Goal: Transaction & Acquisition: Download file/media

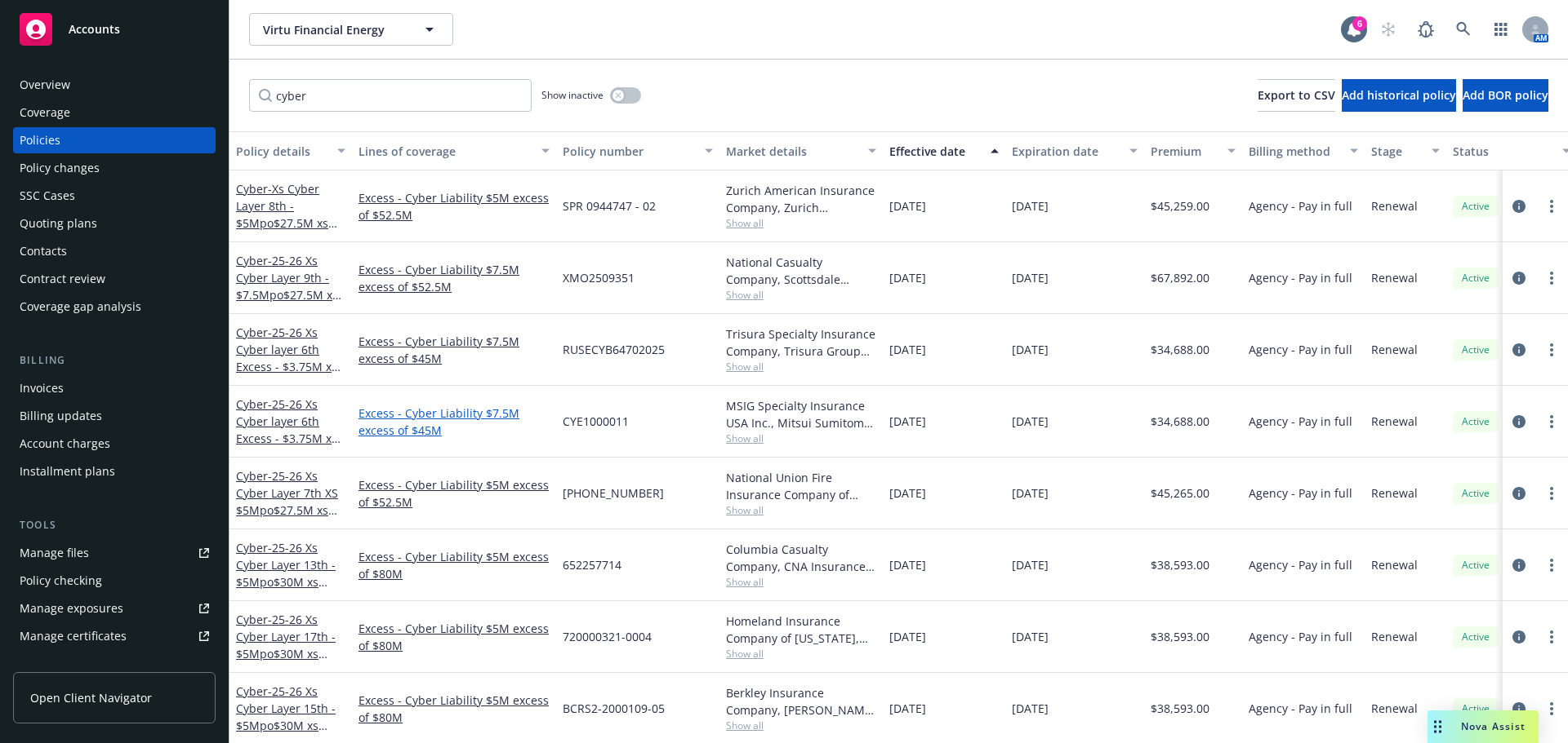
scroll to position [348, 0]
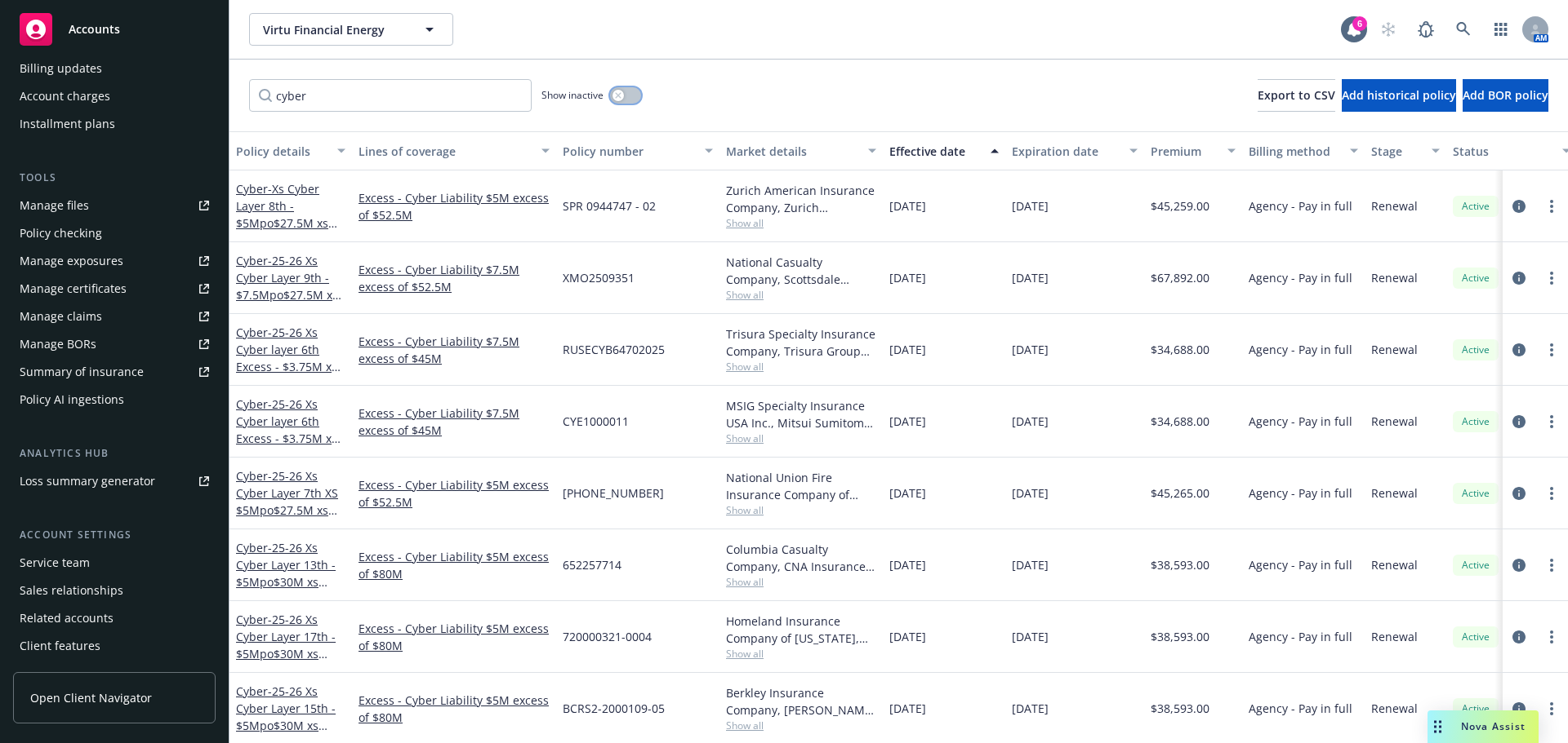
click at [621, 97] on icon "button" at bounding box center [618, 96] width 7 height 7
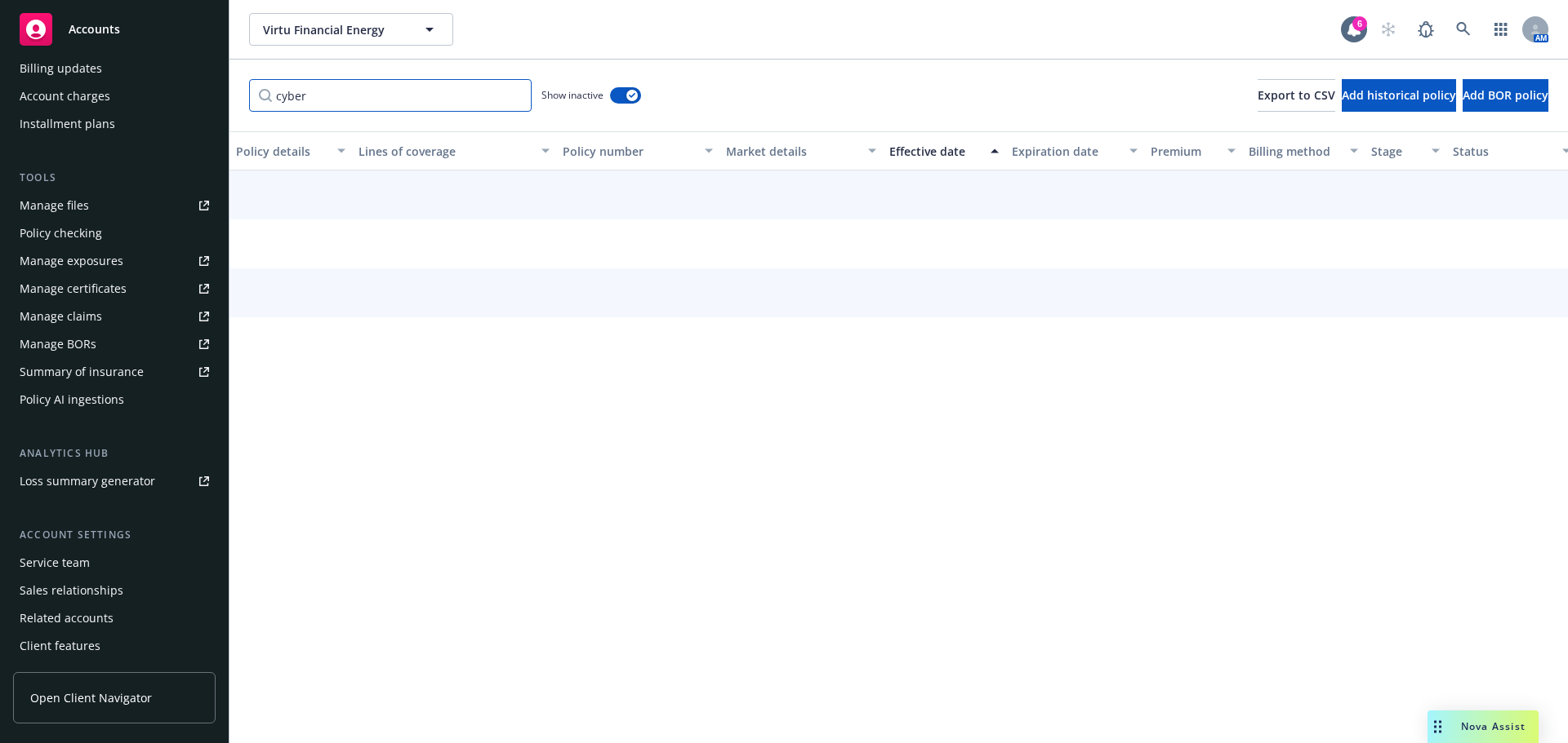
drag, startPoint x: 333, startPoint y: 99, endPoint x: 213, endPoint y: 93, distance: 120.1
click at [213, 93] on div "Accounts Overview Coverage Policies Policy changes SSC Cases Quoting plans Cont…" at bounding box center [784, 372] width 1568 height 743
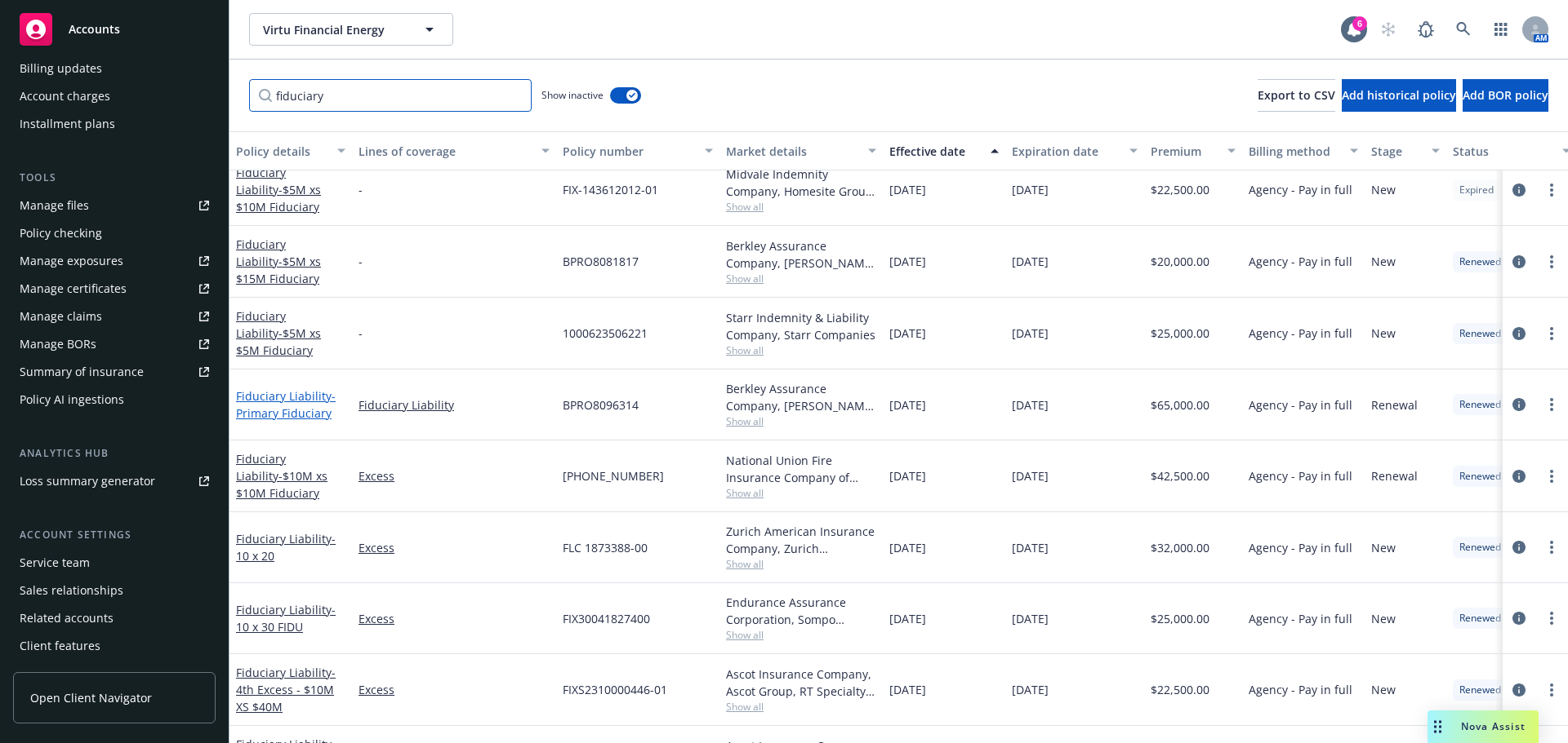
scroll to position [163, 0]
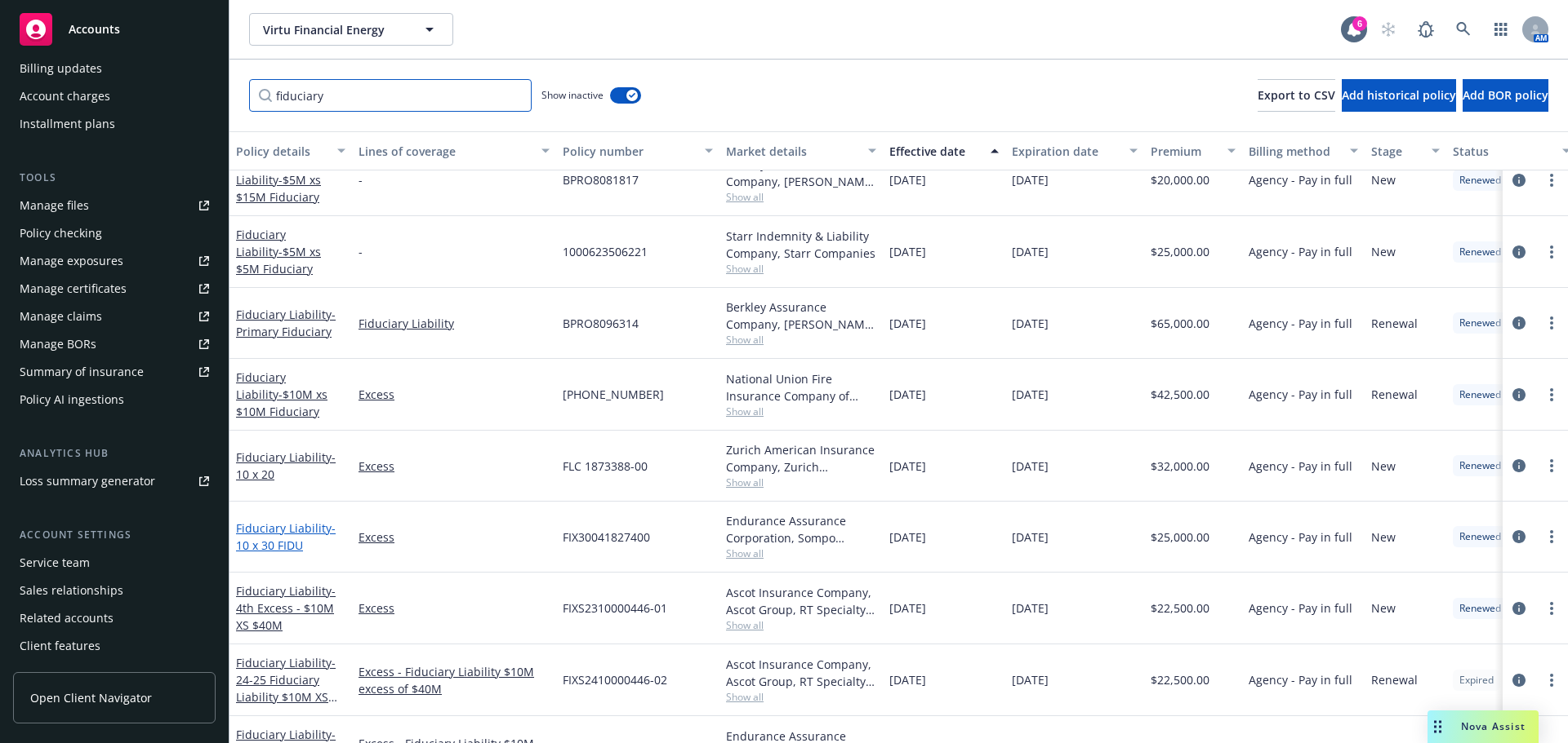
type input "fiduciary"
click at [269, 534] on link "Fiduciary Liability - 10 x 30 FIDU" at bounding box center [286, 537] width 100 height 33
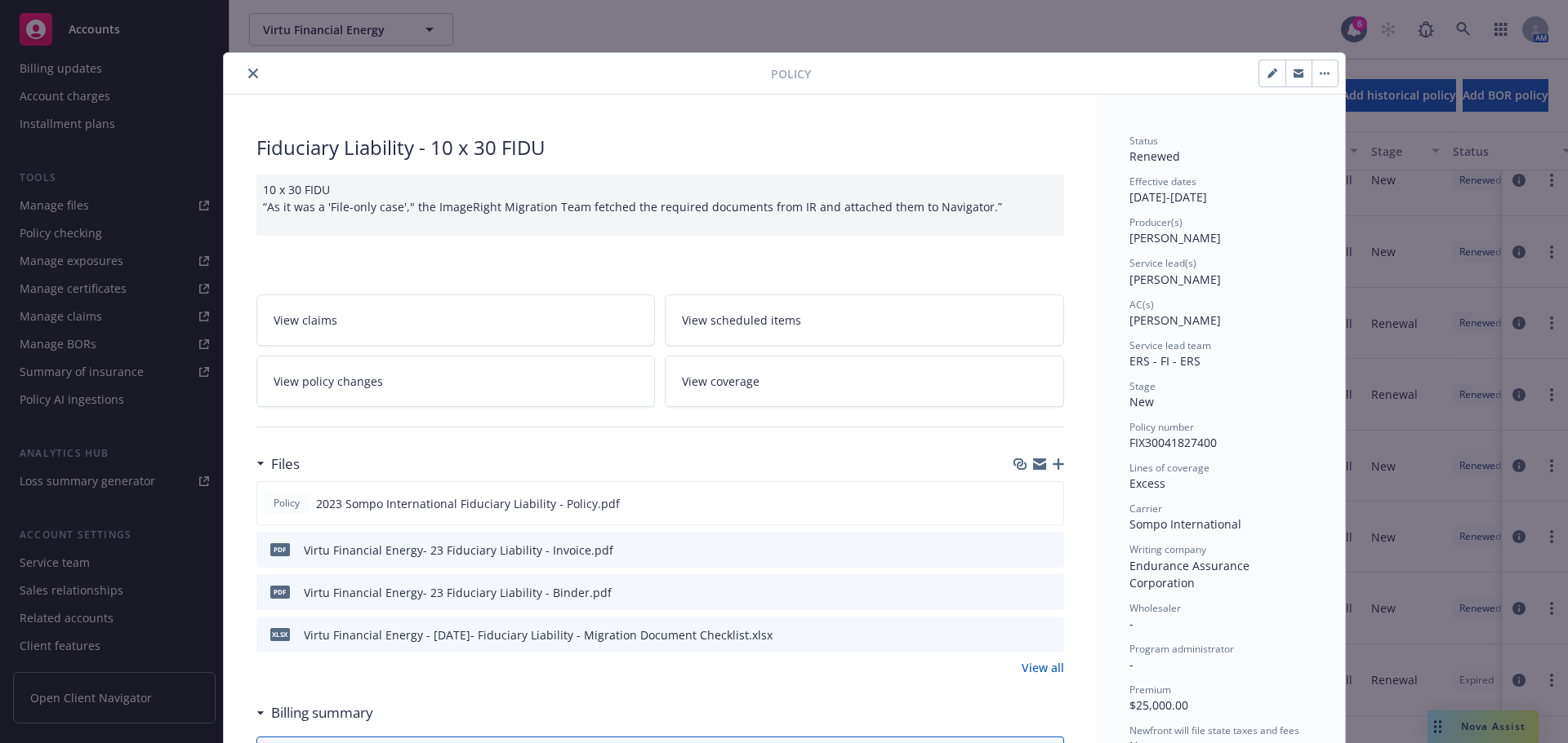
drag, startPoint x: 246, startPoint y: 70, endPoint x: 490, endPoint y: 115, distance: 248.1
click at [248, 70] on icon "close" at bounding box center [253, 74] width 10 height 10
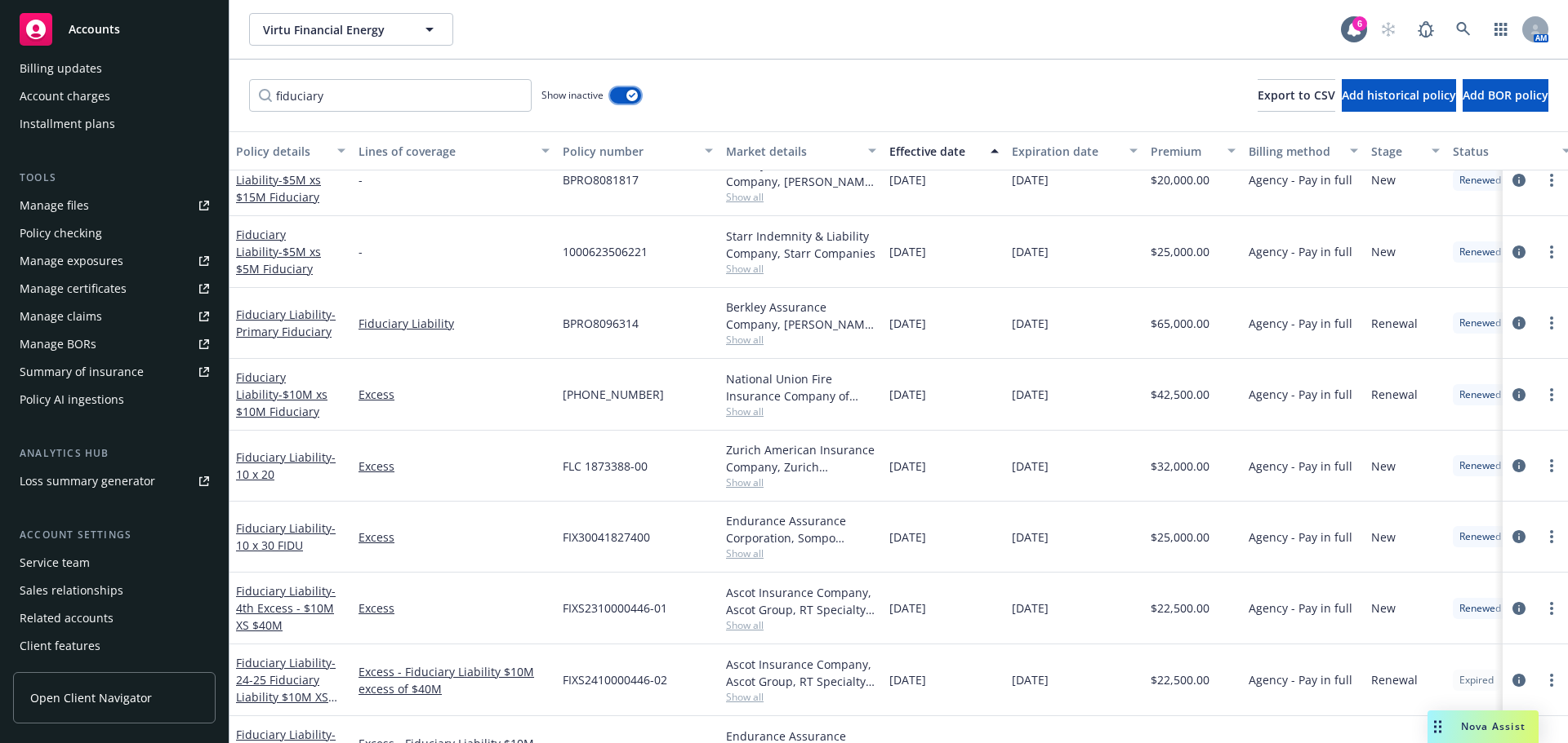
click at [628, 93] on div "button" at bounding box center [632, 96] width 11 height 11
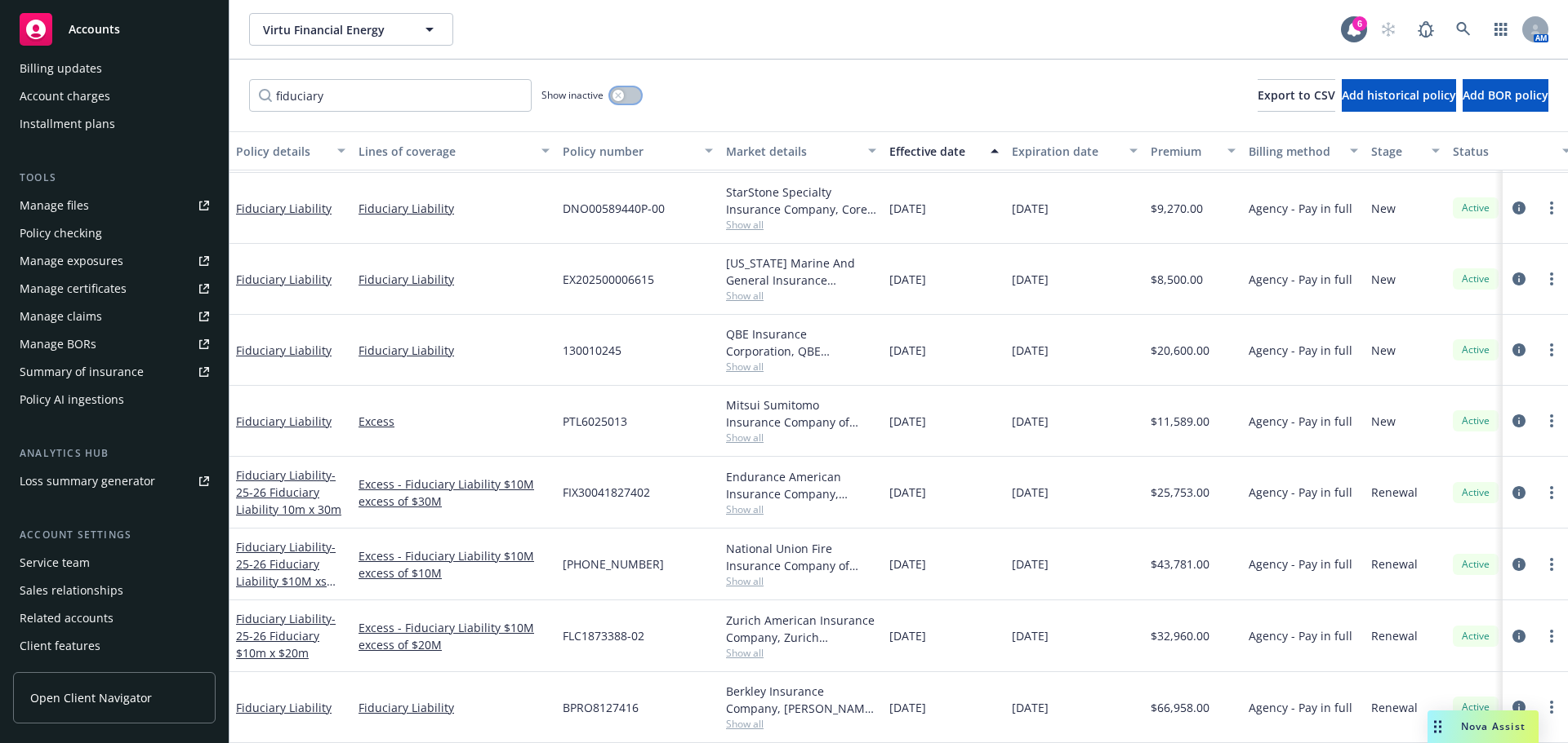
scroll to position [146, 0]
click at [301, 484] on span "- 25-26 Fiduciary Liability 10m x 30m" at bounding box center [288, 492] width 106 height 50
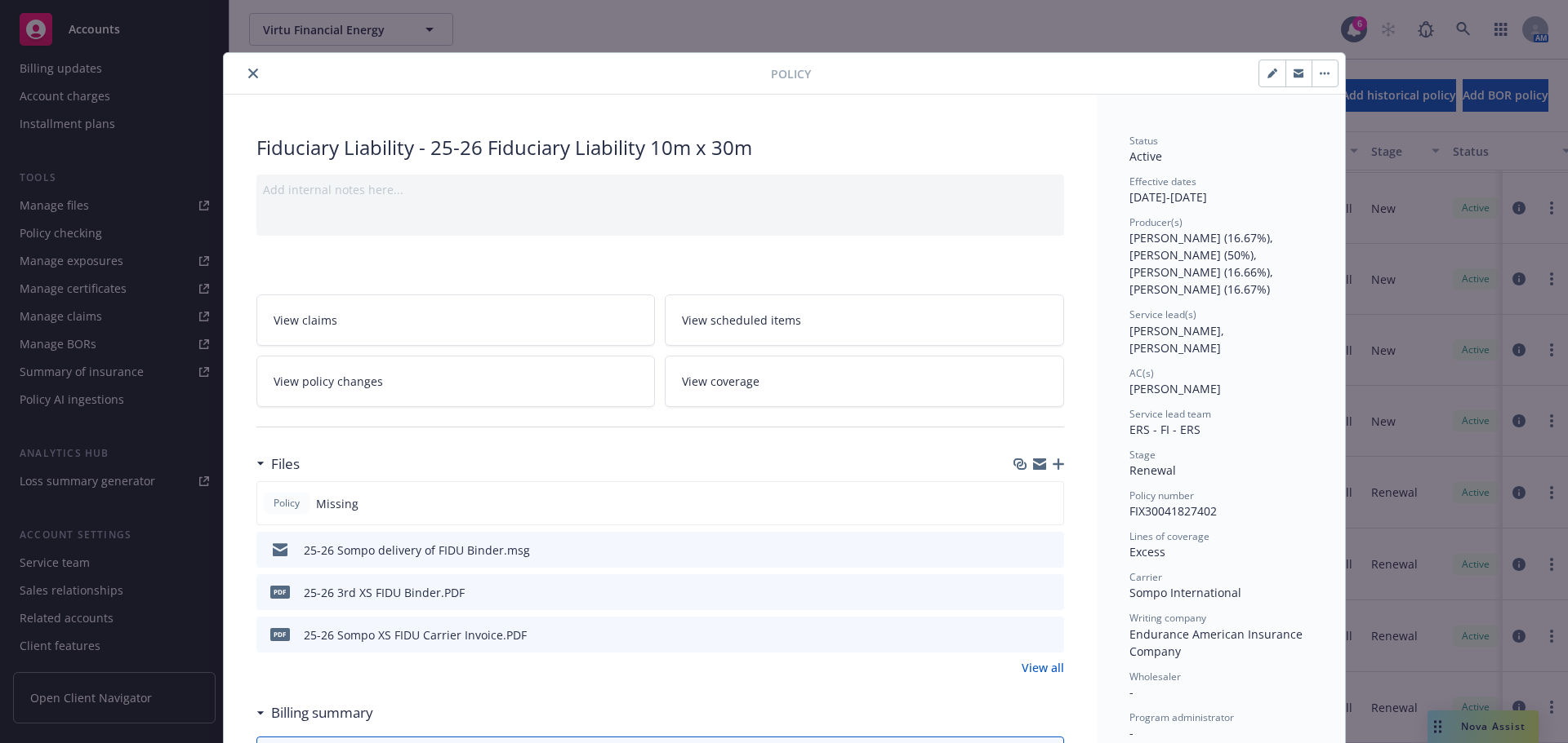
click at [1052, 460] on icon "button" at bounding box center [1058, 464] width 11 height 11
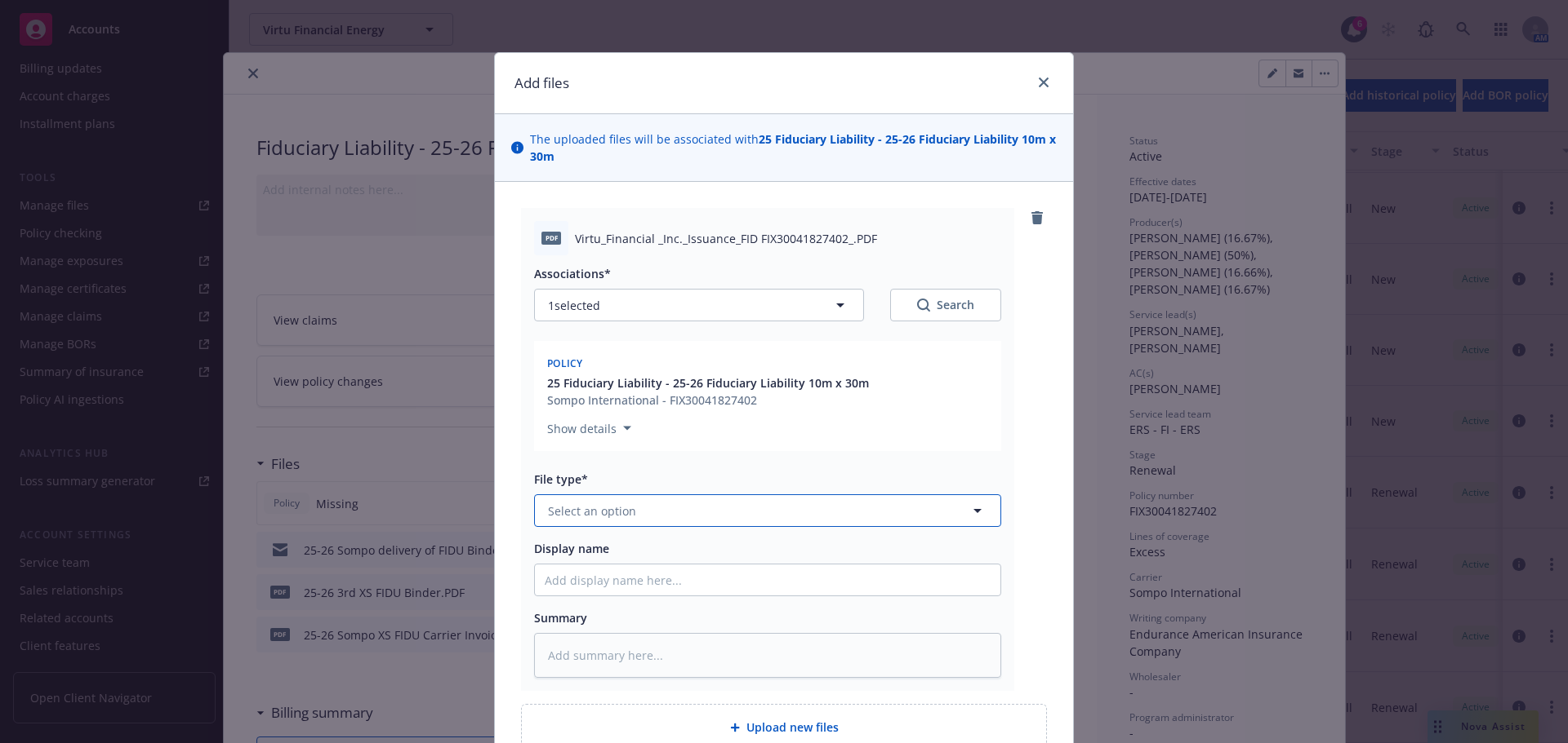
click at [671, 502] on button "Select an option" at bounding box center [767, 511] width 467 height 33
drag, startPoint x: 612, startPoint y: 628, endPoint x: 601, endPoint y: 569, distance: 60.0
click at [601, 569] on div "Pilot History Plan Document Policy Policy - foreign language Policy Checklist P…" at bounding box center [767, 390] width 465 height 10485
click at [603, 581] on div "Policy" at bounding box center [767, 576] width 445 height 24
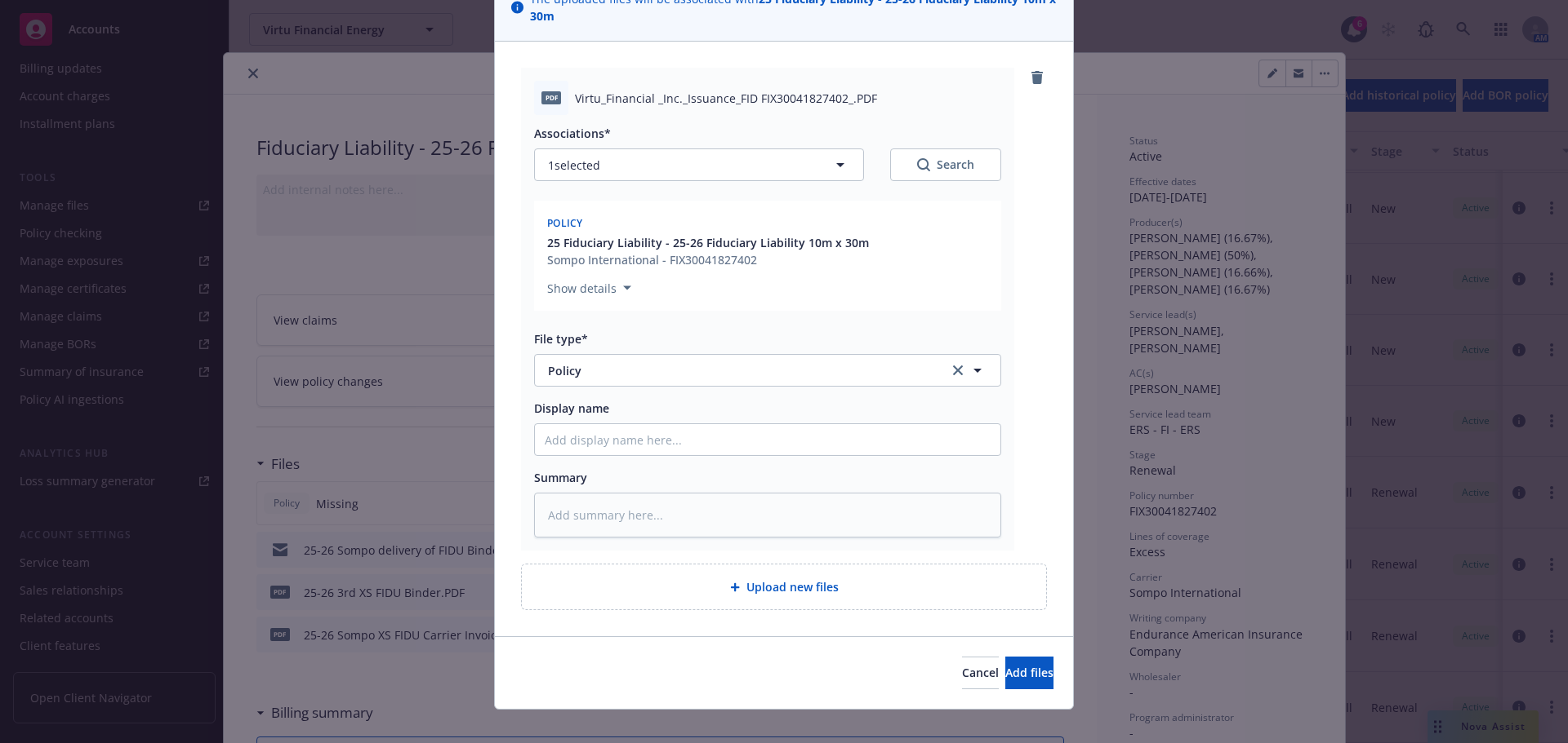
scroll to position [159, 0]
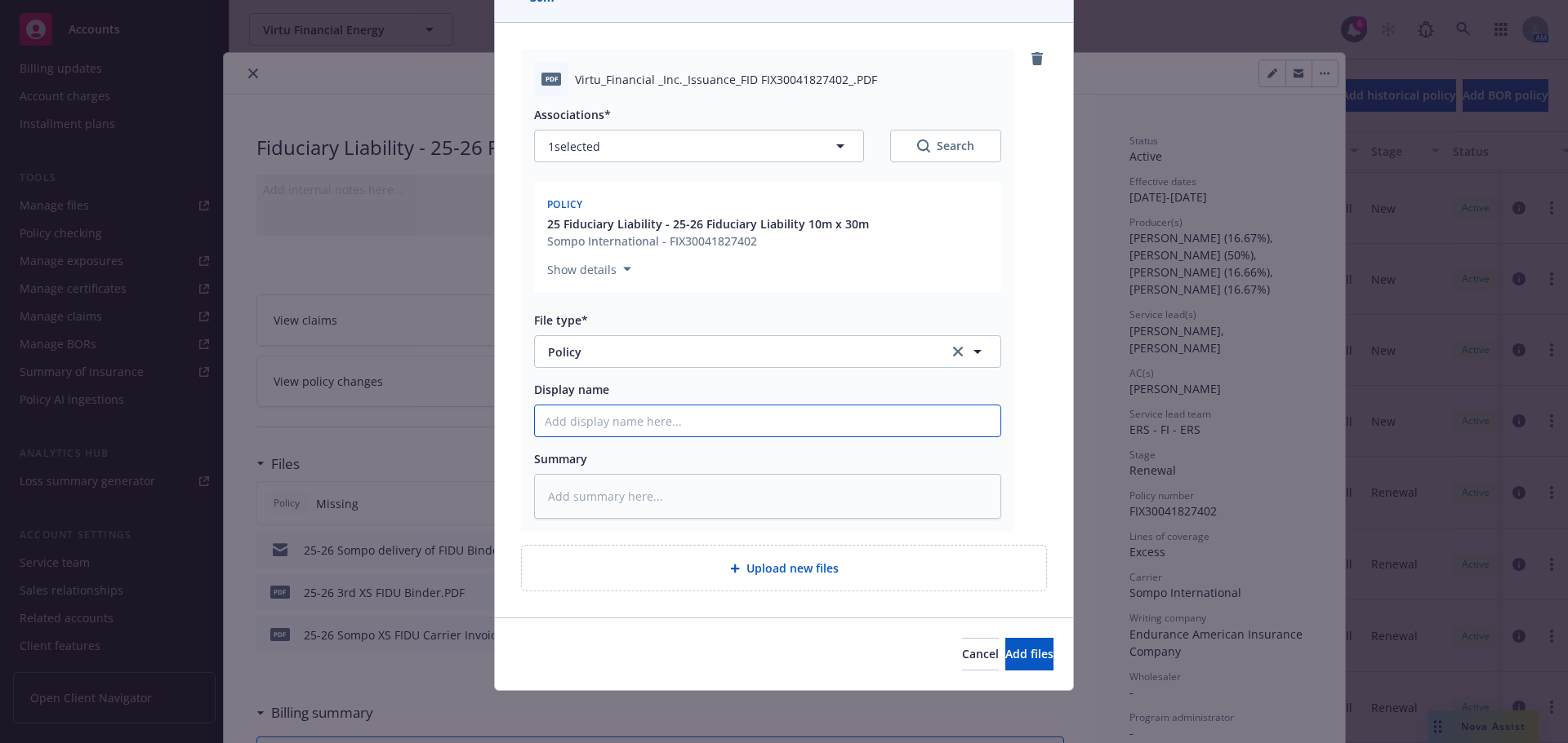
click at [601, 410] on input "Display name" at bounding box center [767, 421] width 465 height 31
type textarea "x"
type input "s"
type textarea "x"
type input "so"
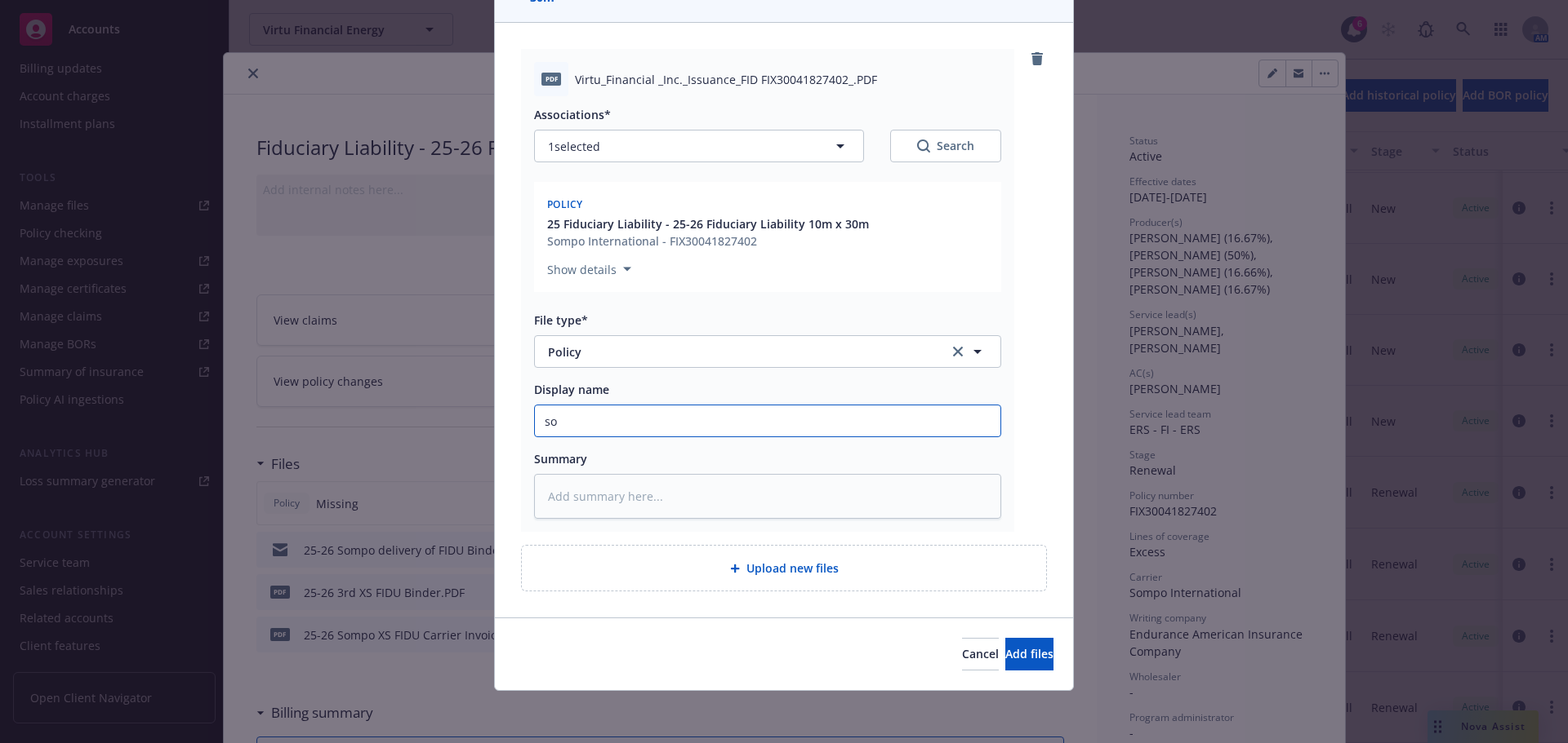
type textarea "x"
type input "som"
type textarea "x"
type input "somp"
type textarea "x"
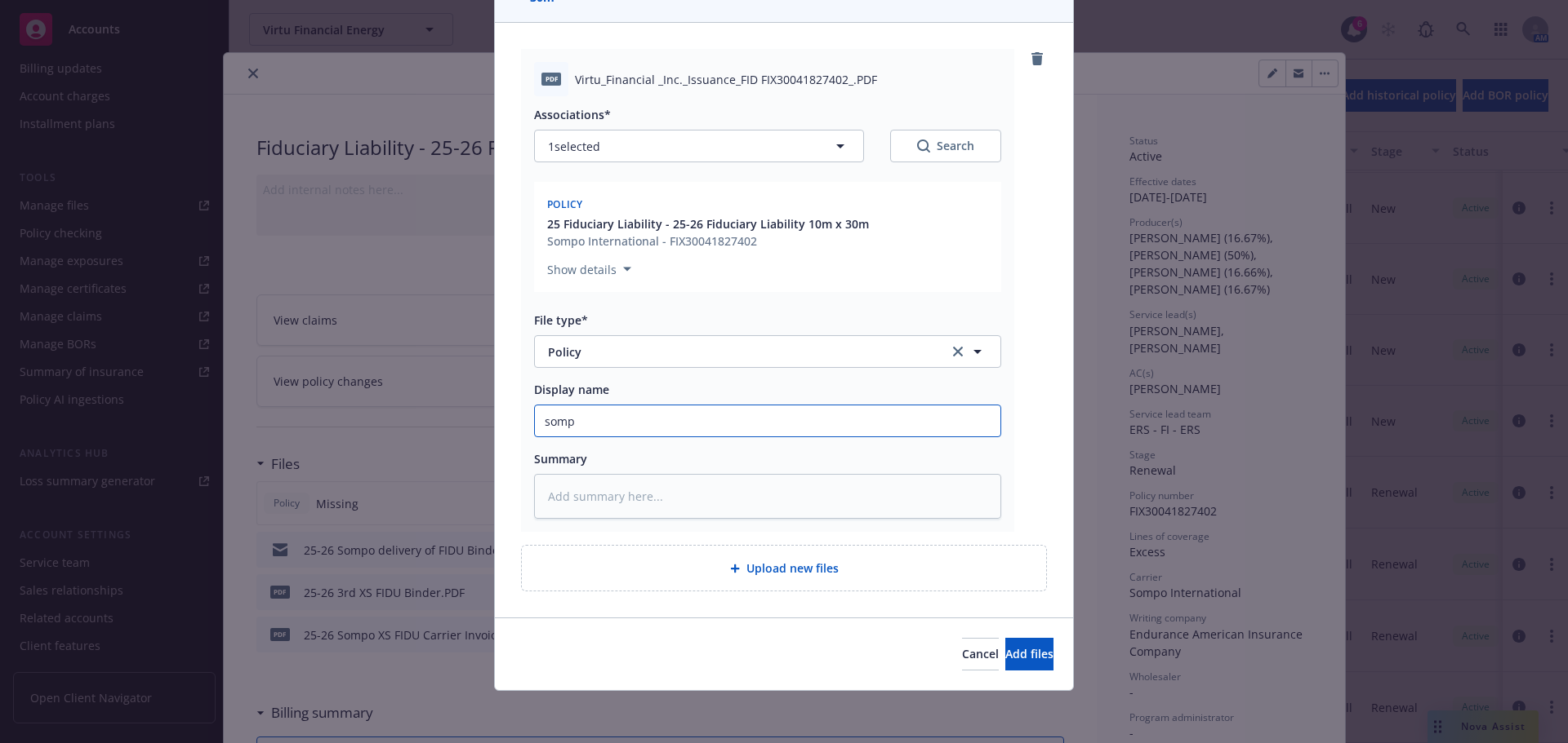
type input "sompo"
type textarea "x"
type input "sompo"
type textarea "x"
type input "sompo p"
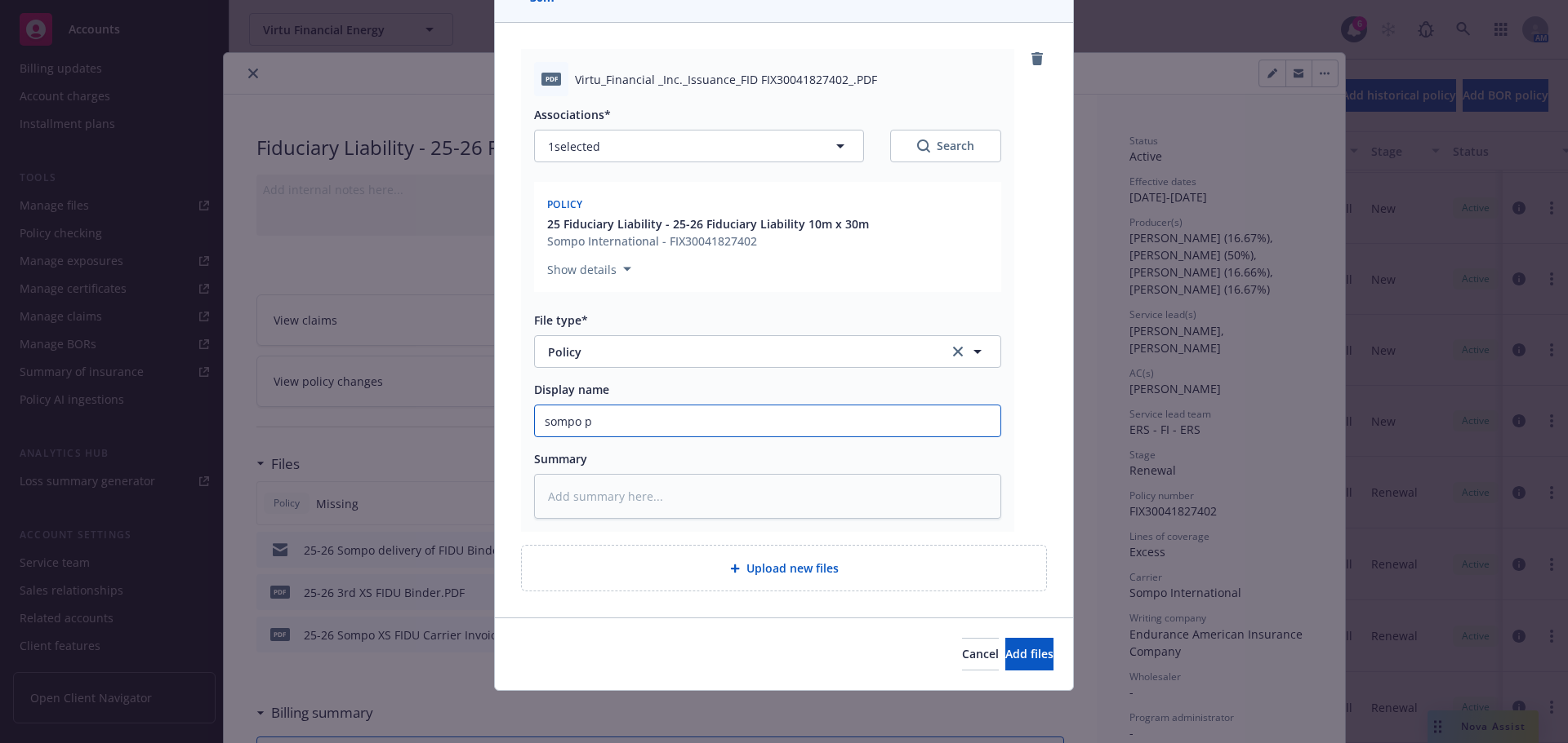
type textarea "x"
type input "sompo po"
type textarea "x"
type input "sompo pol"
type textarea "x"
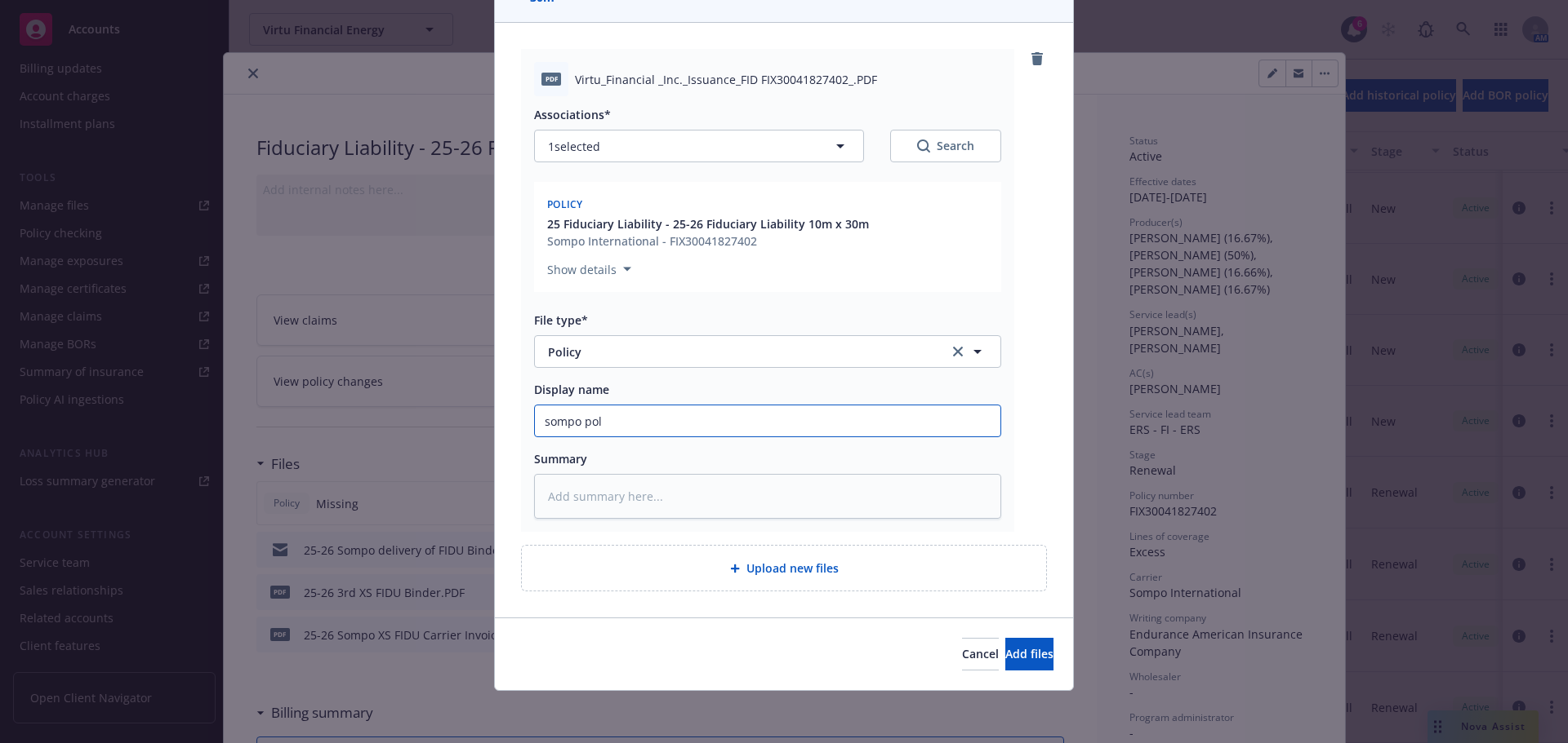
type input "sompo poli"
type textarea "x"
type input "sompo polic"
type textarea "x"
type input "sompo policy"
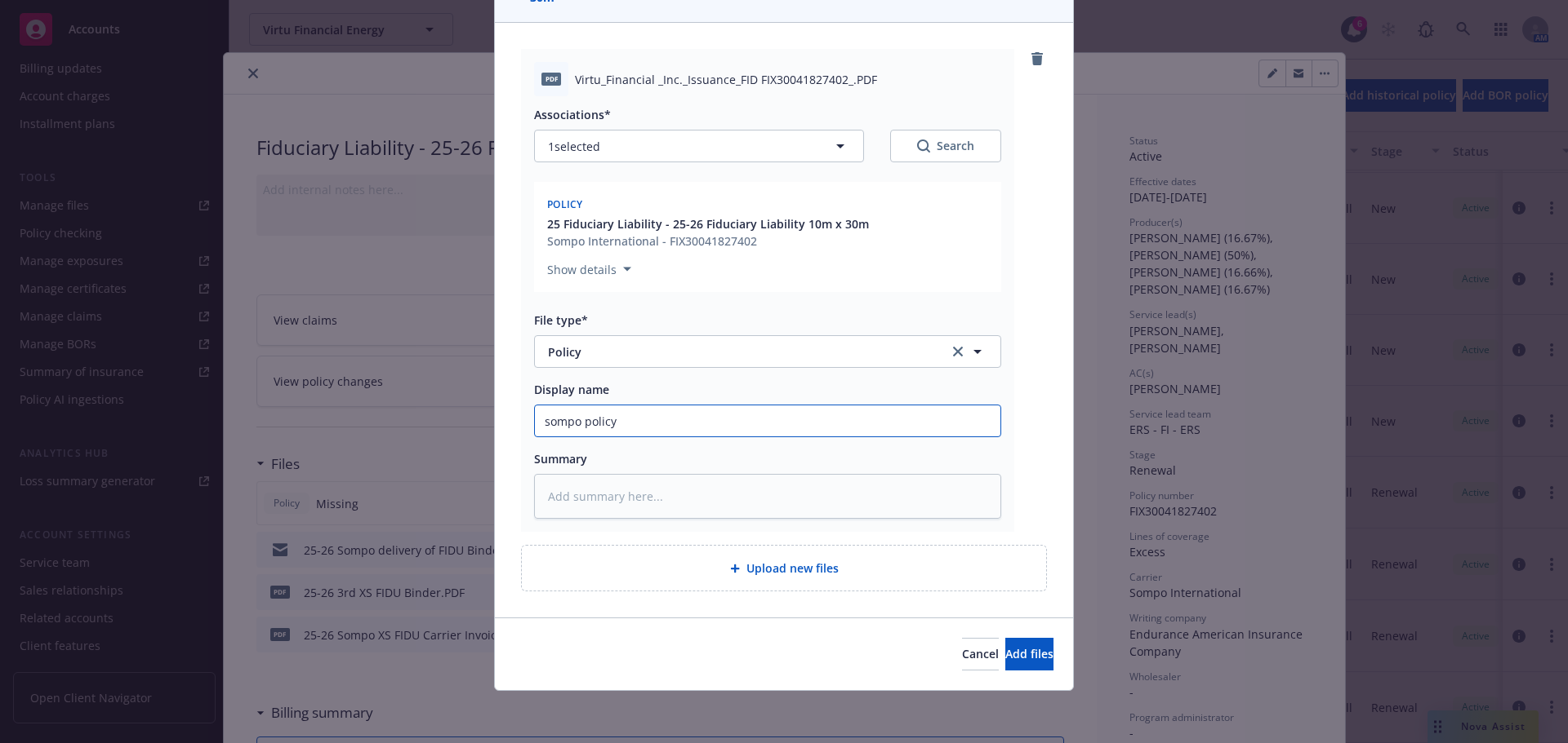
type textarea "x"
type input "sompo policy"
click at [1008, 645] on button "Add files" at bounding box center [1029, 655] width 48 height 33
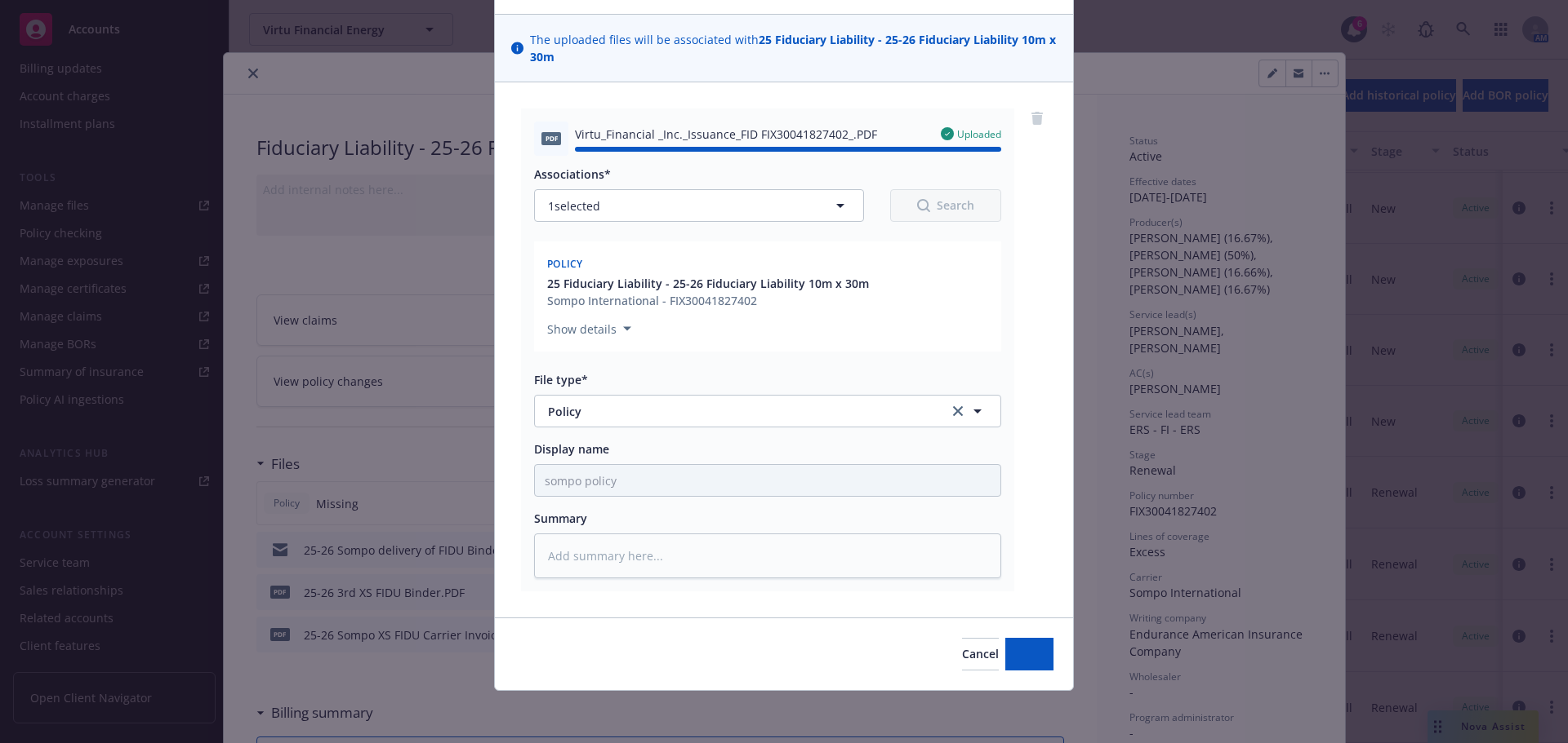
type textarea "x"
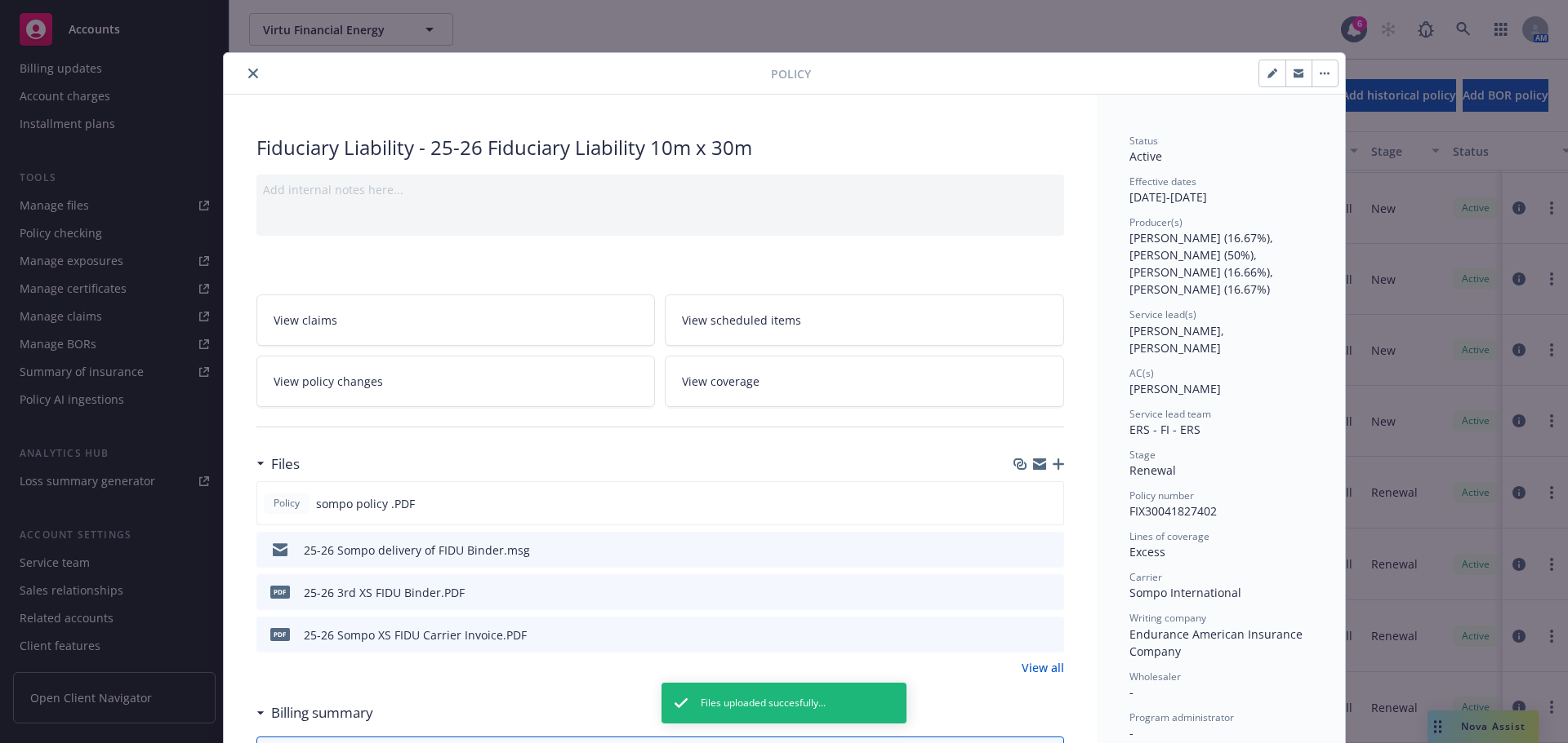
click at [248, 69] on icon "close" at bounding box center [253, 74] width 10 height 10
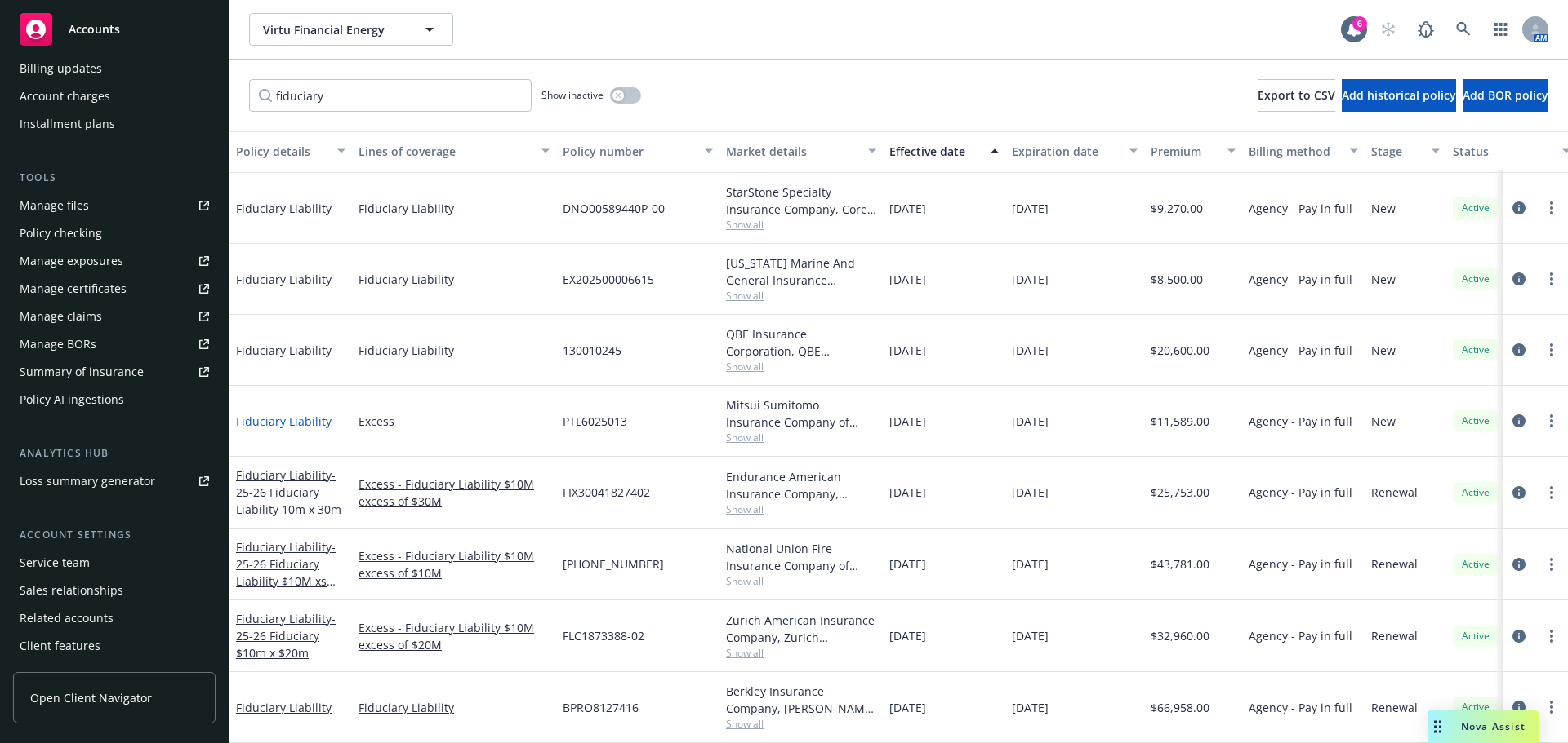
click at [286, 414] on link "Fiduciary Liability" at bounding box center [283, 421] width 96 height 16
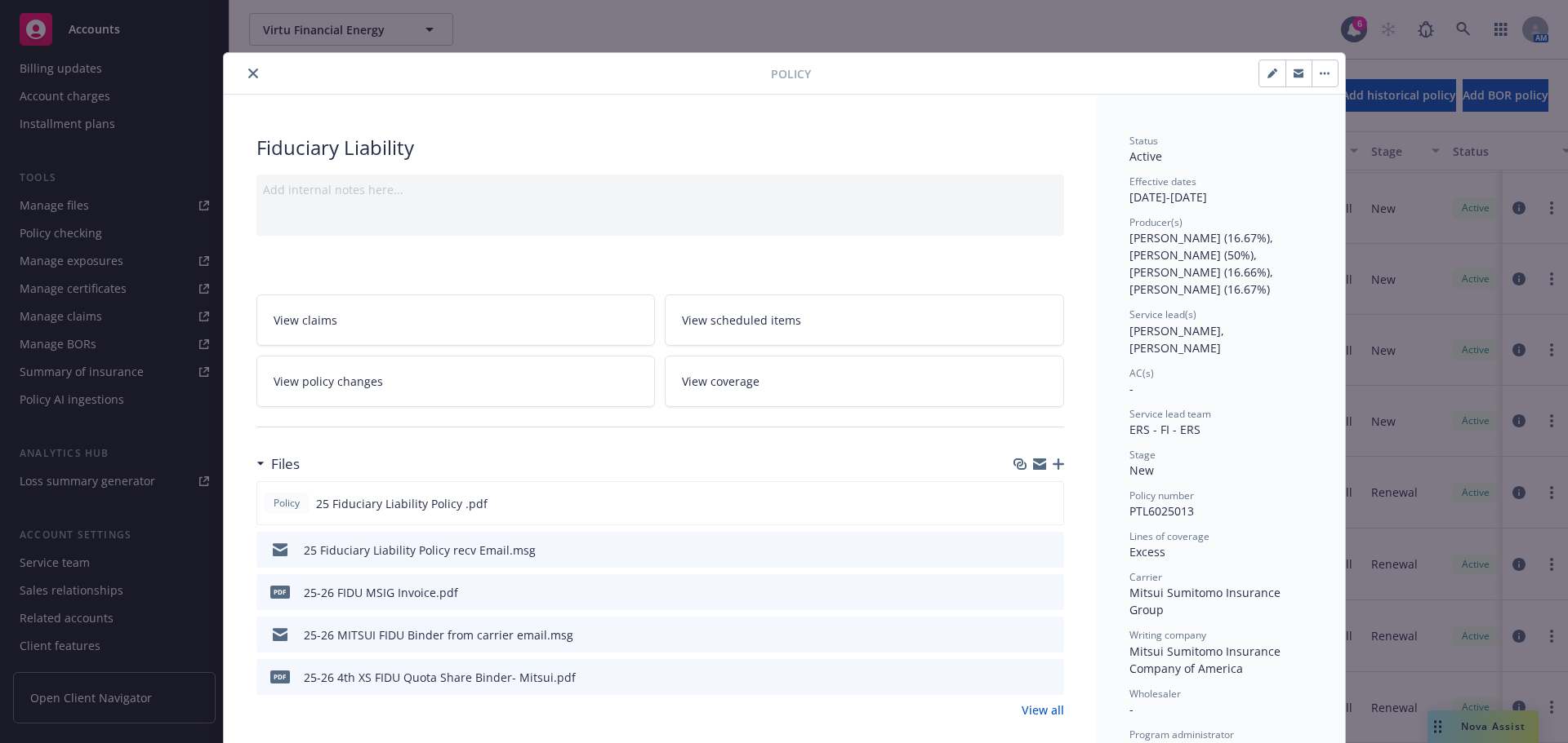
click at [253, 78] on button "close" at bounding box center [253, 74] width 20 height 20
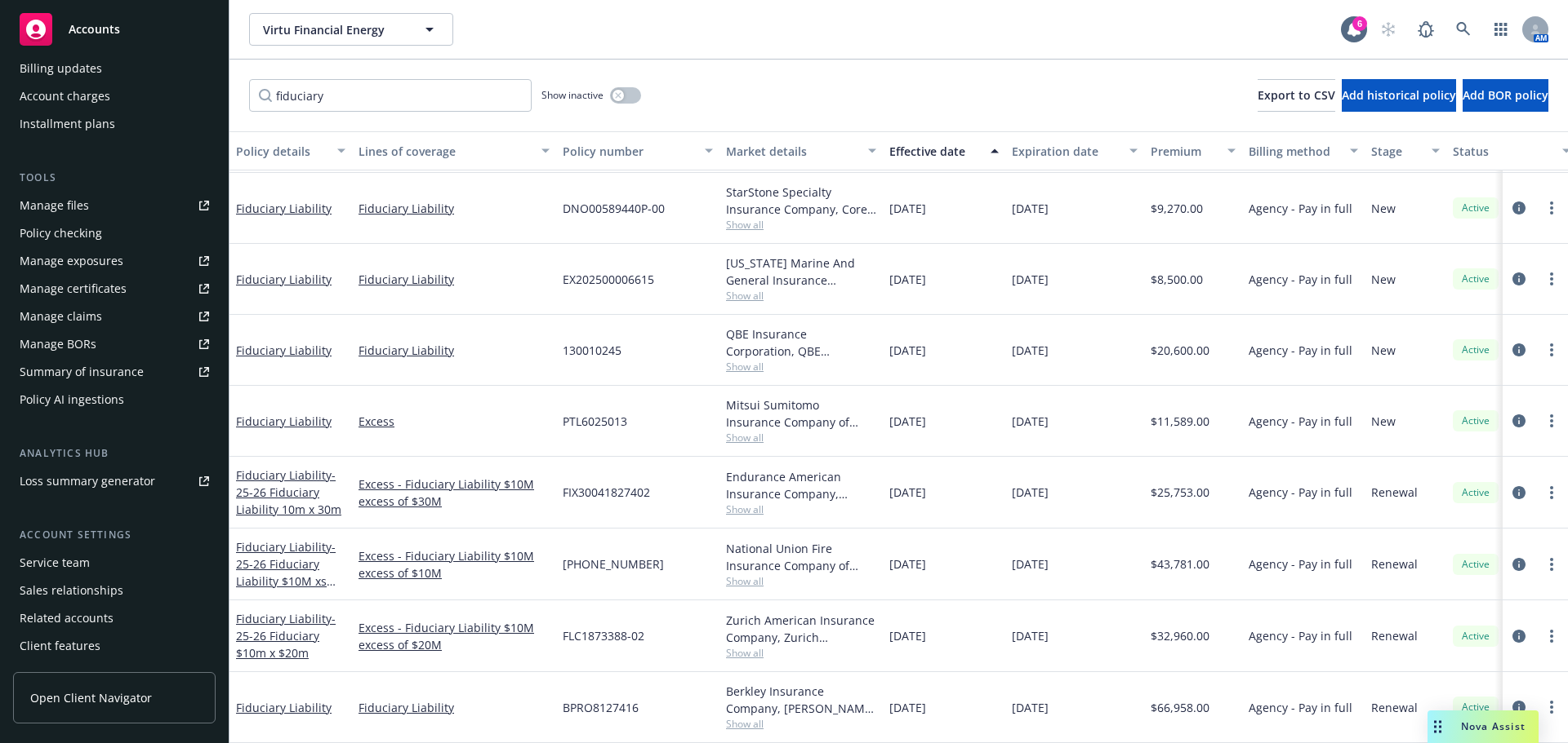
drag, startPoint x: 968, startPoint y: 671, endPoint x: 1055, endPoint y: 781, distance: 140.2
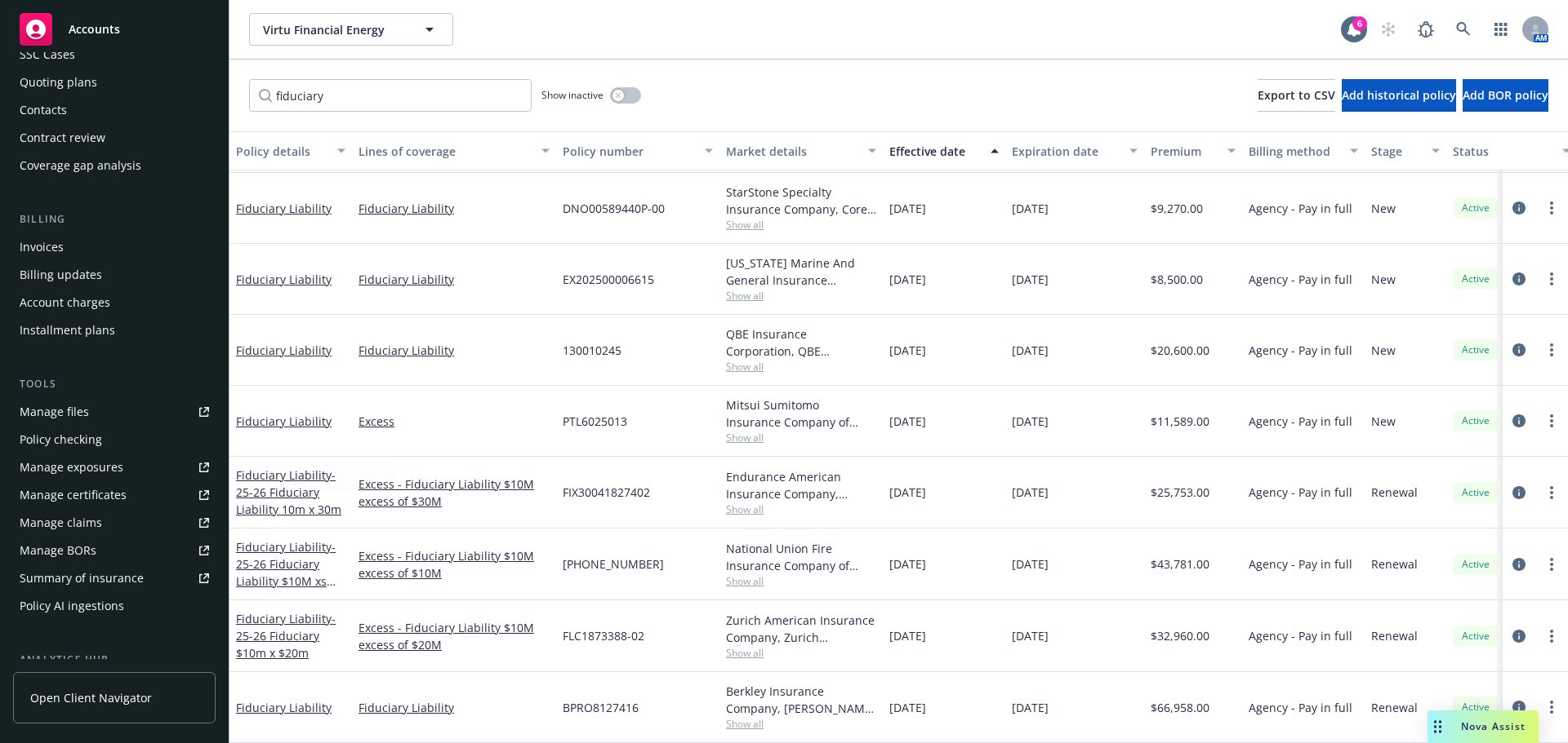
scroll to position [131, 0]
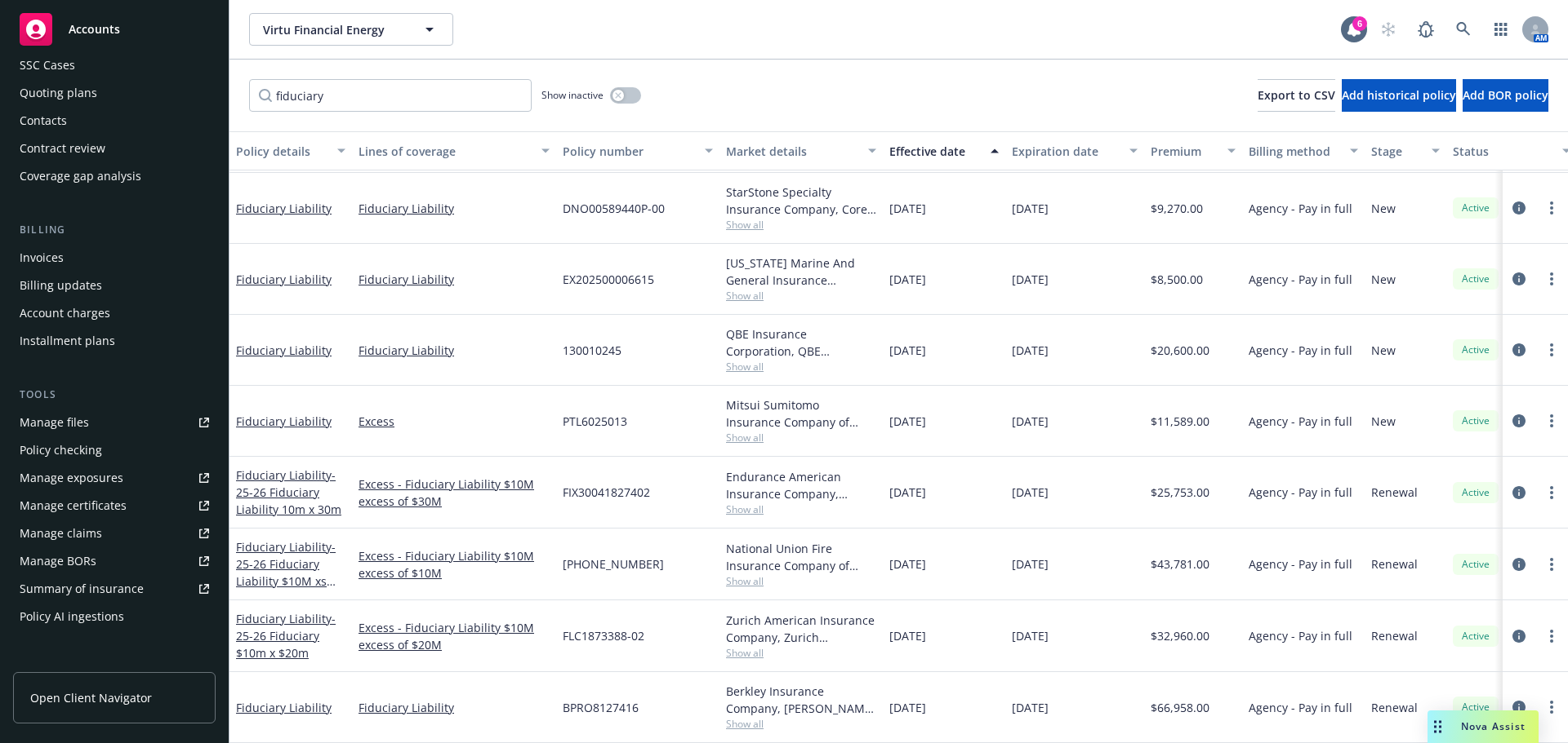
click at [64, 414] on div "Manage files" at bounding box center [54, 423] width 70 height 26
drag, startPoint x: 379, startPoint y: 88, endPoint x: 255, endPoint y: 84, distance: 124.1
click at [255, 84] on input "fiduciary" at bounding box center [390, 96] width 282 height 33
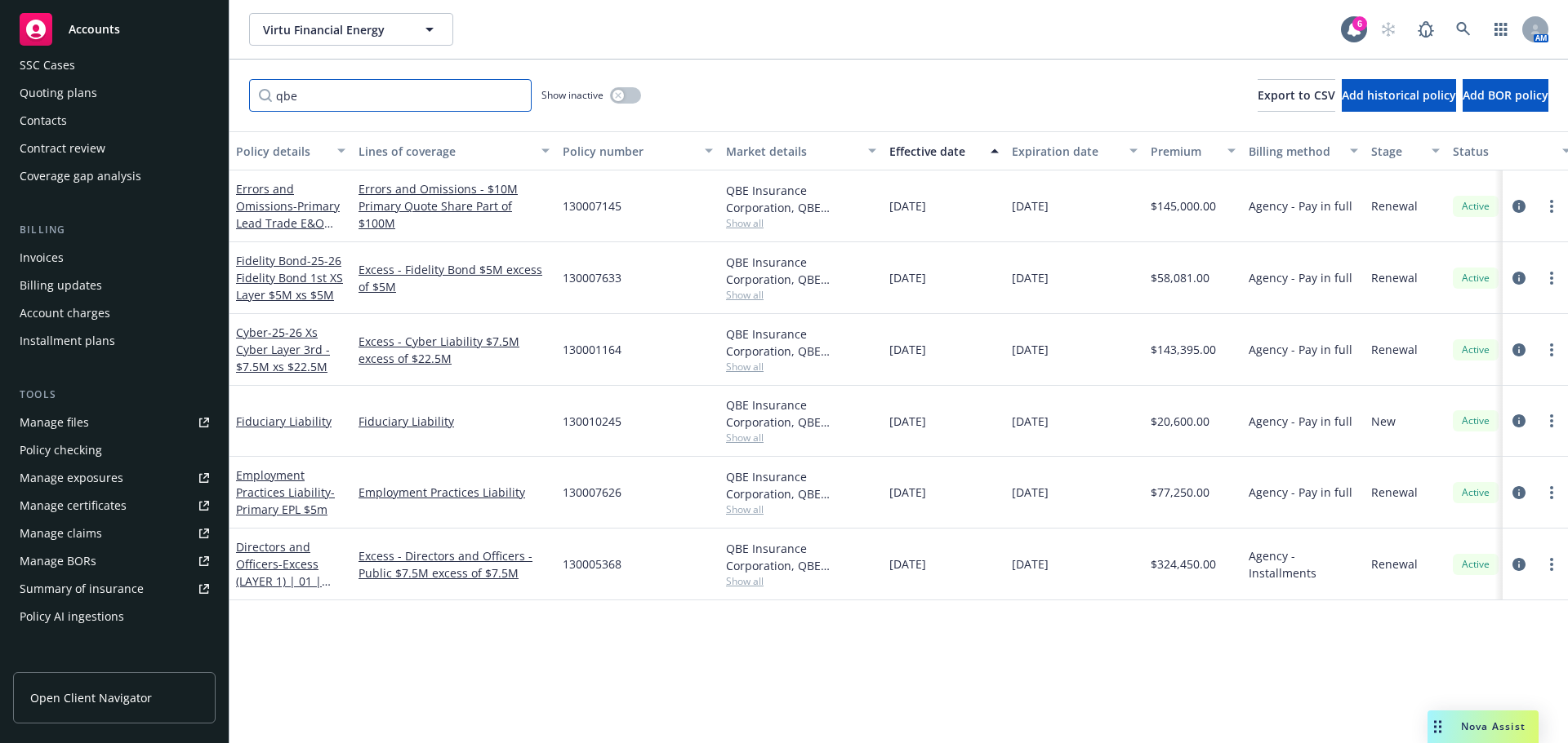
scroll to position [0, 0]
click at [283, 426] on link "Fiduciary Liability" at bounding box center [283, 421] width 96 height 16
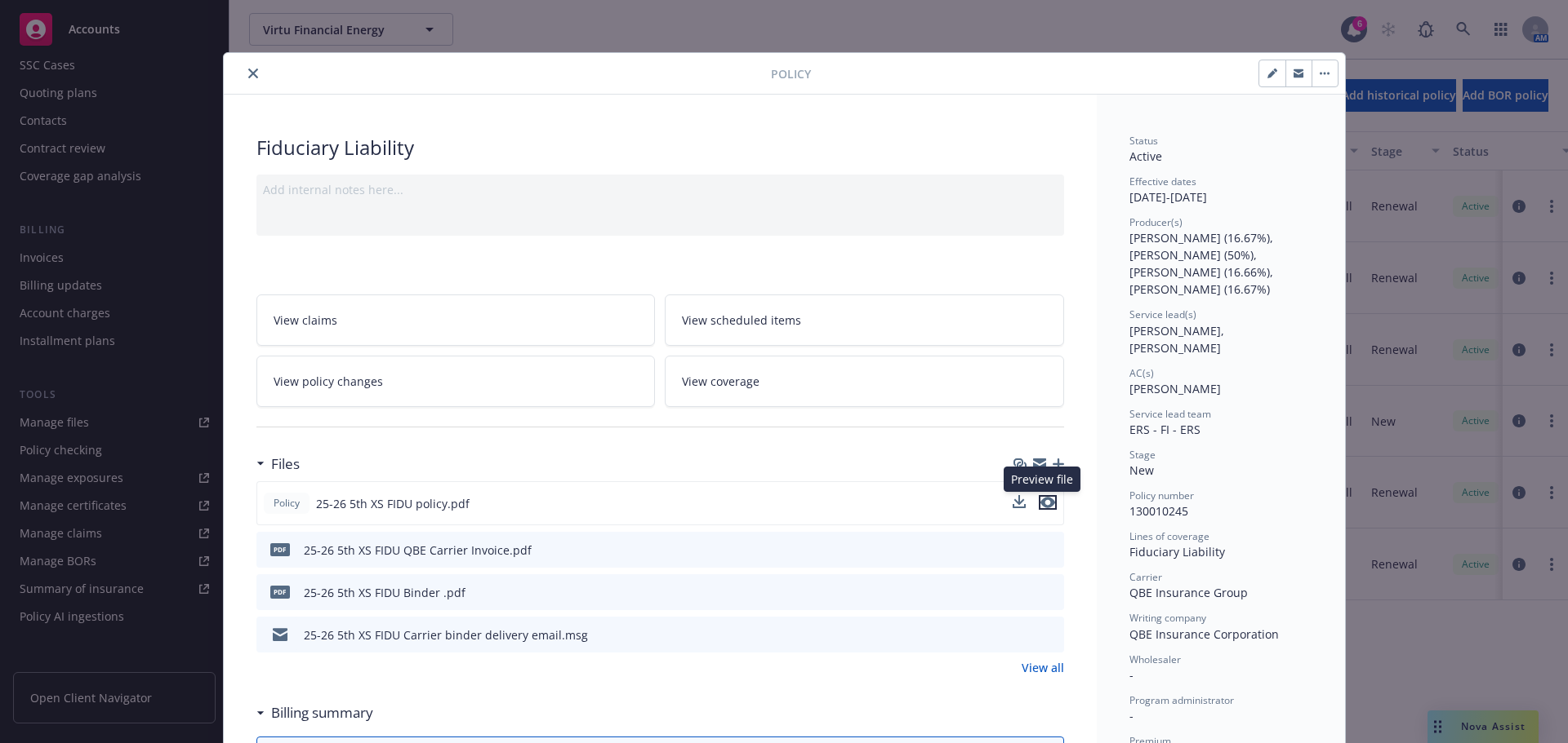
click at [1043, 502] on icon "preview file" at bounding box center [1047, 502] width 15 height 11
click at [243, 67] on button "close" at bounding box center [253, 74] width 20 height 20
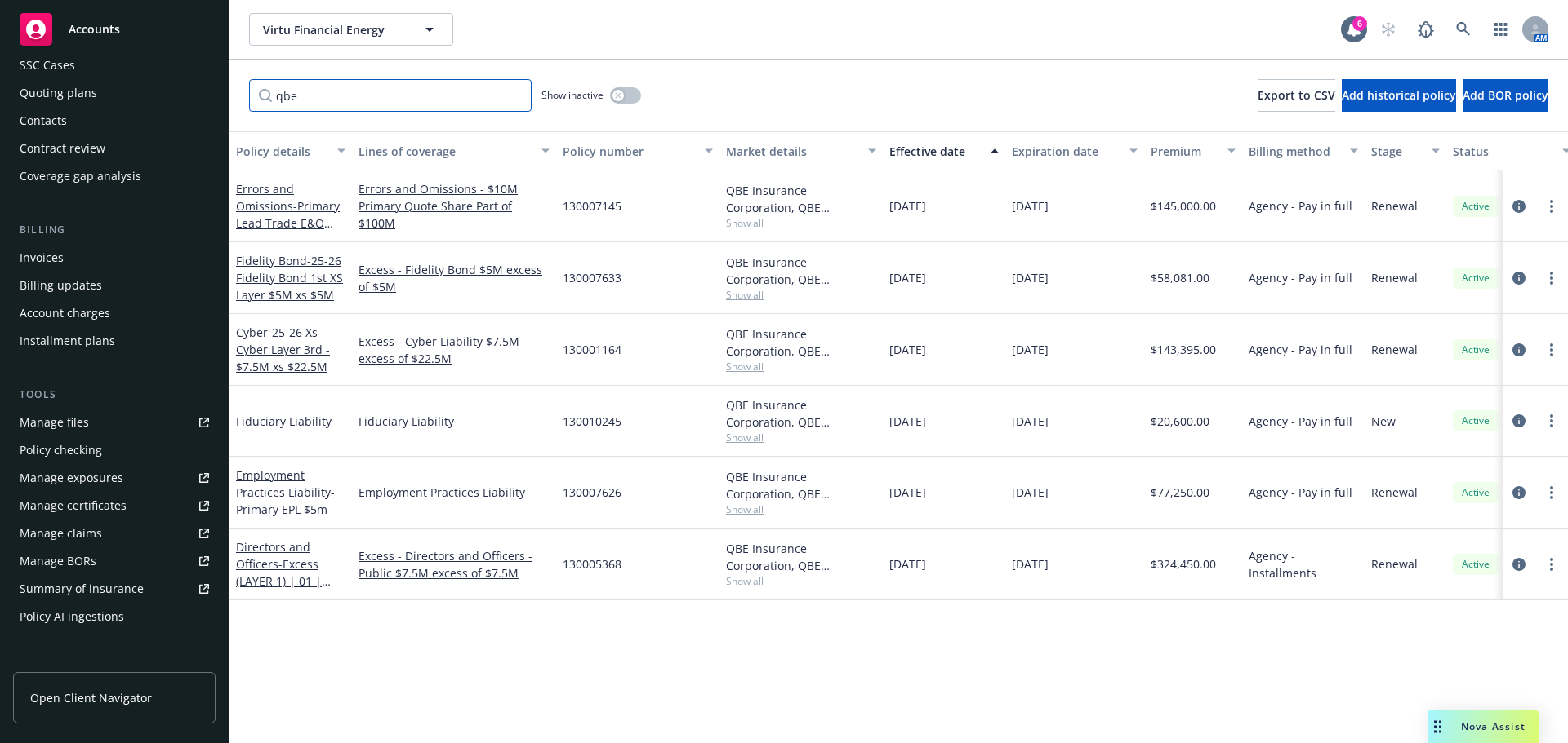
drag, startPoint x: 325, startPoint y: 102, endPoint x: 257, endPoint y: 97, distance: 68.2
click at [257, 97] on input "qbe" at bounding box center [390, 96] width 282 height 33
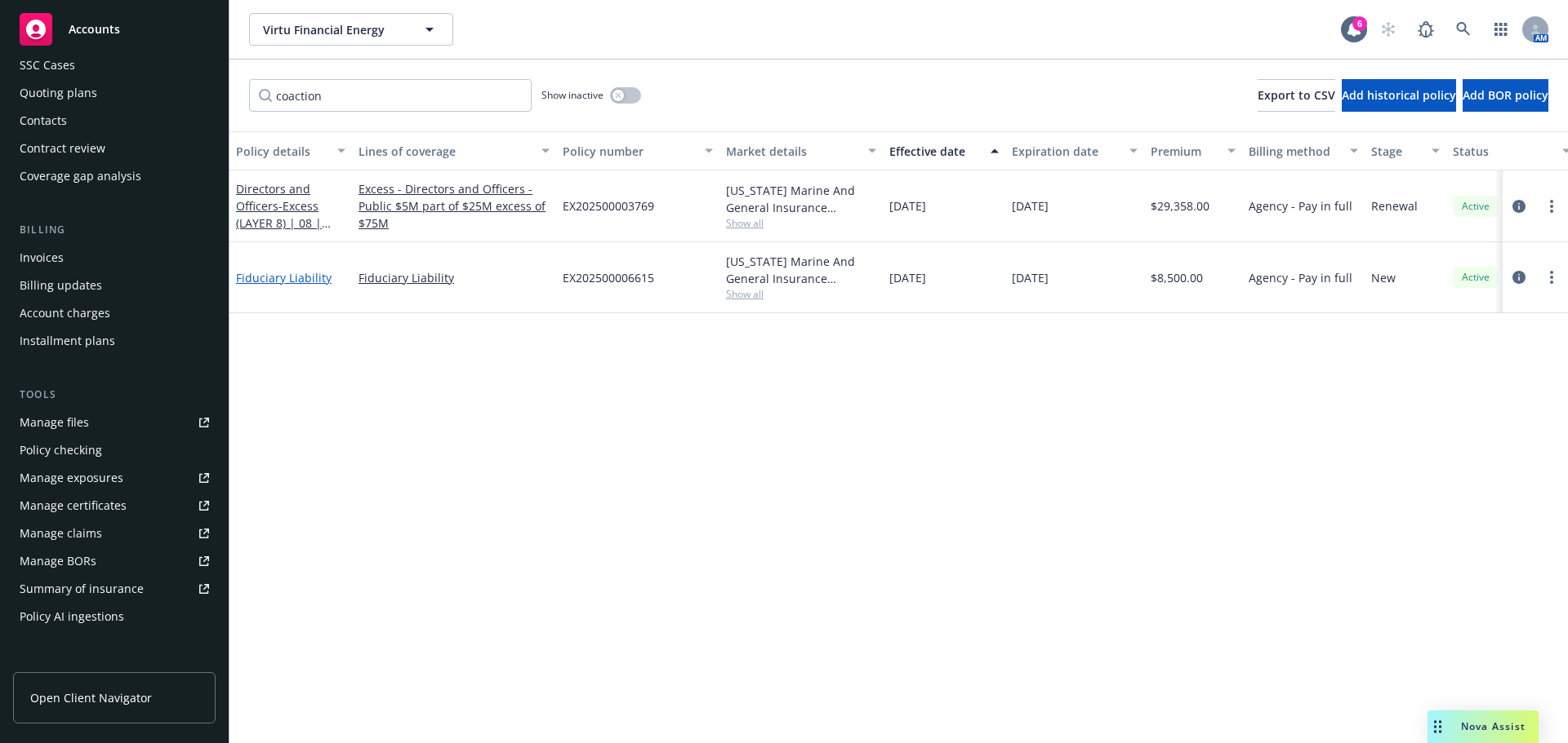
click at [282, 275] on link "Fiduciary Liability" at bounding box center [283, 277] width 96 height 16
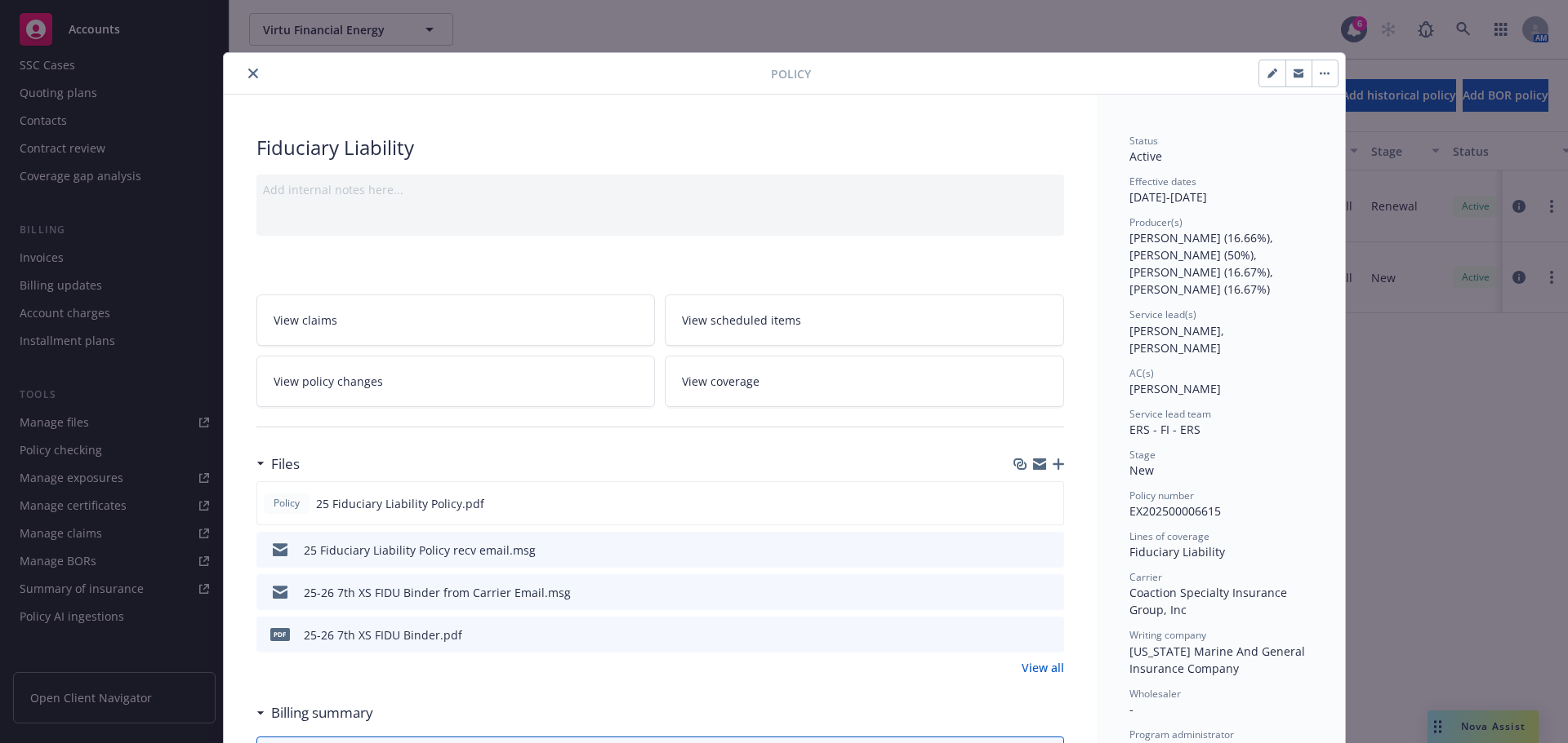
click at [252, 74] on button "close" at bounding box center [253, 74] width 20 height 20
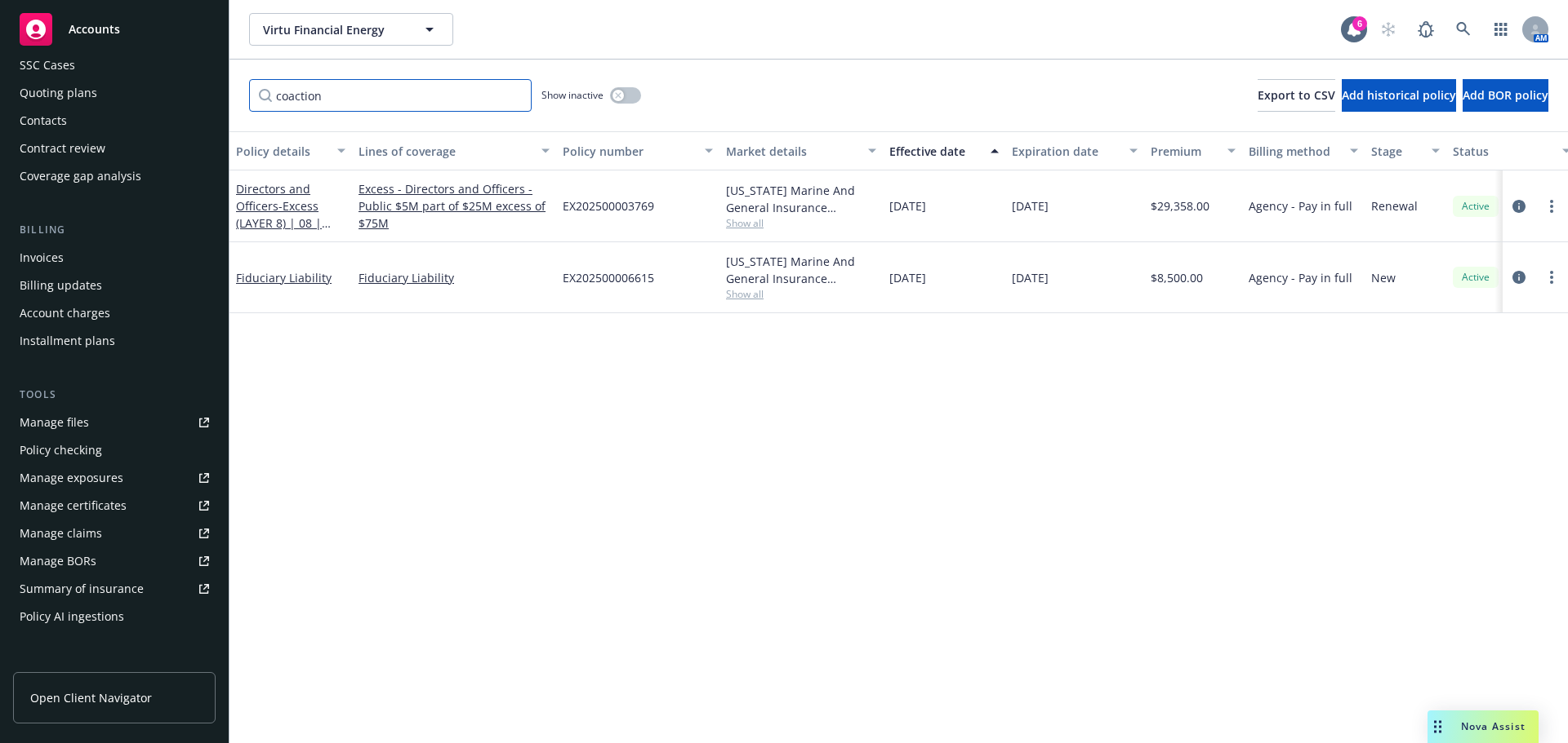
click at [332, 93] on input "coaction" at bounding box center [390, 96] width 282 height 33
click at [1354, 465] on div "Policy details Lines of coverage Policy number Market details Effective date Ex…" at bounding box center [898, 438] width 1338 height 612
drag, startPoint x: 350, startPoint y: 96, endPoint x: 202, endPoint y: 108, distance: 148.5
click at [202, 108] on div "Accounts Overview Coverage Policies Policy changes SSC Cases Quoting plans Cont…" at bounding box center [784, 372] width 1568 height 743
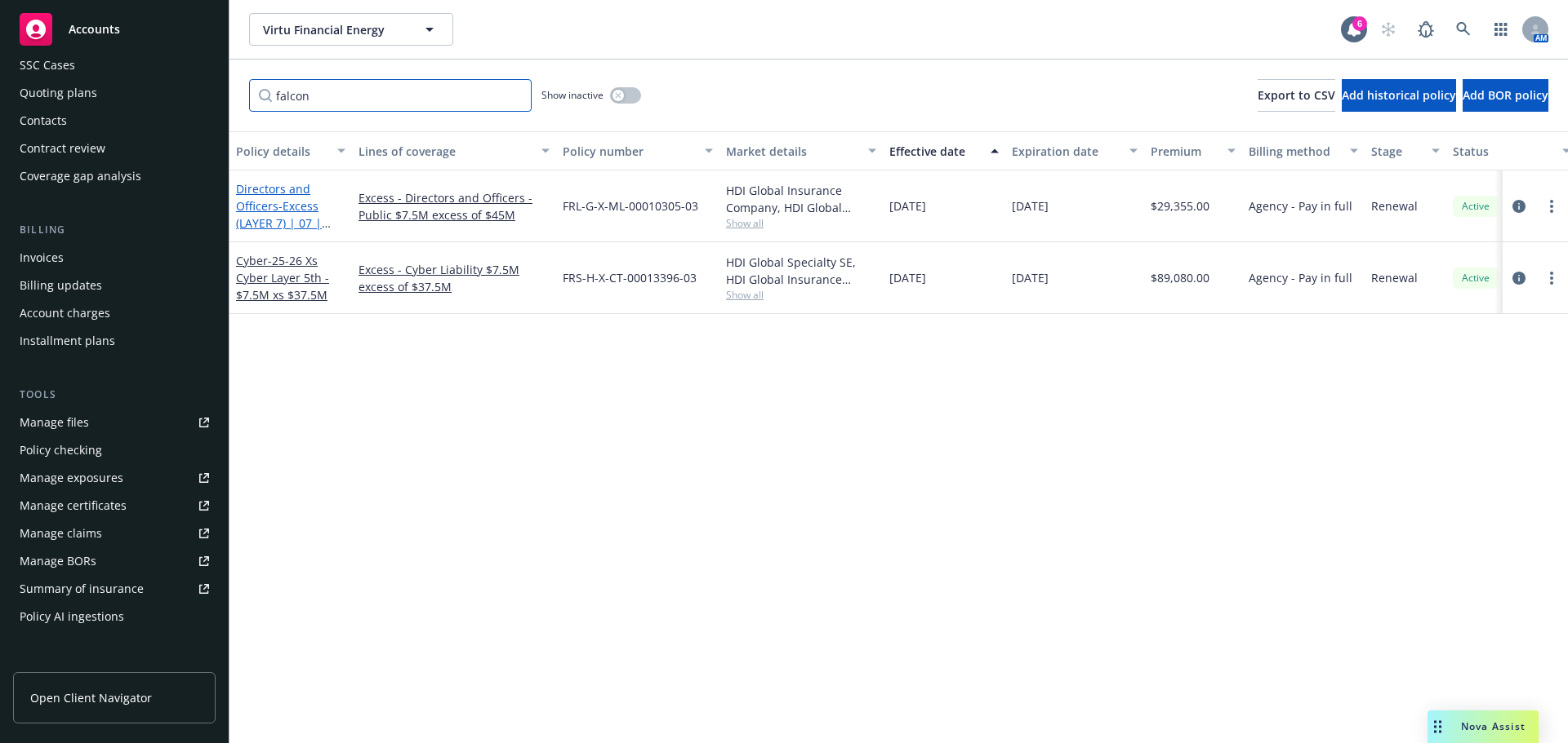
type input "falcon"
click at [278, 205] on span "- Excess (LAYER 7) | 07 | $5M p.o $22.5M xs $52.5M Binder" at bounding box center [287, 232] width 102 height 67
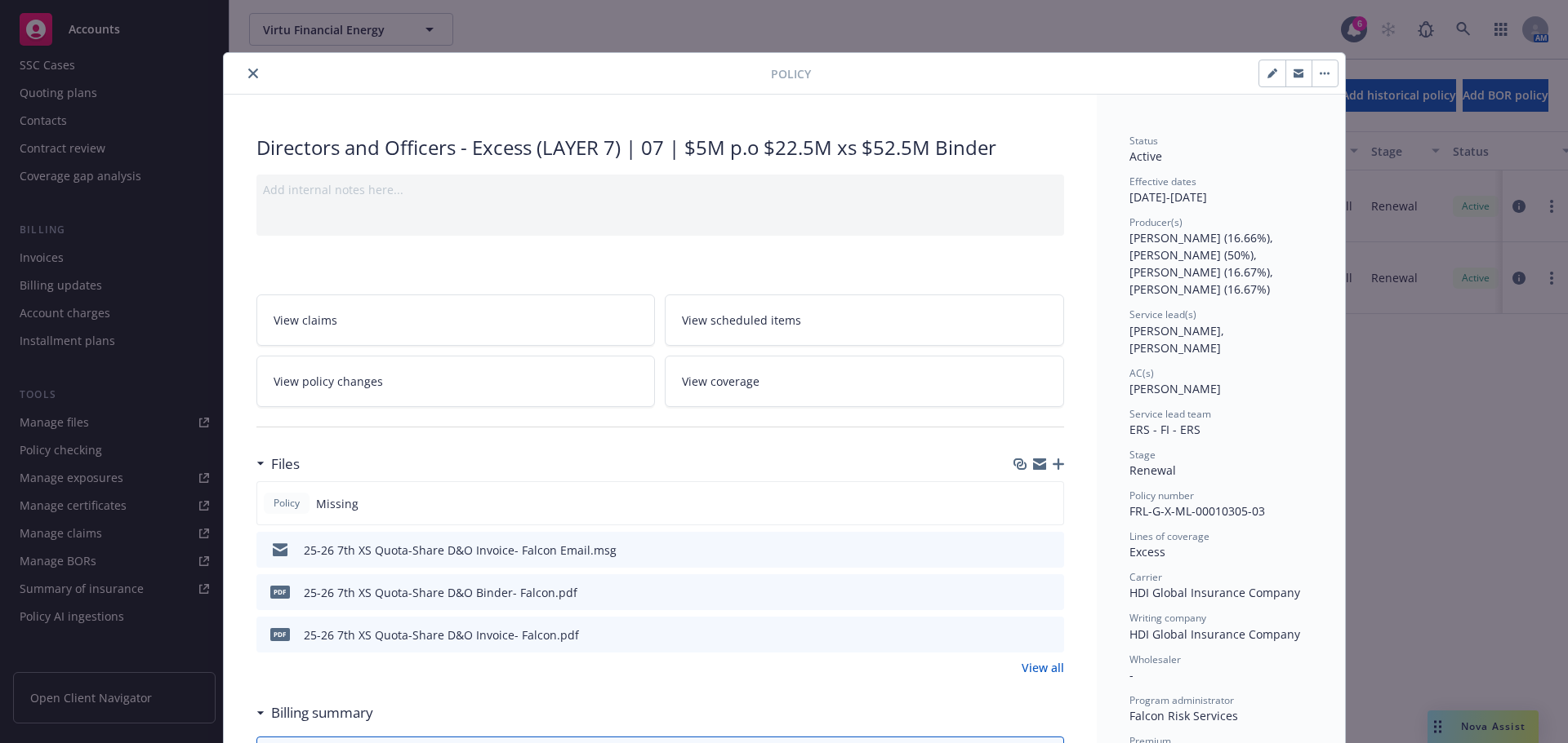
click at [255, 74] on button "close" at bounding box center [253, 74] width 20 height 20
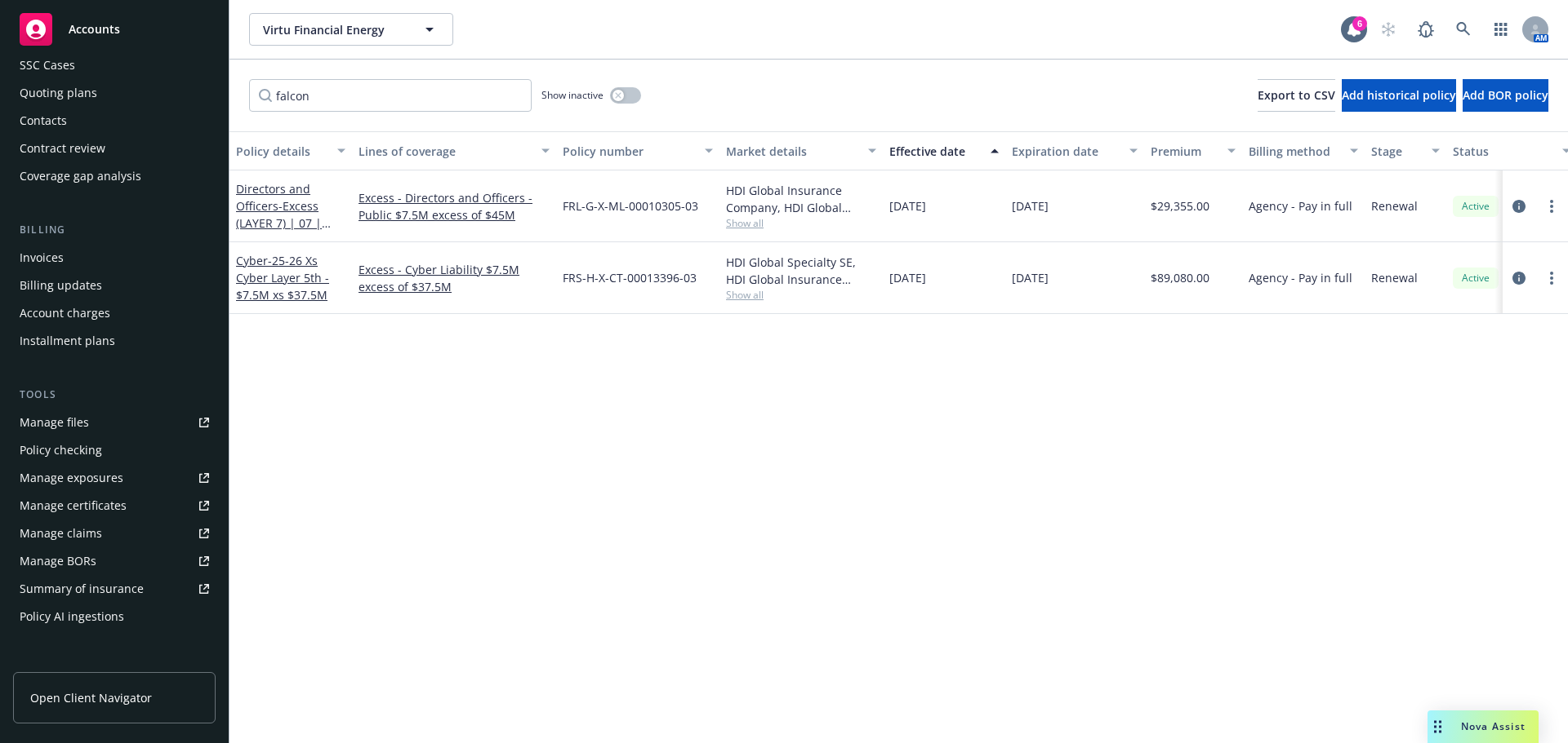
click at [1443, 443] on div "Policy details Lines of coverage Policy number Market details Effective date Ex…" at bounding box center [898, 438] width 1338 height 612
click at [283, 211] on span "- Excess (LAYER 7) | 07 | $5M p.o $22.5M xs $52.5M Binder" at bounding box center [287, 232] width 102 height 67
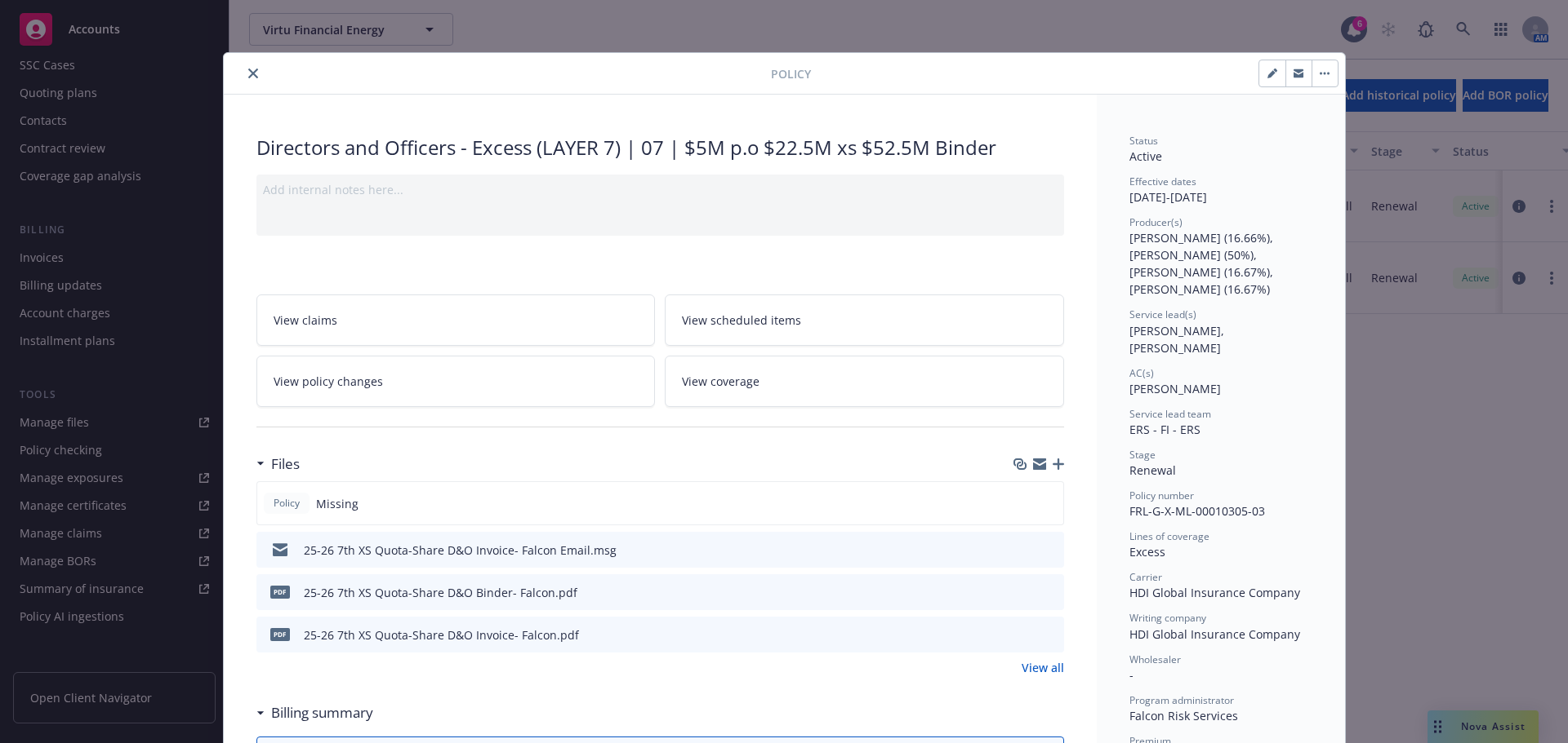
scroll to position [49, 0]
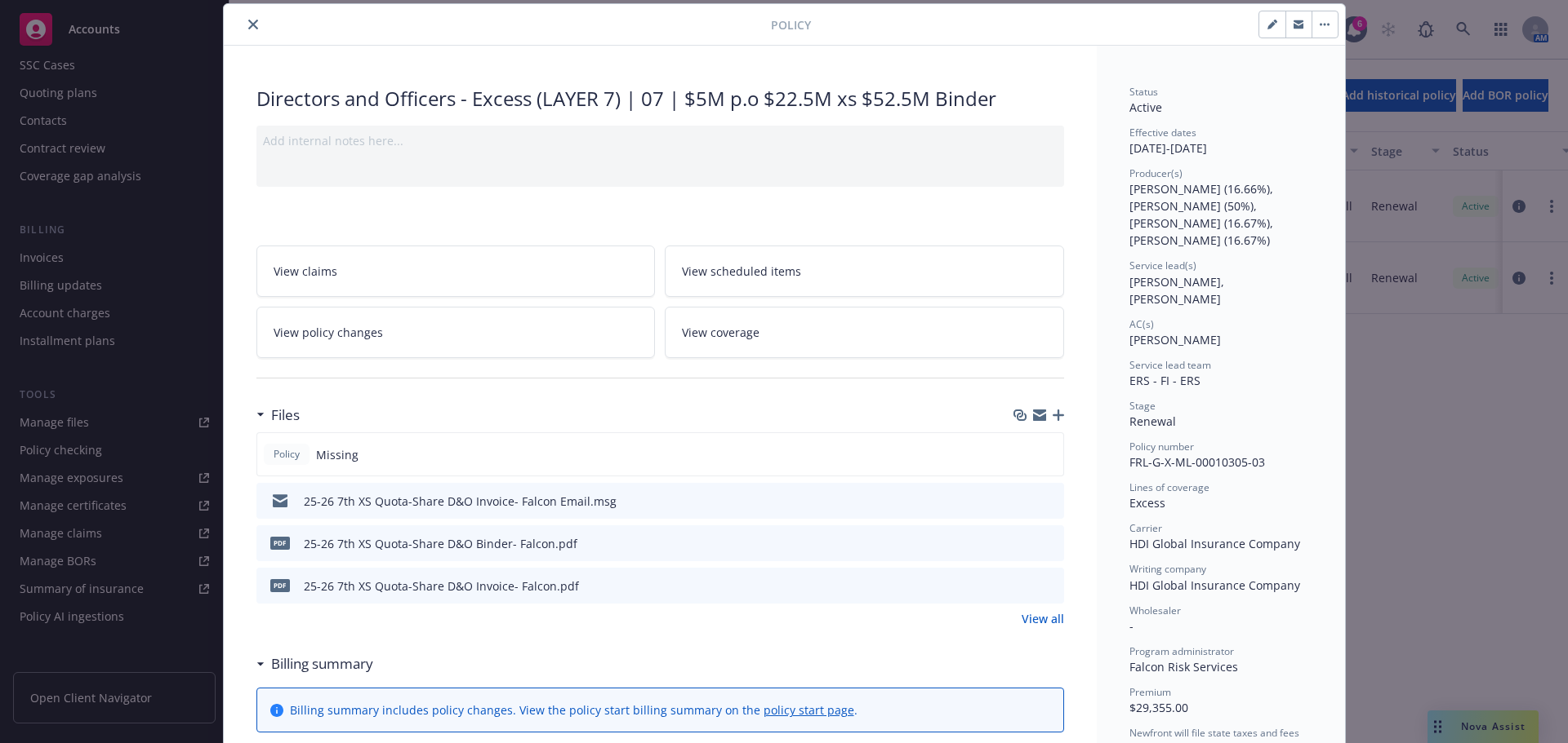
click at [1055, 417] on icon "button" at bounding box center [1058, 416] width 11 height 11
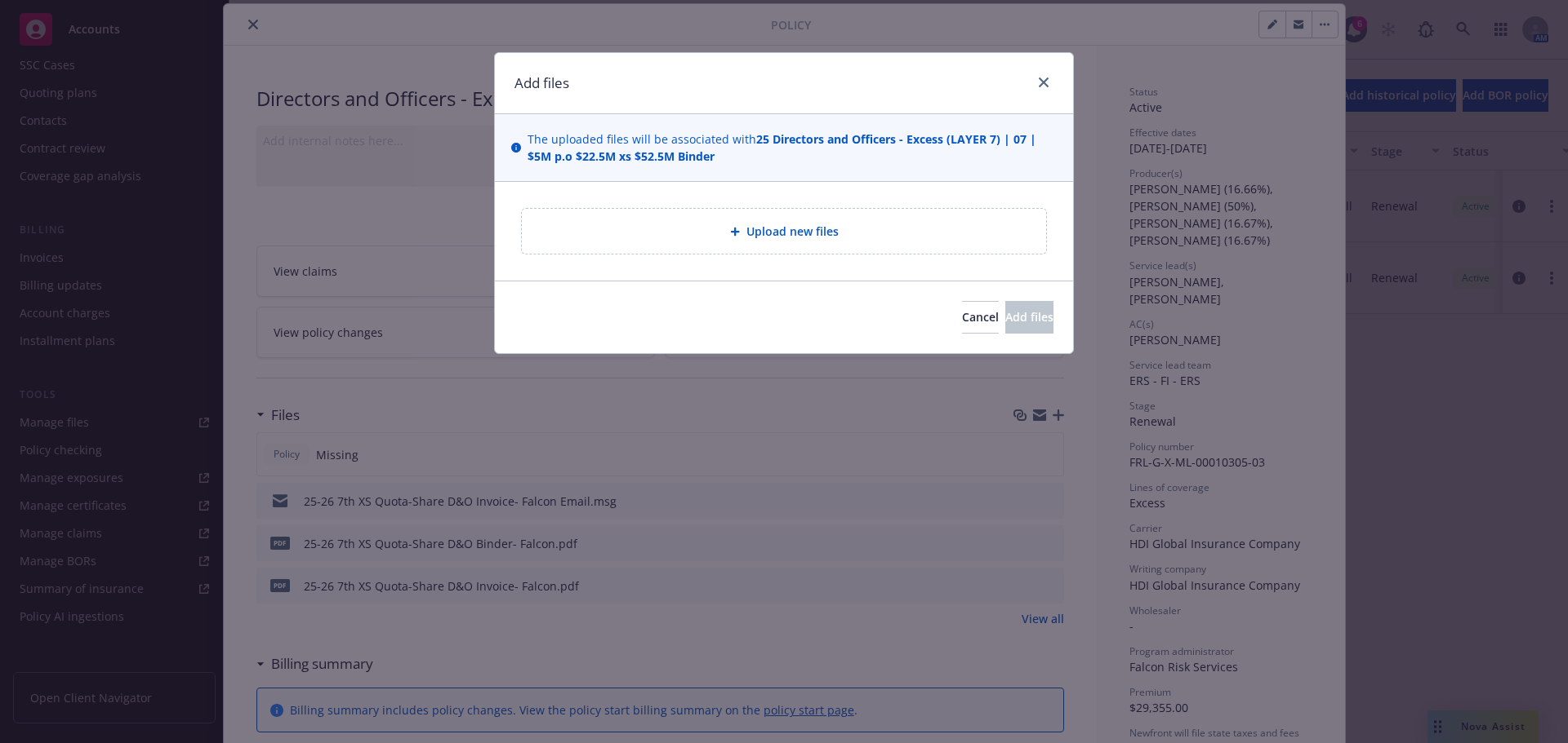
click at [799, 239] on span "Upload new files" at bounding box center [792, 231] width 93 height 17
click at [1448, 539] on div "Add files The uploaded files will be associated with 25 Directors and Officers …" at bounding box center [784, 372] width 1568 height 743
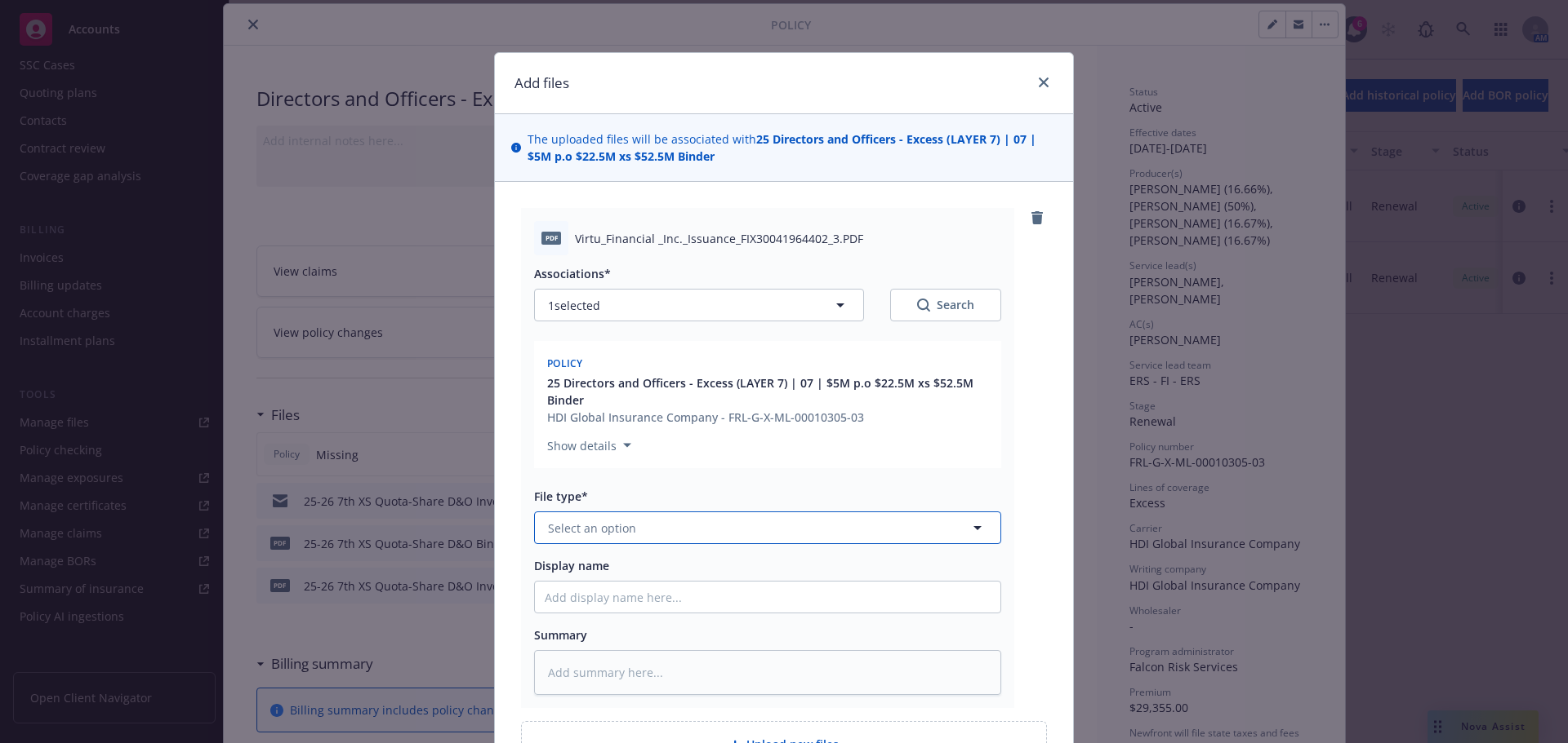
click at [642, 525] on button "Select an option" at bounding box center [767, 528] width 467 height 33
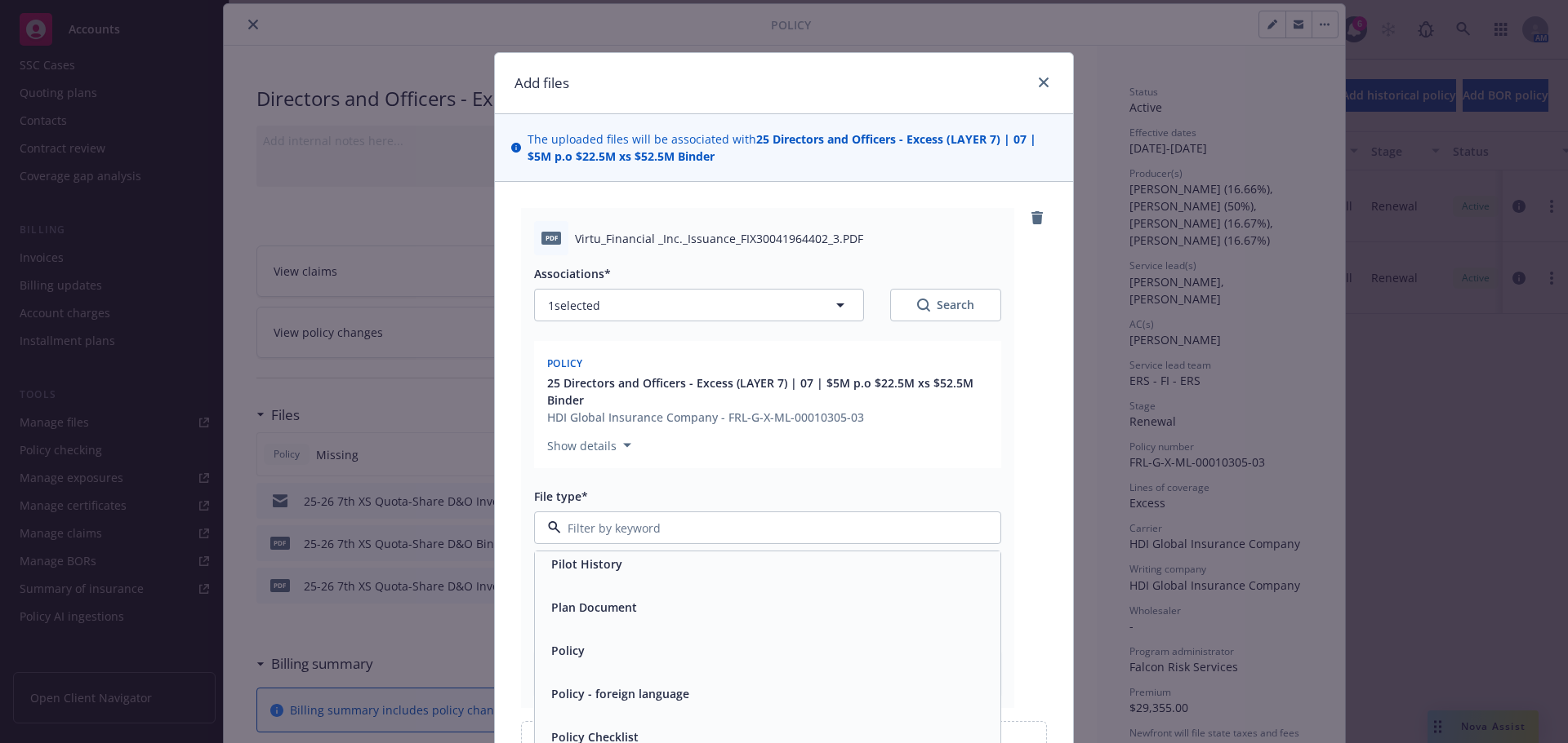
click at [574, 649] on span "Policy" at bounding box center [567, 651] width 34 height 17
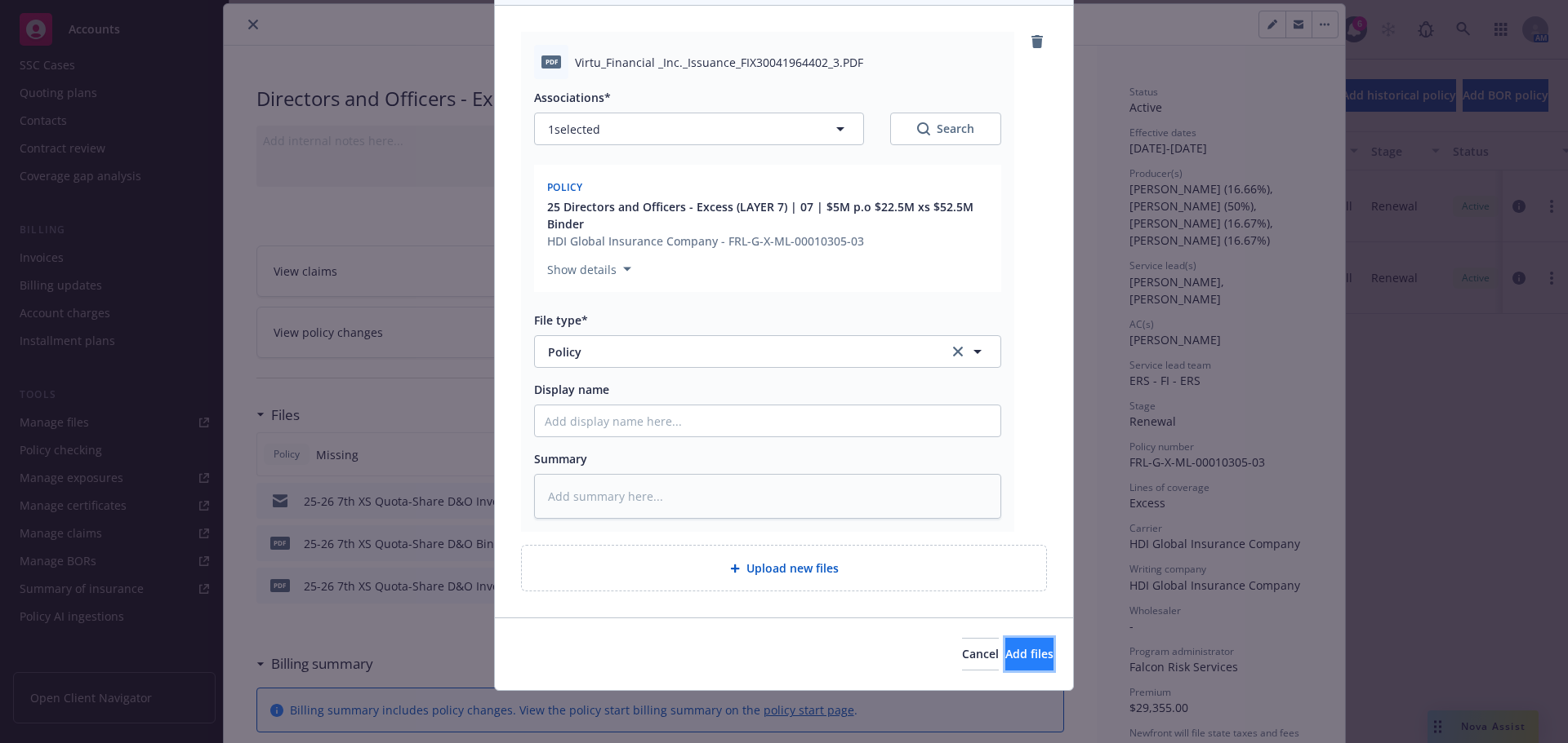
click at [1005, 651] on span "Add files" at bounding box center [1029, 654] width 48 height 16
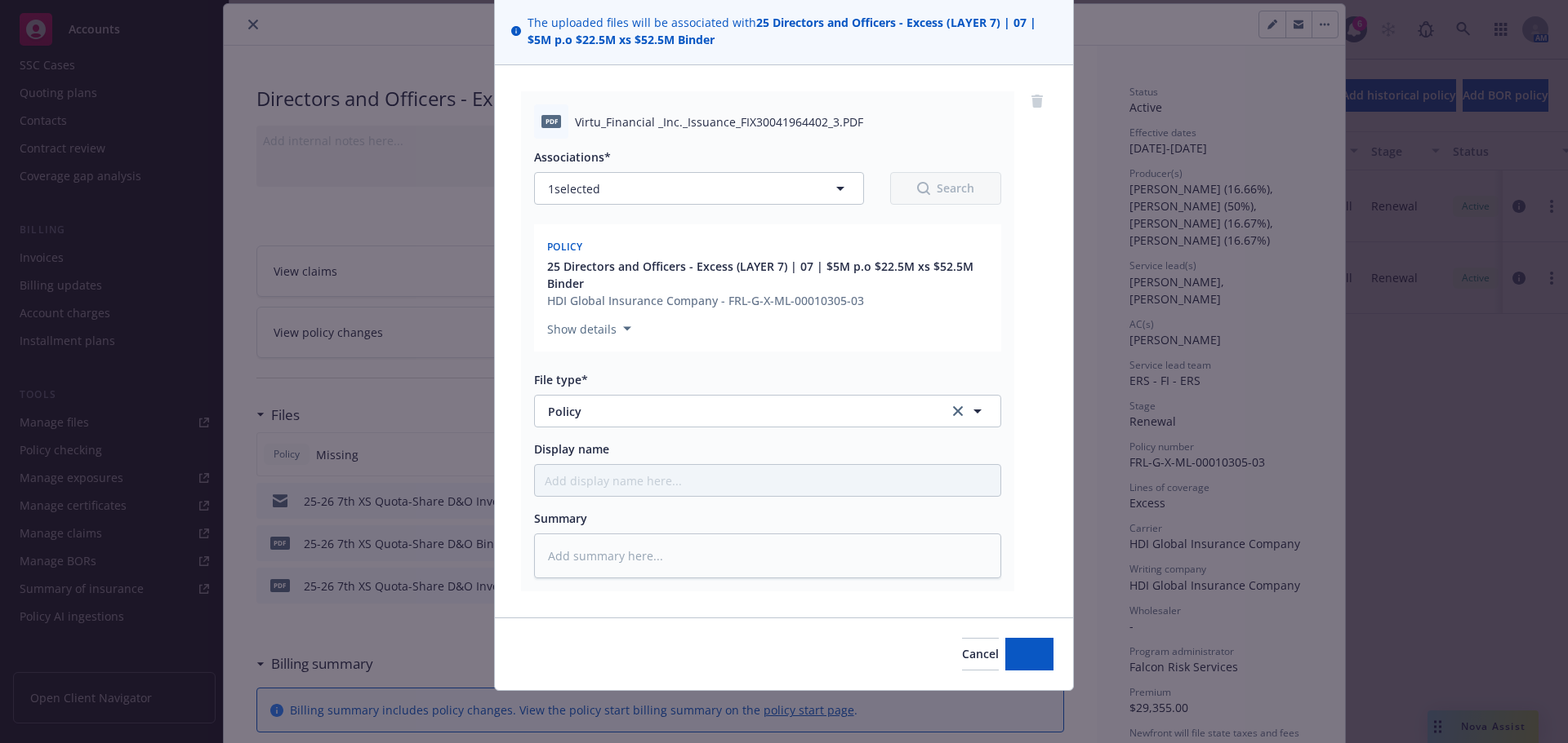
scroll to position [117, 0]
type textarea "x"
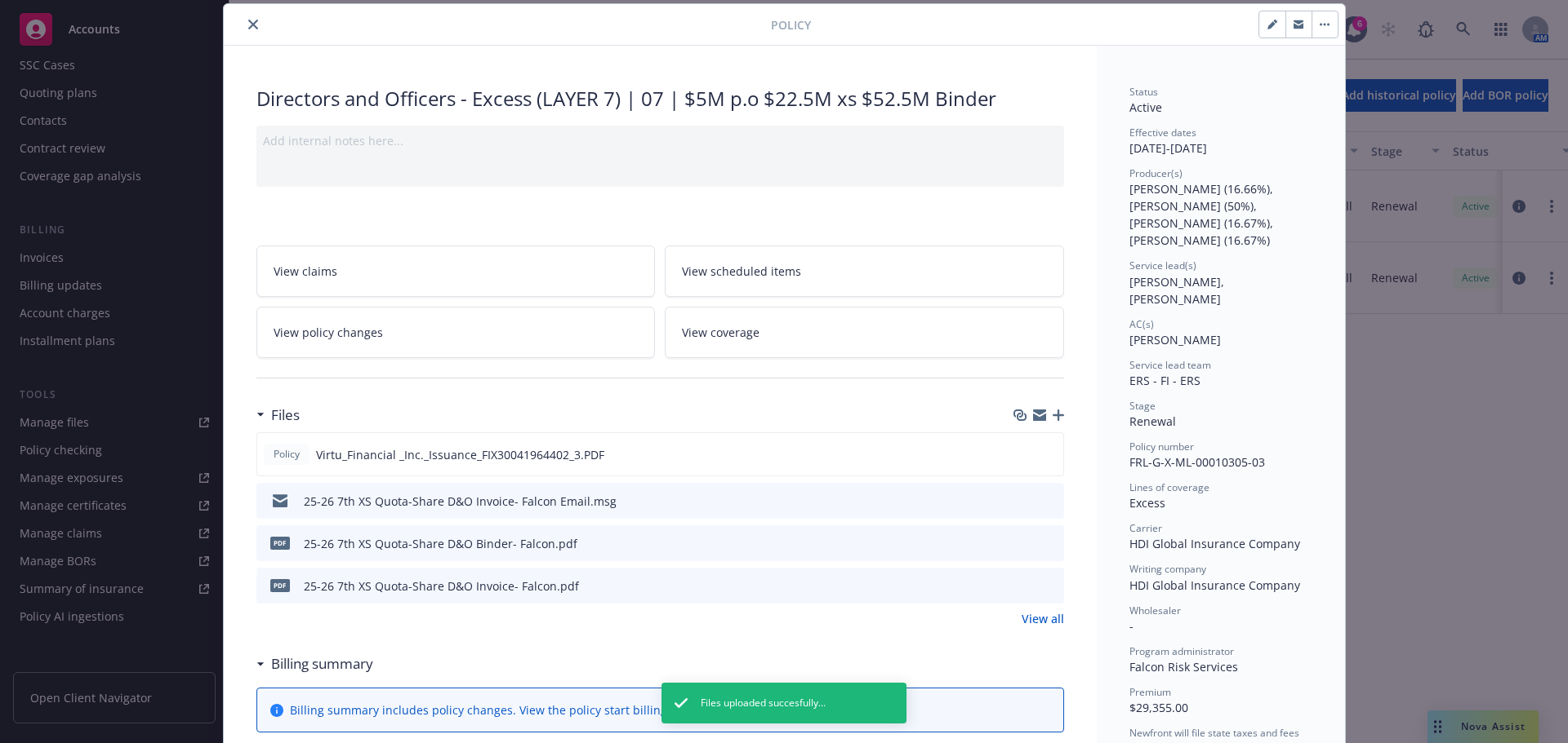
click at [248, 25] on icon "close" at bounding box center [253, 25] width 10 height 10
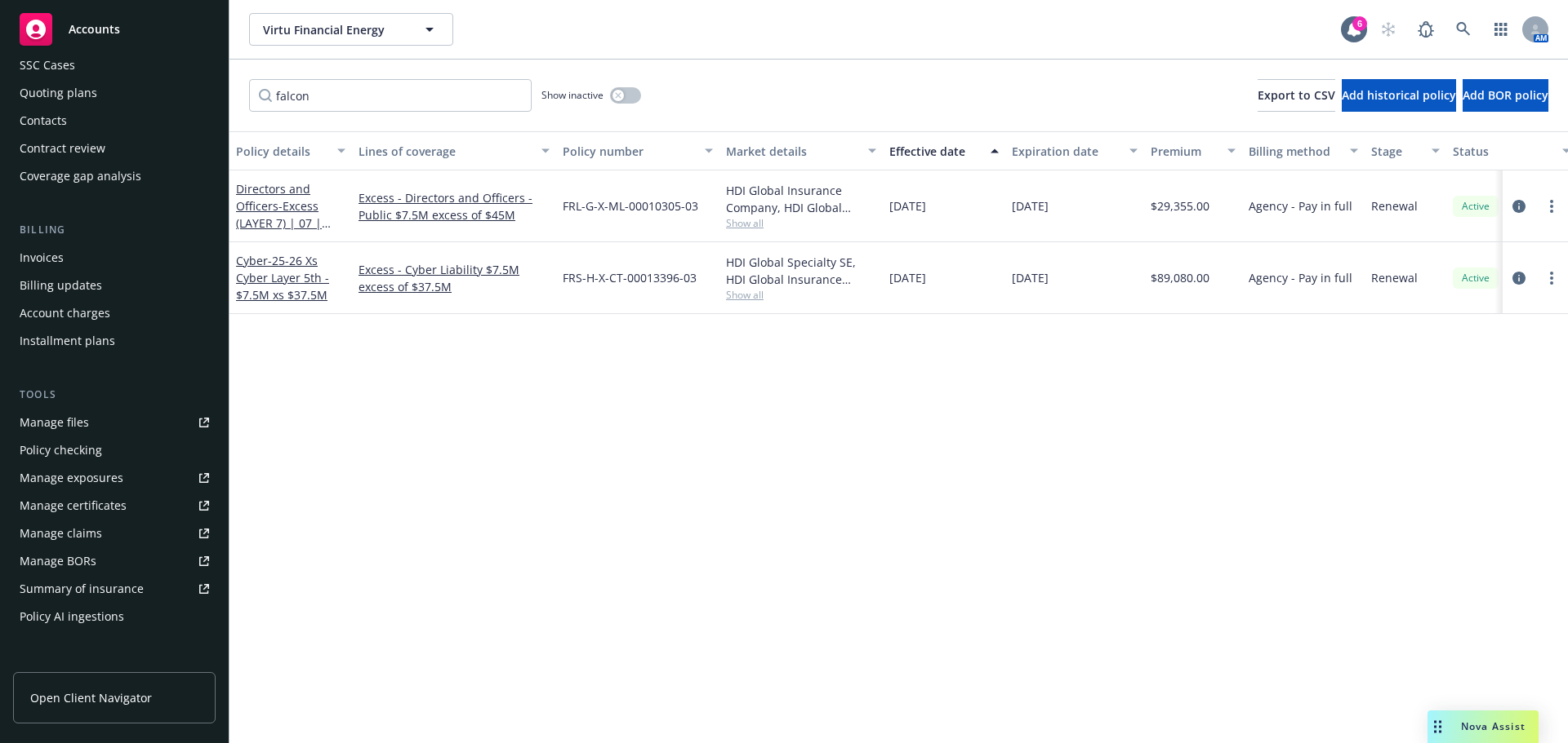
click at [1436, 428] on div "Policy details Lines of coverage Policy number Market details Effective date Ex…" at bounding box center [898, 438] width 1338 height 612
drag, startPoint x: 364, startPoint y: 98, endPoint x: 43, endPoint y: 75, distance: 321.8
click at [43, 75] on div "Accounts Overview Coverage Policies Policy changes SSC Cases Quoting plans Cont…" at bounding box center [784, 372] width 1568 height 743
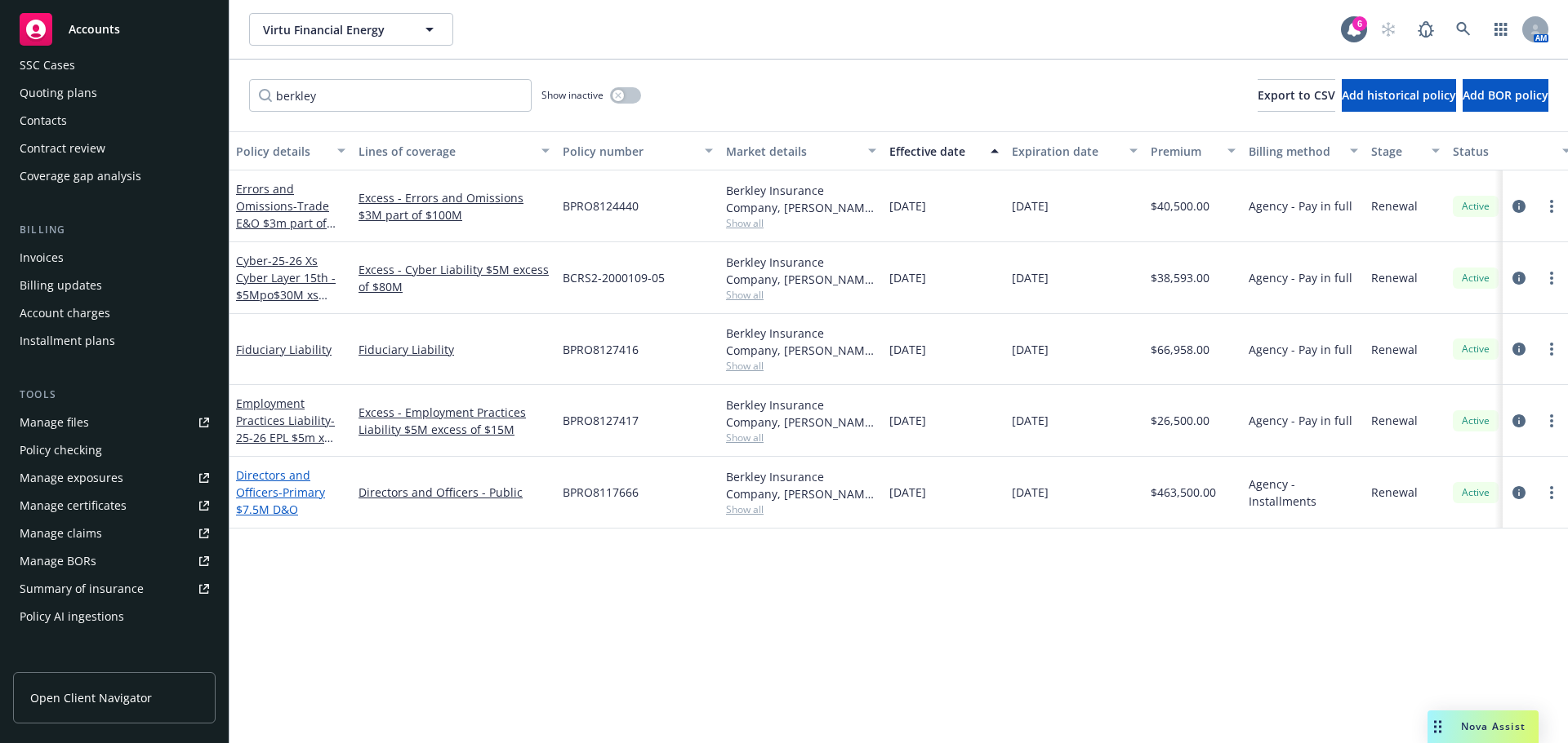
click at [296, 498] on span "- Primary $7.5M D&O" at bounding box center [280, 501] width 89 height 33
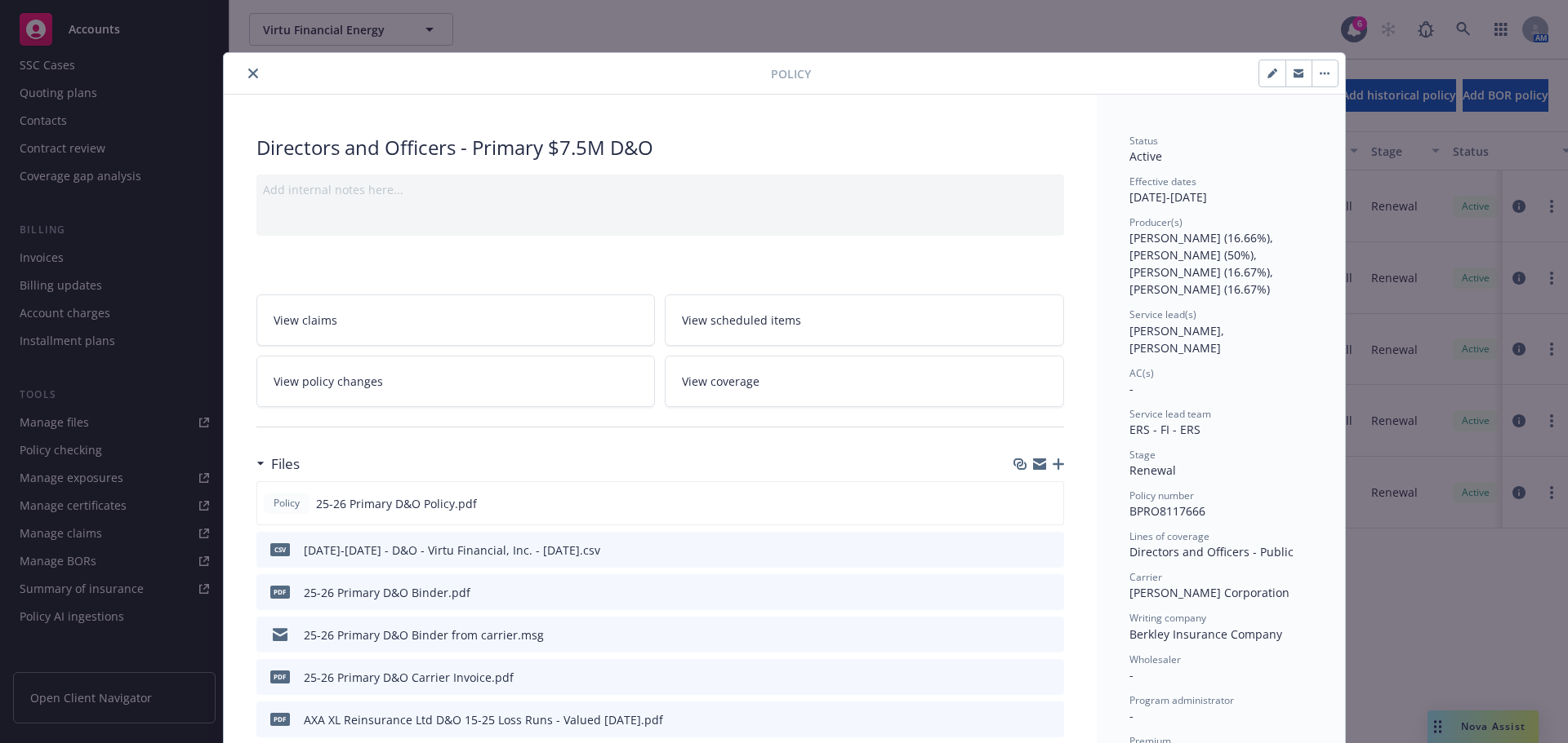
click at [248, 74] on icon "close" at bounding box center [253, 74] width 10 height 10
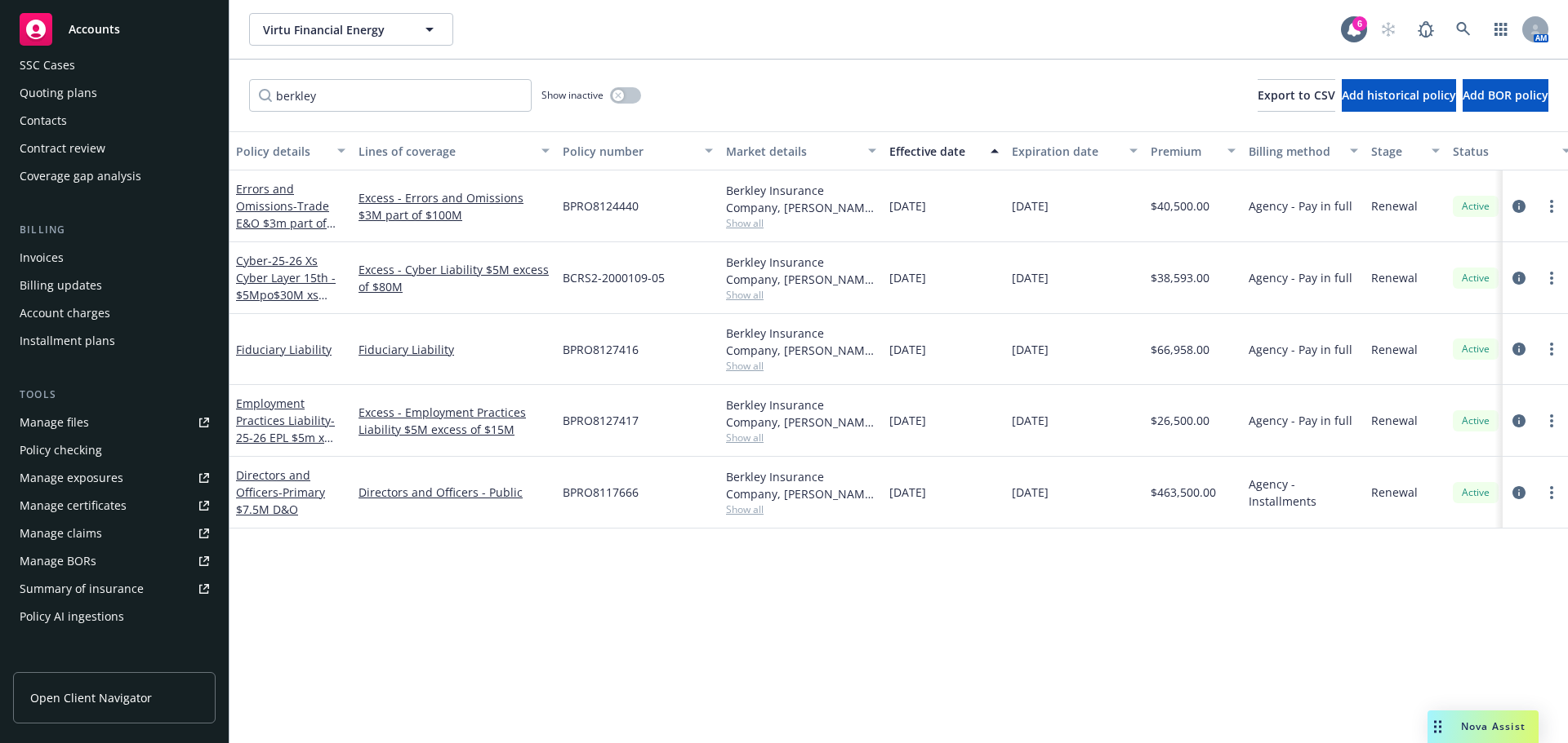
click at [1375, 605] on div "Policy details Lines of coverage Policy number Market details Effective date Ex…" at bounding box center [898, 438] width 1338 height 612
drag, startPoint x: 325, startPoint y: 94, endPoint x: 266, endPoint y: 78, distance: 61.1
click at [266, 78] on div "berkley Show inactive Export to CSV Add historical policy Add BOR policy" at bounding box center [898, 96] width 1338 height 72
click at [336, 95] on input "berkley" at bounding box center [390, 96] width 282 height 33
drag, startPoint x: 334, startPoint y: 99, endPoint x: 275, endPoint y: 88, distance: 60.0
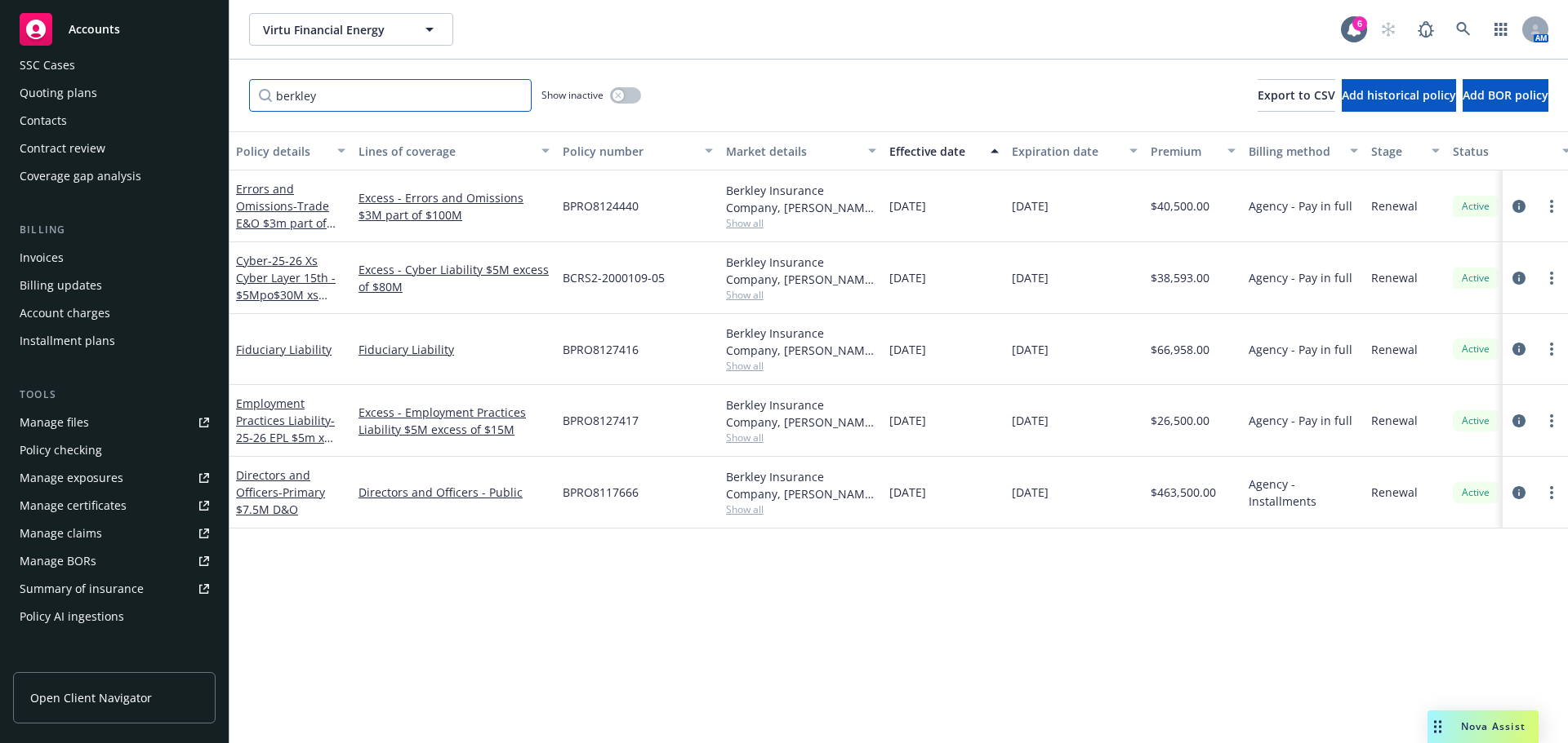
click at [275, 88] on input "berkley" at bounding box center [390, 96] width 282 height 33
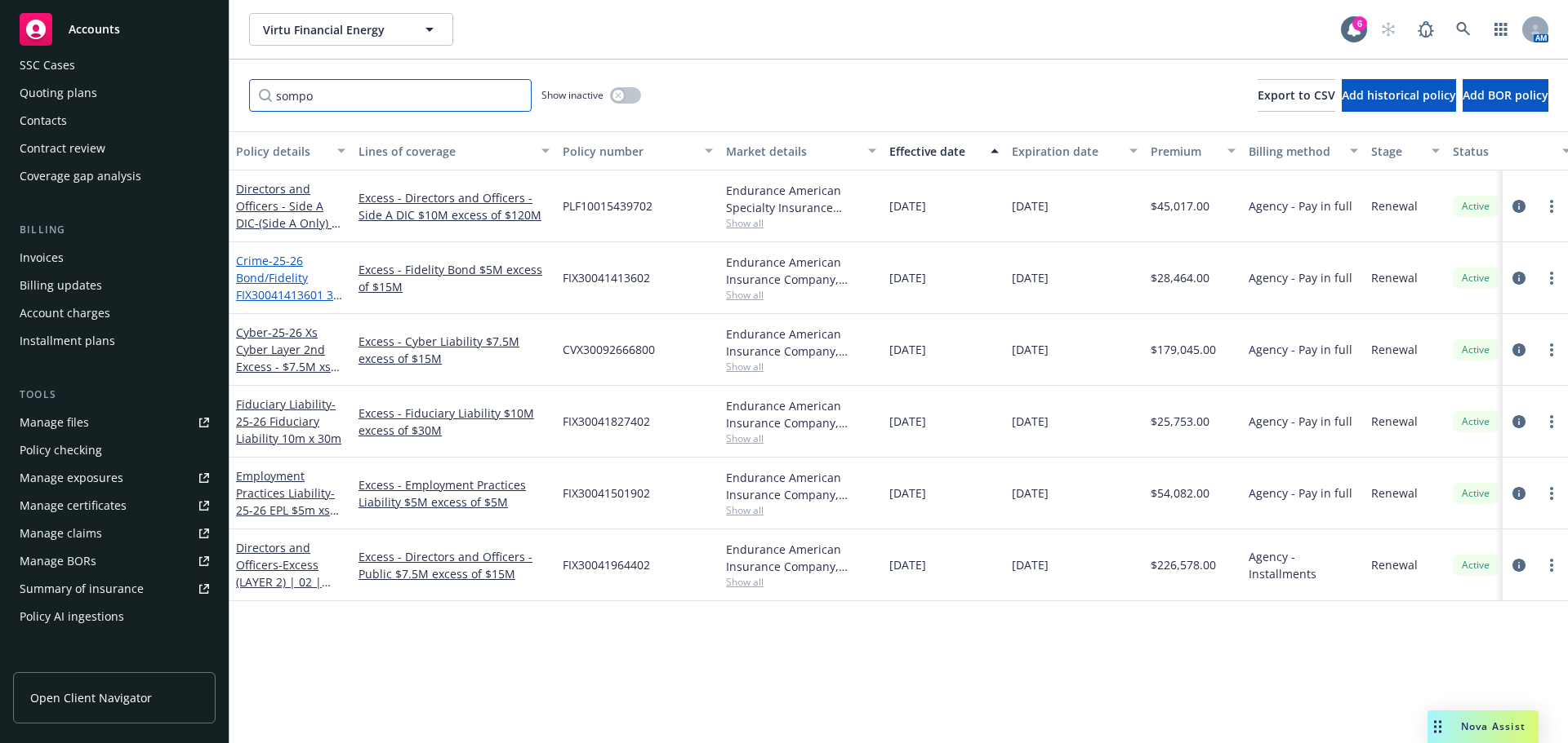
type input "sompo"
click at [286, 282] on span "- 25-26 Bond/Fidelity FIX30041413601 3rd layer 5m x 15m" at bounding box center [291, 286] width 110 height 67
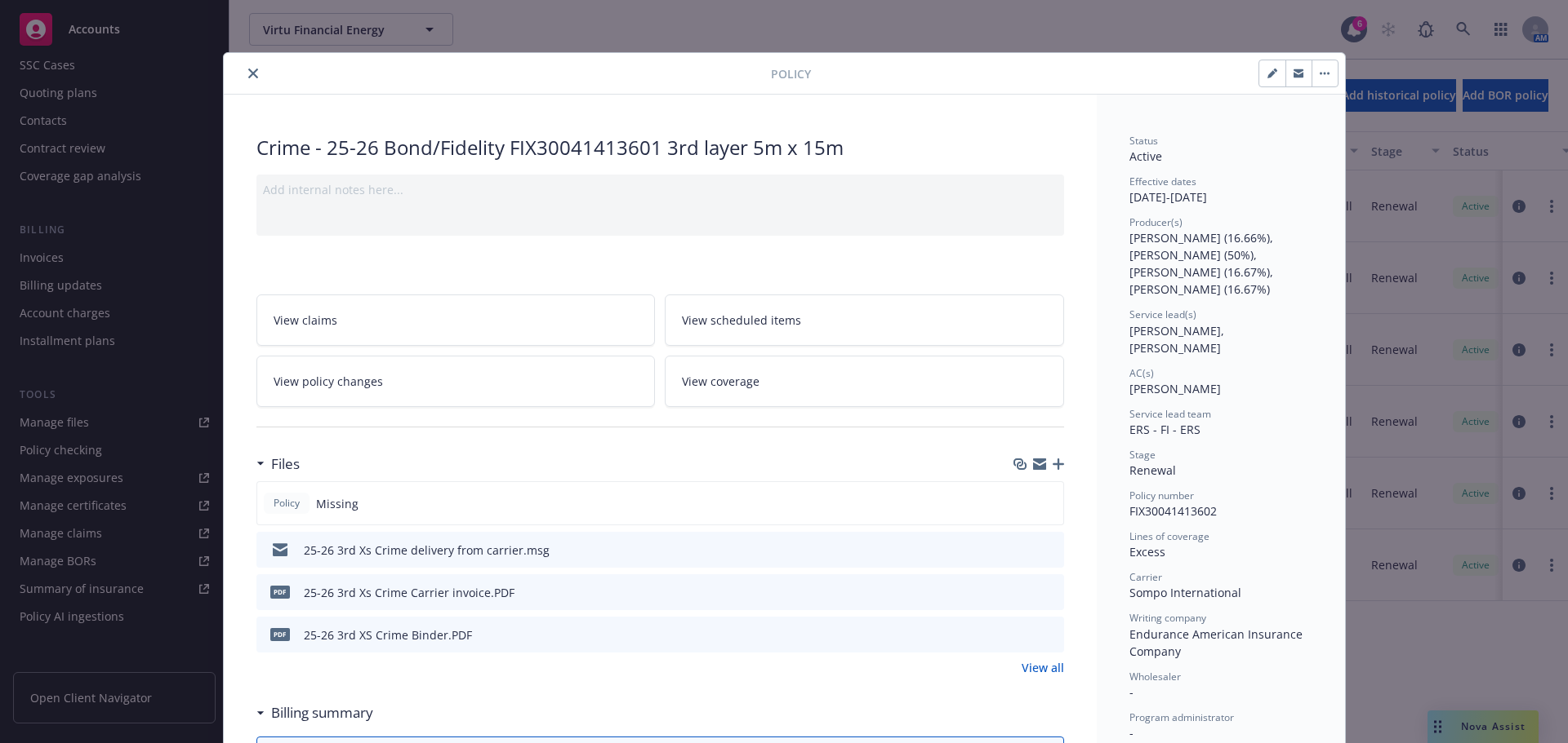
click at [1052, 467] on icon "button" at bounding box center [1058, 464] width 11 height 11
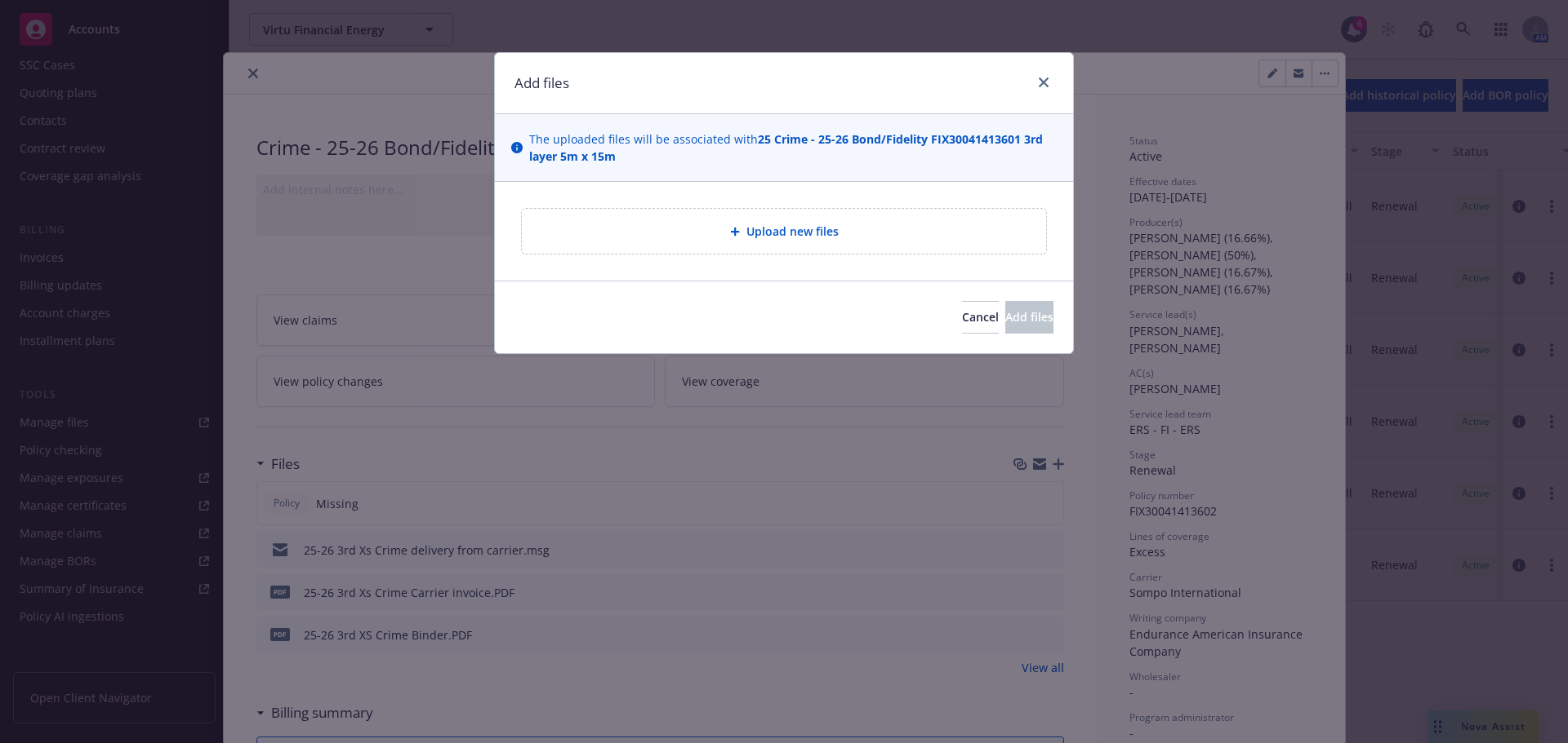
type textarea "x"
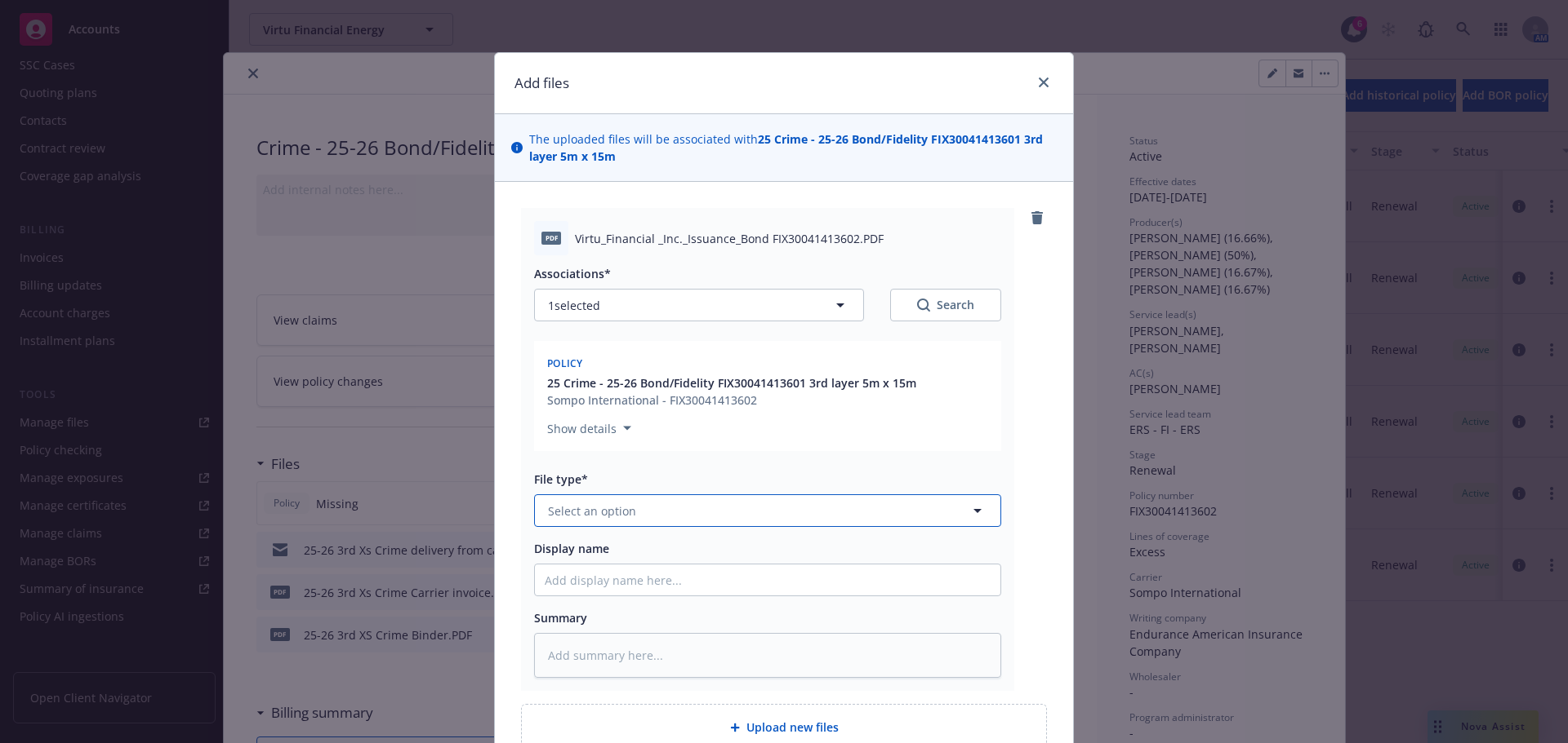
click at [644, 507] on button "Select an option" at bounding box center [767, 511] width 467 height 33
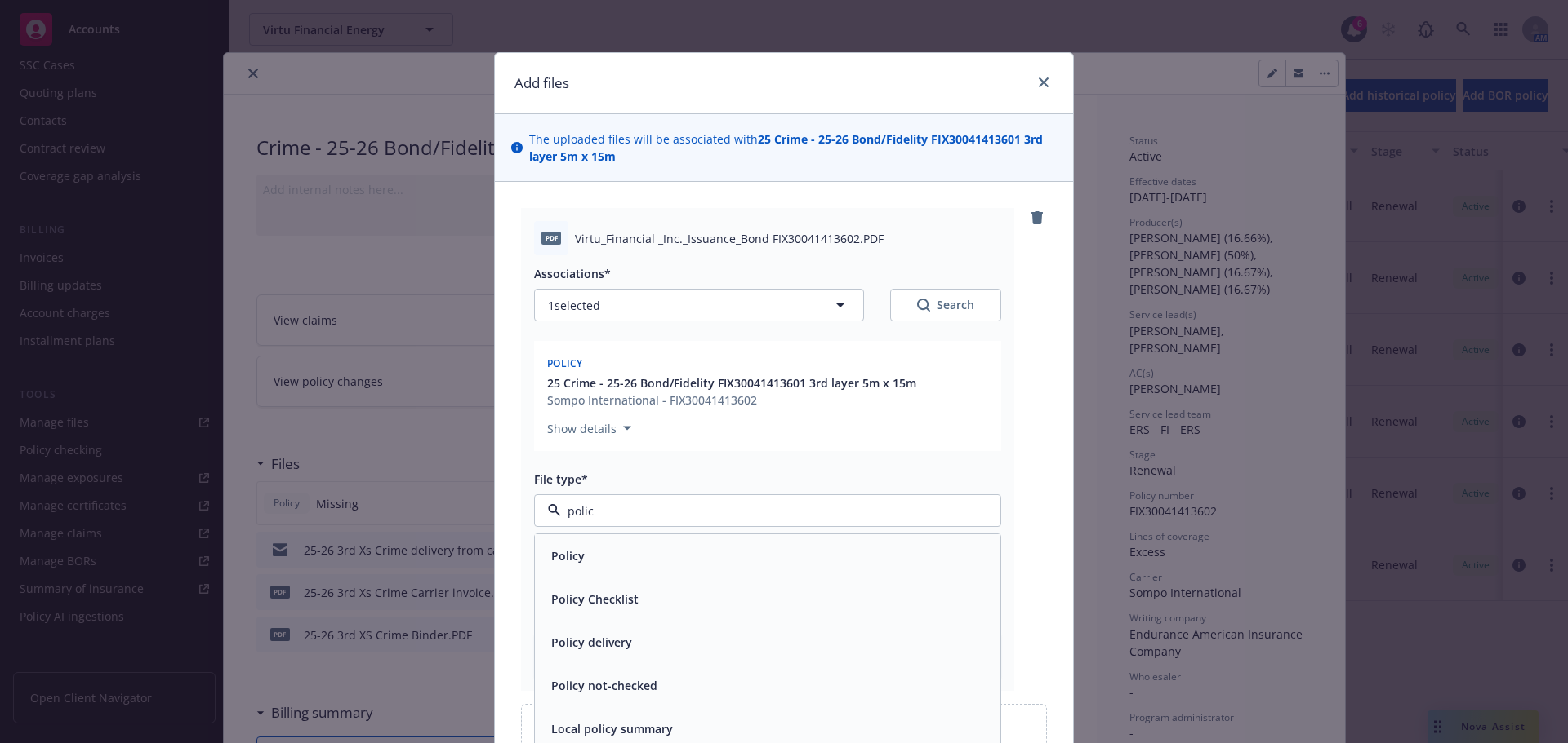
type input "policy"
click at [570, 565] on span "Policy" at bounding box center [567, 556] width 34 height 17
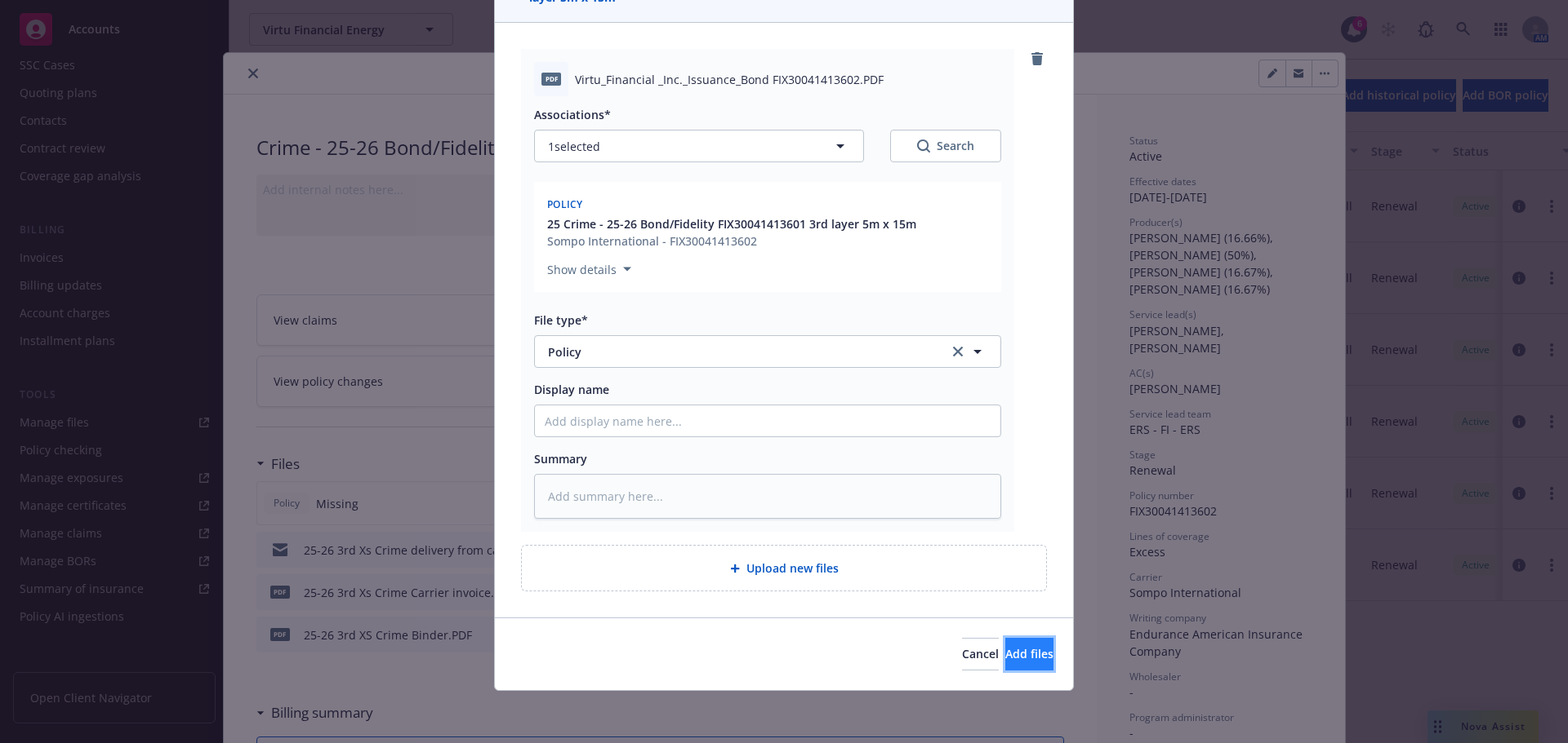
click at [1005, 646] on button "Add files" at bounding box center [1029, 655] width 48 height 33
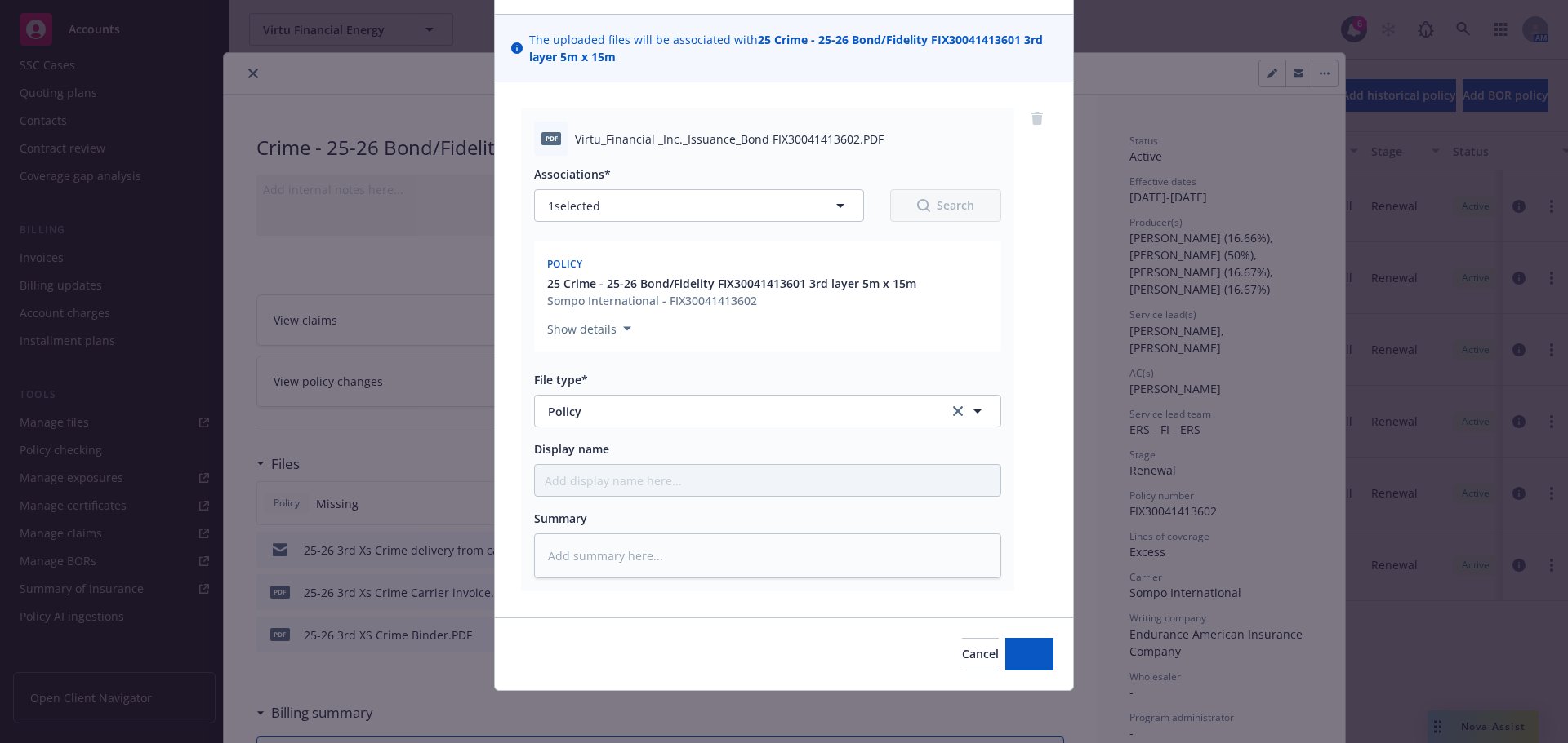
scroll to position [100, 0]
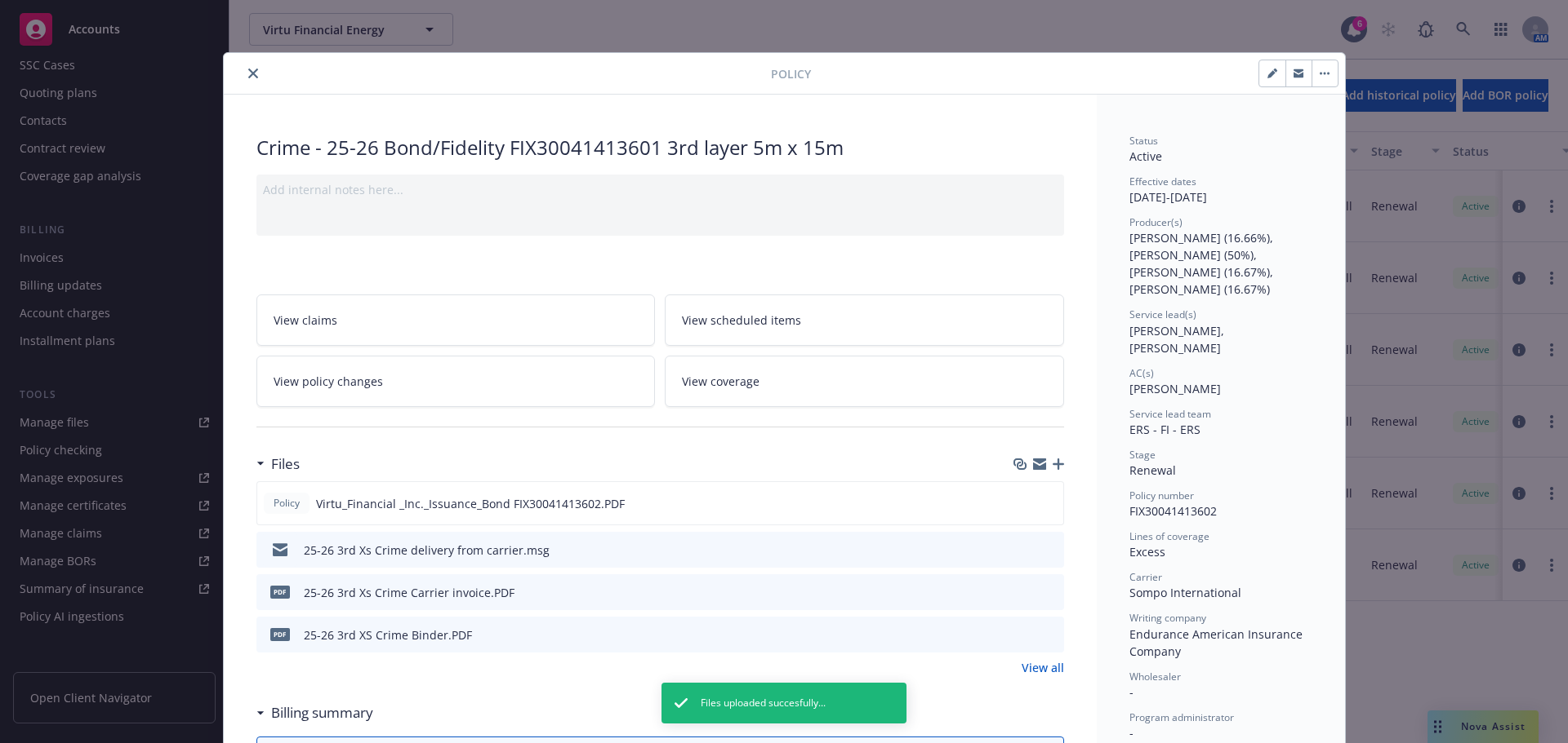
click at [248, 73] on icon "close" at bounding box center [253, 74] width 10 height 10
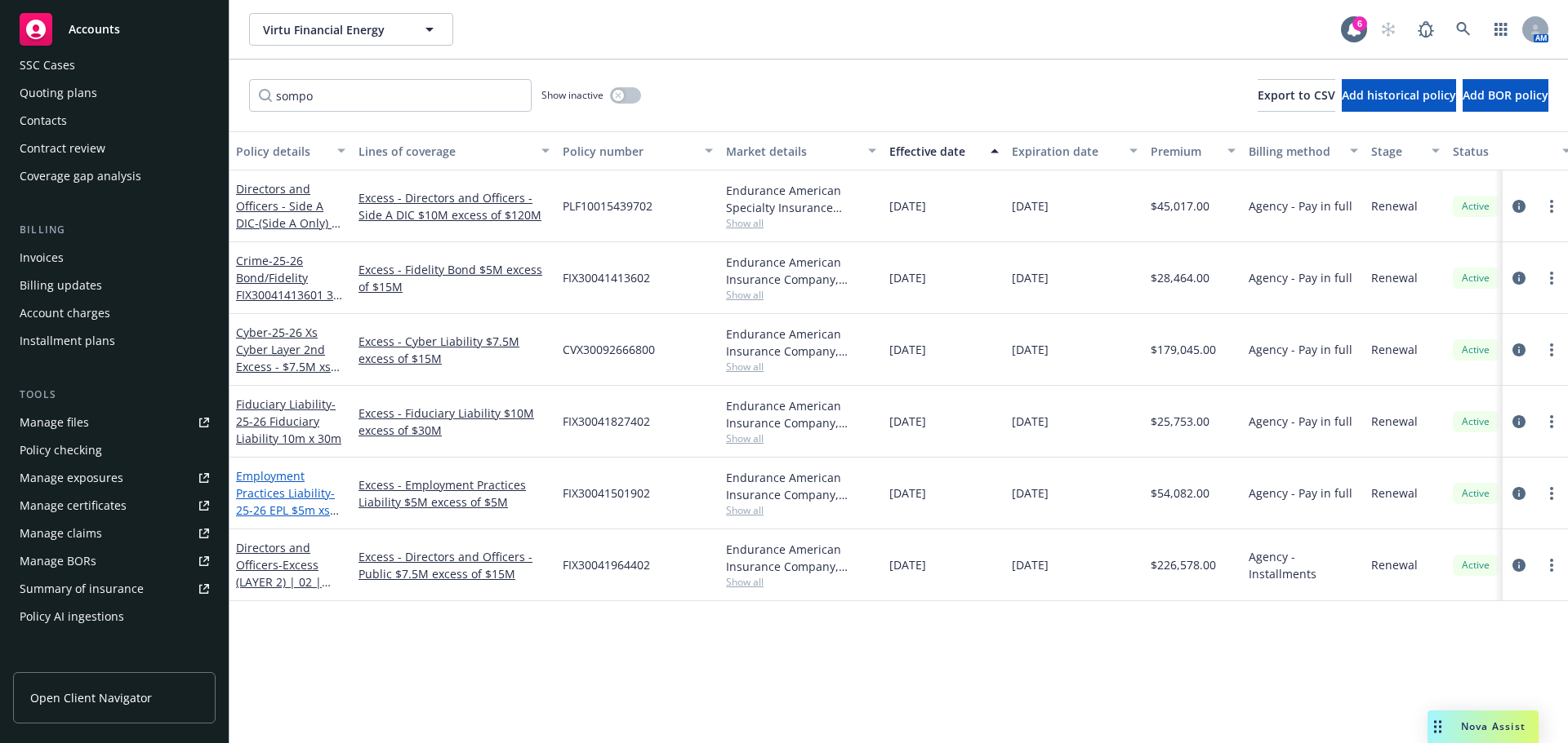
click at [296, 486] on link "Employment Practices Liability - 25-26 EPL $5m xs $5m" at bounding box center [285, 502] width 99 height 67
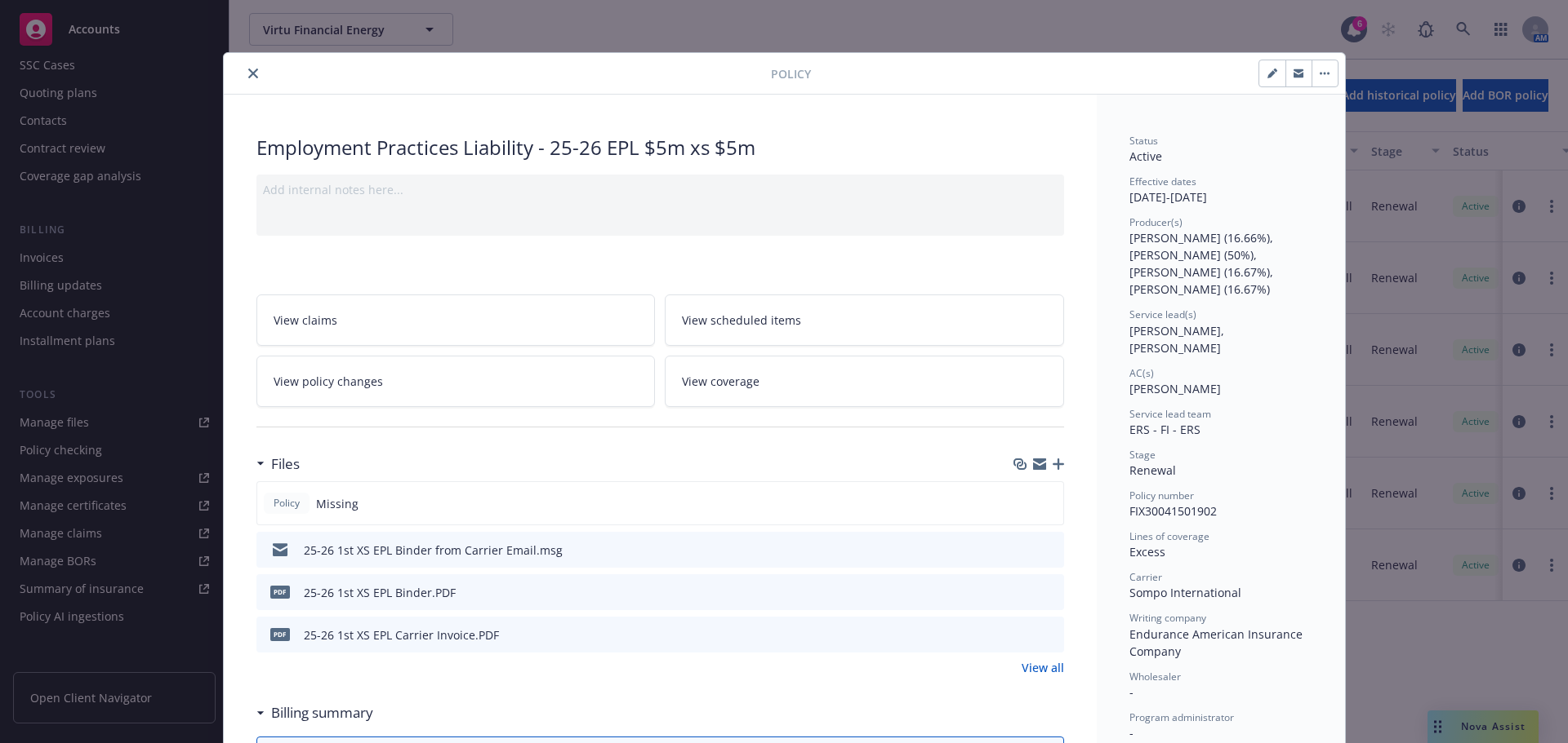
click at [1052, 460] on icon "button" at bounding box center [1058, 464] width 11 height 11
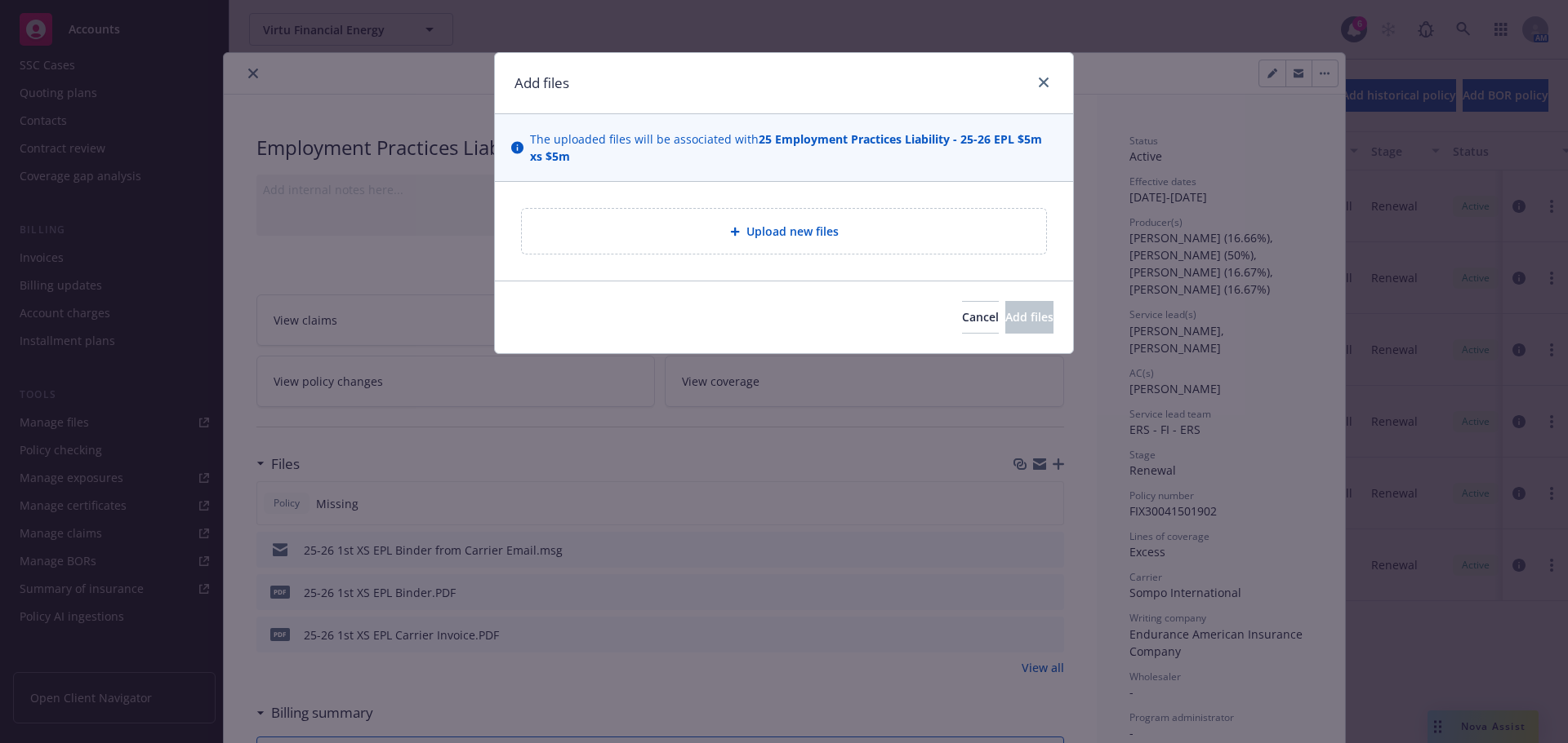
type textarea "x"
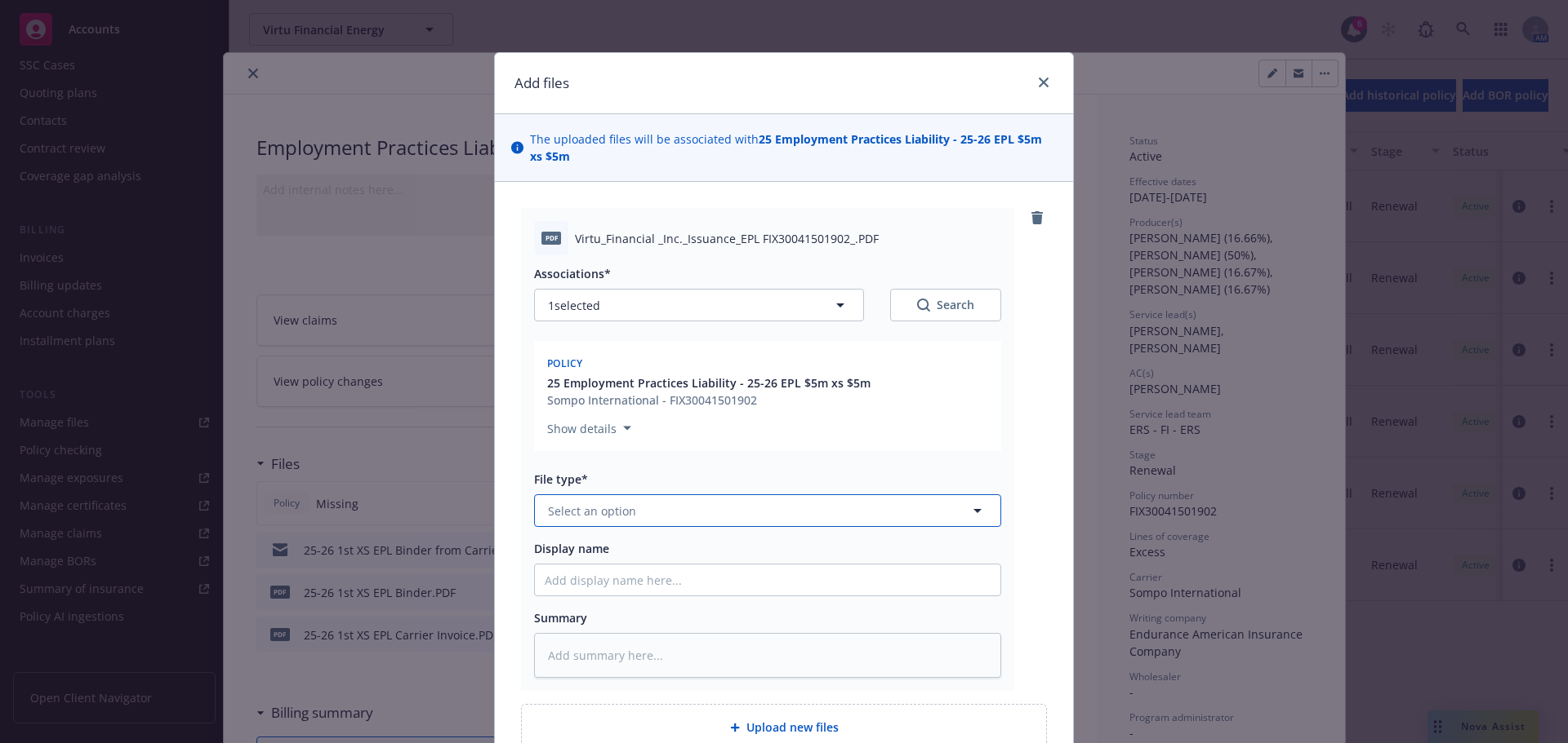
click at [660, 509] on button "Select an option" at bounding box center [767, 511] width 467 height 33
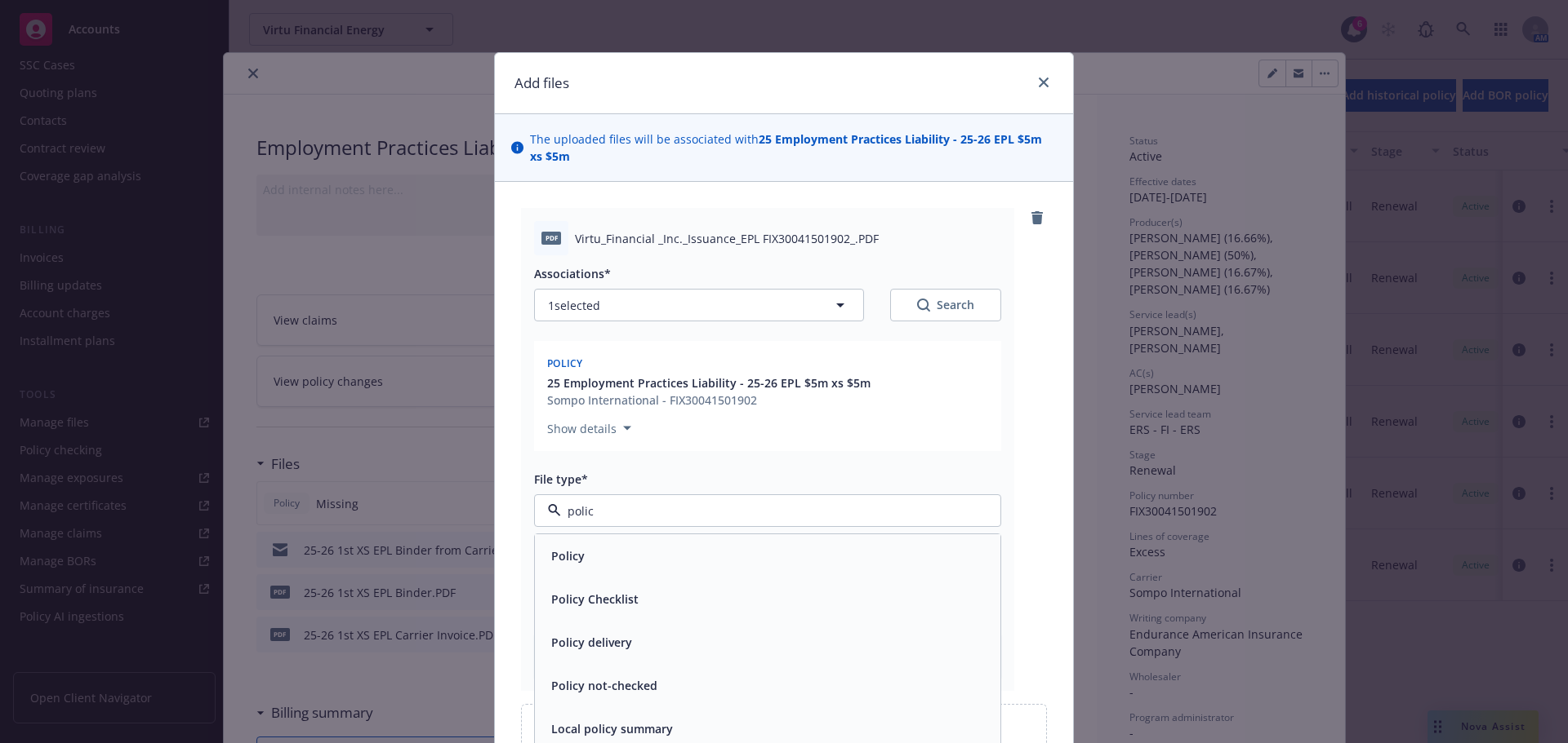
type input "policy"
click at [591, 557] on div "Policy" at bounding box center [767, 556] width 445 height 24
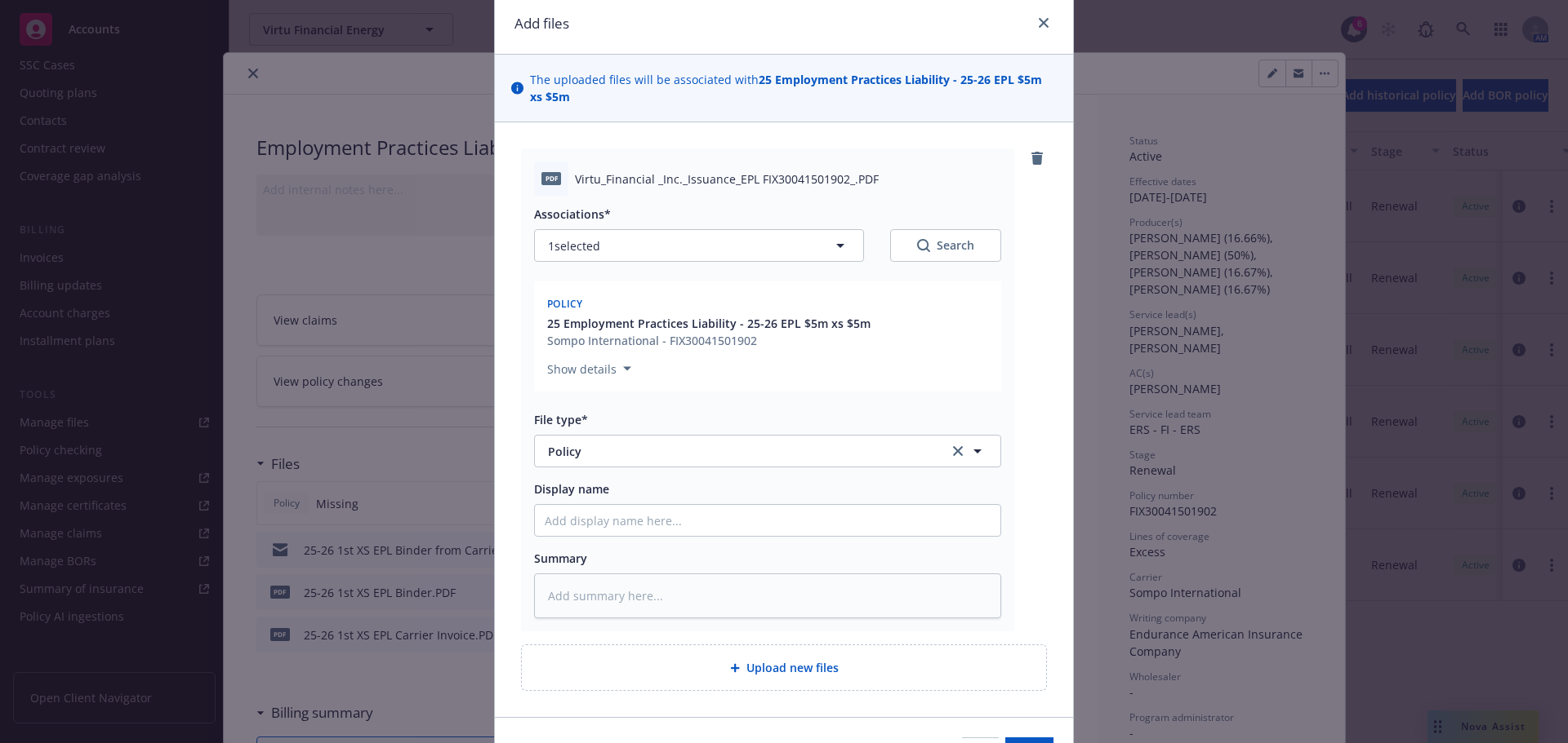
scroll to position [159, 0]
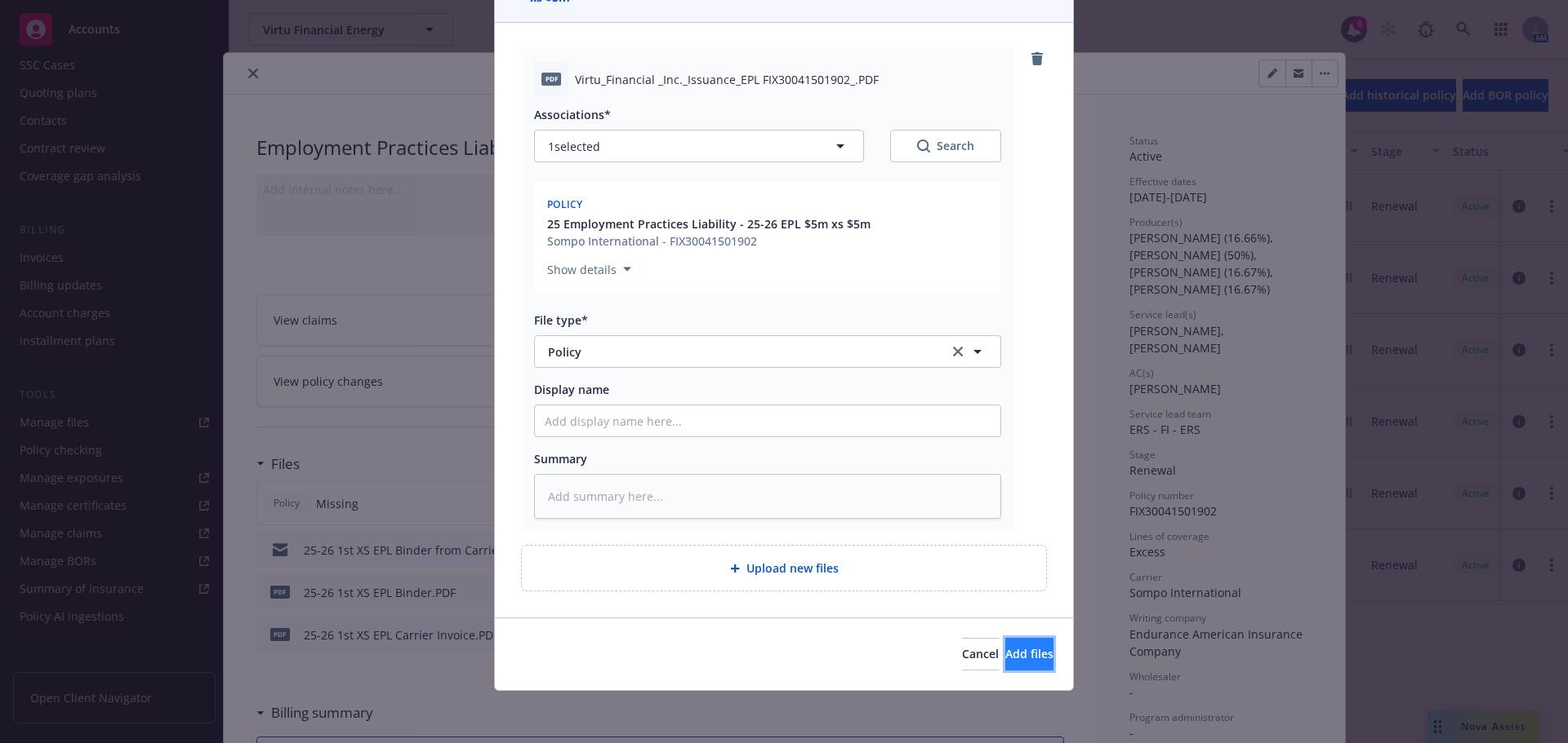
click at [1009, 639] on button "Add files" at bounding box center [1029, 655] width 48 height 33
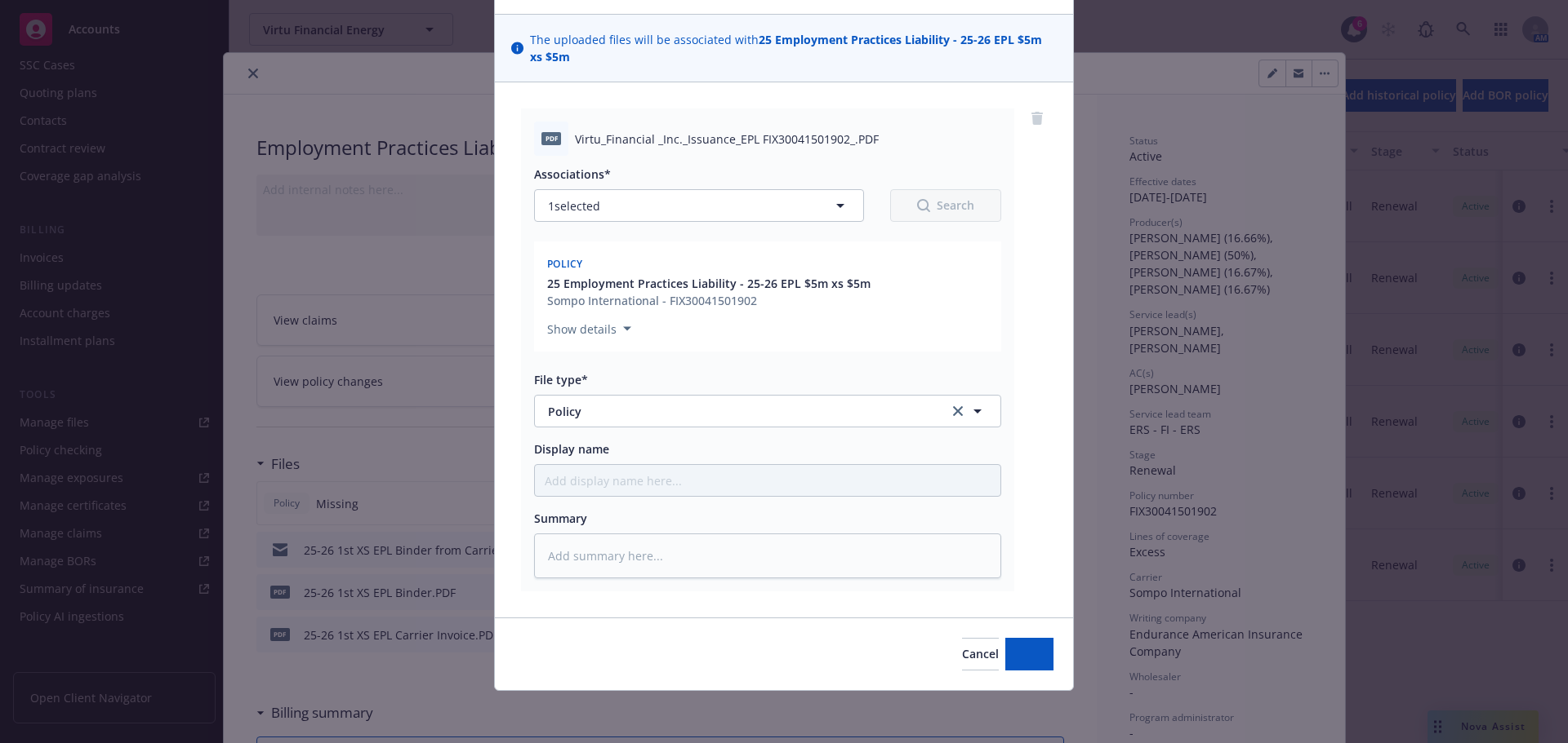
scroll to position [100, 0]
type textarea "x"
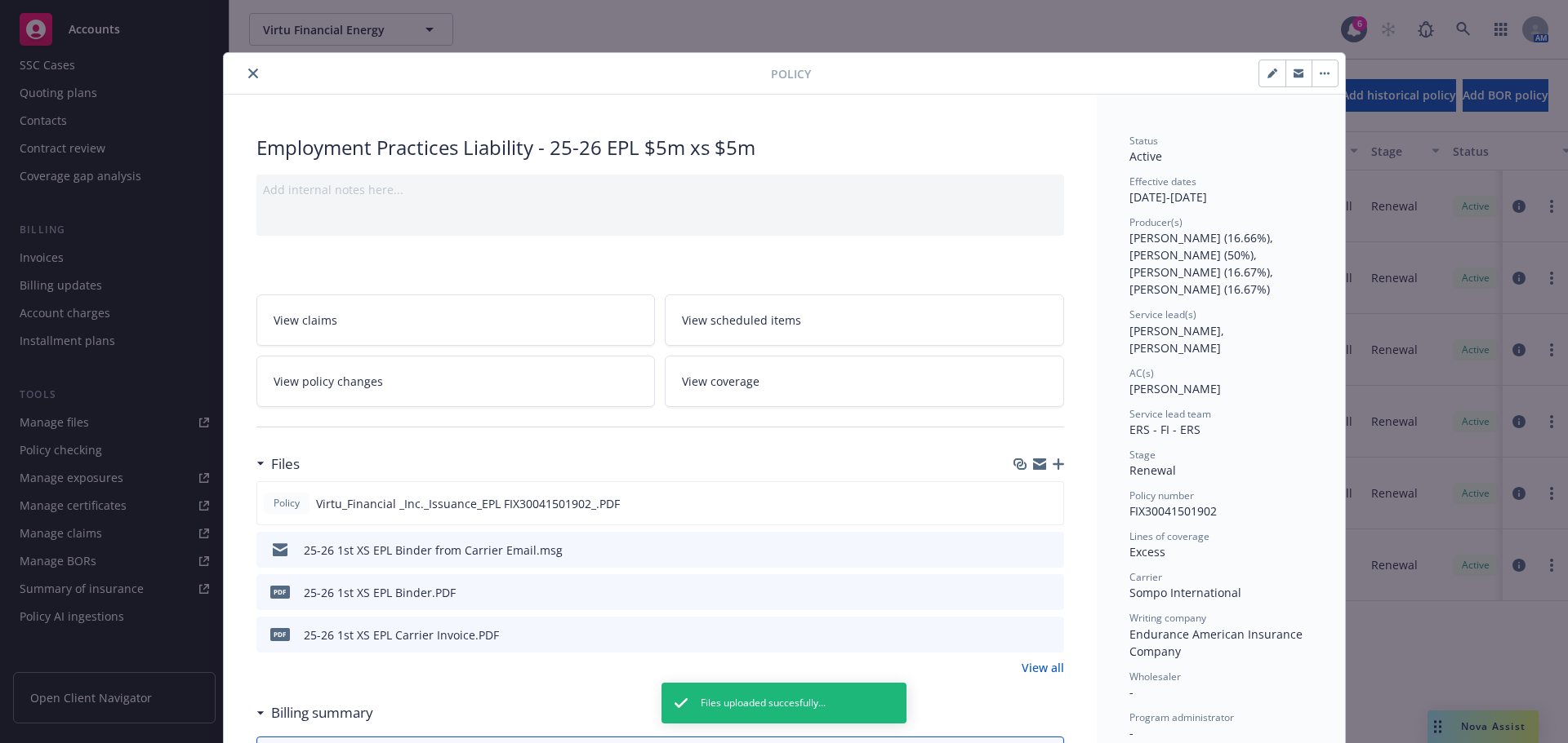
click at [248, 74] on icon "close" at bounding box center [253, 74] width 10 height 10
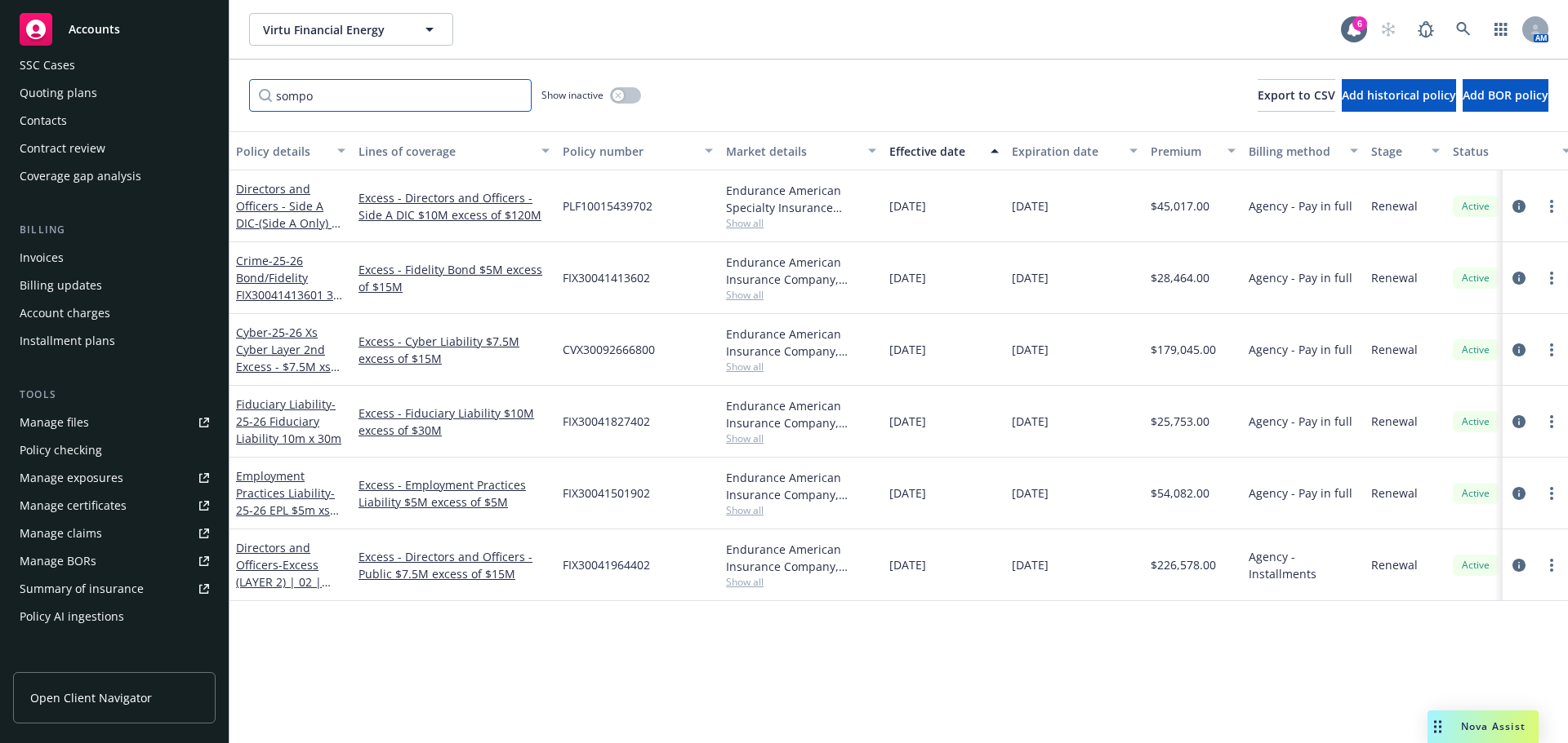
drag, startPoint x: 364, startPoint y: 92, endPoint x: 195, endPoint y: 87, distance: 169.1
click at [195, 87] on div "Accounts Overview Coverage Policies Policy changes SSC Cases Quoting plans Cont…" at bounding box center [784, 372] width 1568 height 743
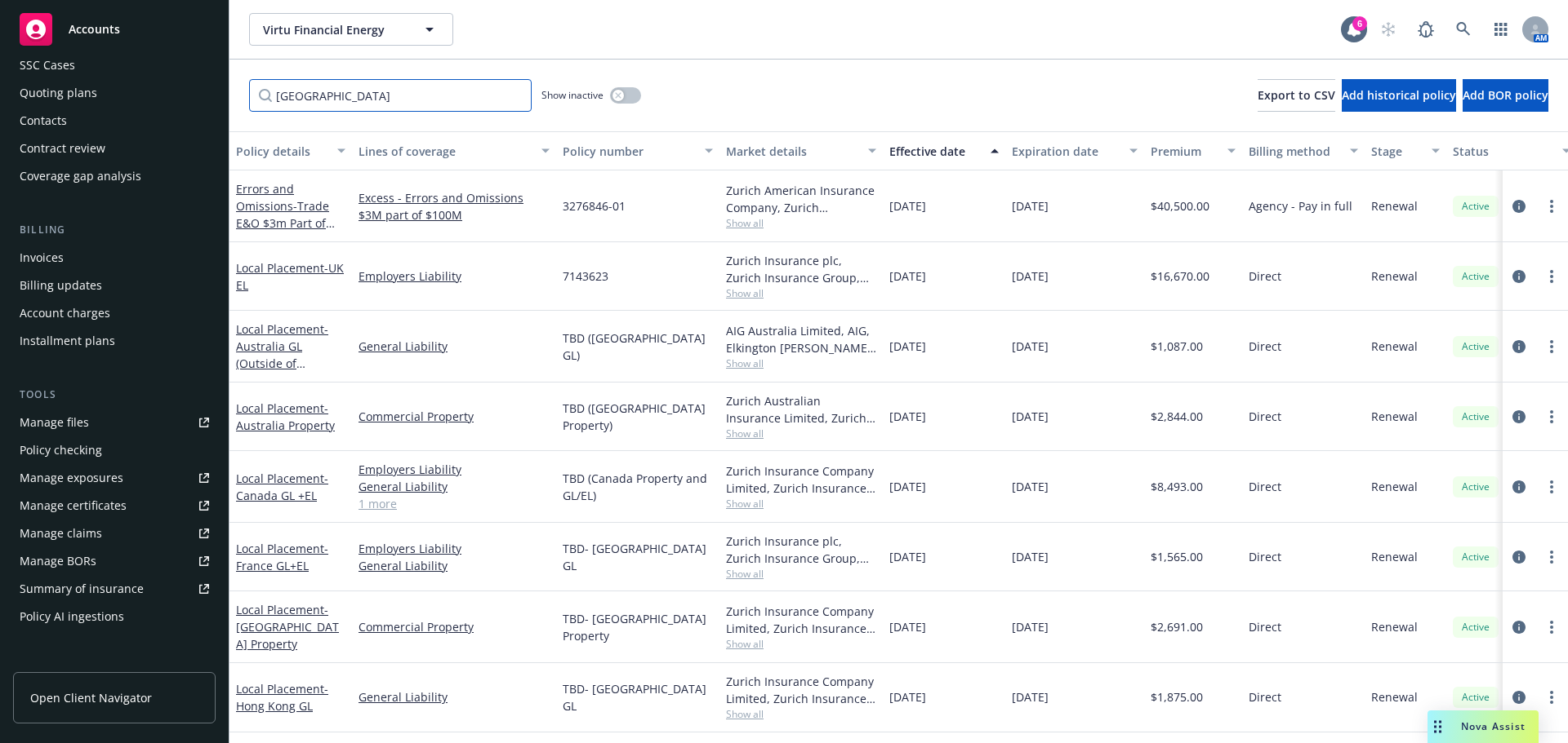
click at [428, 93] on input "[GEOGRAPHIC_DATA]" at bounding box center [390, 96] width 282 height 33
type input "[GEOGRAPHIC_DATA]"
click at [355, 108] on input "[GEOGRAPHIC_DATA]" at bounding box center [390, 96] width 282 height 33
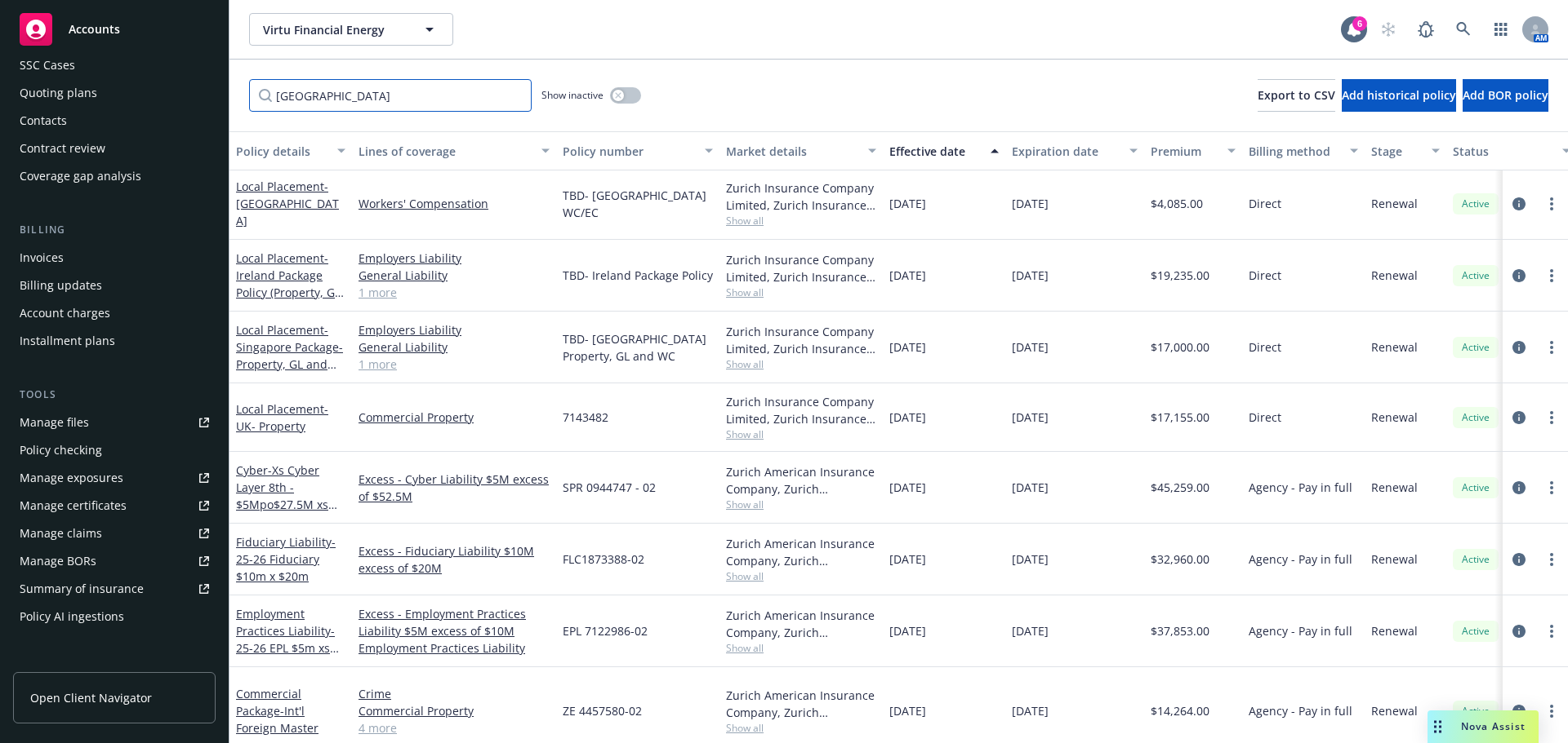
scroll to position [571, 0]
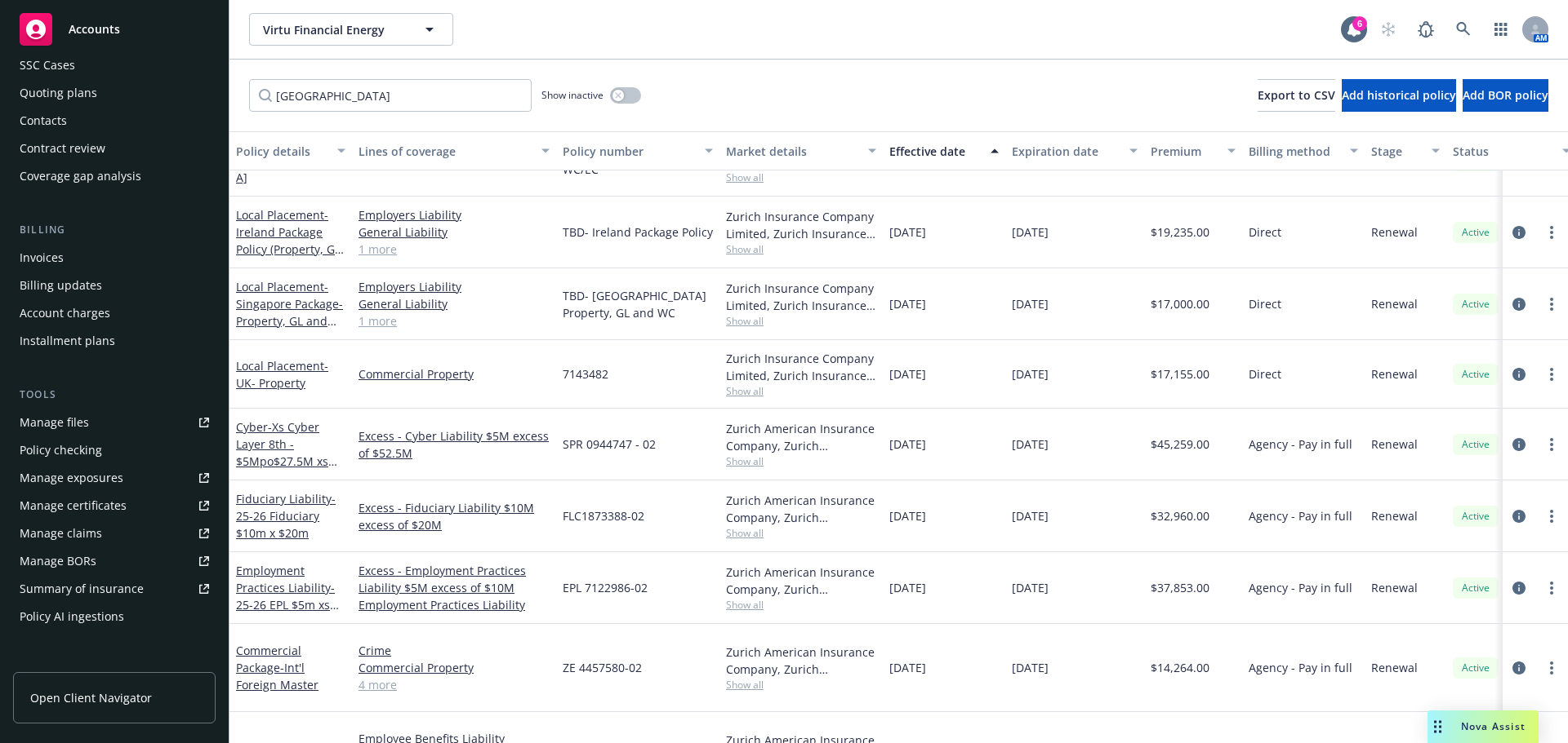
click at [303, 576] on div "Employment Practices Liability - 25-26 EPL $5m xs $10m" at bounding box center [291, 588] width 110 height 52
click at [300, 584] on link "Employment Practices Liability - 25-26 EPL $5m xs $10m" at bounding box center [285, 597] width 99 height 67
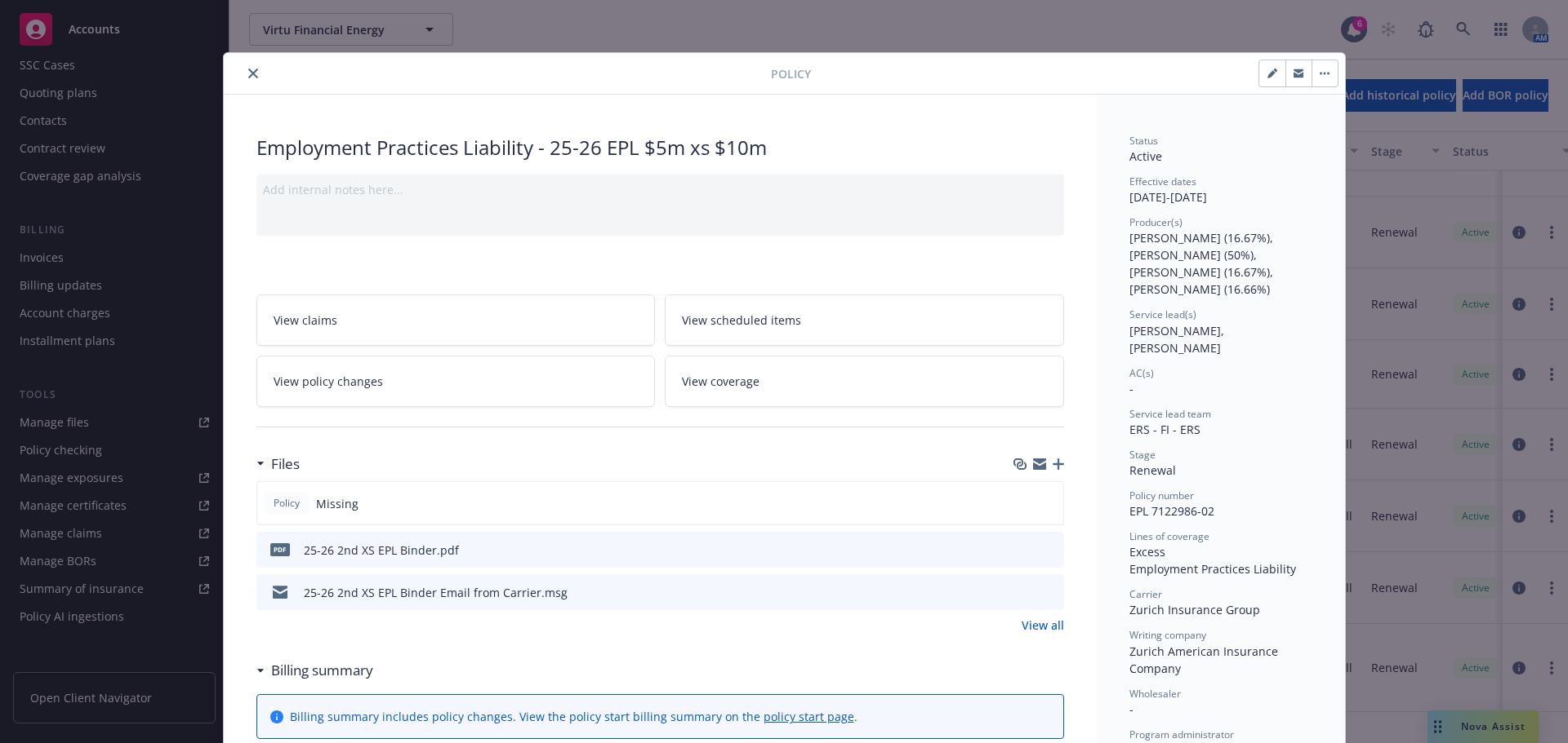
click at [1053, 465] on icon "button" at bounding box center [1058, 464] width 11 height 11
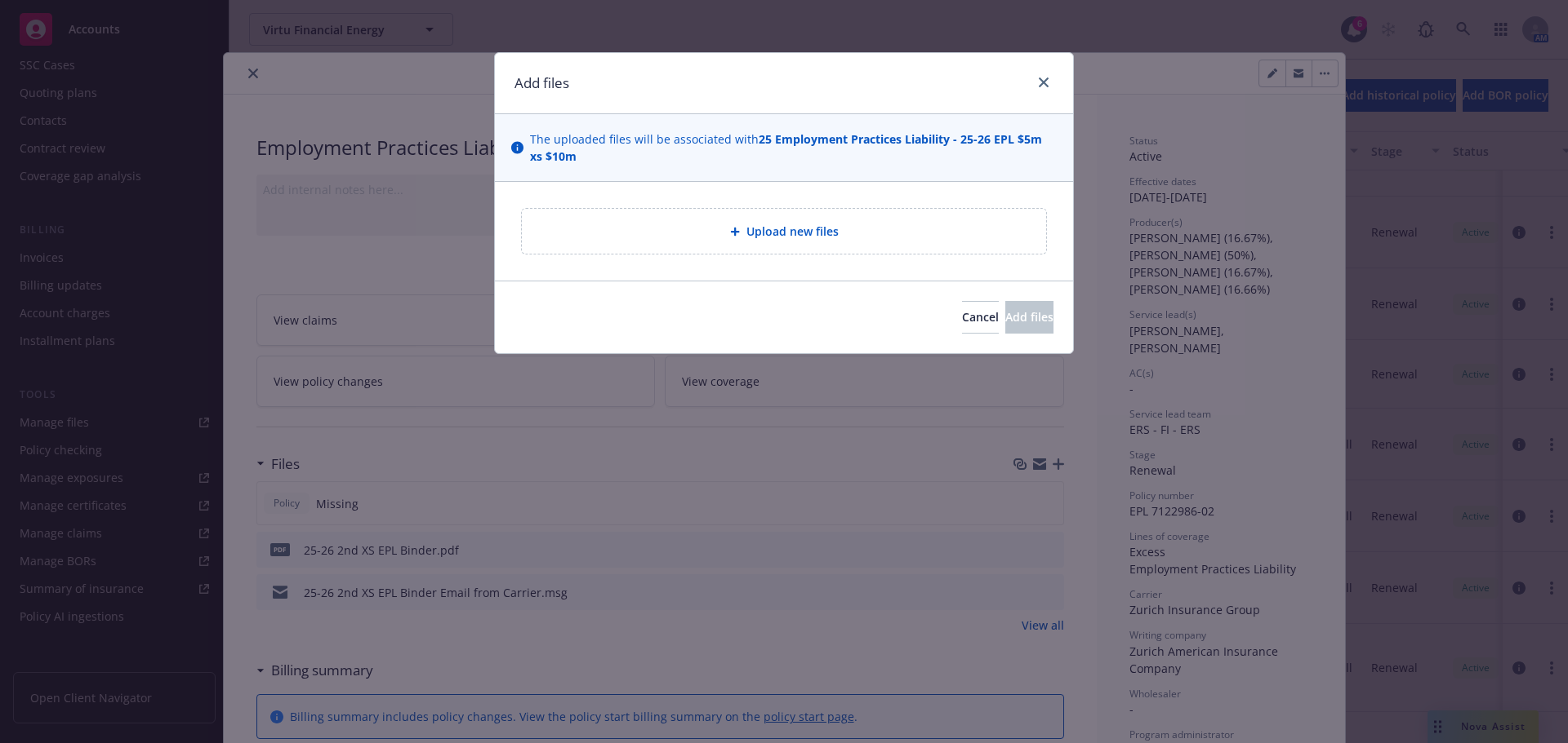
click at [887, 224] on div "Upload new files" at bounding box center [784, 231] width 498 height 19
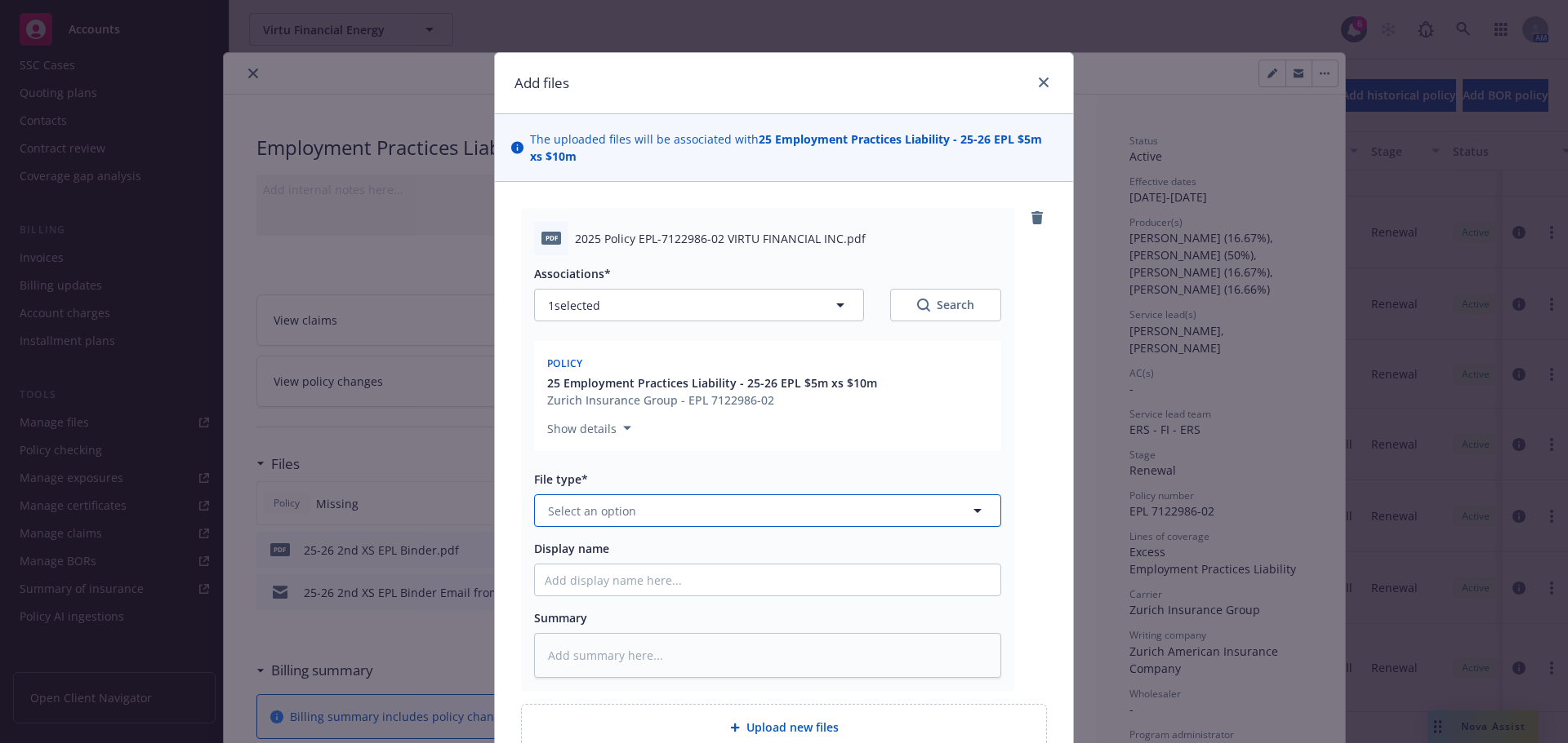
click at [585, 507] on span "Select an option" at bounding box center [592, 511] width 88 height 17
click at [641, 705] on div "Policy" at bounding box center [767, 700] width 445 height 24
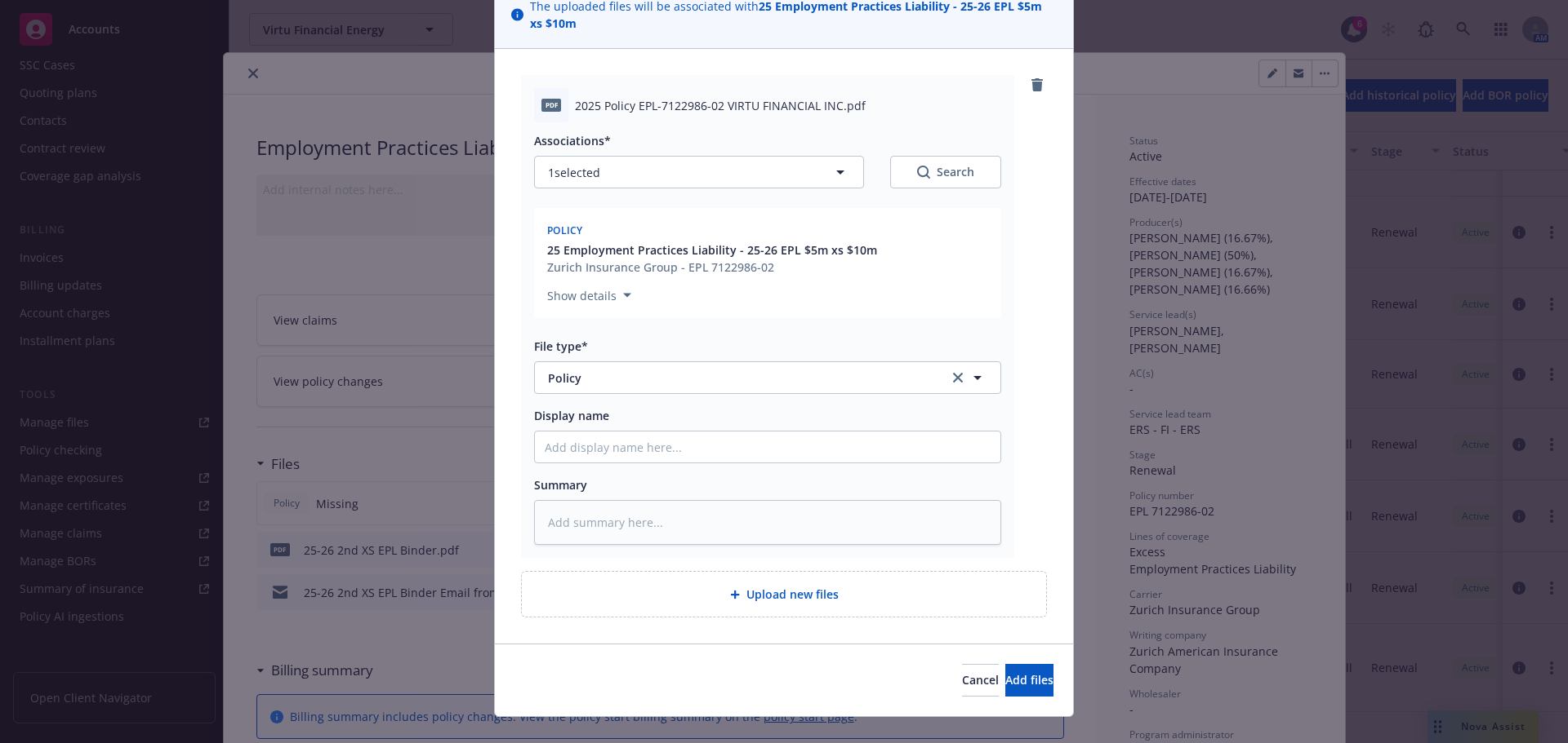
scroll to position [159, 0]
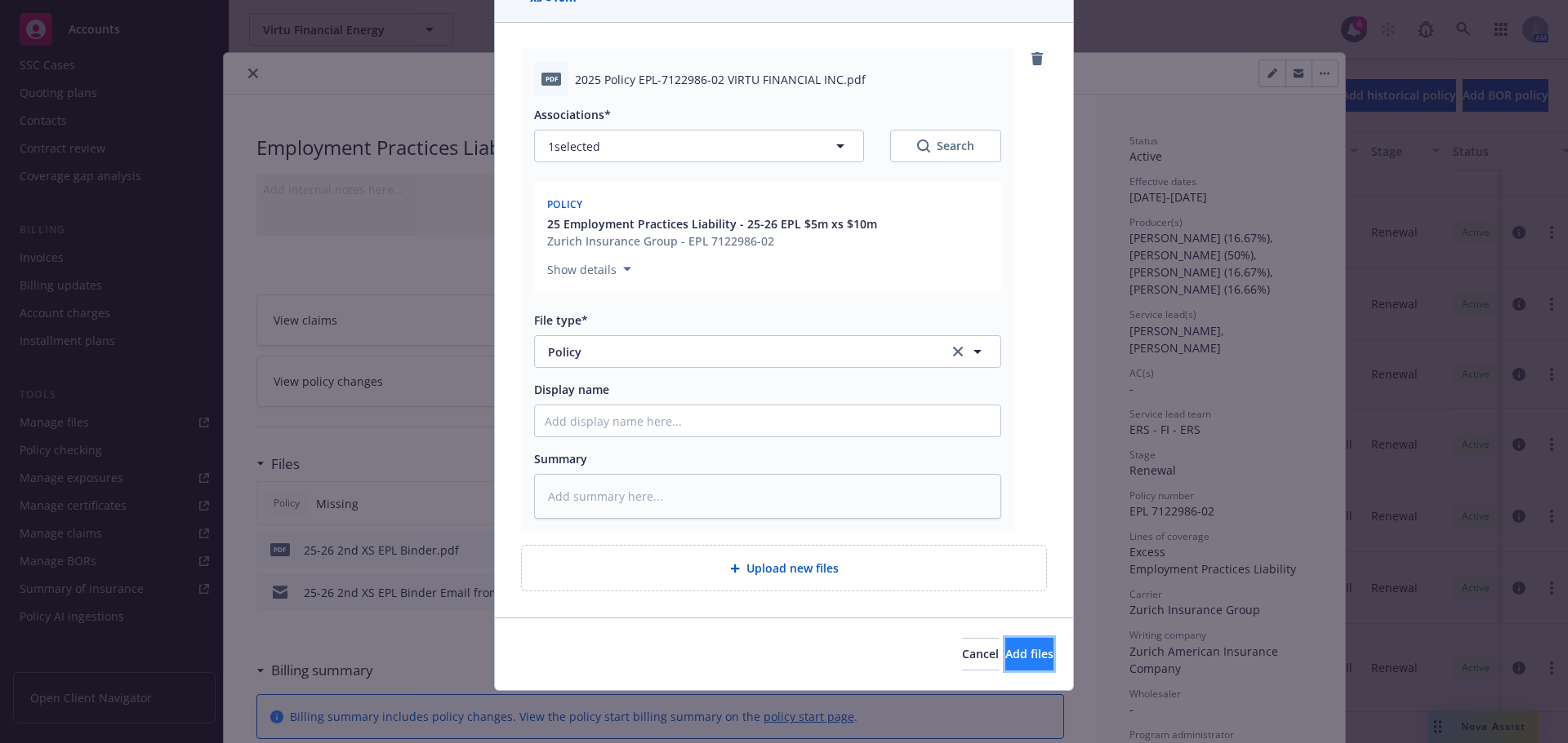
click at [1005, 655] on button "Add files" at bounding box center [1029, 655] width 48 height 33
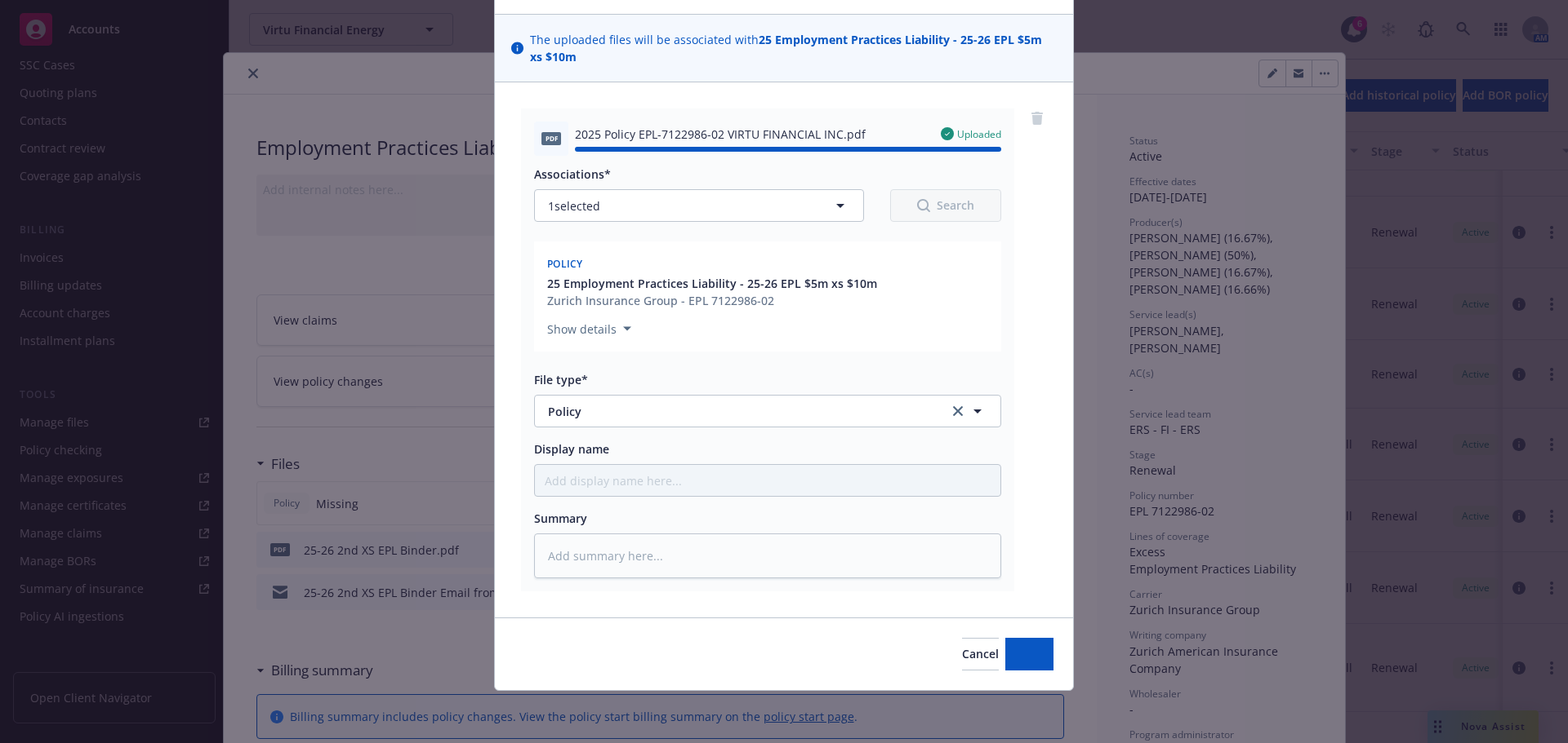
type textarea "x"
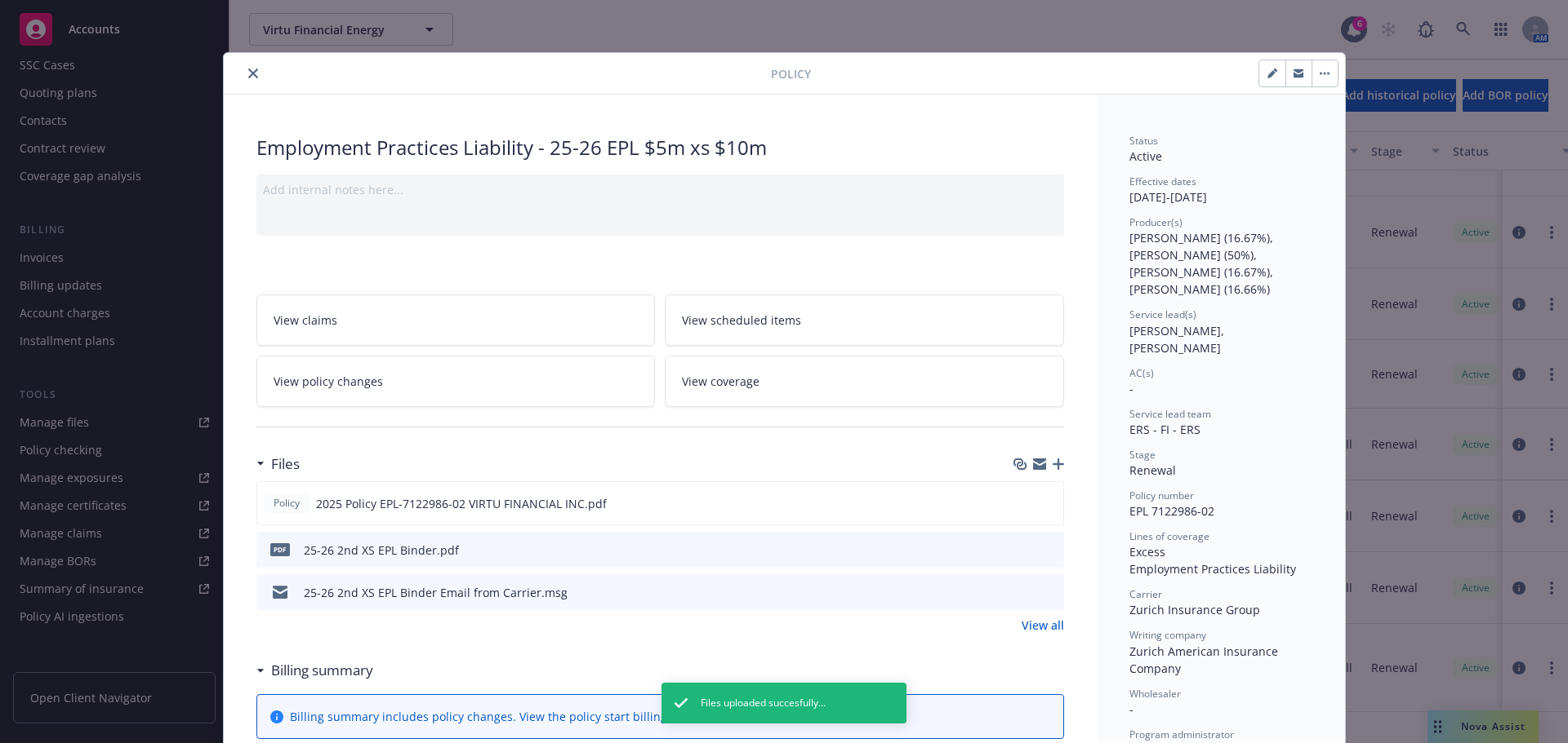
click at [250, 73] on icon "close" at bounding box center [253, 74] width 10 height 10
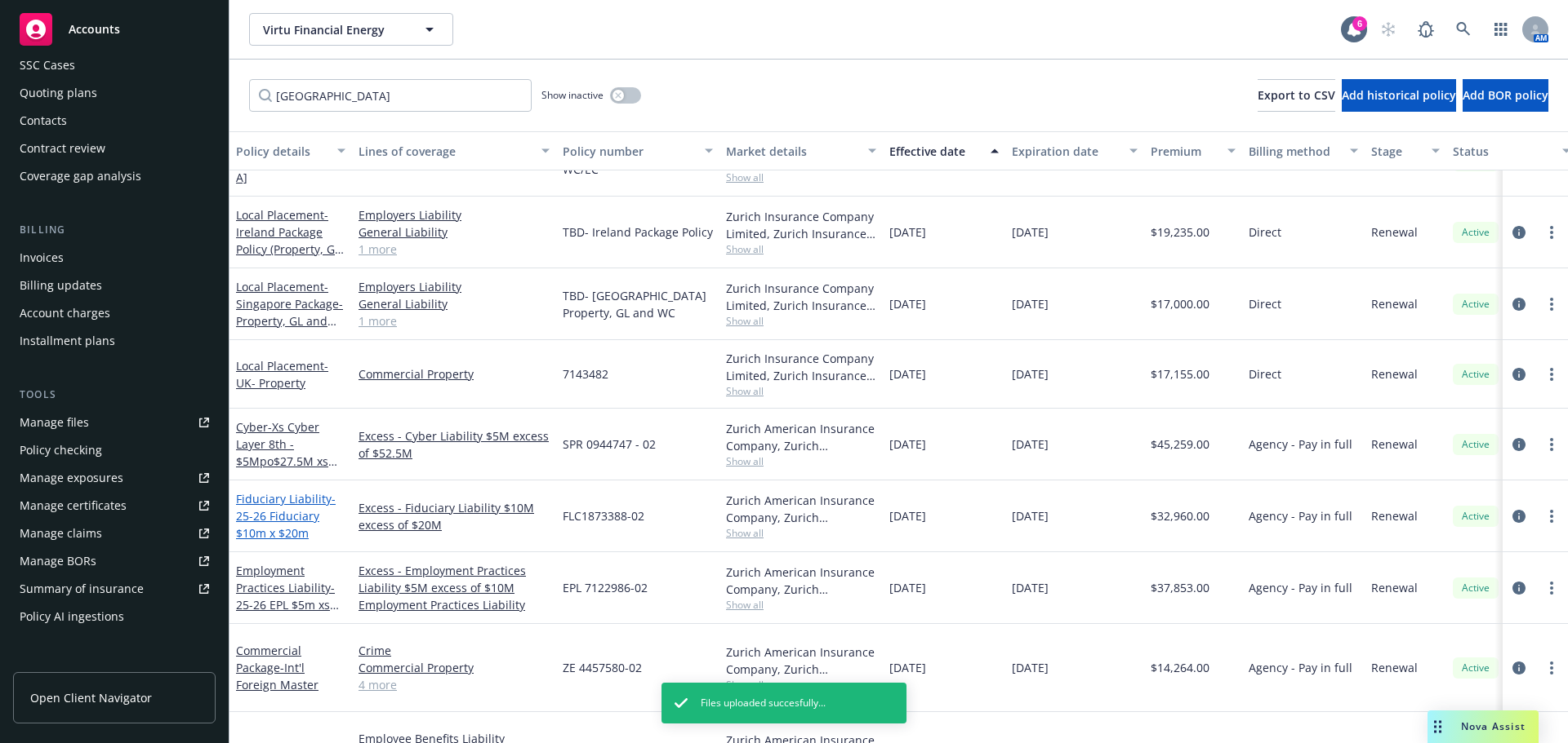
click at [303, 511] on span "- 25-26 Fiduciary $10m x $20m" at bounding box center [286, 516] width 100 height 50
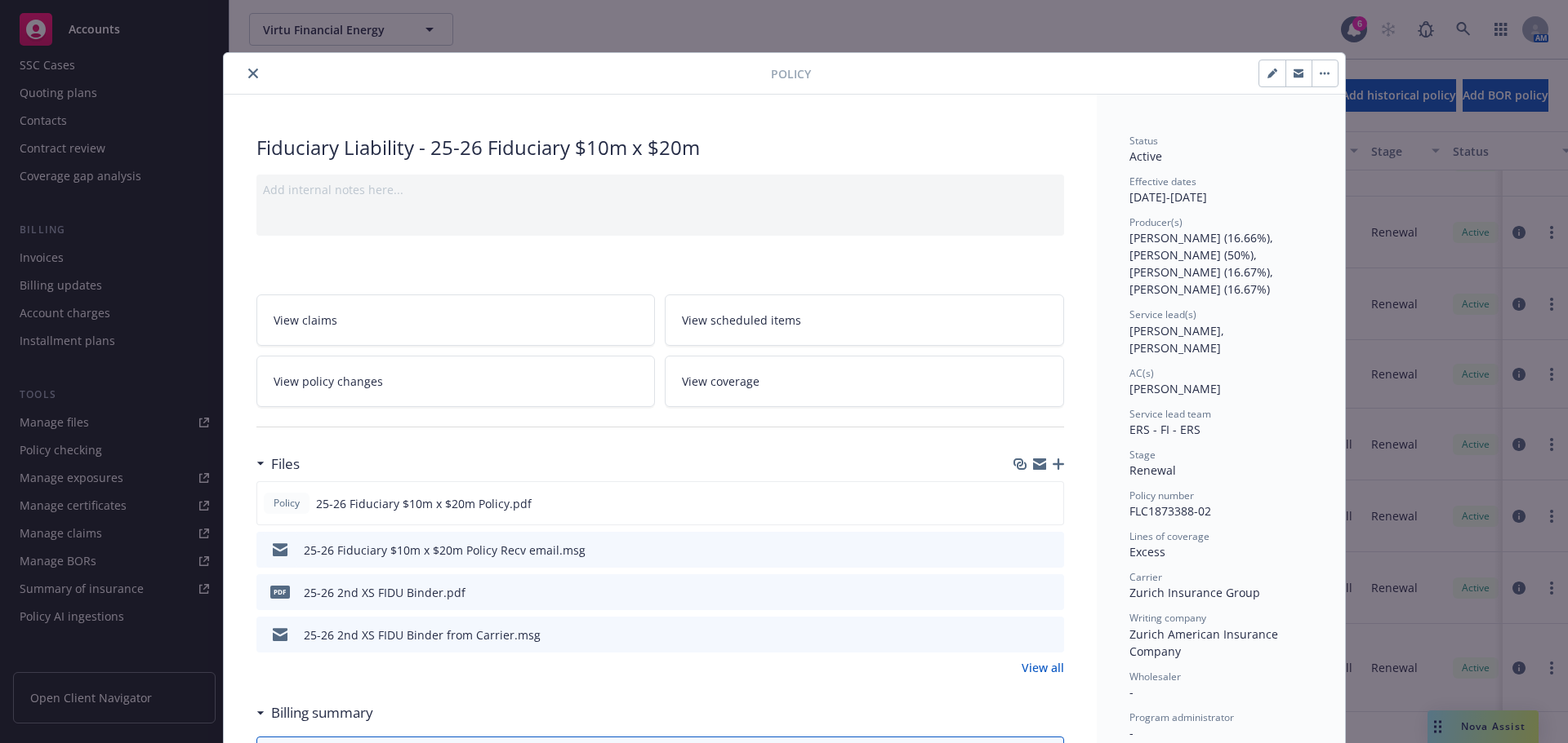
click at [248, 63] on div "Policy" at bounding box center [784, 74] width 1121 height 42
click at [248, 73] on icon "close" at bounding box center [253, 74] width 10 height 10
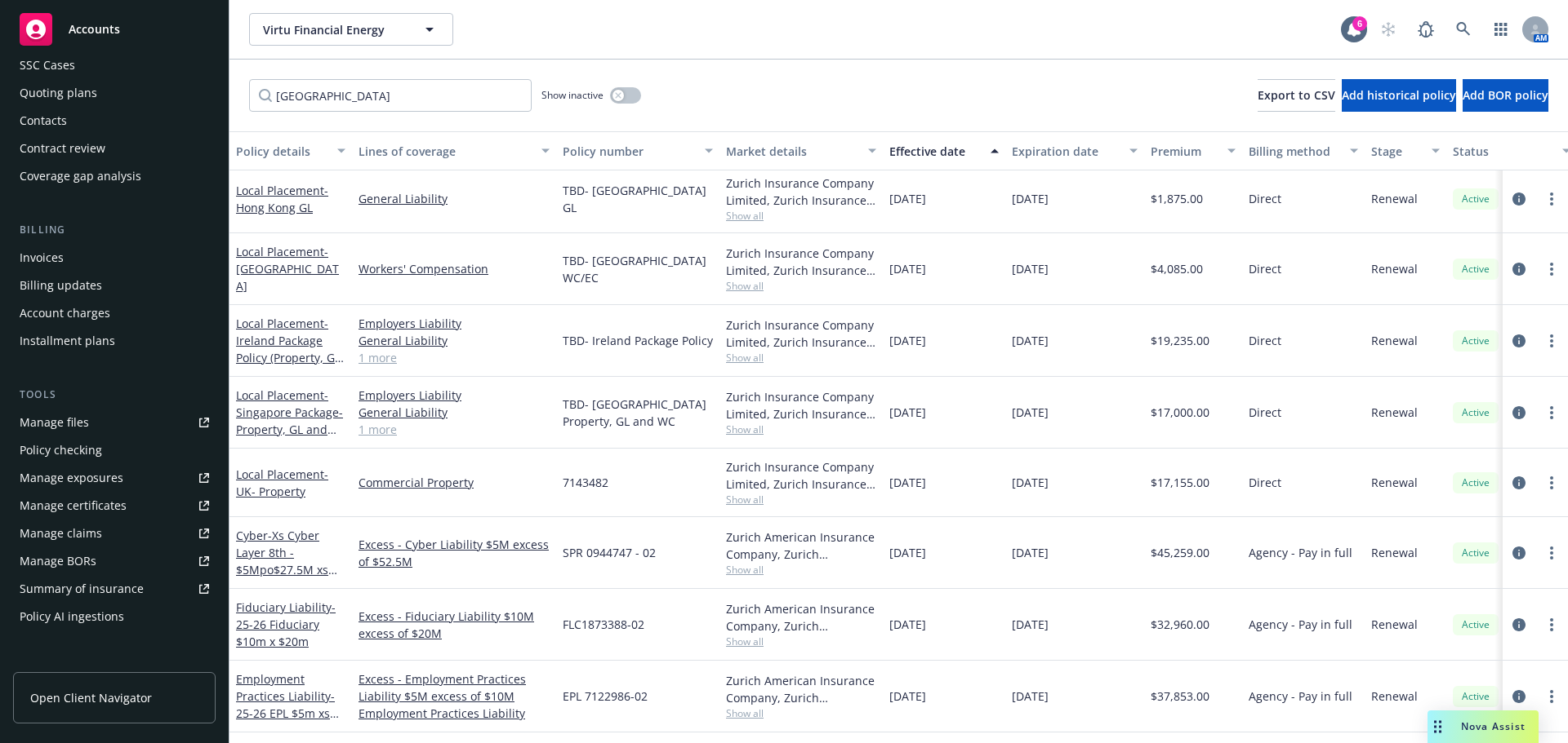
scroll to position [571, 0]
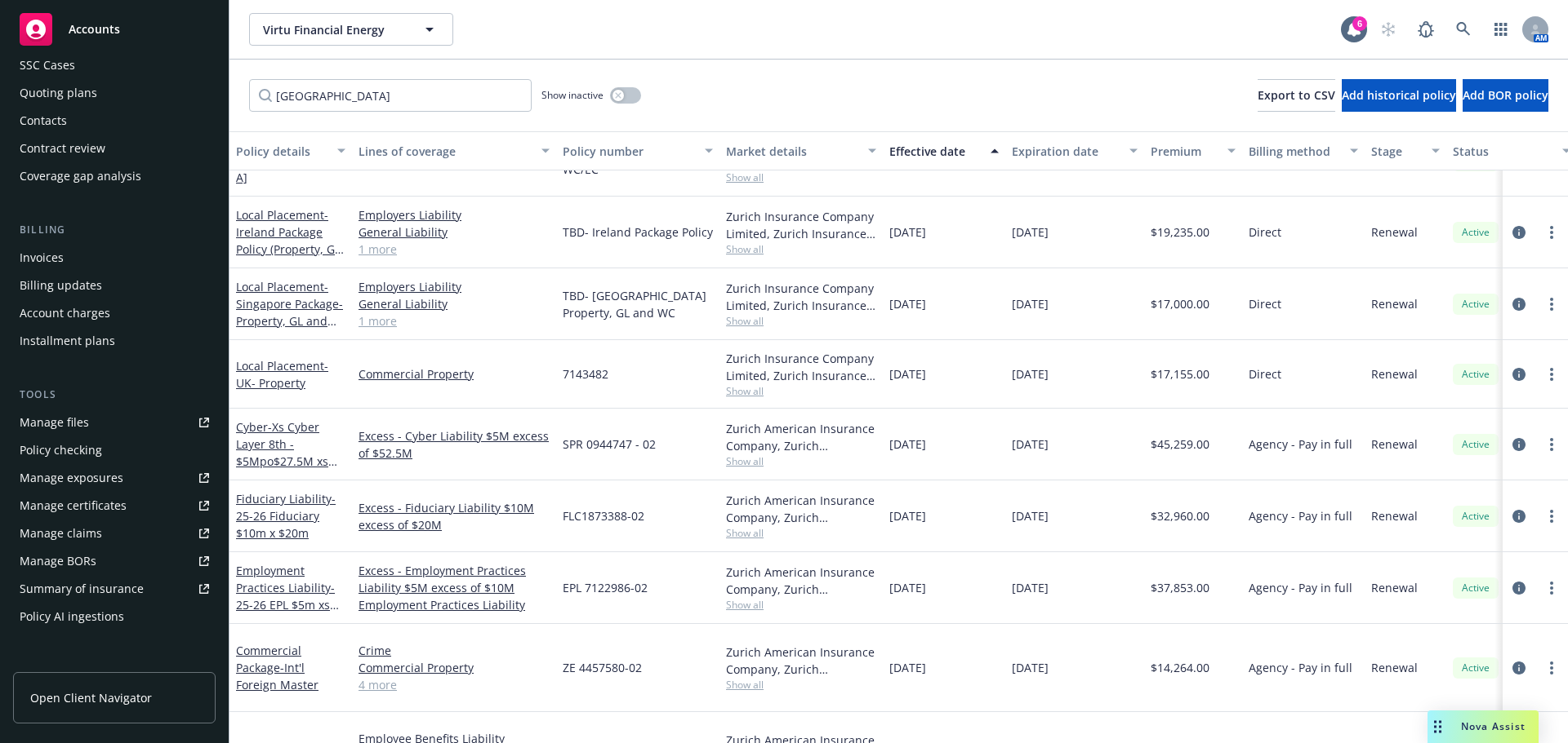
click at [285, 504] on div "Fiduciary Liability - 25-26 Fiduciary $10m x $20m" at bounding box center [291, 516] width 110 height 52
click at [287, 517] on span "- 25-26 Fiduciary $10m x $20m" at bounding box center [286, 516] width 100 height 50
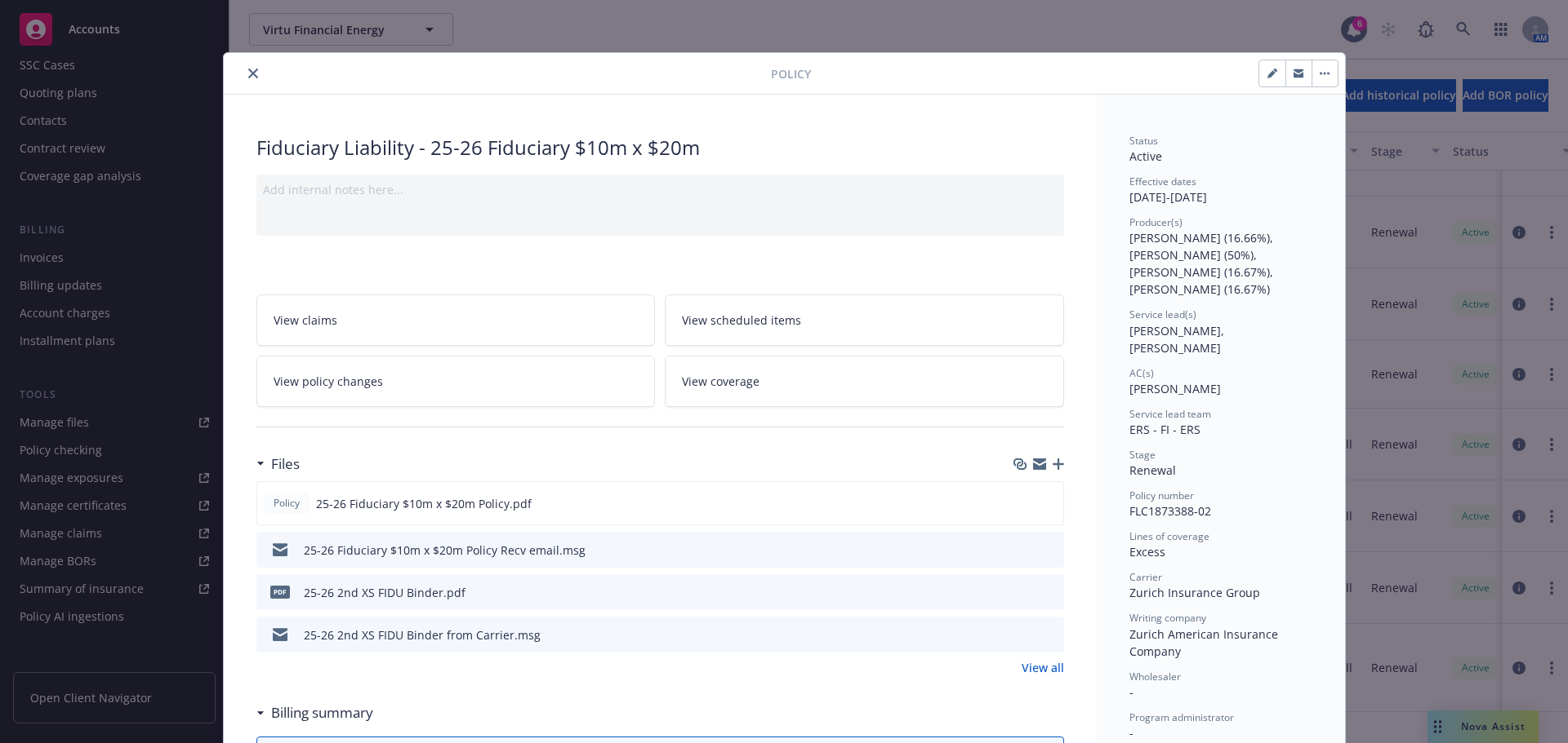
scroll to position [49, 0]
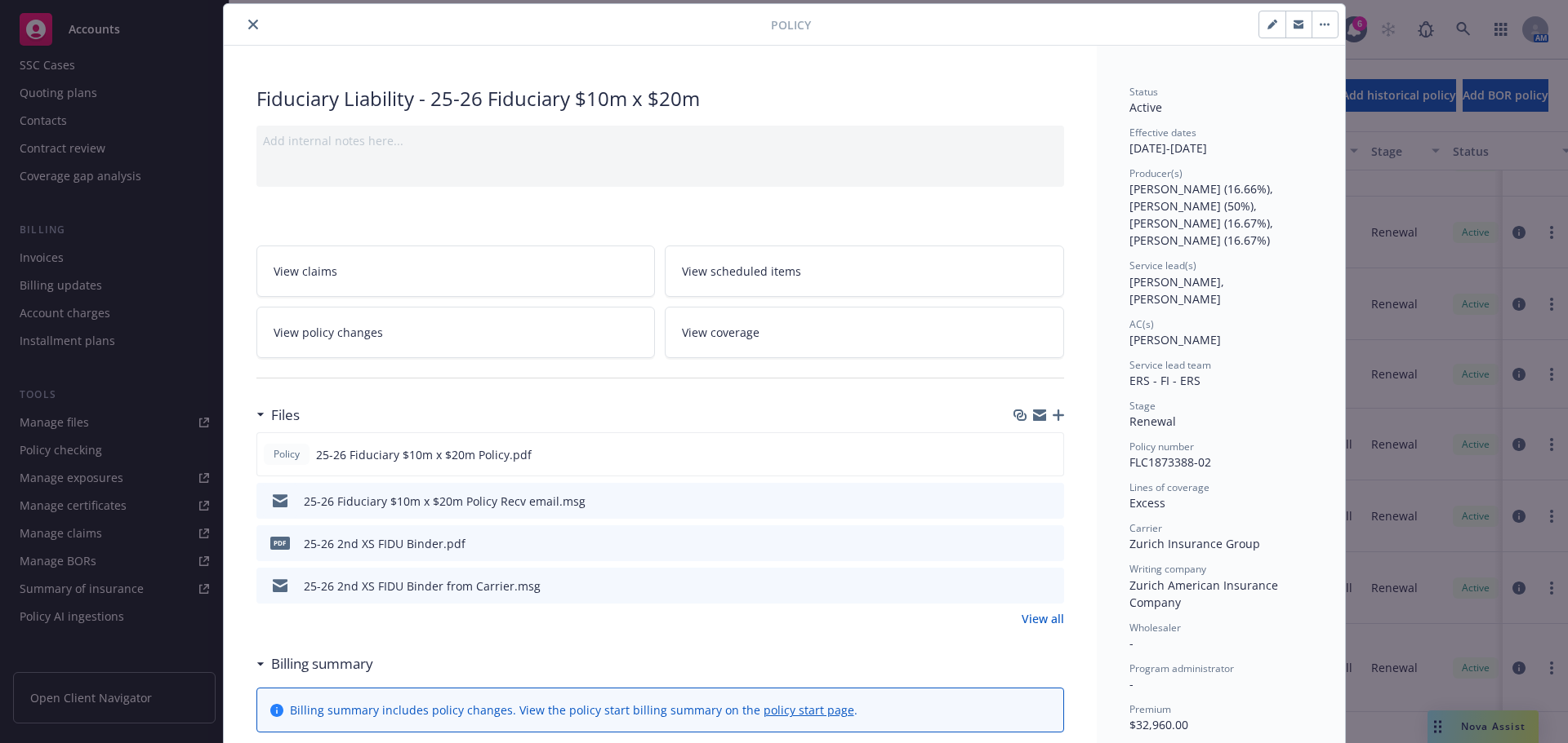
click at [1286, 156] on div "Effective dates [DATE] - [DATE]" at bounding box center [1220, 142] width 183 height 31
click at [248, 21] on icon "close" at bounding box center [253, 25] width 10 height 10
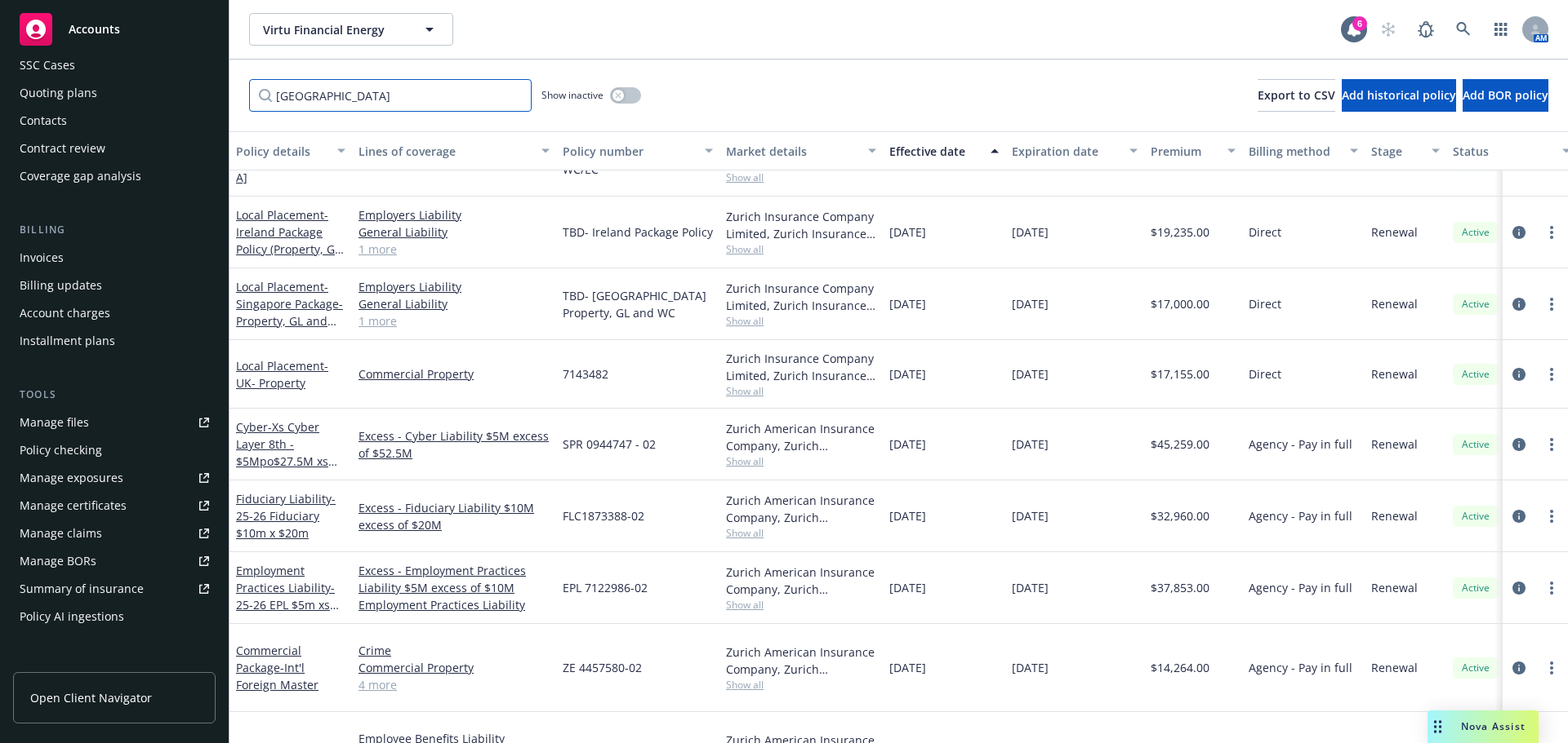
drag, startPoint x: 328, startPoint y: 105, endPoint x: 186, endPoint y: 86, distance: 143.3
click at [186, 86] on div "Accounts Overview Coverage Policies Policy changes SSC Cases Quoting plans Cont…" at bounding box center [784, 372] width 1568 height 743
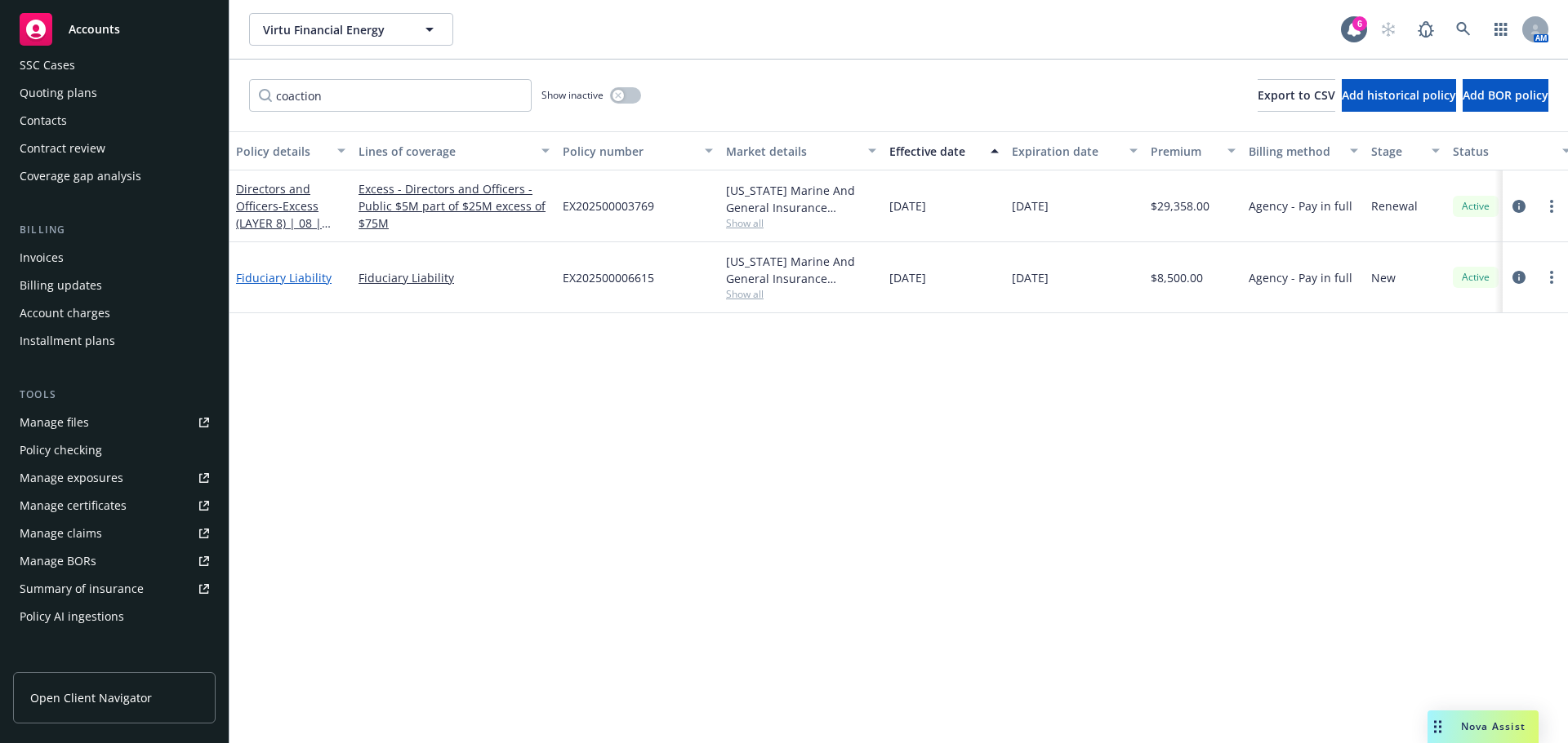
click at [307, 276] on link "Fiduciary Liability" at bounding box center [283, 277] width 96 height 16
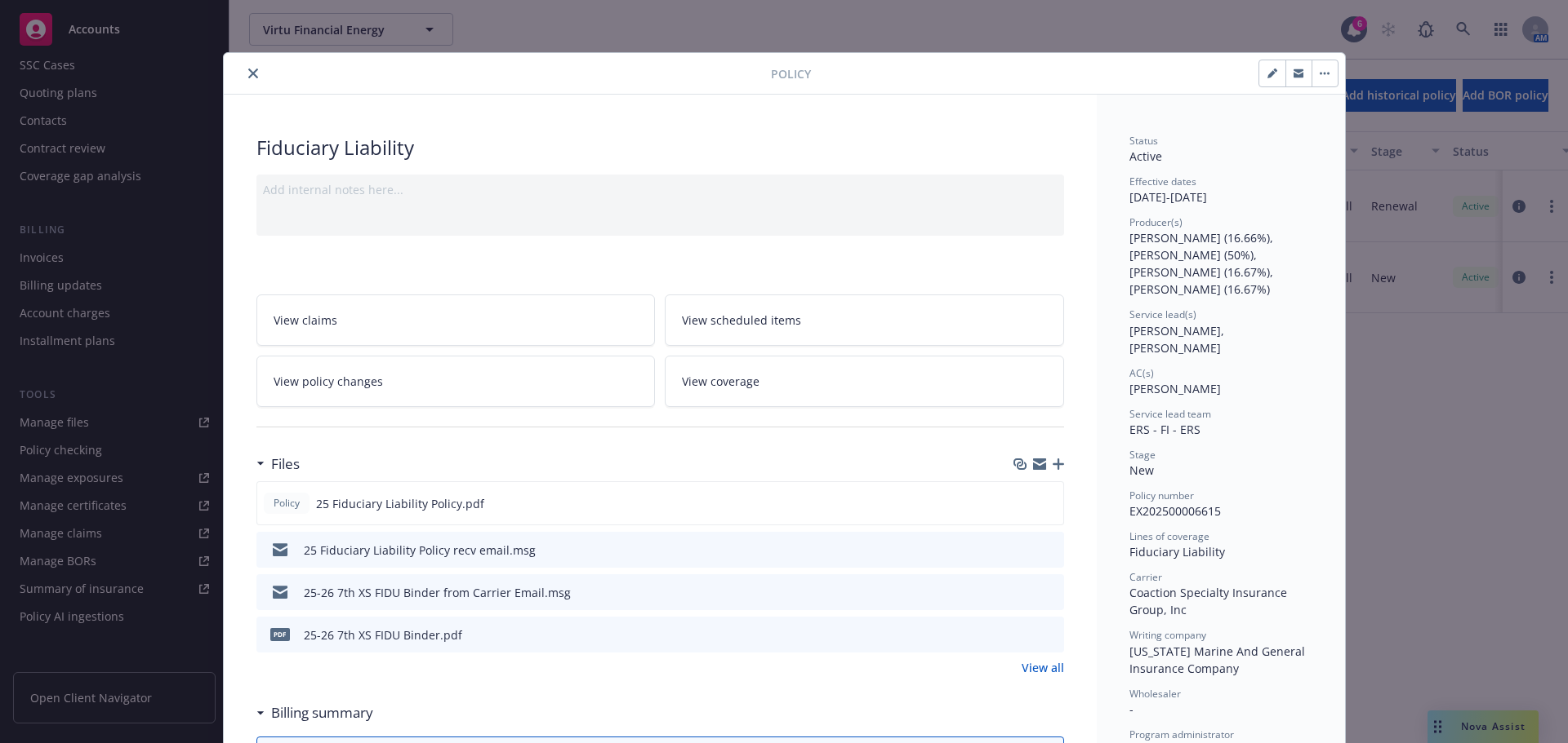
click at [245, 83] on button "close" at bounding box center [253, 74] width 20 height 20
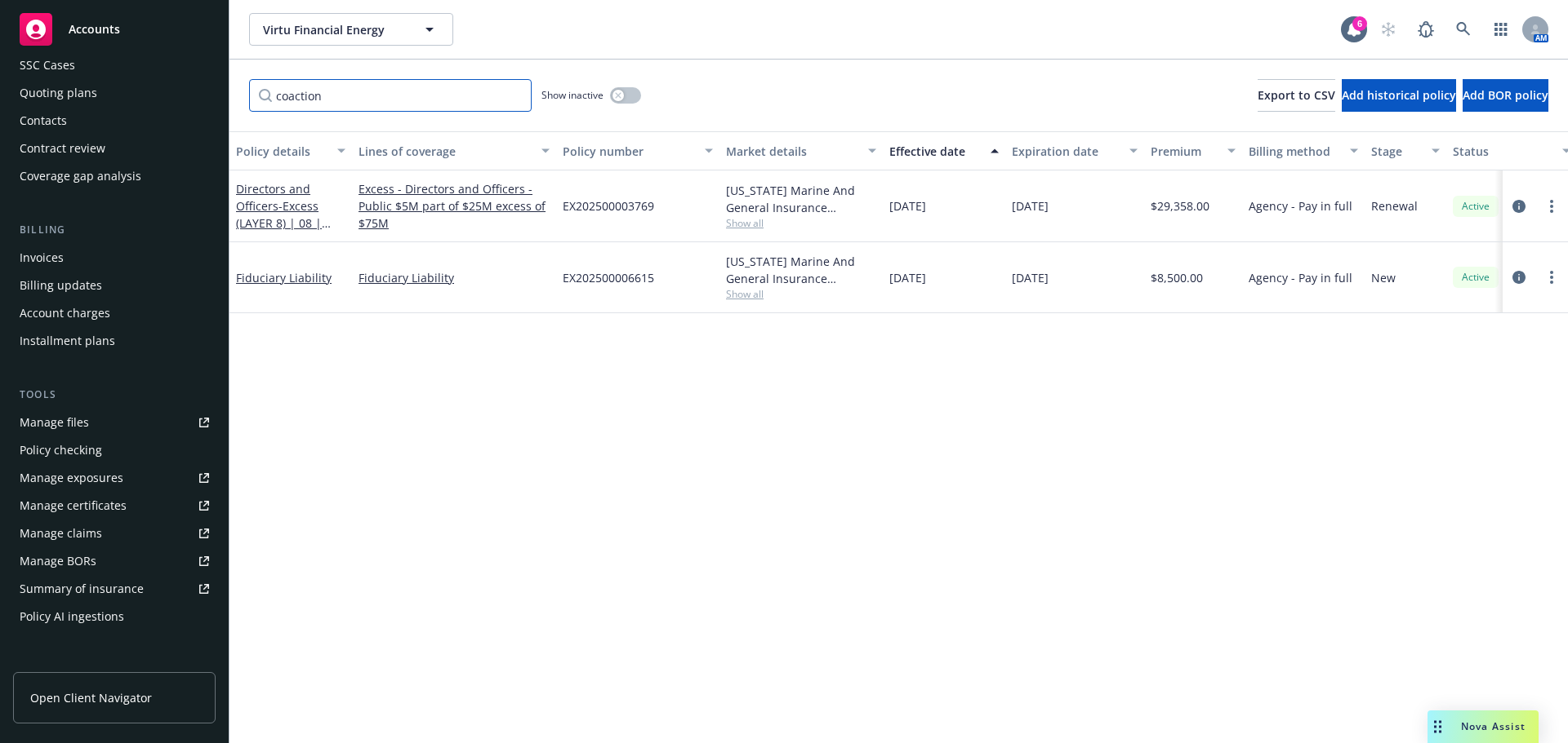
drag, startPoint x: 341, startPoint y: 108, endPoint x: 153, endPoint y: 111, distance: 188.0
click at [153, 111] on div "Accounts Overview Coverage Policies Policy changes SSC Cases Quoting plans Cont…" at bounding box center [784, 372] width 1568 height 743
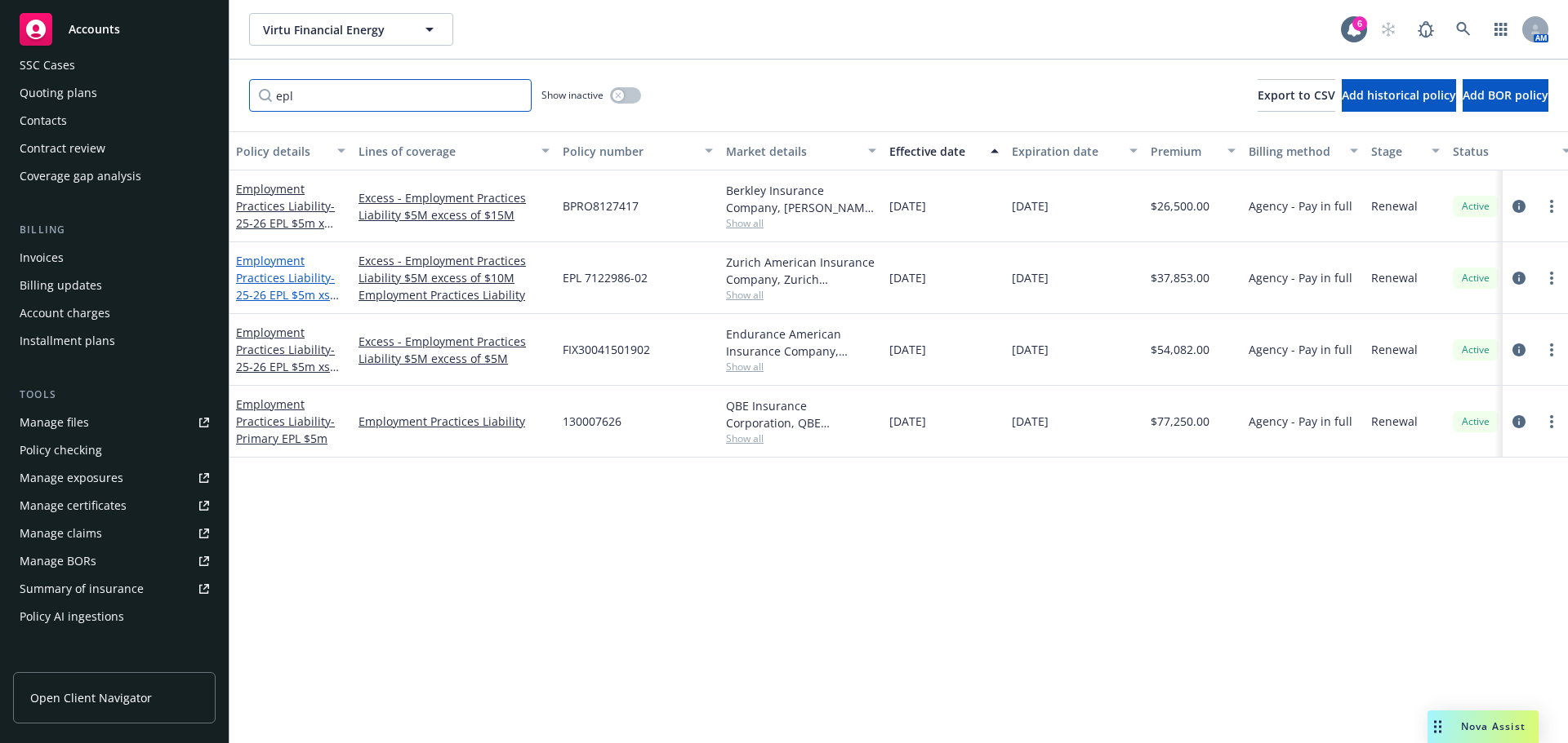
type input "epl"
click at [302, 264] on link "Employment Practices Liability - 25-26 EPL $5m xs $10m" at bounding box center [285, 286] width 99 height 67
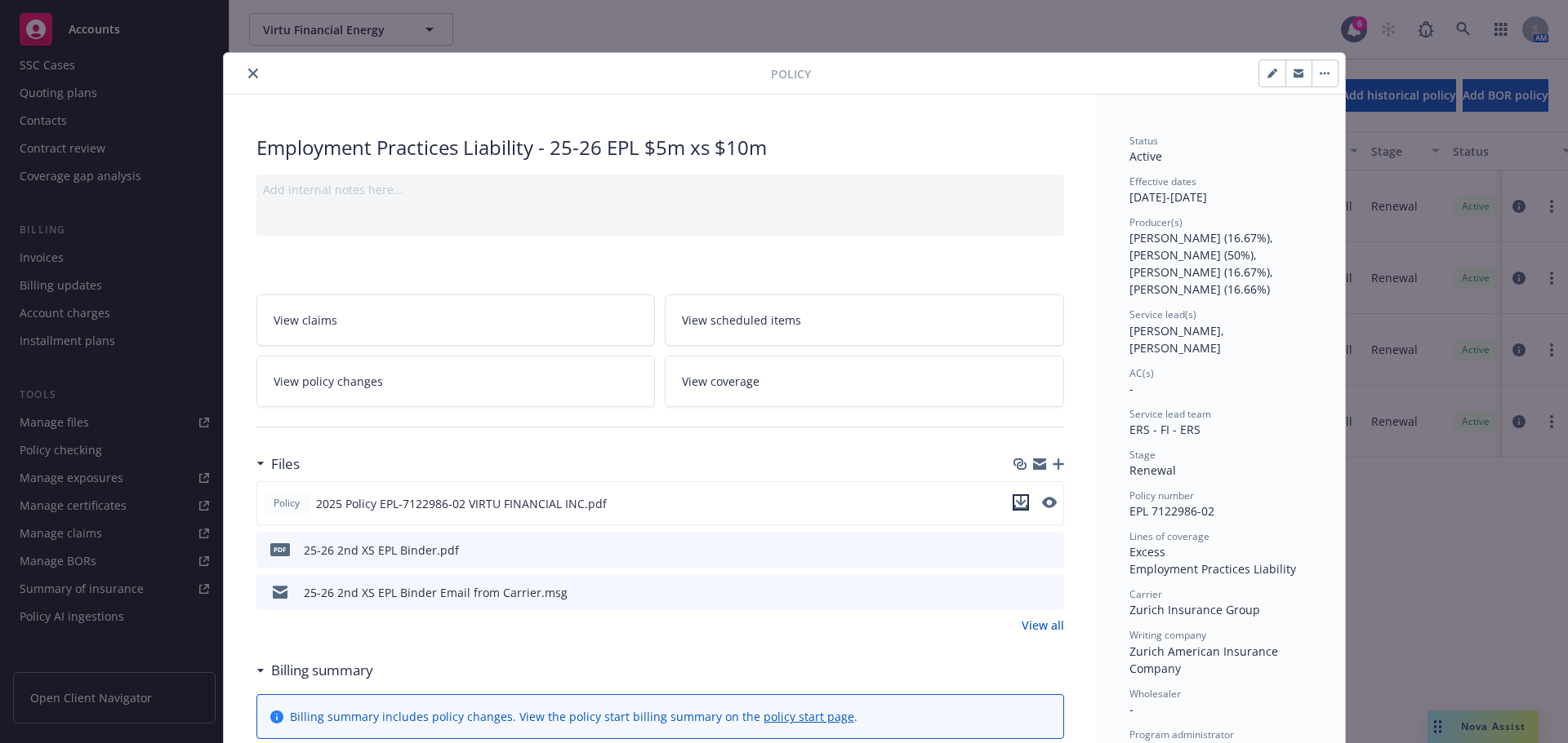
click at [1017, 498] on icon "download file" at bounding box center [1021, 502] width 13 height 13
click at [248, 72] on icon "close" at bounding box center [253, 74] width 10 height 10
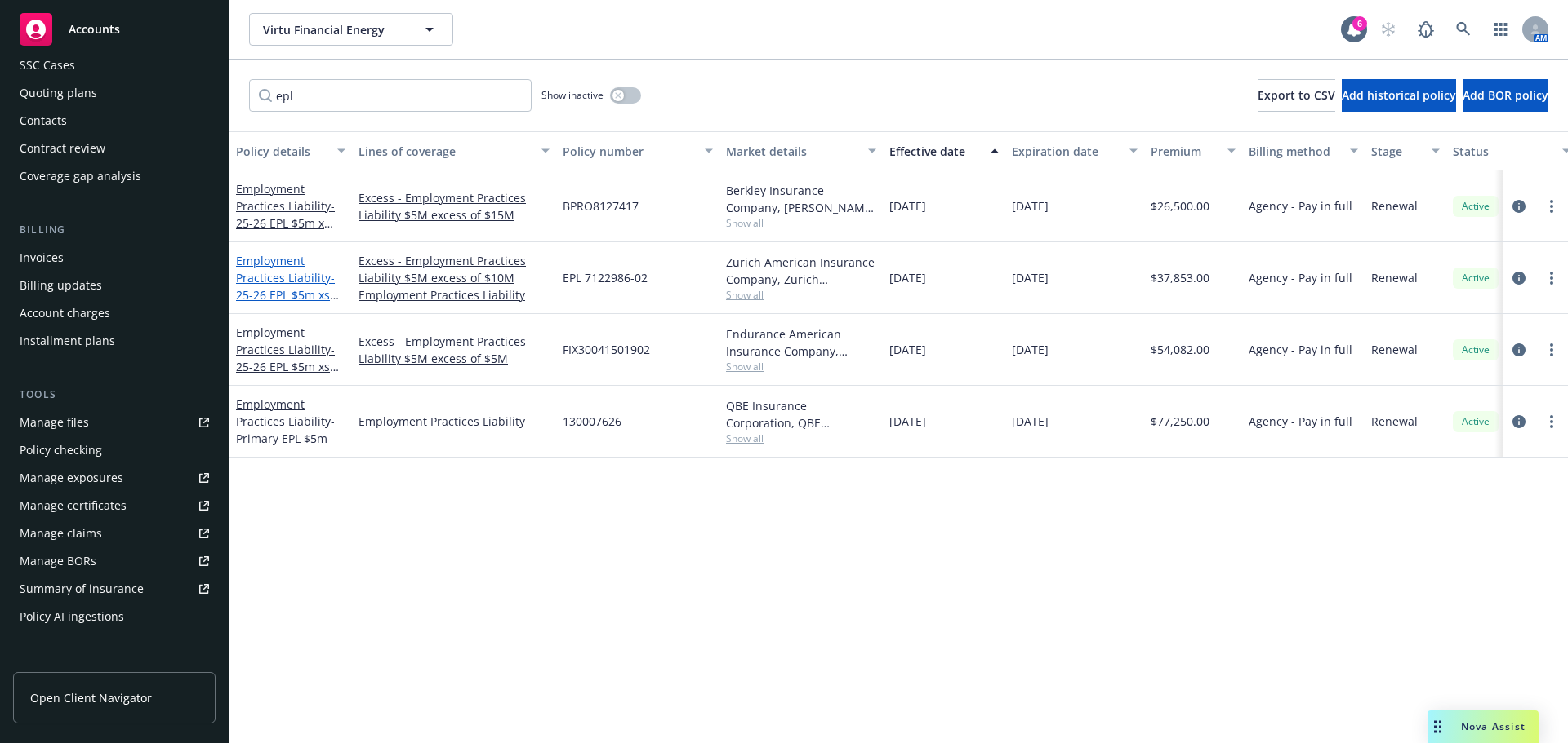
click at [285, 277] on link "Employment Practices Liability - 25-26 EPL $5m xs $10m" at bounding box center [285, 286] width 99 height 67
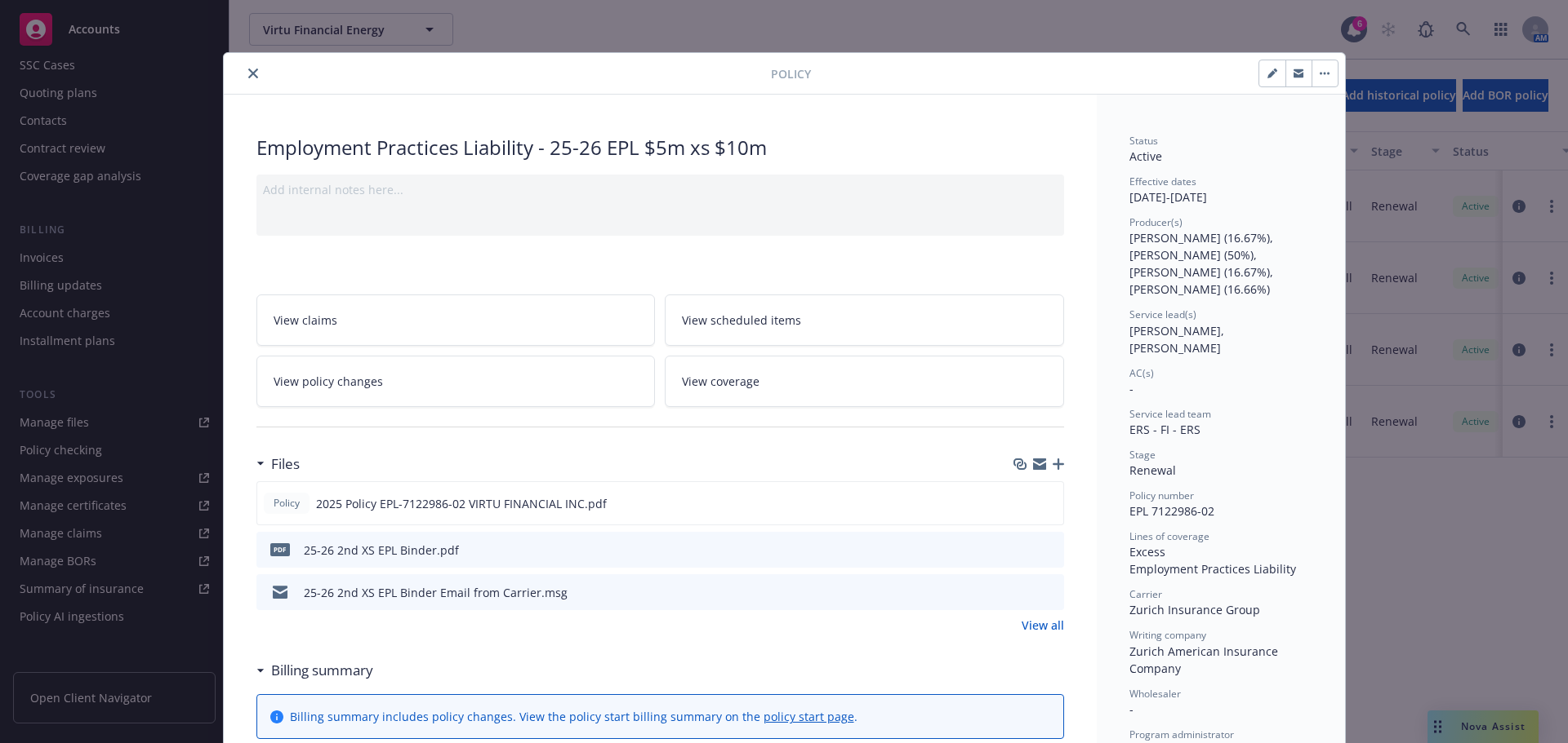
scroll to position [49, 0]
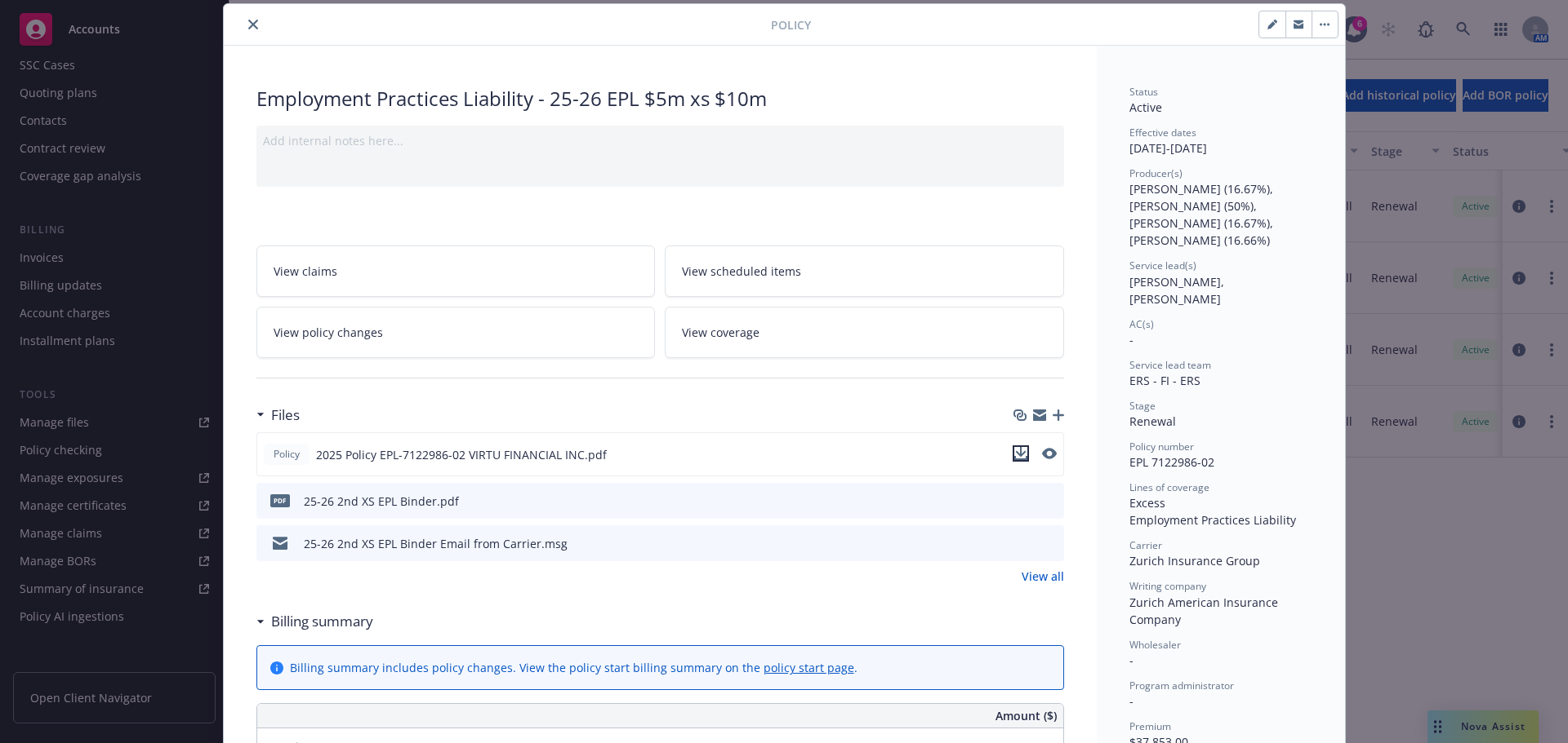
click at [1014, 449] on icon "download file" at bounding box center [1021, 453] width 13 height 13
click at [248, 20] on icon "close" at bounding box center [253, 25] width 10 height 10
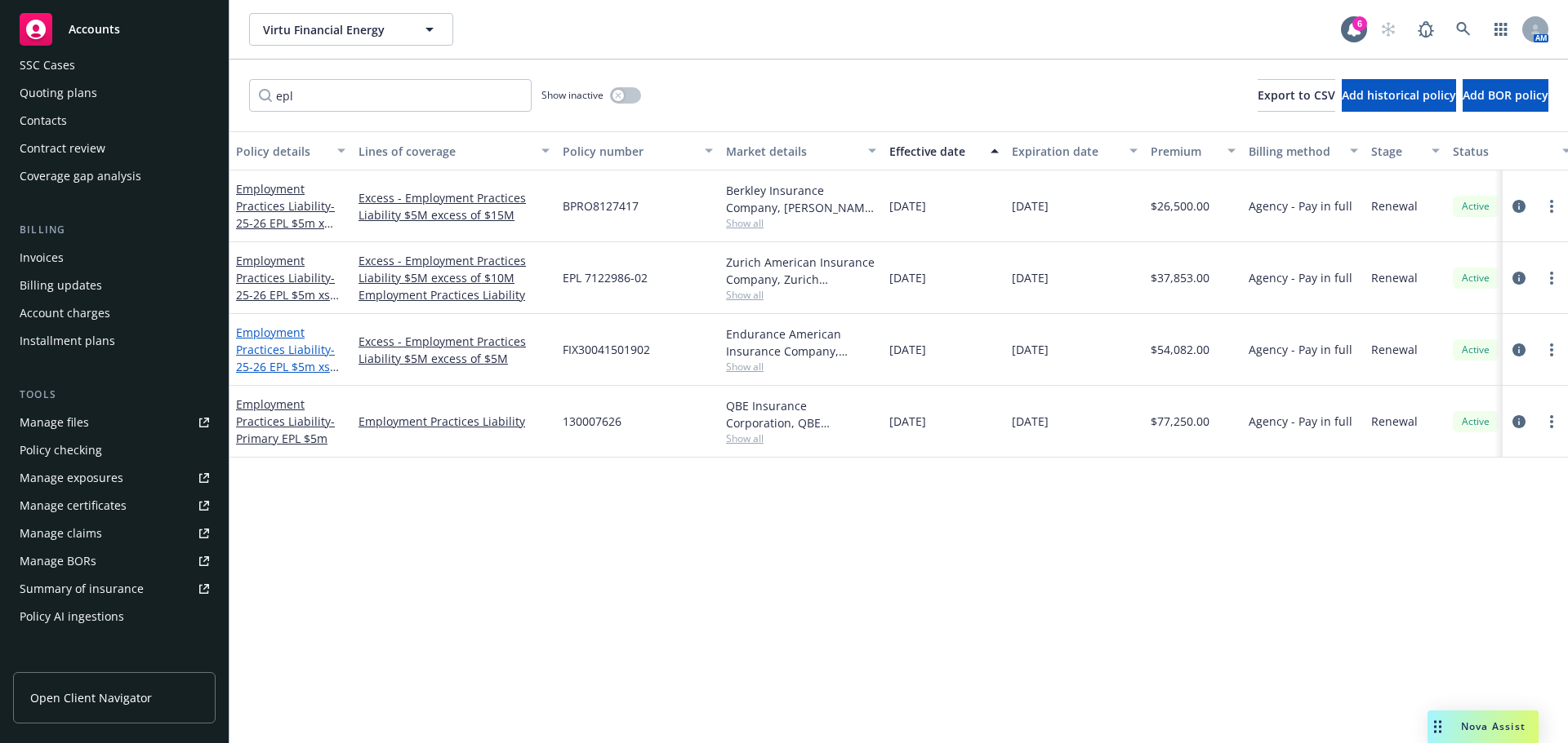
click at [309, 353] on link "Employment Practices Liability - 25-26 EPL $5m xs $5m" at bounding box center [285, 358] width 99 height 67
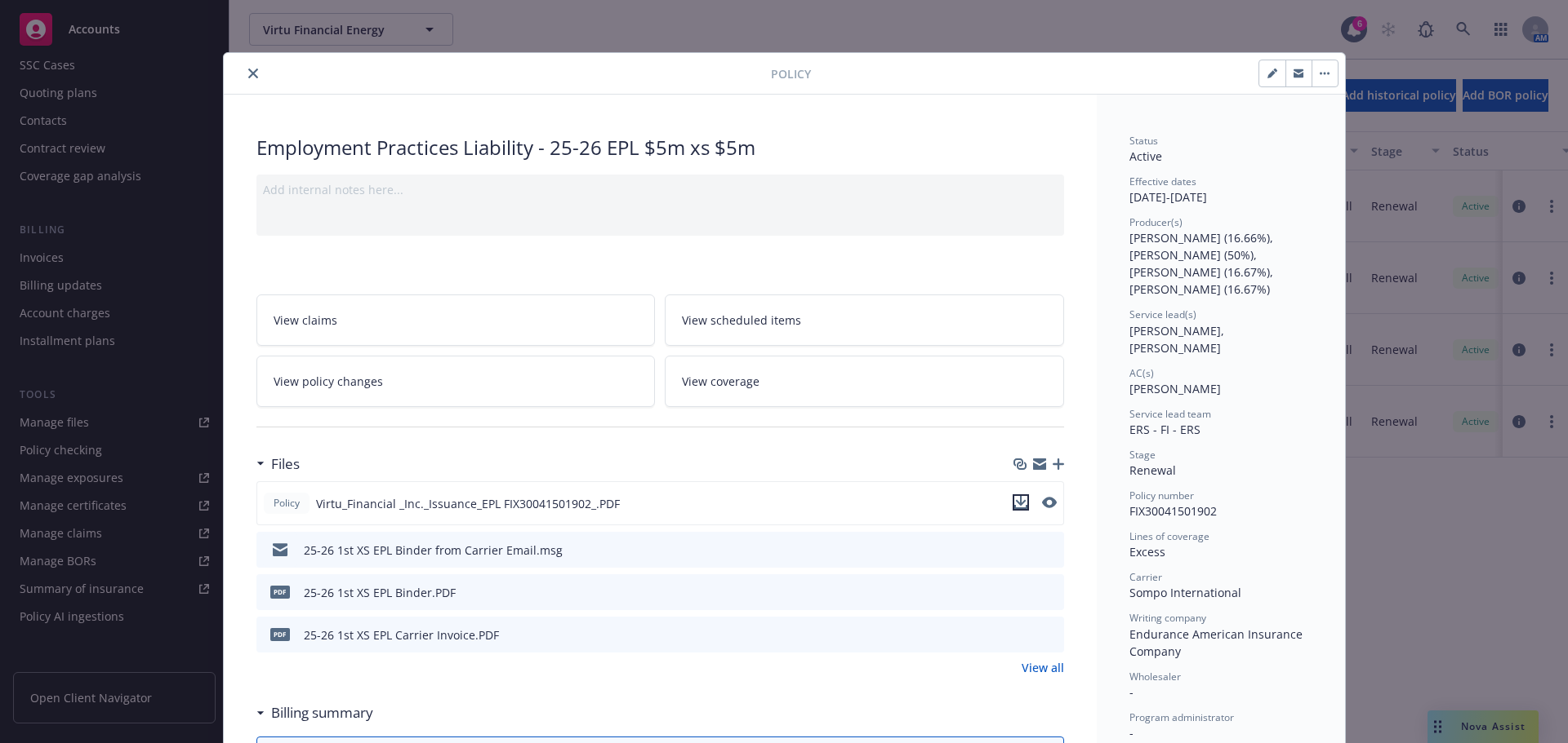
click at [1020, 502] on icon "download file" at bounding box center [1021, 502] width 13 height 13
click at [248, 74] on icon "close" at bounding box center [253, 74] width 10 height 10
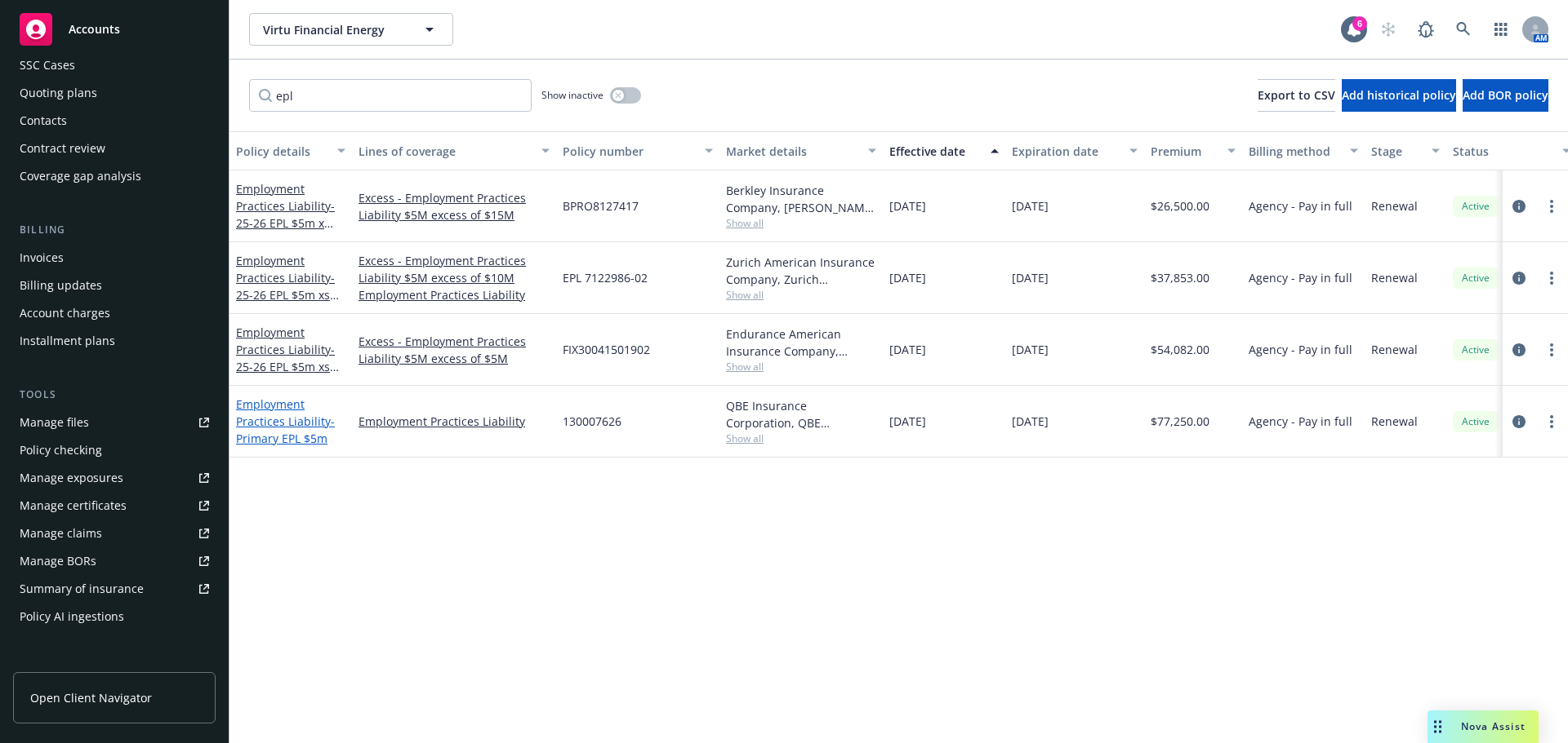
click at [273, 408] on link "Employment Practices Liability - Primary EPL $5m" at bounding box center [285, 421] width 99 height 50
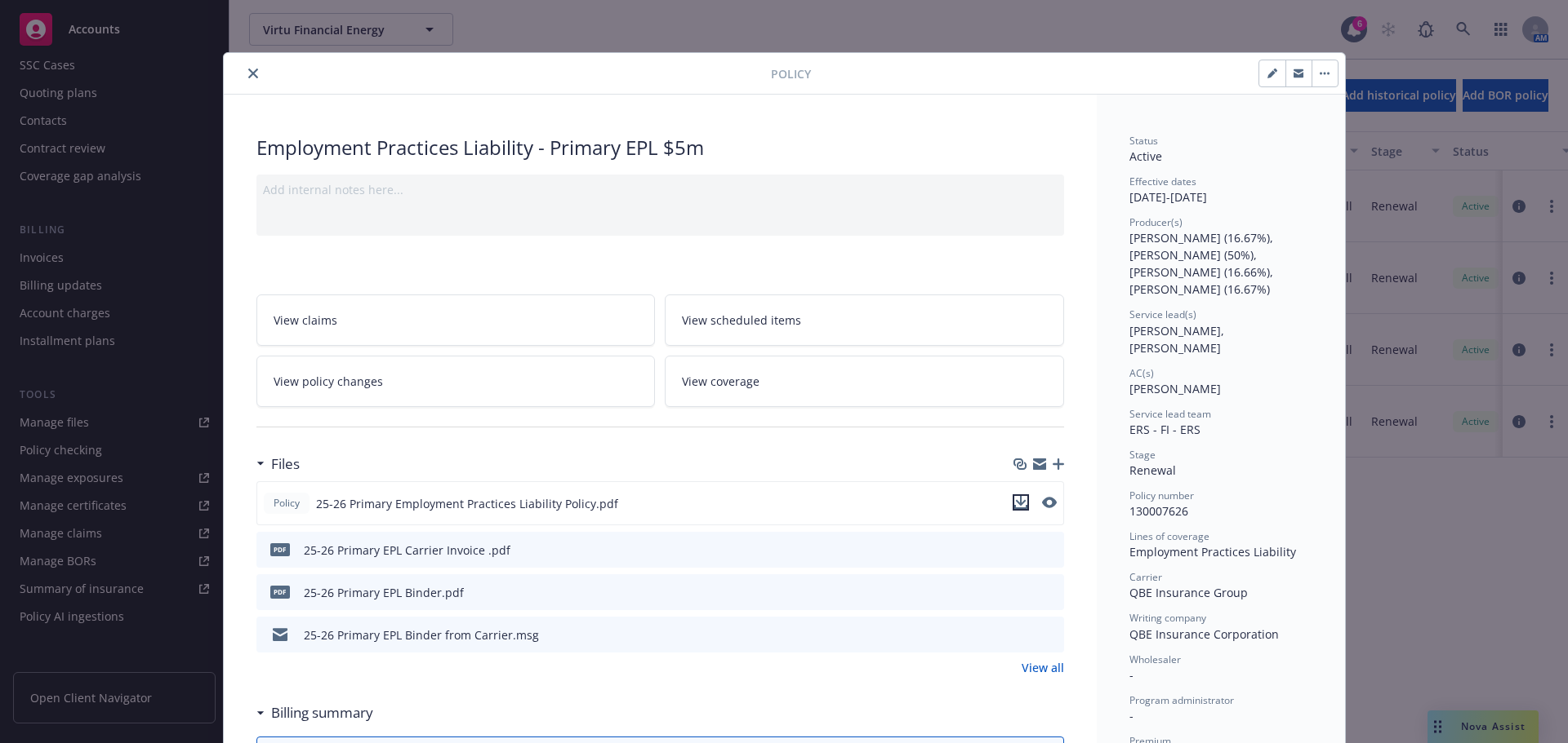
click at [1014, 498] on icon "download file" at bounding box center [1021, 502] width 13 height 13
click at [248, 75] on icon "close" at bounding box center [253, 74] width 10 height 10
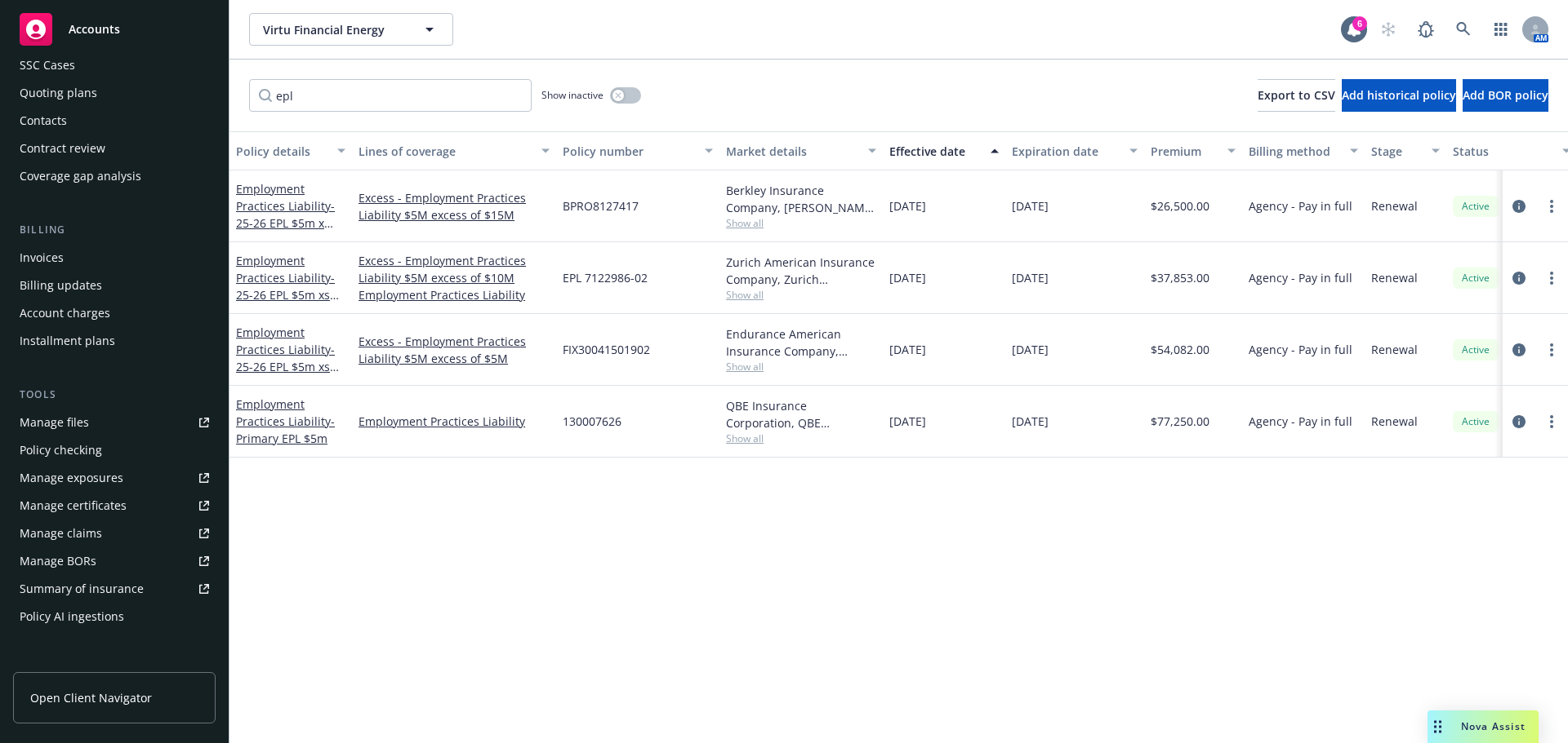
click at [780, 651] on div "Policy details Lines of coverage Policy number Market details Effective date Ex…" at bounding box center [898, 438] width 1338 height 612
click at [808, 673] on div "Policy details Lines of coverage Policy number Market details Effective date Ex…" at bounding box center [898, 438] width 1338 height 612
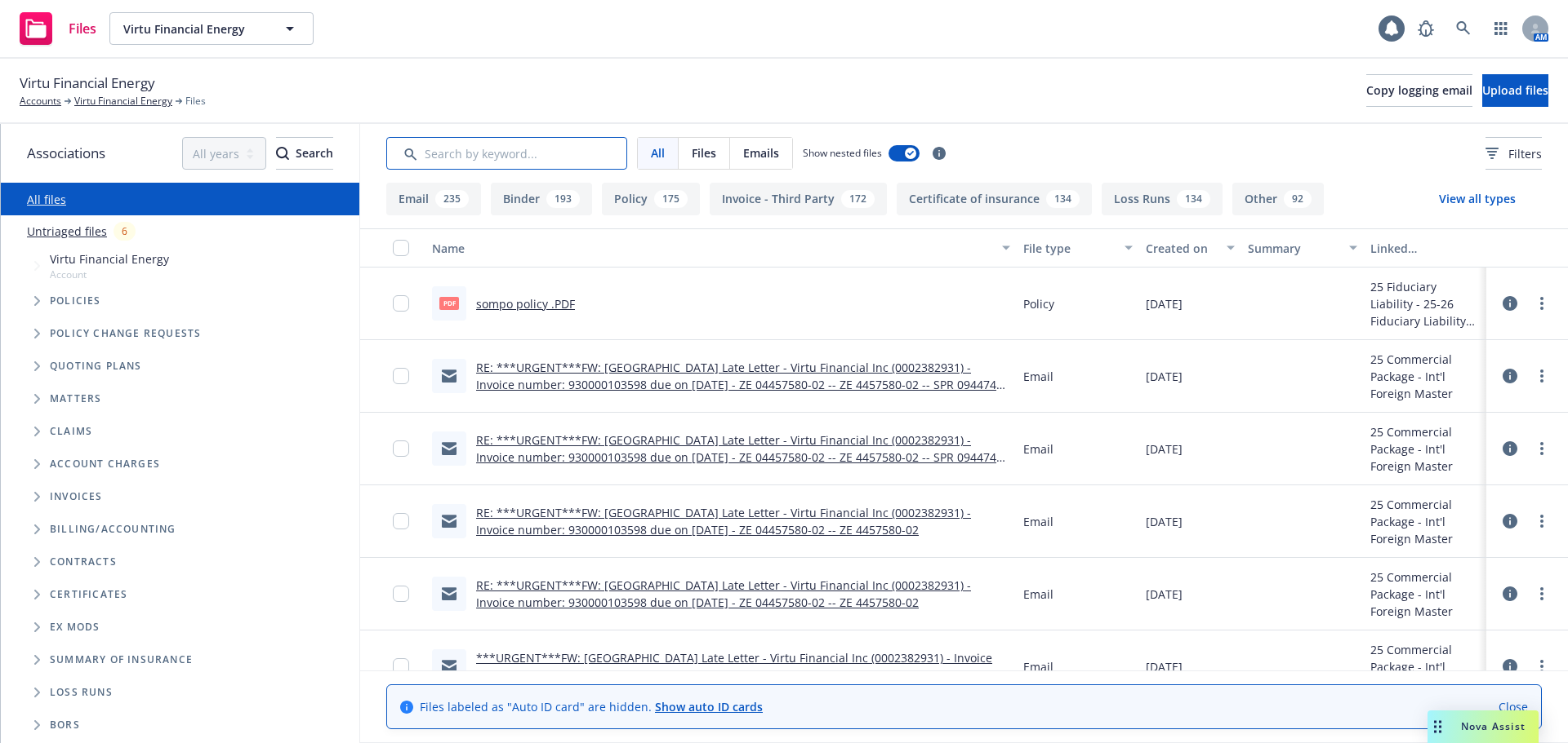
click at [536, 155] on input "Search by keyword..." at bounding box center [507, 154] width 241 height 33
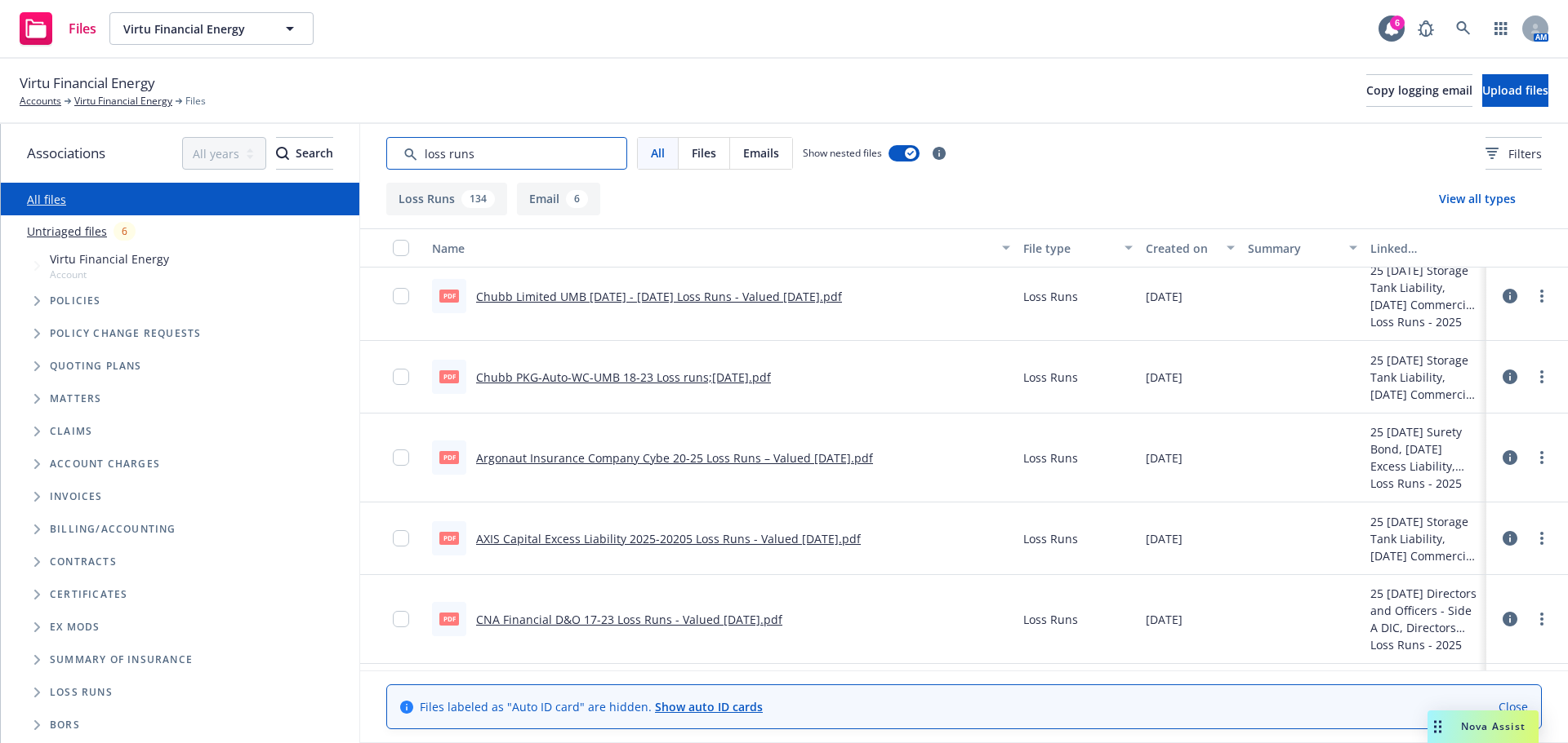
scroll to position [489, 0]
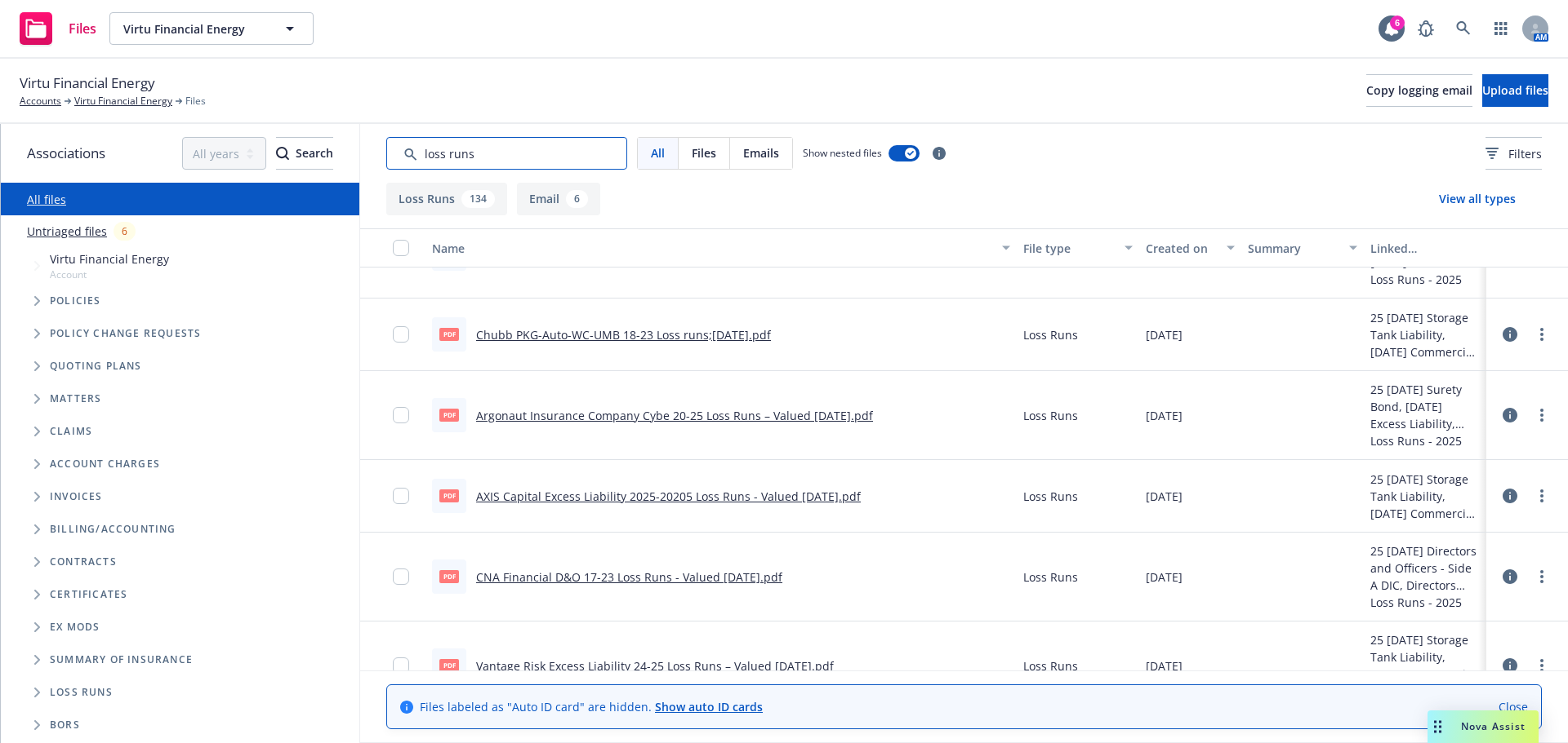
type input "loss runs"
click at [425, 200] on button "Loss Runs 134" at bounding box center [447, 199] width 121 height 33
drag, startPoint x: 490, startPoint y: 155, endPoint x: 368, endPoint y: 150, distance: 122.1
click at [368, 150] on div "All Files Emails Show nested files Filters" at bounding box center [964, 154] width 1208 height 59
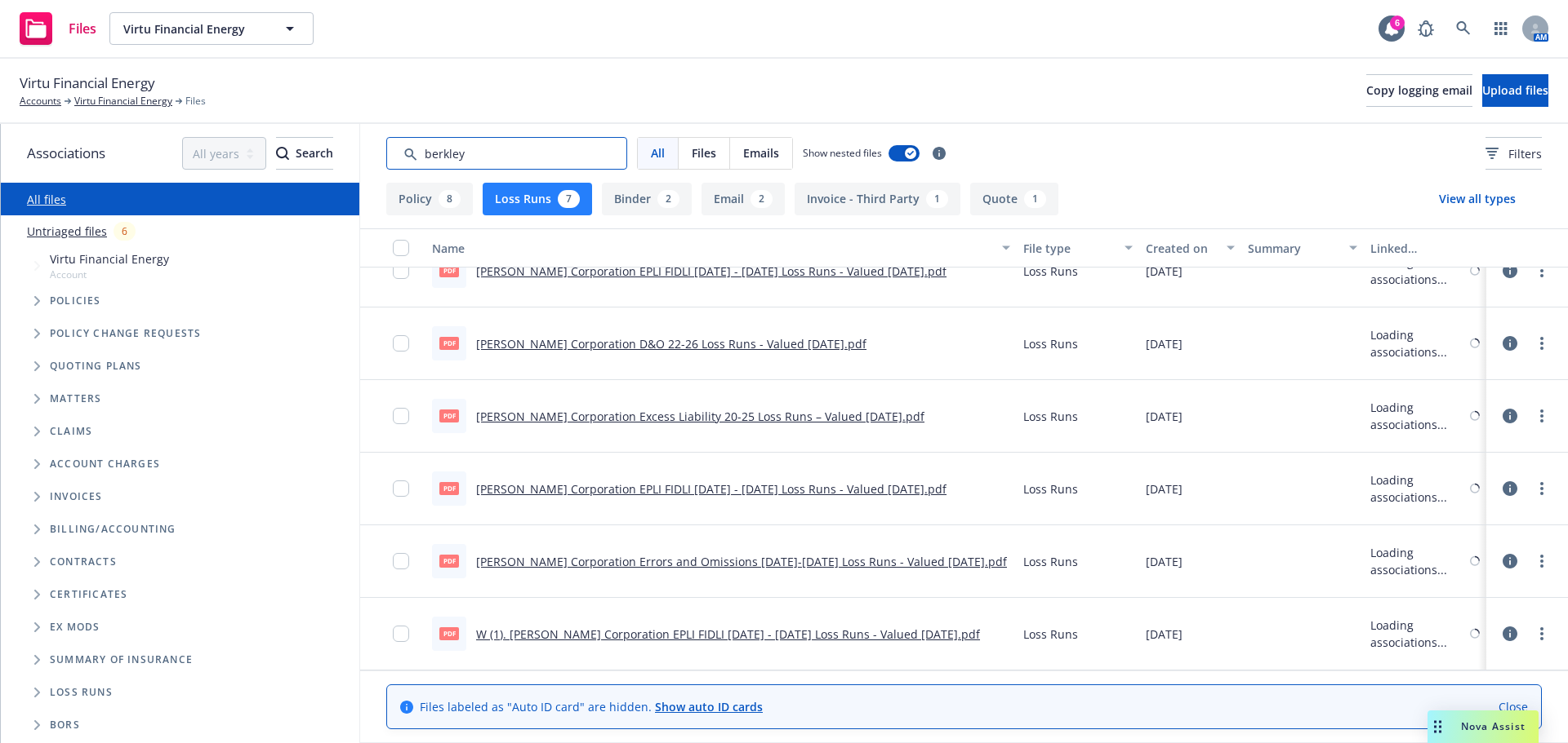
scroll to position [101, 0]
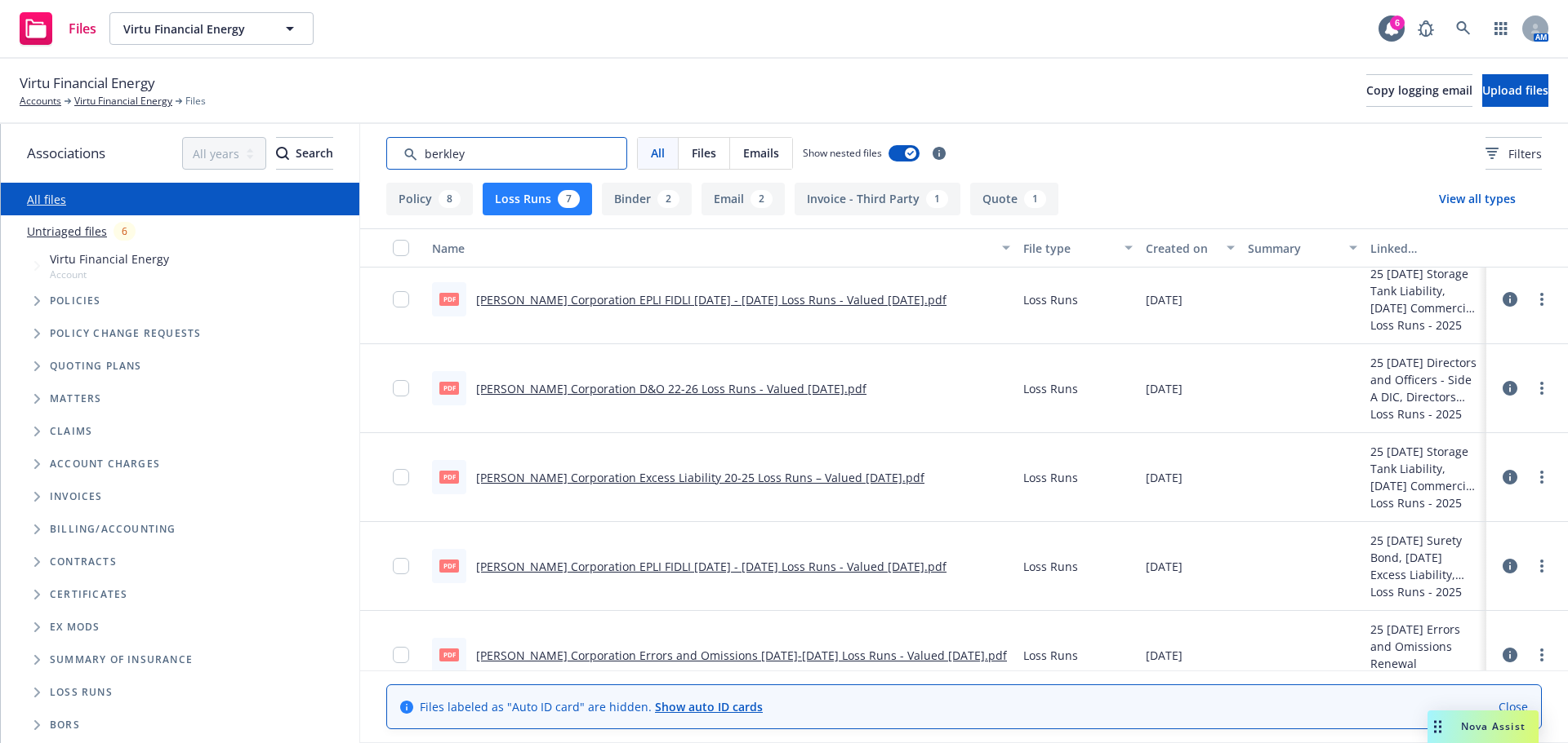
type input "berkley"
click at [579, 298] on link "W. R. Berkley Corporation EPLI FIDLI 2022 - 2025 Loss Runs - Valued 2025-04-22.…" at bounding box center [711, 299] width 470 height 16
click at [393, 295] on input "checkbox" at bounding box center [401, 299] width 16 height 16
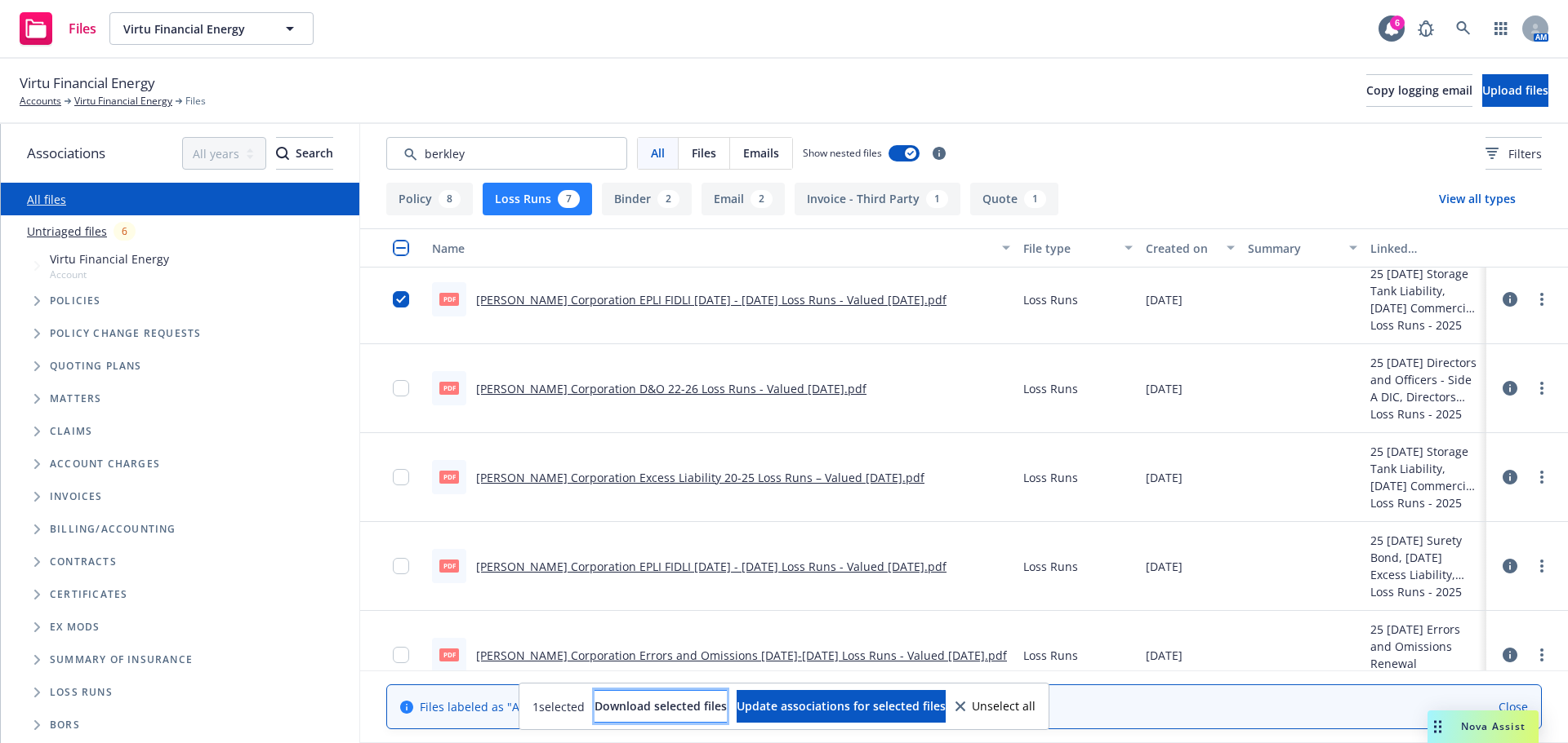
click at [615, 700] on span "Download selected files" at bounding box center [661, 706] width 133 height 16
click at [1298, 49] on div "Files Virtu Financial Energy Virtu Financial Energy 6 AM" at bounding box center [784, 29] width 1568 height 59
click at [499, 158] on input "Search by keyword..." at bounding box center [507, 154] width 241 height 33
drag, startPoint x: 499, startPoint y: 158, endPoint x: 409, endPoint y: 151, distance: 90.3
click at [409, 151] on input "Search by keyword..." at bounding box center [507, 154] width 241 height 33
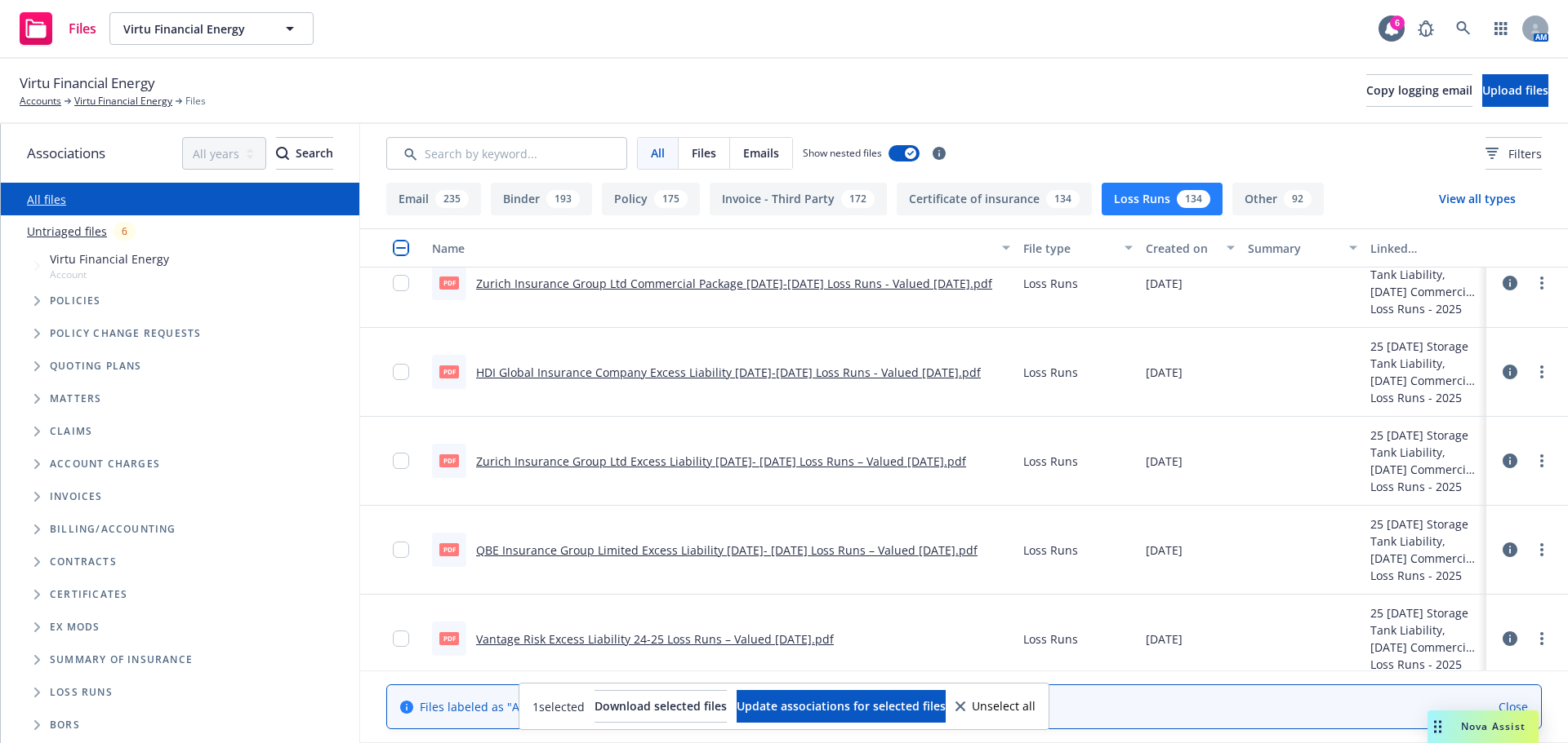
click at [1019, 704] on div "Unselect all" at bounding box center [996, 707] width 80 height 11
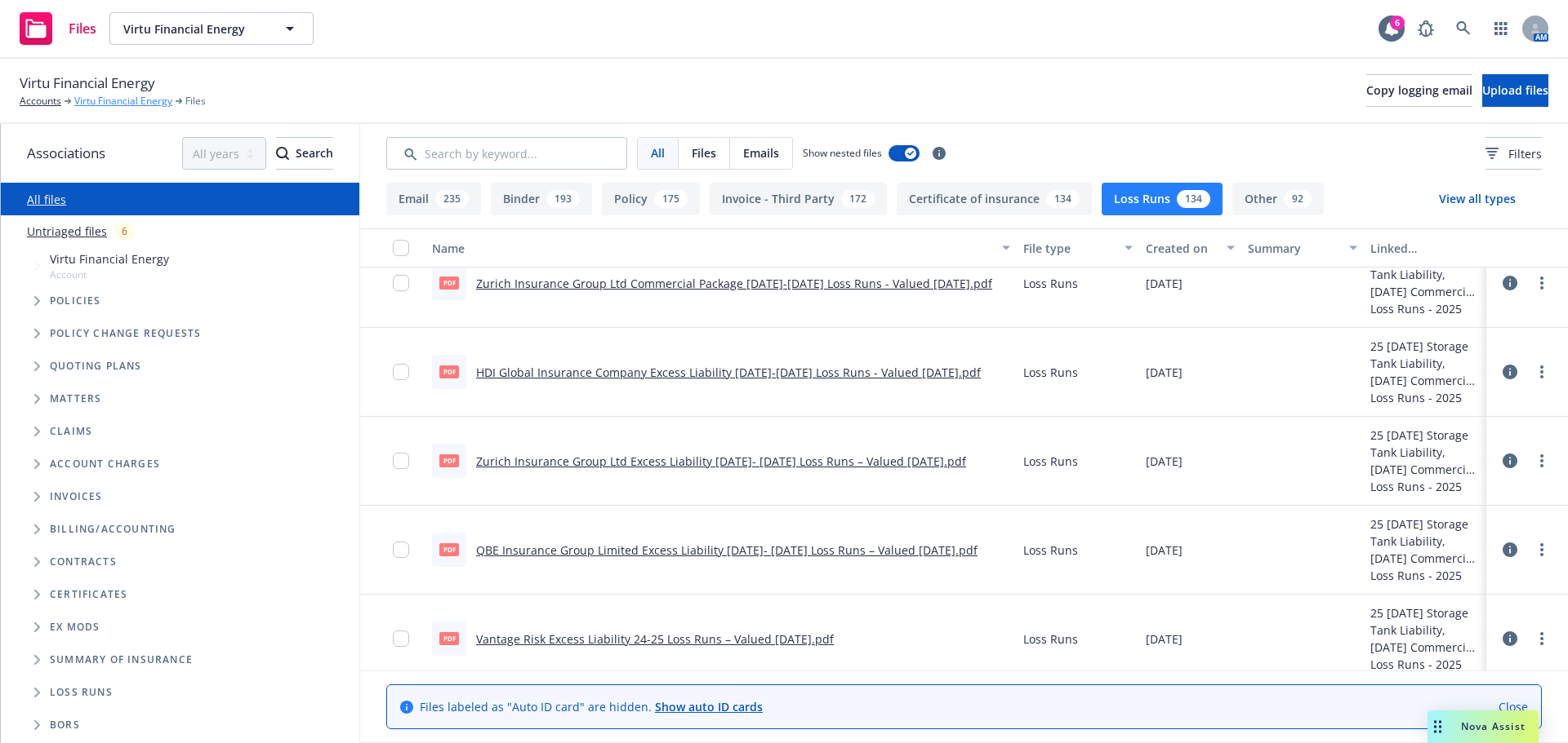
click at [155, 105] on link "Virtu Financial Energy" at bounding box center [124, 101] width 98 height 15
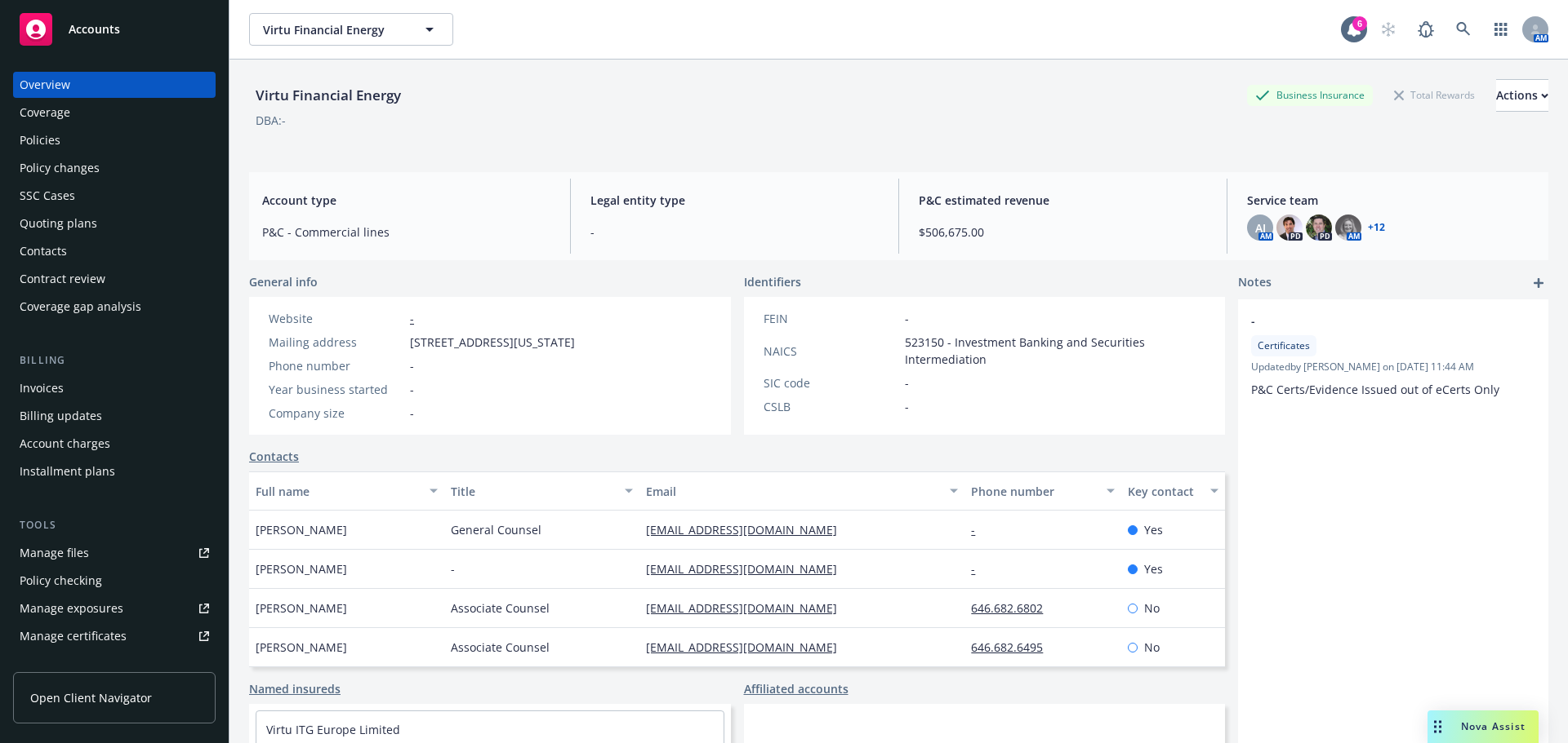
click at [56, 146] on div "Policies" at bounding box center [40, 141] width 41 height 26
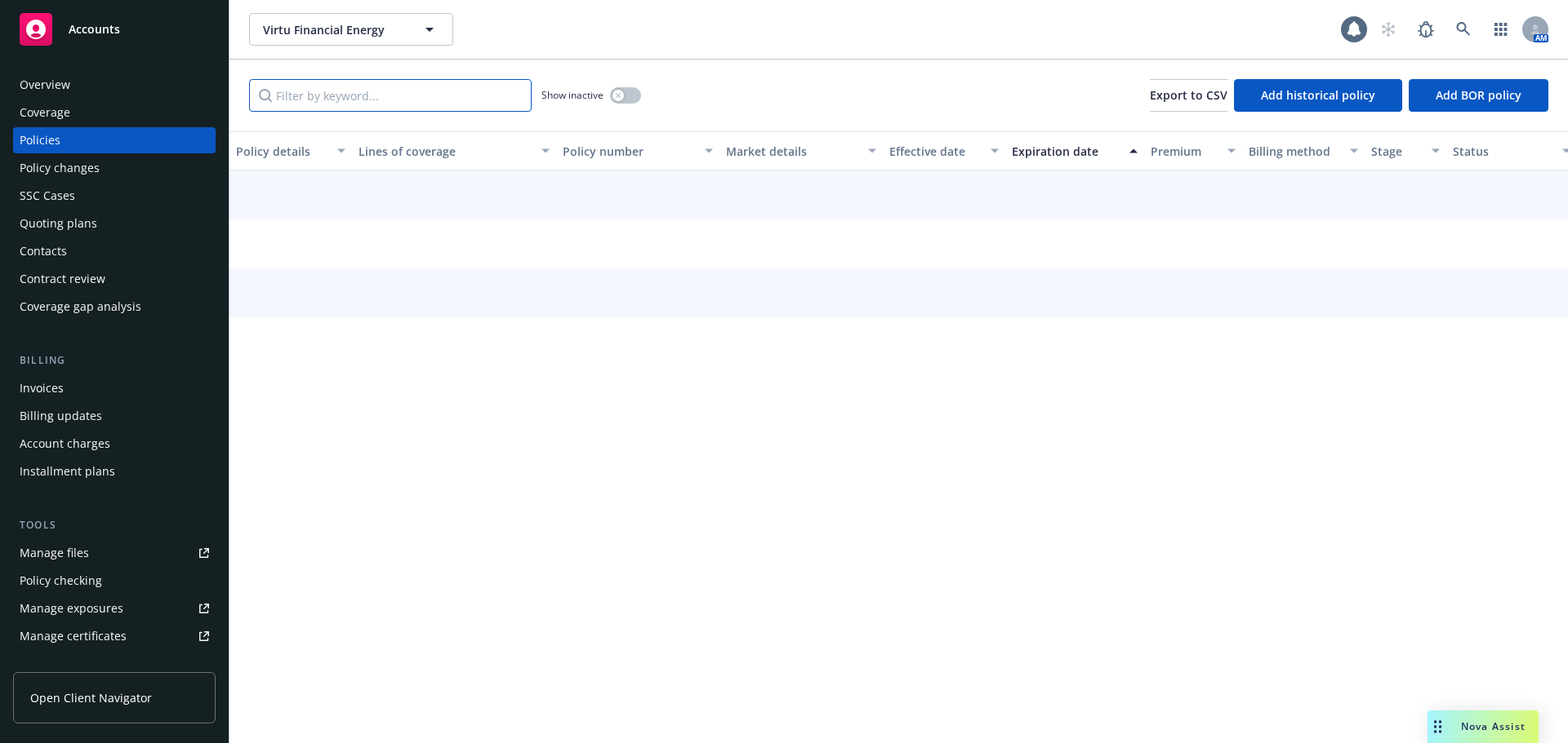
click at [352, 99] on input "Filter by keyword..." at bounding box center [390, 96] width 282 height 33
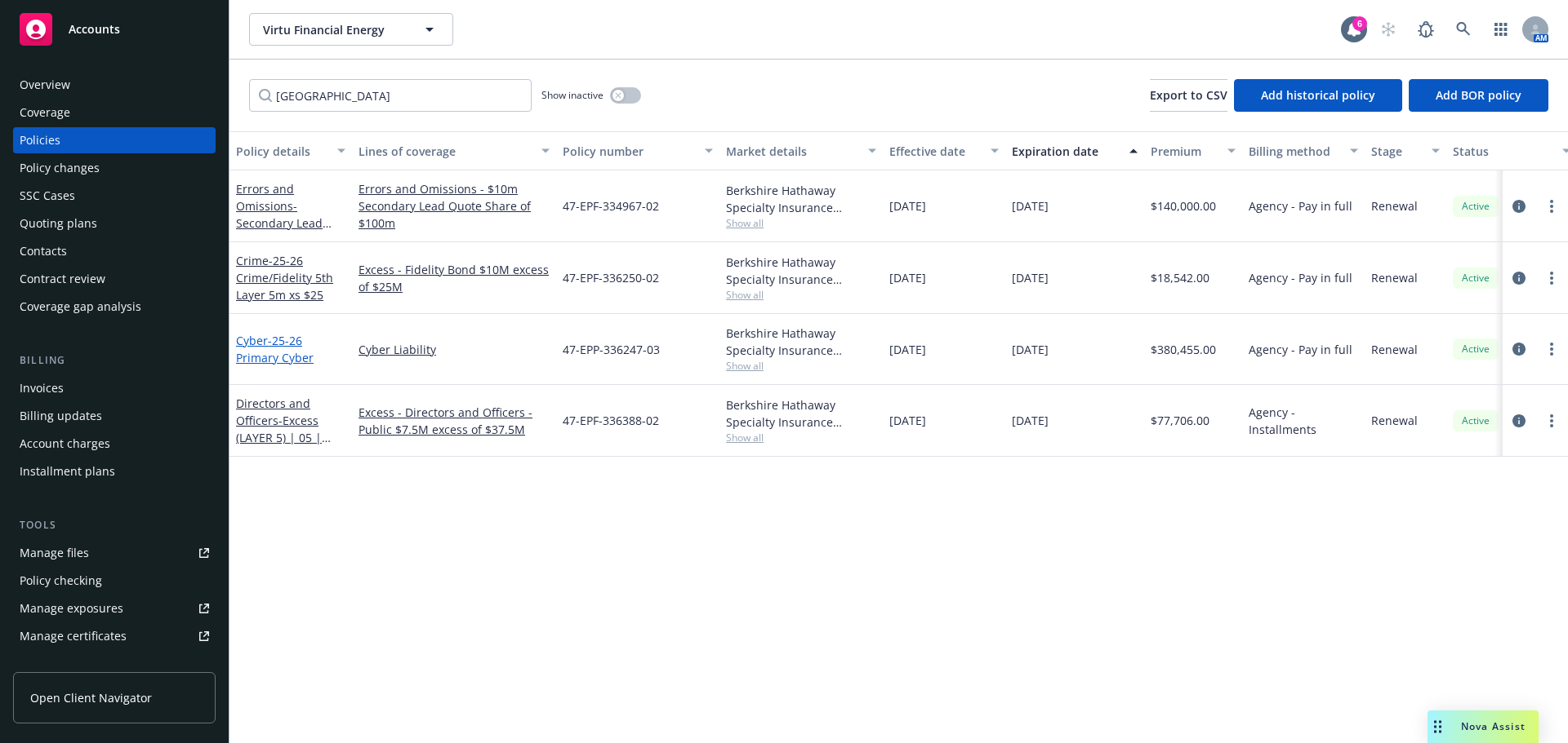
click at [273, 354] on span "- 25-26 Primary Cyber" at bounding box center [274, 349] width 78 height 33
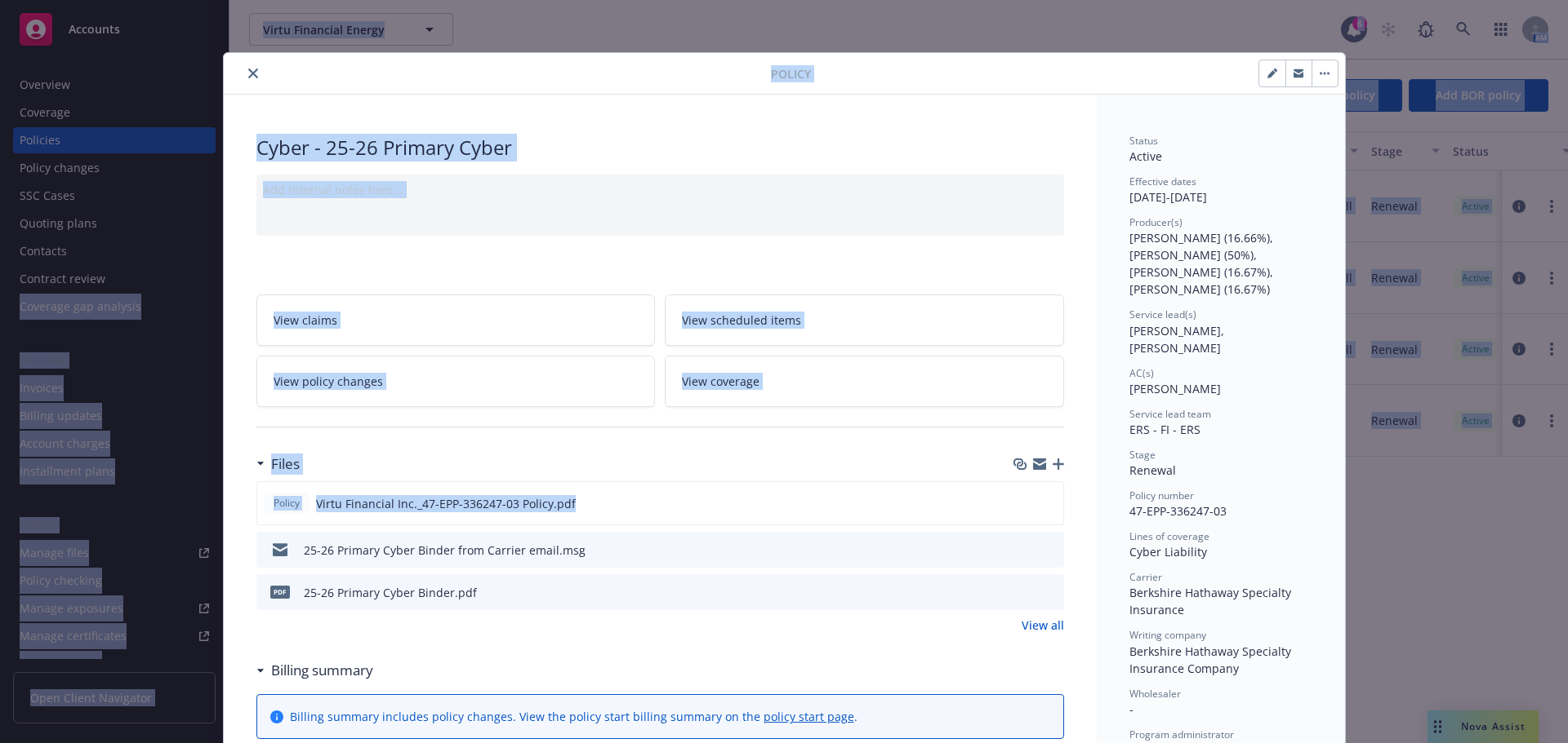
drag, startPoint x: 710, startPoint y: 507, endPoint x: -444, endPoint y: 326, distance: 1168.1
click at [0, 326] on html "Accounts Overview Coverage Policies Policy changes SSC Cases Quoting plans Cont…" at bounding box center [784, 372] width 1568 height 743
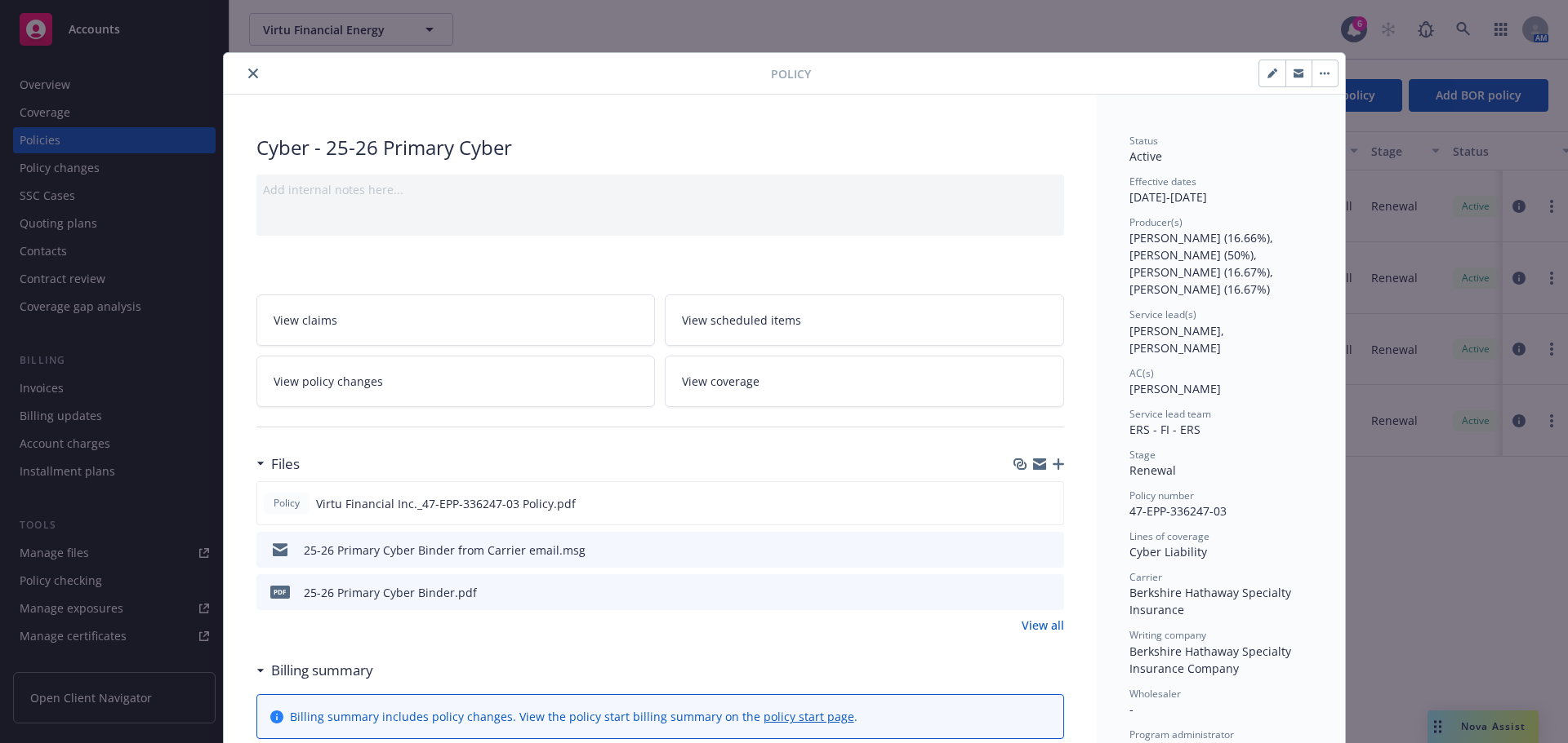
click at [759, 533] on div "25-26 Primary Cyber Binder from Carrier email.msg" at bounding box center [660, 550] width 807 height 36
click at [1014, 502] on icon "download file" at bounding box center [1021, 502] width 13 height 13
click at [243, 70] on button "close" at bounding box center [253, 74] width 20 height 20
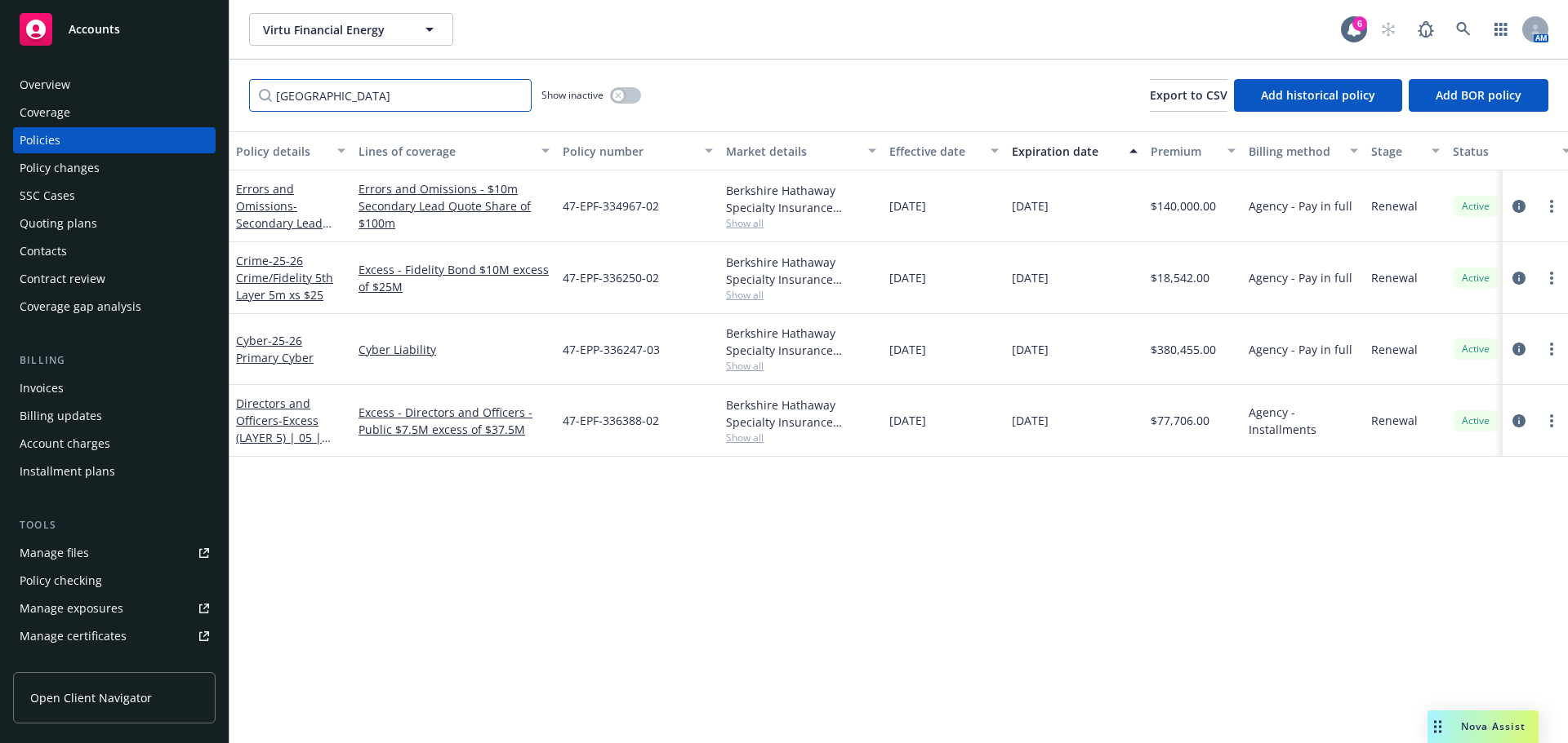
drag, startPoint x: 360, startPoint y: 100, endPoint x: 75, endPoint y: 102, distance: 285.0
click at [75, 102] on div "Accounts Overview Coverage Policies Policy changes SSC Cases Quoting plans Cont…" at bounding box center [784, 372] width 1568 height 743
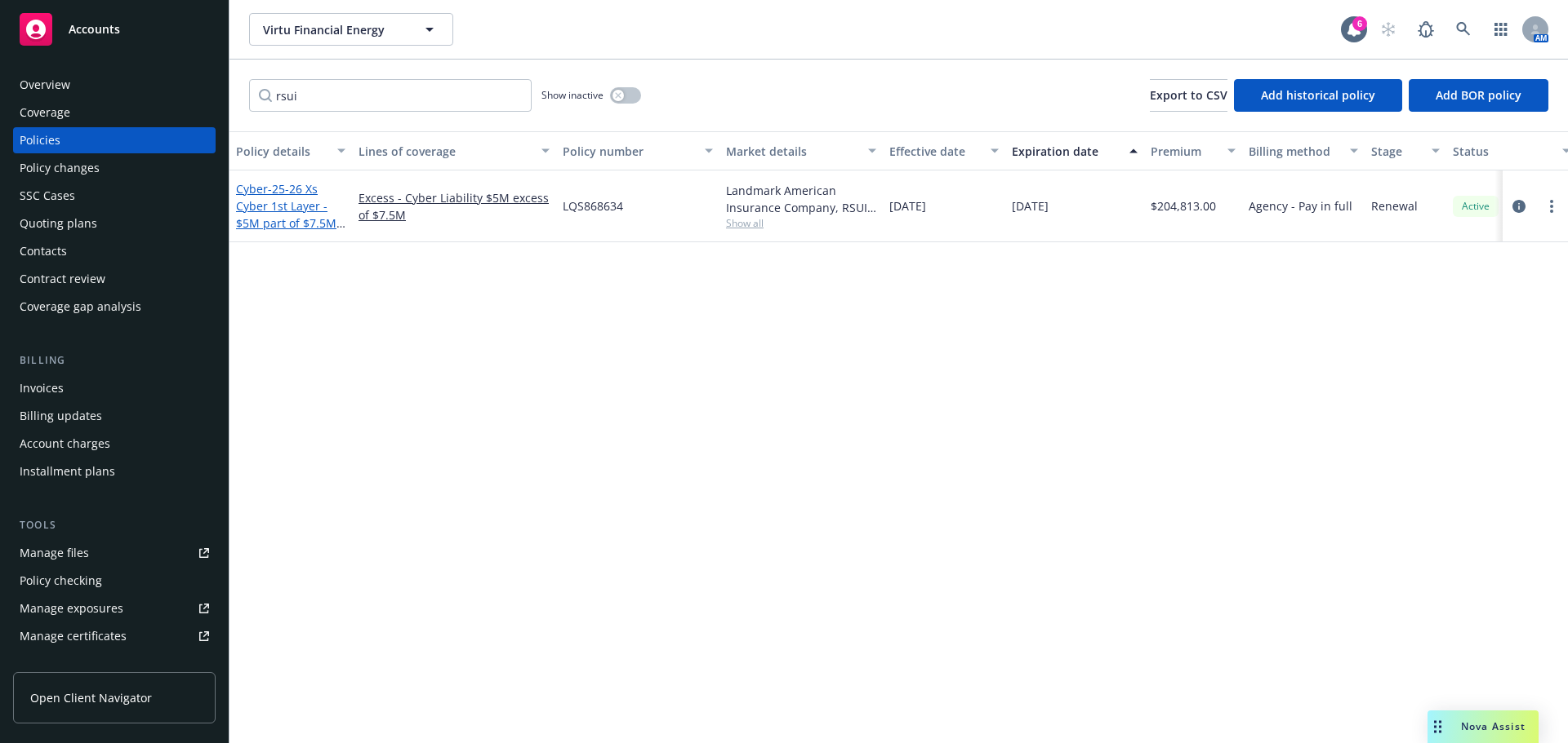
click at [310, 227] on span "- 25-26 Xs Cyber 1st Layer - $5M part of $7.5M xs $7.5M" at bounding box center [291, 214] width 110 height 67
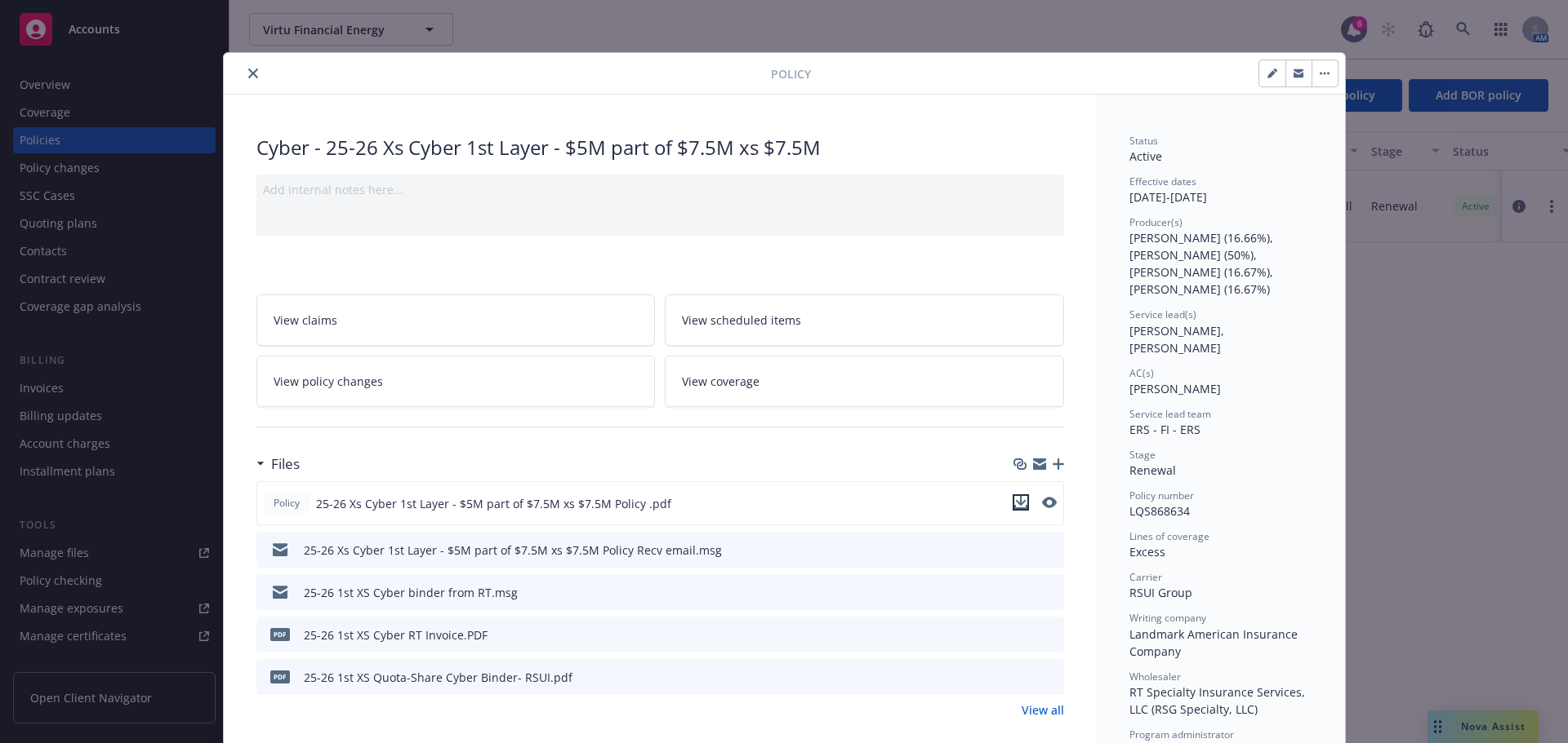
click at [1017, 505] on icon "download file" at bounding box center [1021, 502] width 13 height 13
click at [1424, 335] on div "Policy Cyber - 25-26 Xs Cyber 1st Layer - $5M part of $7.5M xs $7.5M Add intern…" at bounding box center [784, 372] width 1568 height 743
click at [254, 69] on button "close" at bounding box center [253, 74] width 20 height 20
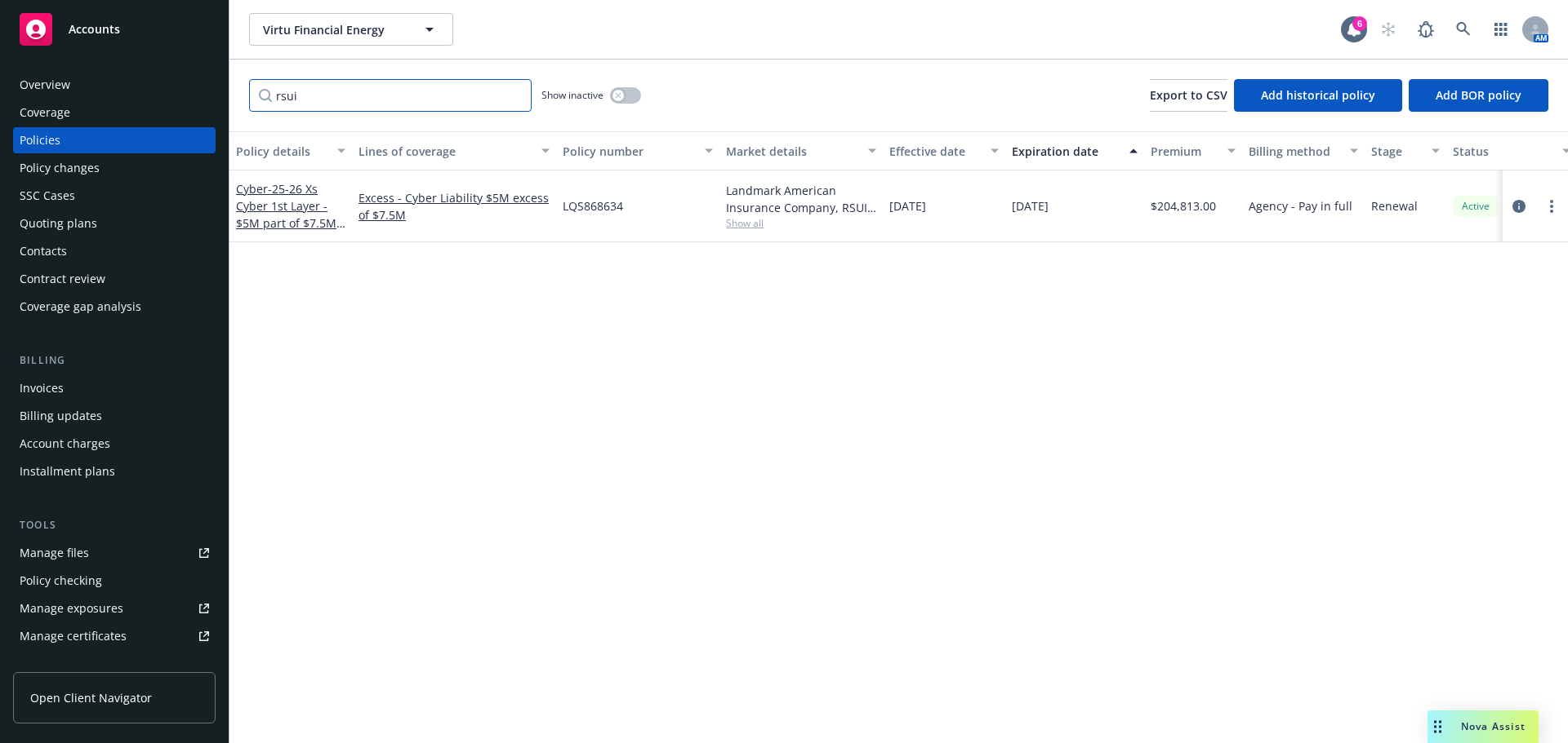
click at [293, 90] on input "rsui" at bounding box center [390, 96] width 282 height 33
drag, startPoint x: 301, startPoint y: 94, endPoint x: 210, endPoint y: 95, distance: 91.0
click at [210, 95] on div "Accounts Overview Coverage Policies Policy changes SSC Cases Quoting plans Cont…" at bounding box center [784, 372] width 1568 height 743
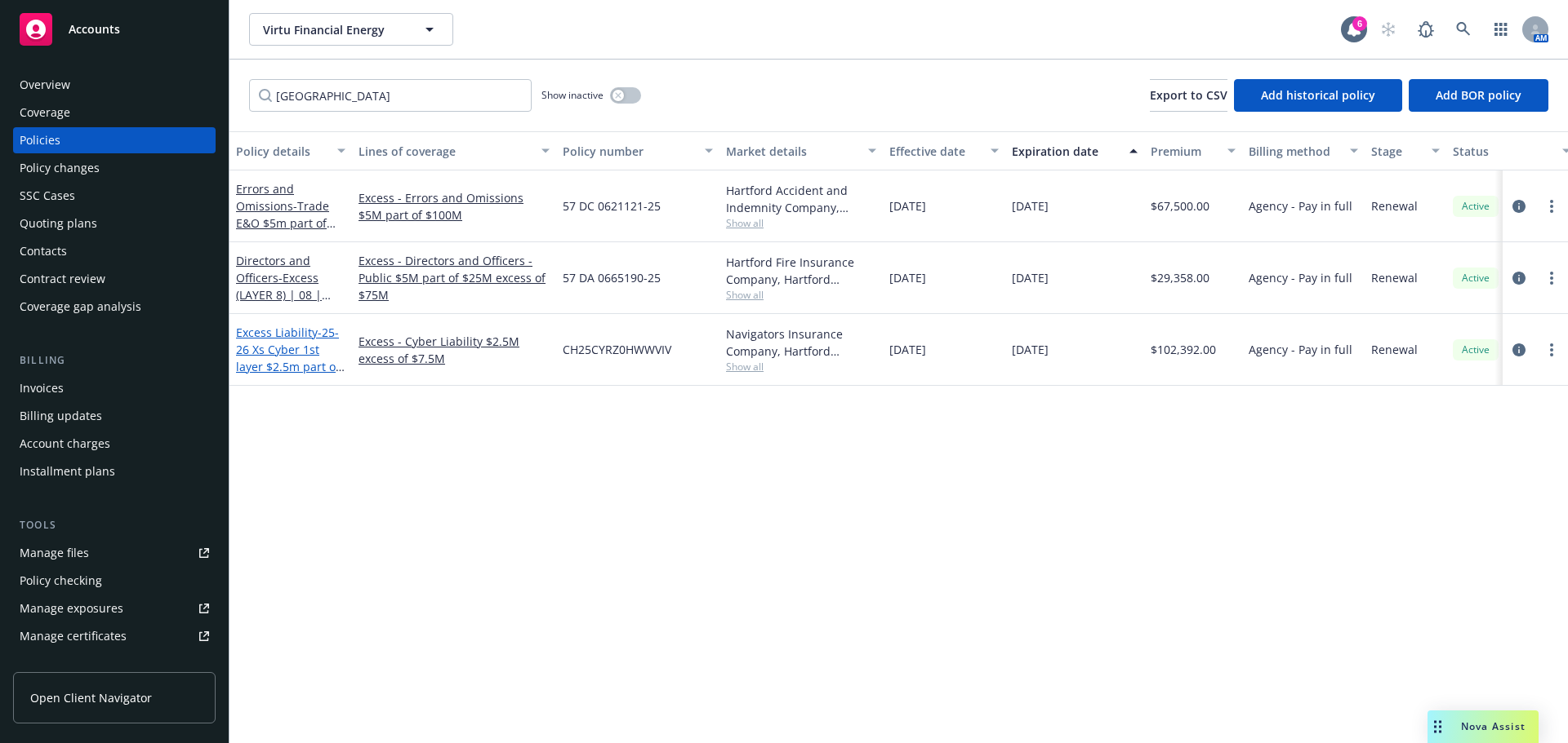
click at [278, 349] on span "- 25-26 Xs Cyber 1st layer $2.5m part of $7.5m xs 7.5m" at bounding box center [290, 358] width 109 height 67
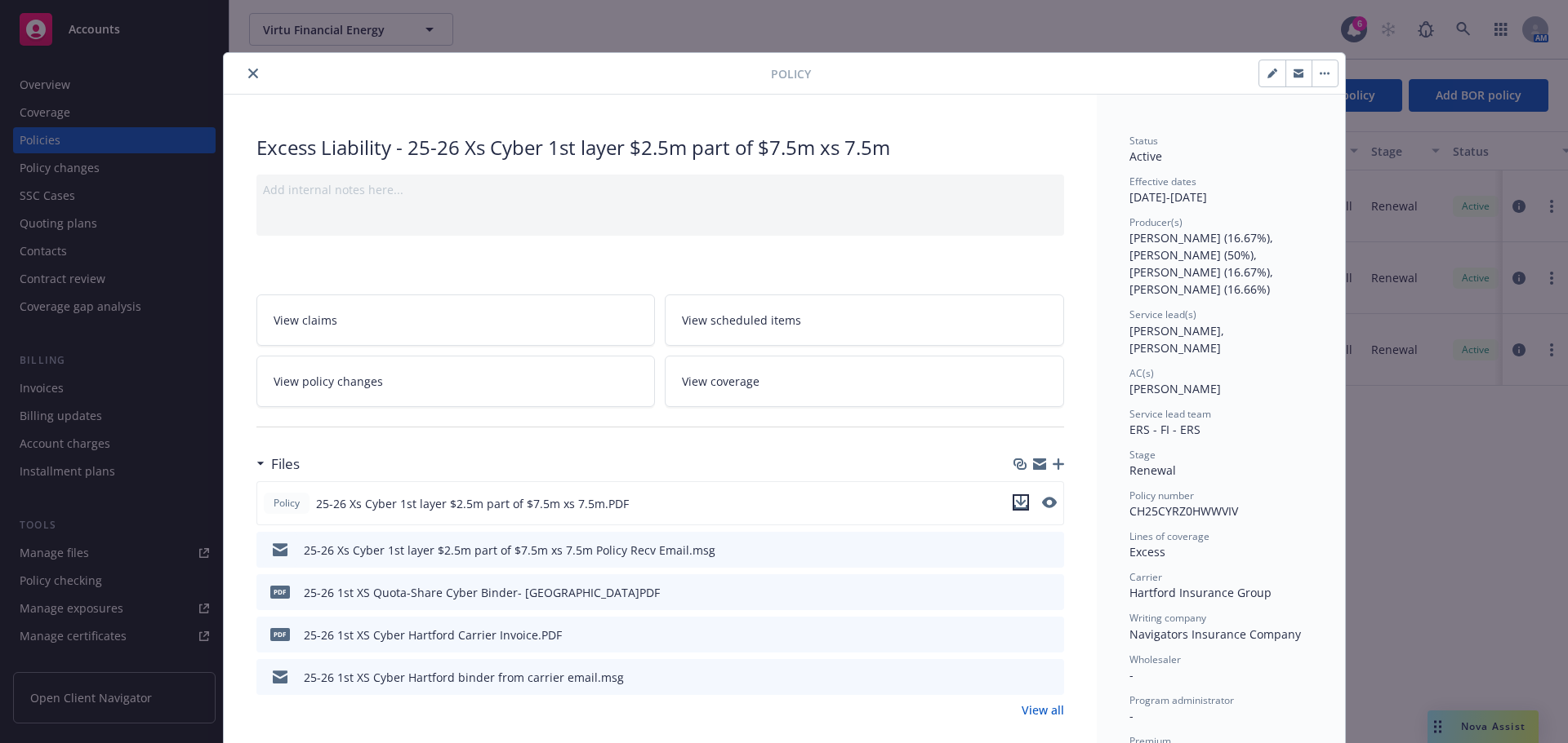
click at [1017, 500] on icon "download file" at bounding box center [1021, 502] width 13 height 13
click at [255, 76] on button "close" at bounding box center [253, 74] width 20 height 20
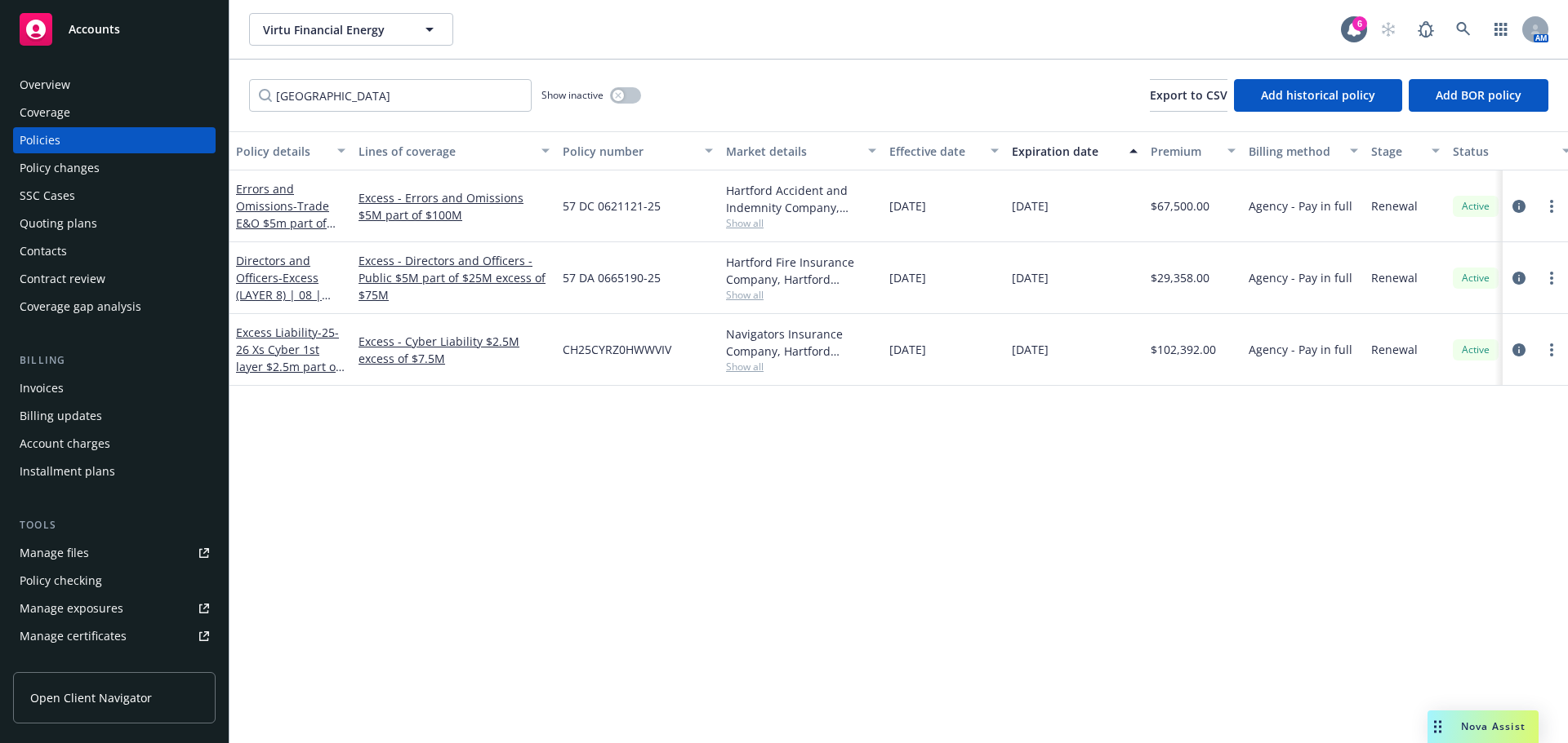
click at [1421, 540] on div "Policy details Lines of coverage Policy number Market details Effective date Ex…" at bounding box center [898, 438] width 1338 height 612
drag, startPoint x: 333, startPoint y: 98, endPoint x: 184, endPoint y: 96, distance: 149.0
click at [184, 96] on div "Accounts Overview Coverage Policies Policy changes SSC Cases Quoting plans Cont…" at bounding box center [784, 372] width 1568 height 743
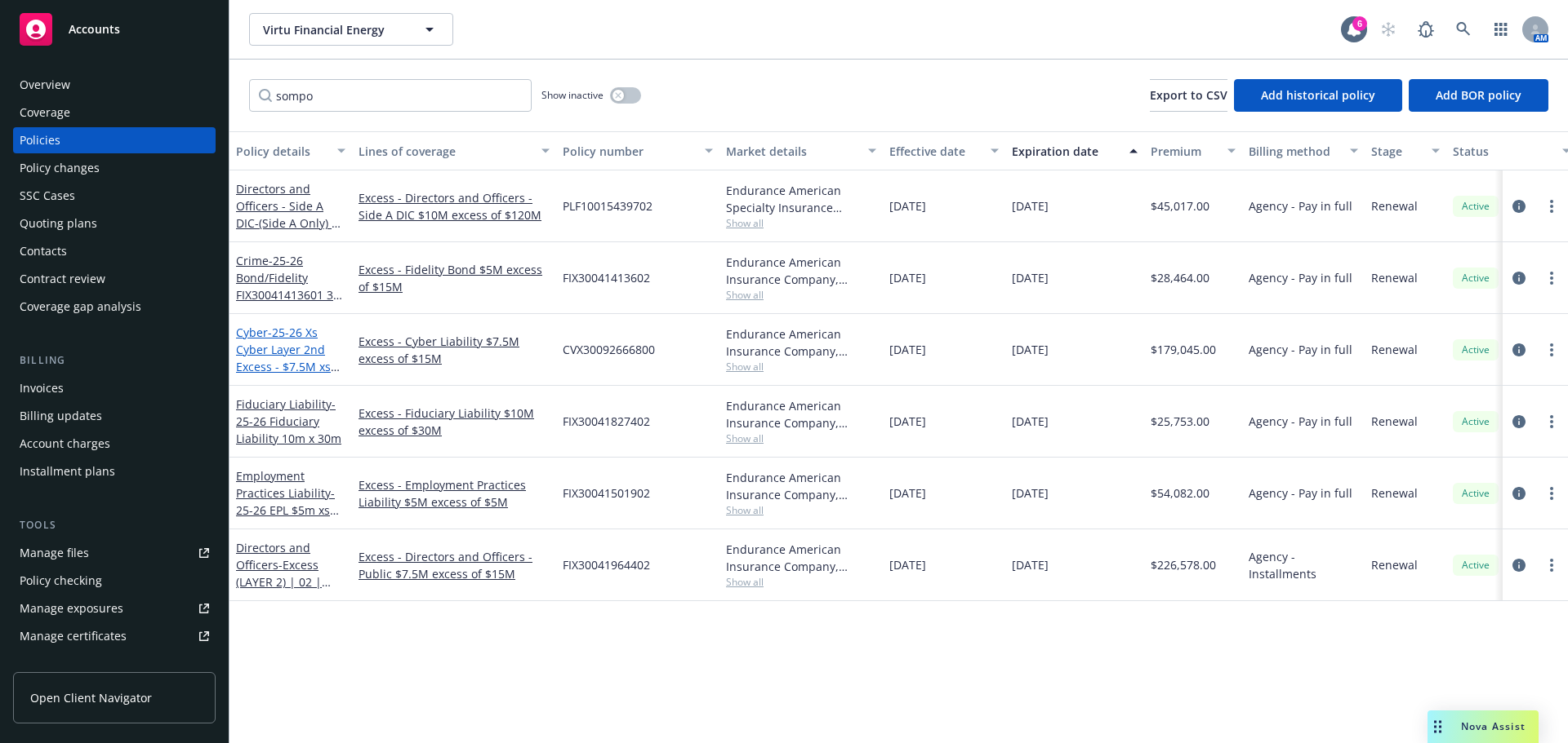
click at [262, 351] on span "- 25-26 Xs Cyber Layer 2nd Excess - $7.5M xs $15M" at bounding box center [287, 358] width 104 height 67
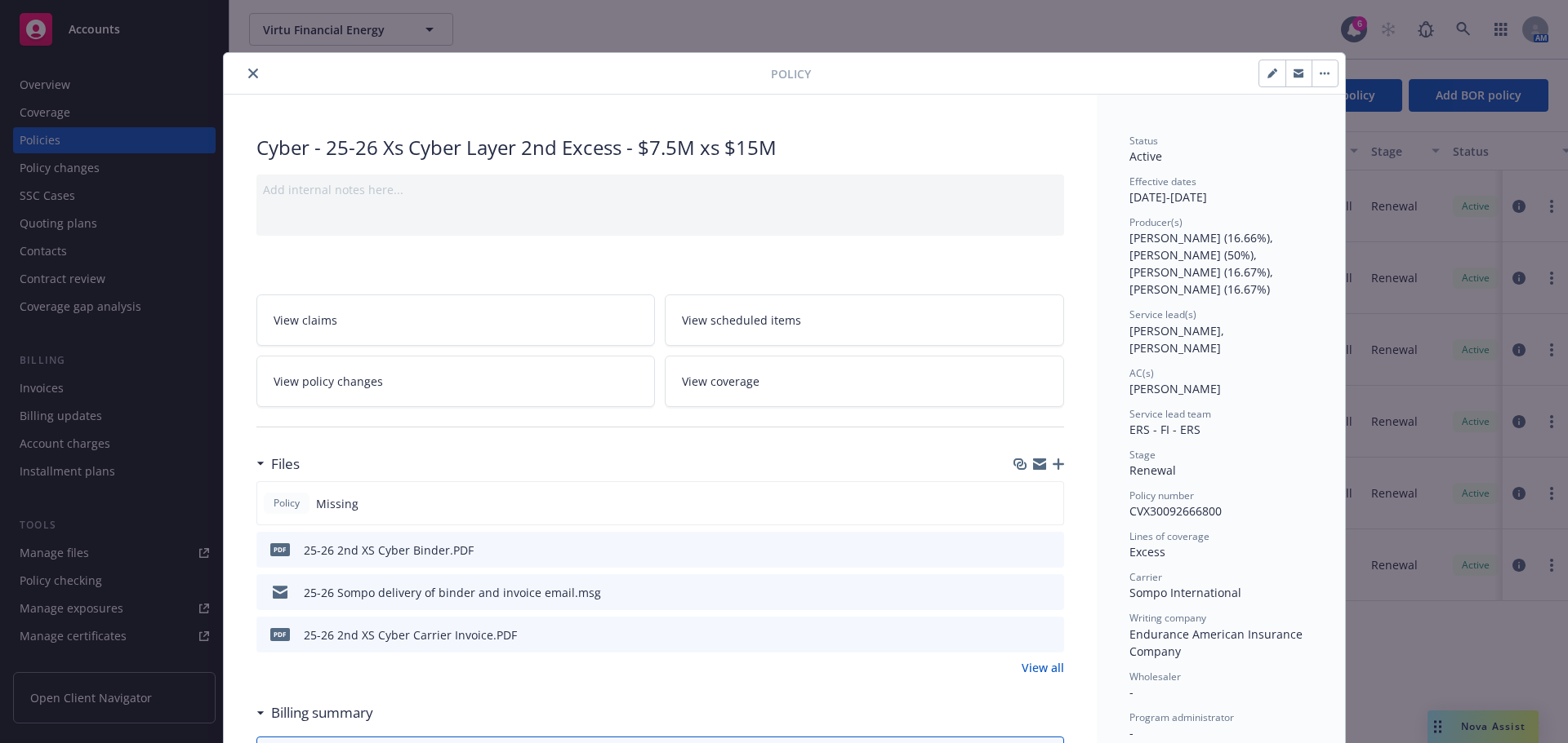
click at [249, 76] on icon "close" at bounding box center [253, 74] width 10 height 10
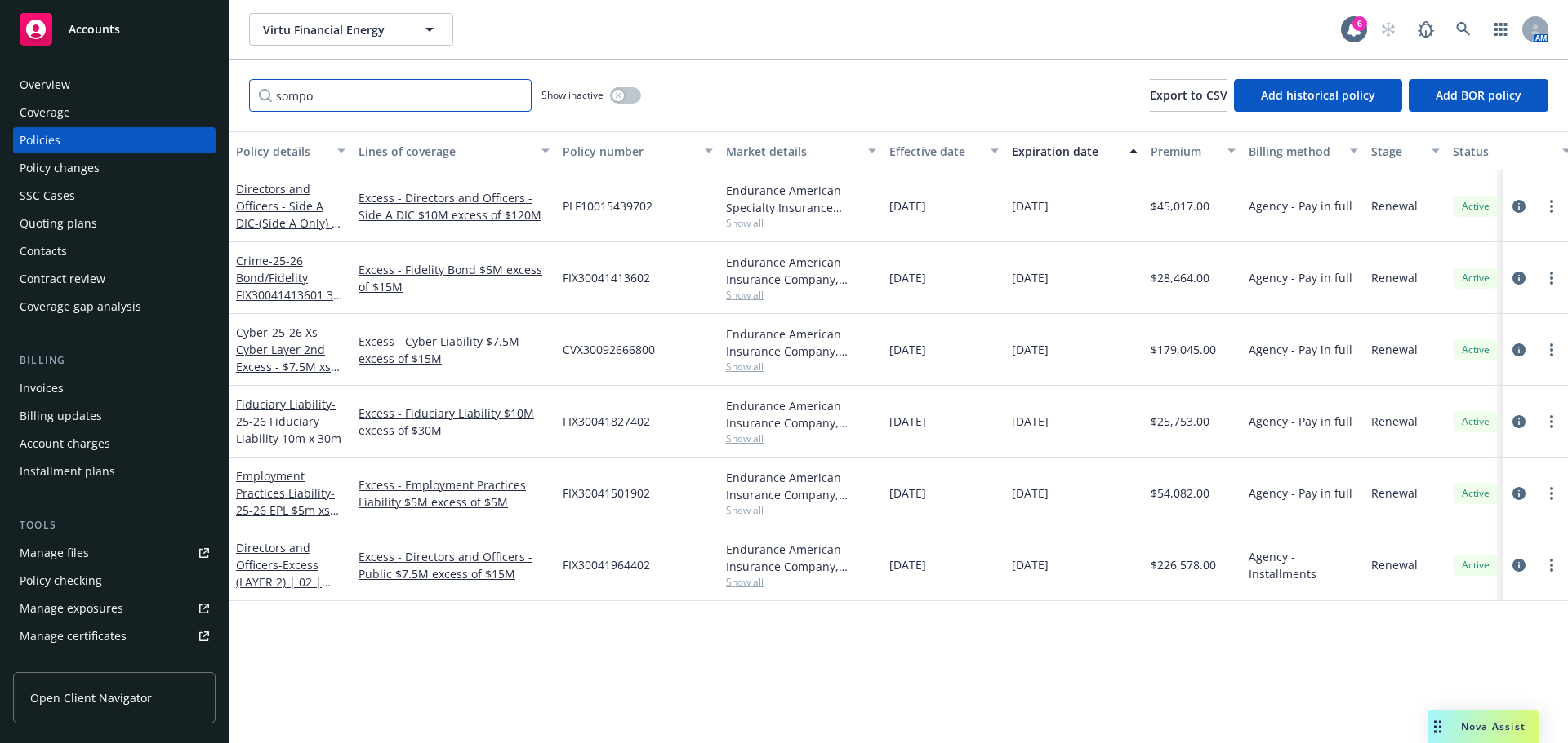
drag, startPoint x: 325, startPoint y: 93, endPoint x: 145, endPoint y: 98, distance: 180.1
click at [145, 98] on div "Accounts Overview Coverage Policies Policy changes SSC Cases Quoting plans Cont…" at bounding box center [784, 372] width 1568 height 743
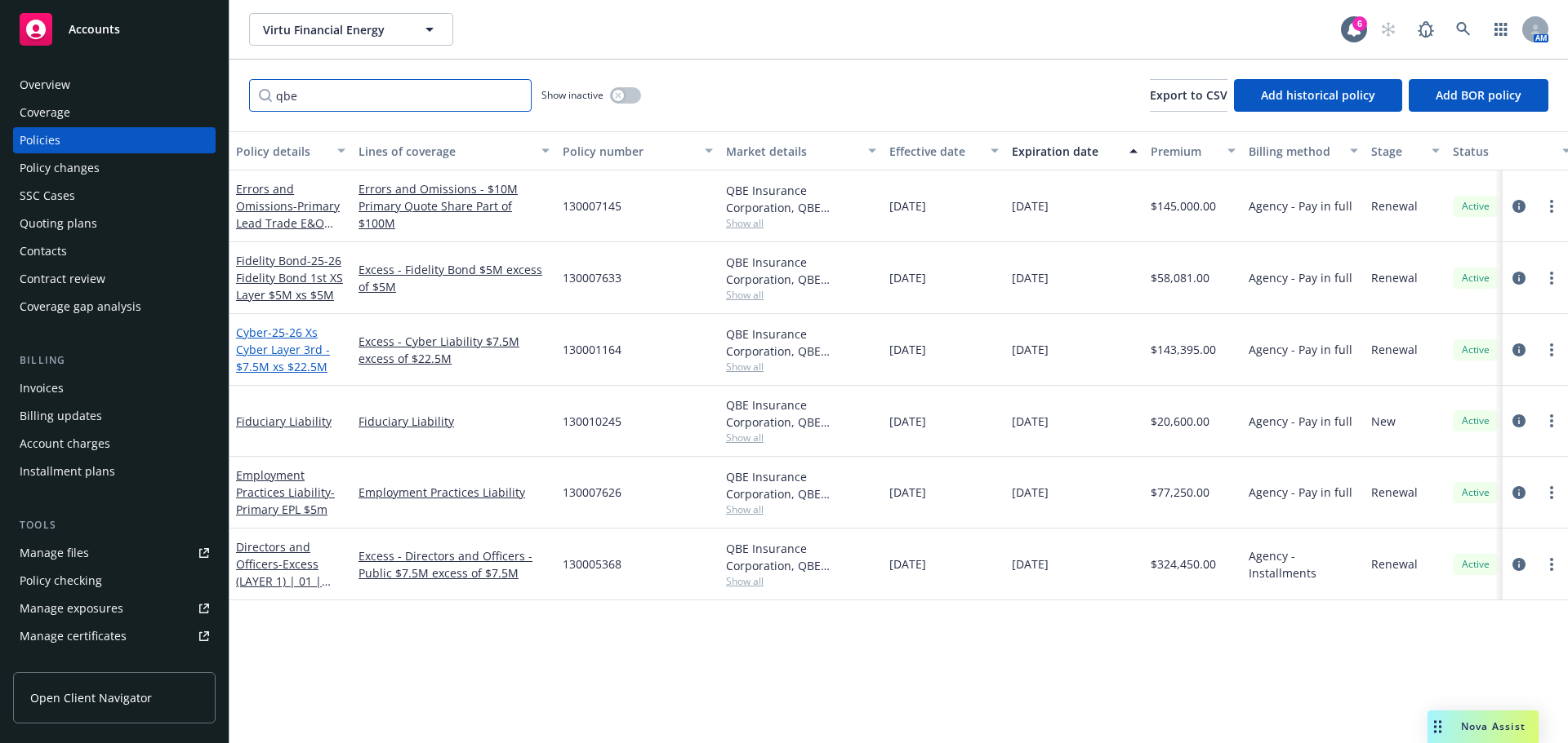
type input "qbe"
click at [274, 363] on span "- 25-26 Xs Cyber Layer 3rd - $7.5M xs $22.5M" at bounding box center [282, 349] width 94 height 50
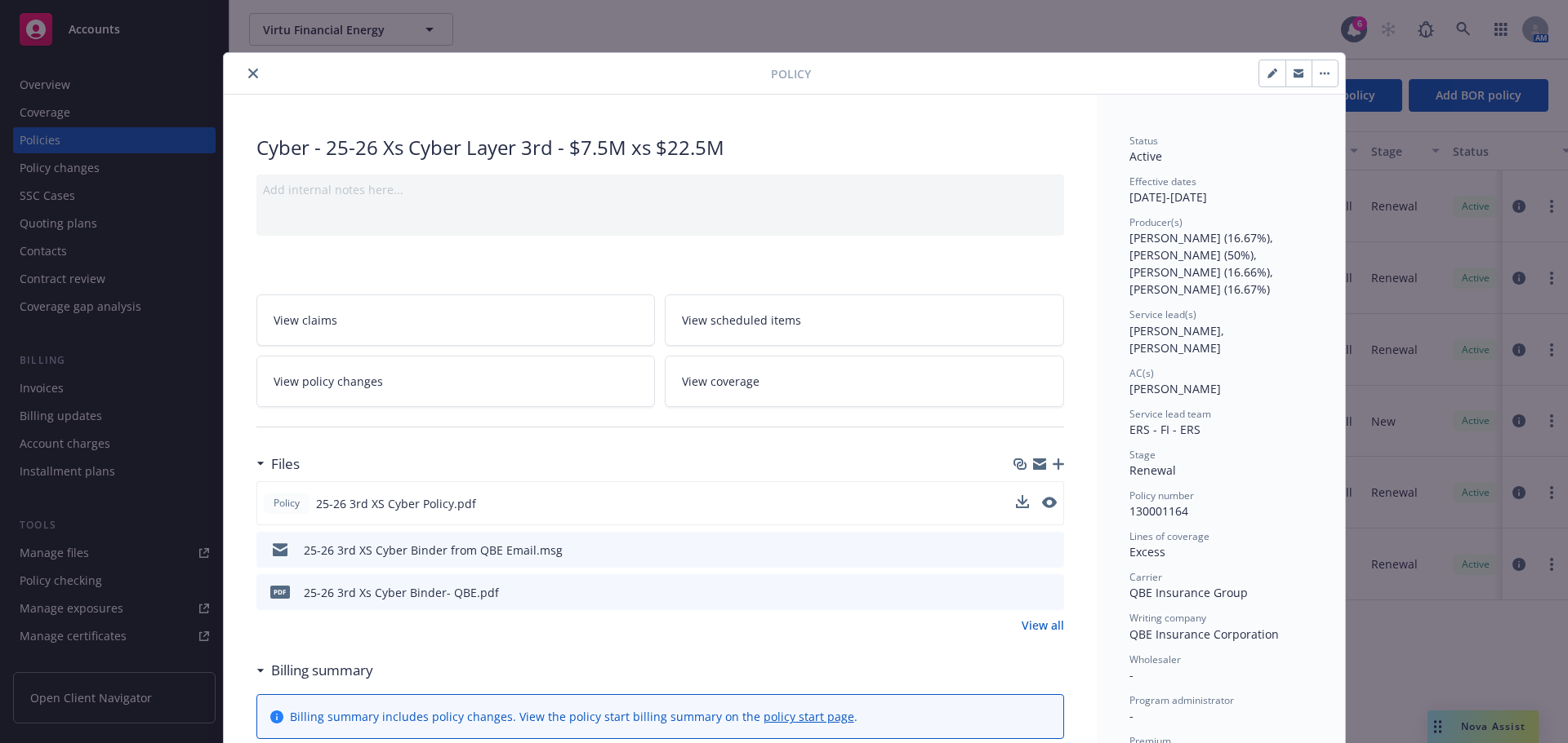
click at [868, 497] on div "Policy 25-26 3rd XS Cyber Policy.pdf" at bounding box center [660, 503] width 807 height 44
click at [1014, 505] on icon "download file" at bounding box center [1021, 502] width 13 height 13
